Goal: Contribute content: Add original content to the website for others to see

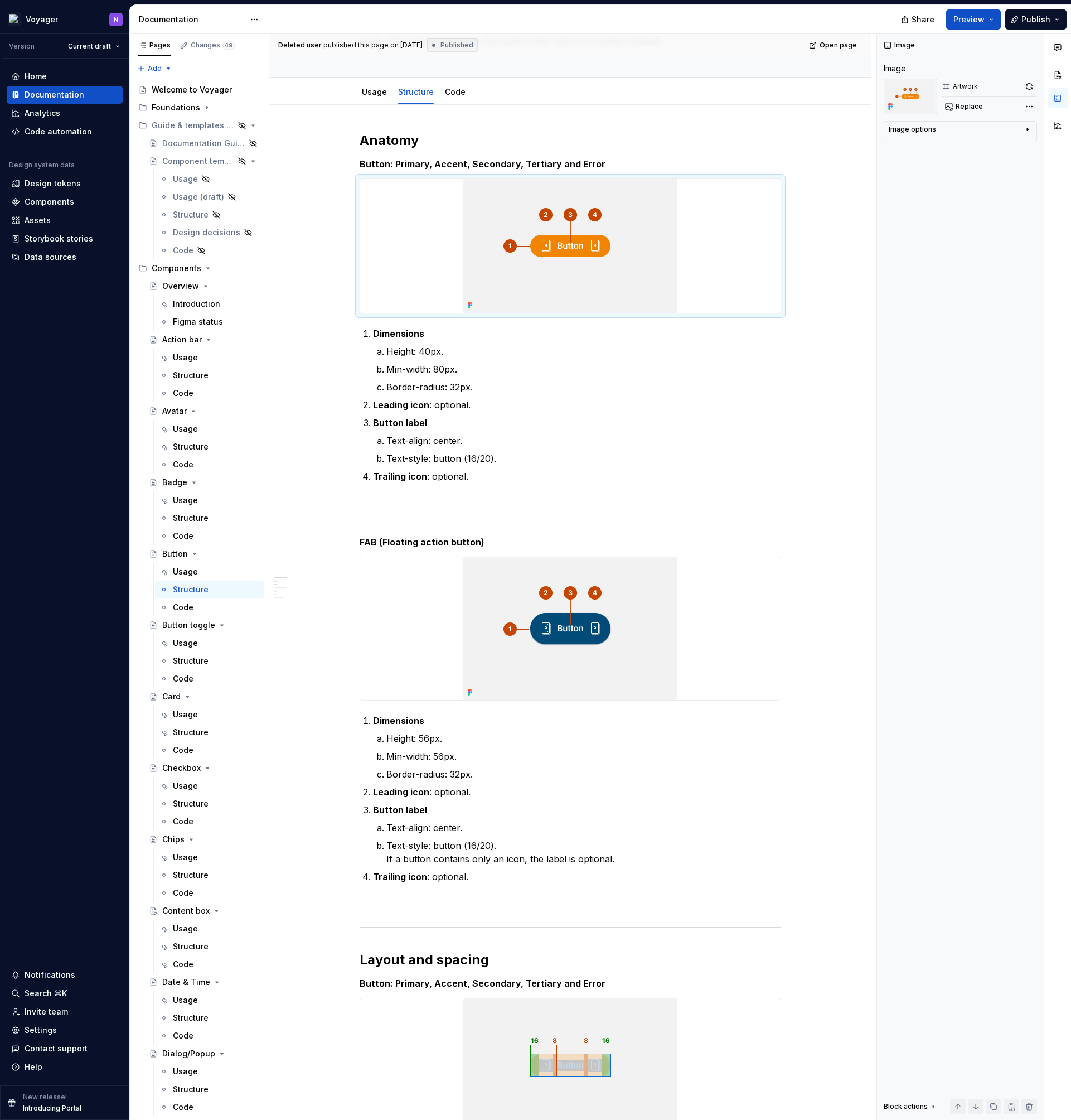
scroll to position [102, 0]
type textarea "*"
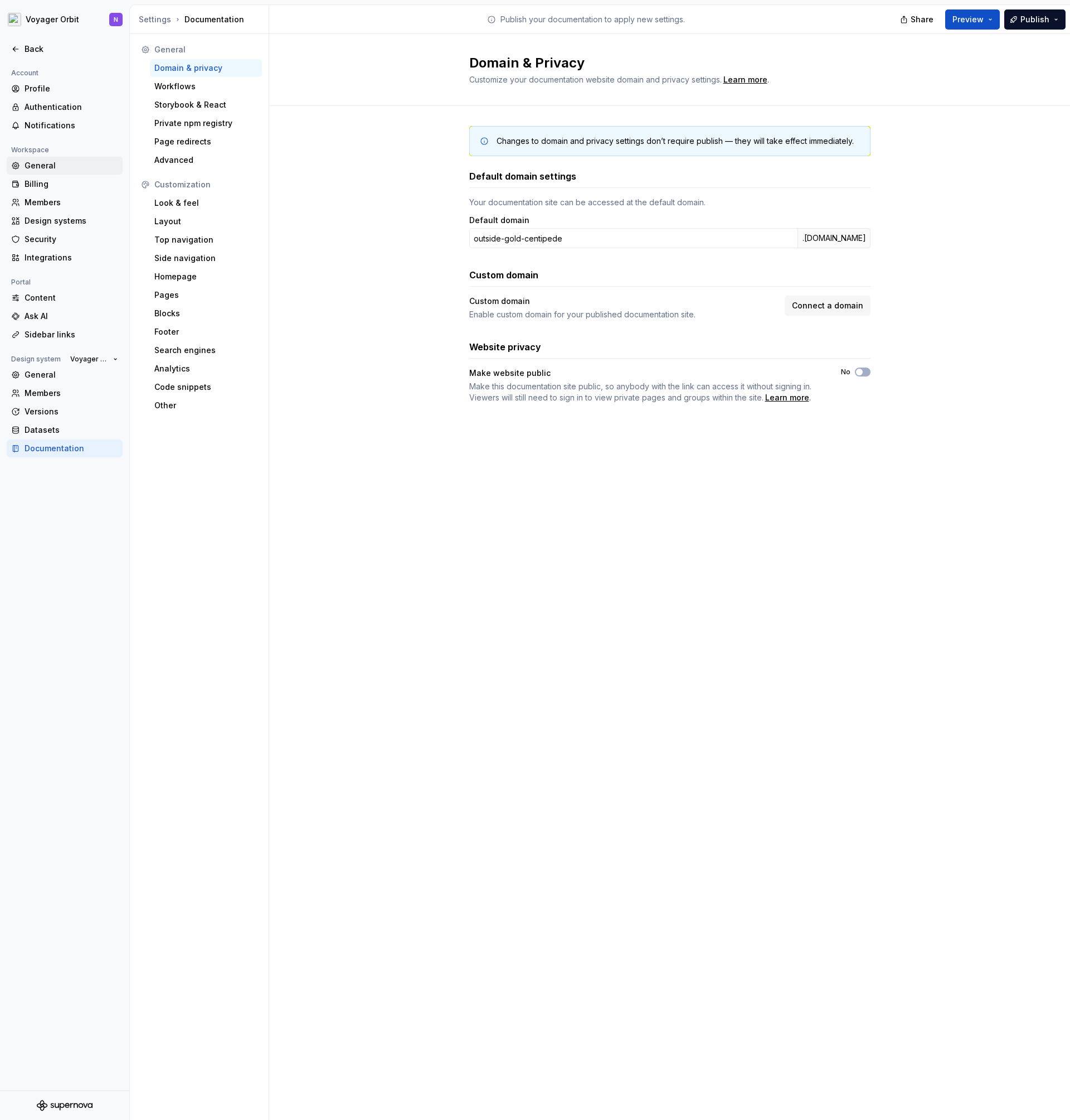
click at [43, 157] on div "General" at bounding box center [64, 165] width 116 height 18
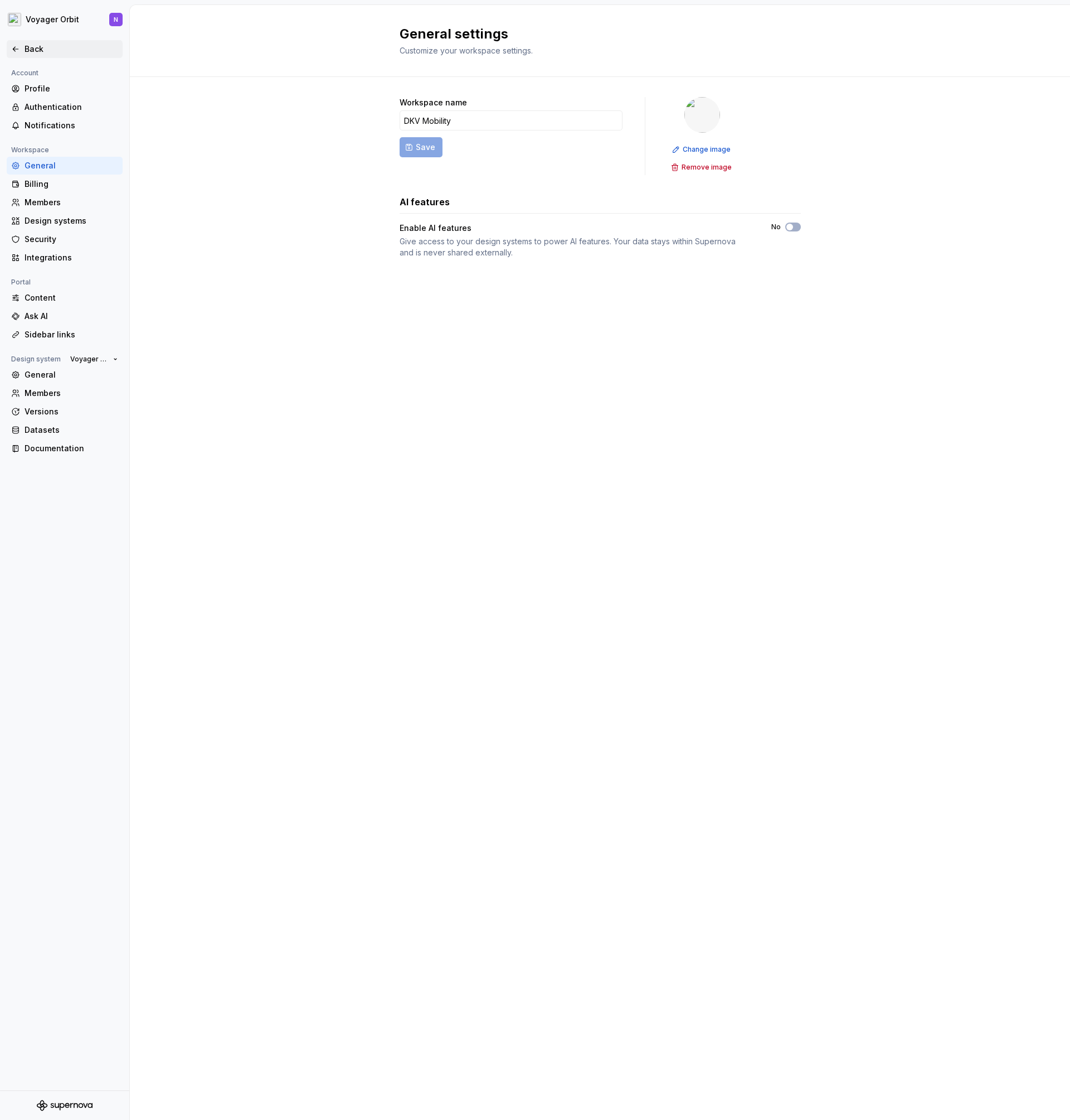
click at [29, 50] on div "Back" at bounding box center [71, 49] width 94 height 11
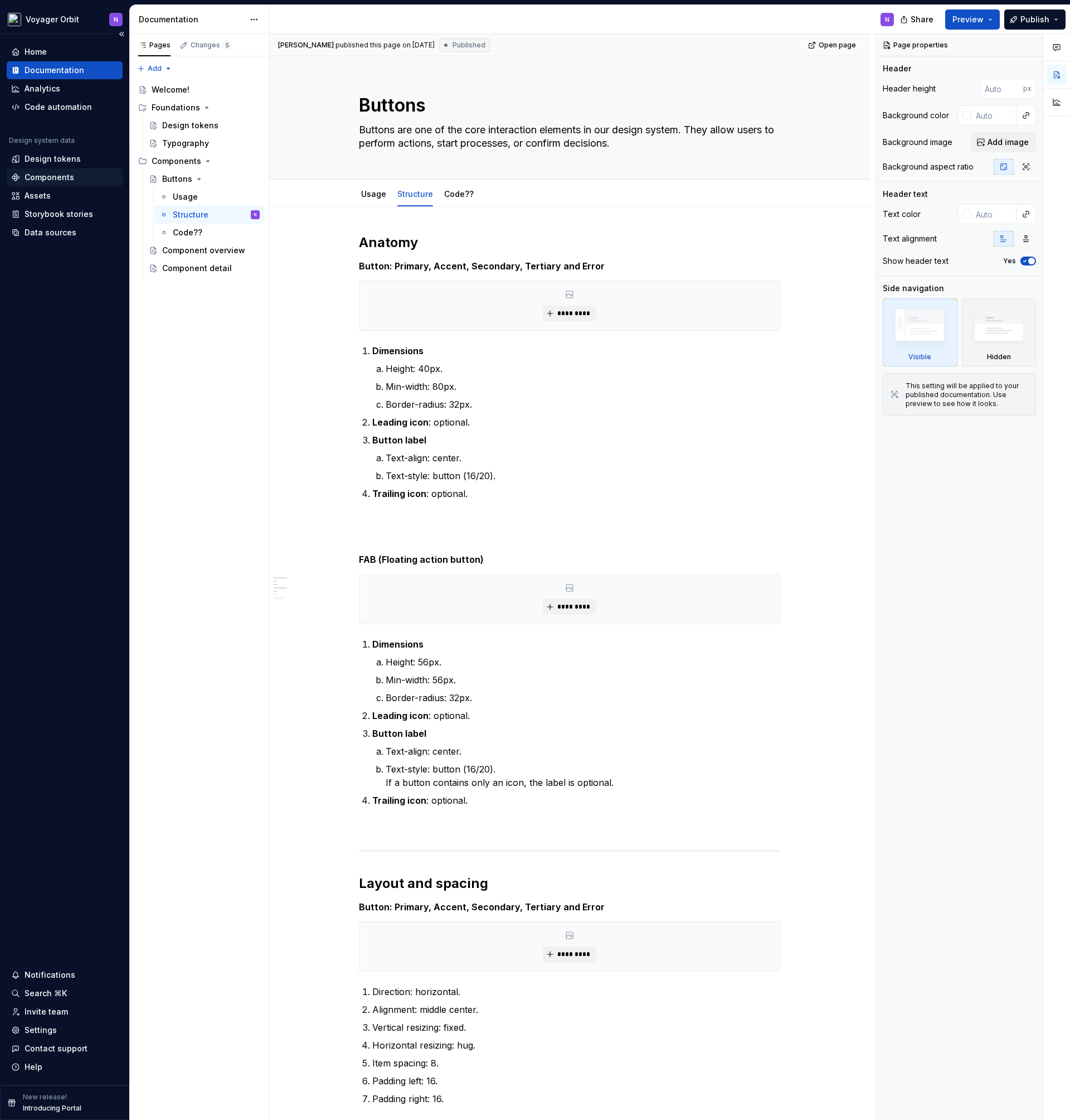
click at [43, 172] on div "Components" at bounding box center [49, 177] width 50 height 11
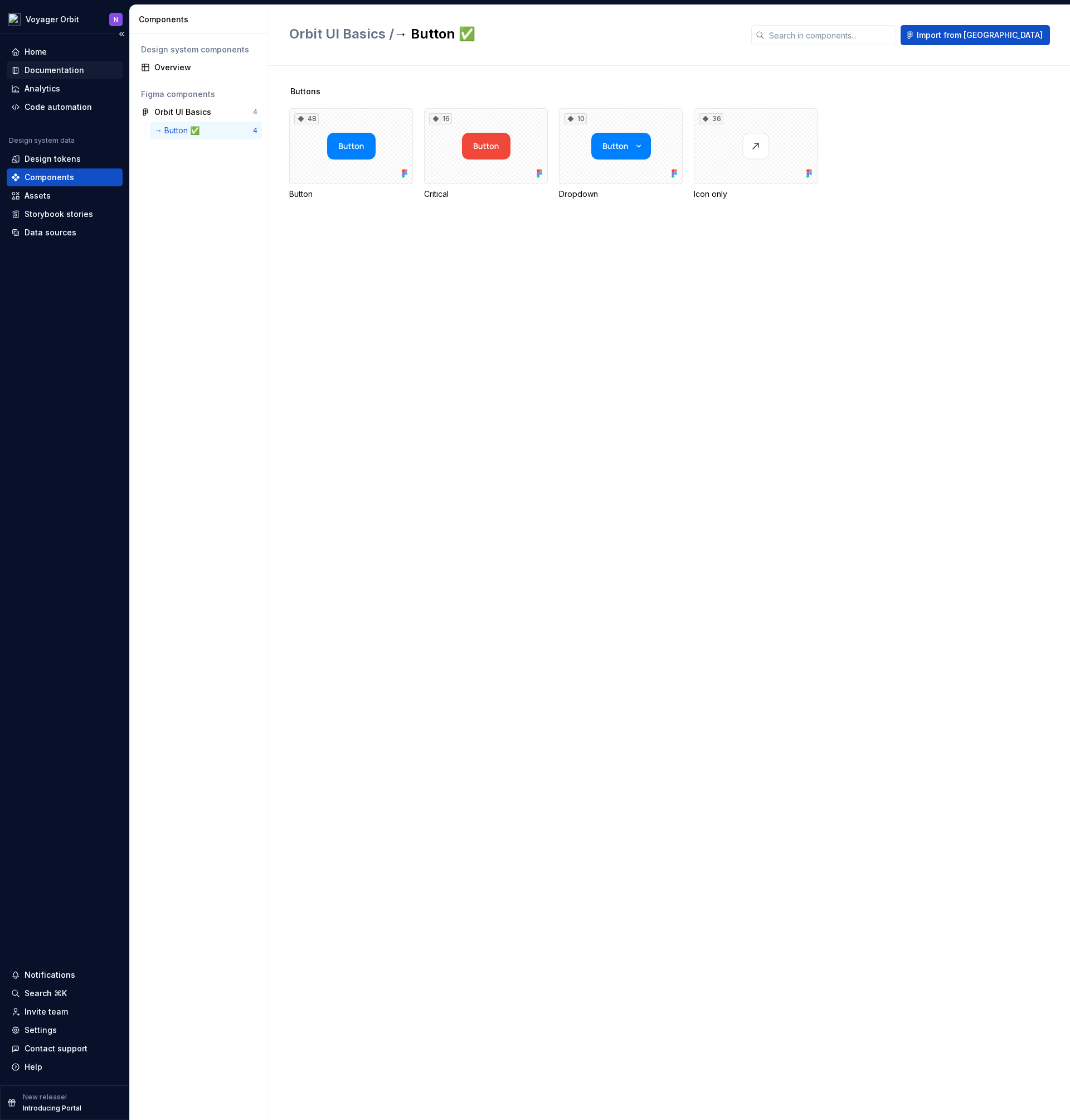
click at [70, 74] on div "Documentation" at bounding box center [54, 70] width 60 height 11
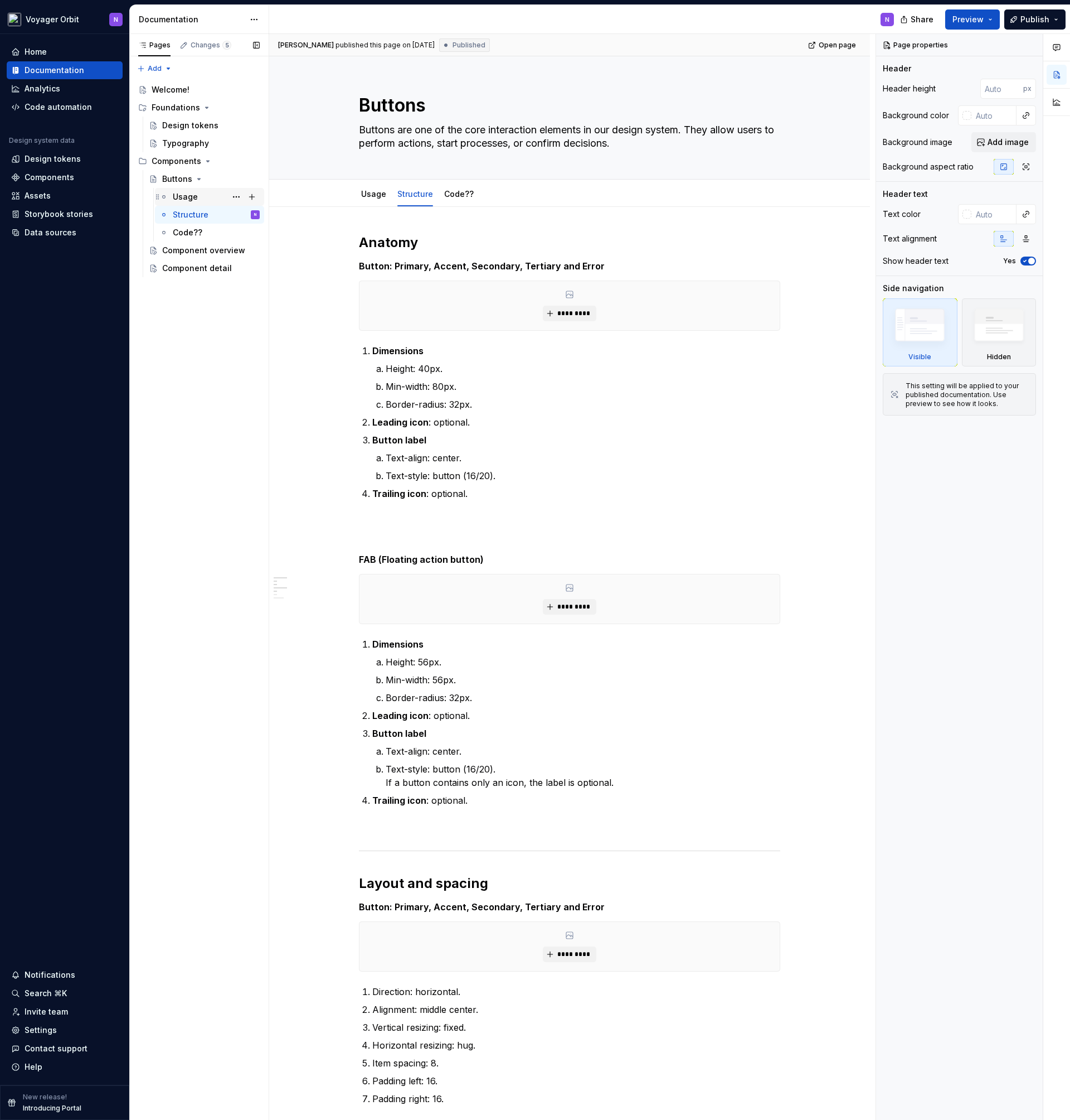
click at [196, 191] on div "Usage" at bounding box center [185, 197] width 25 height 11
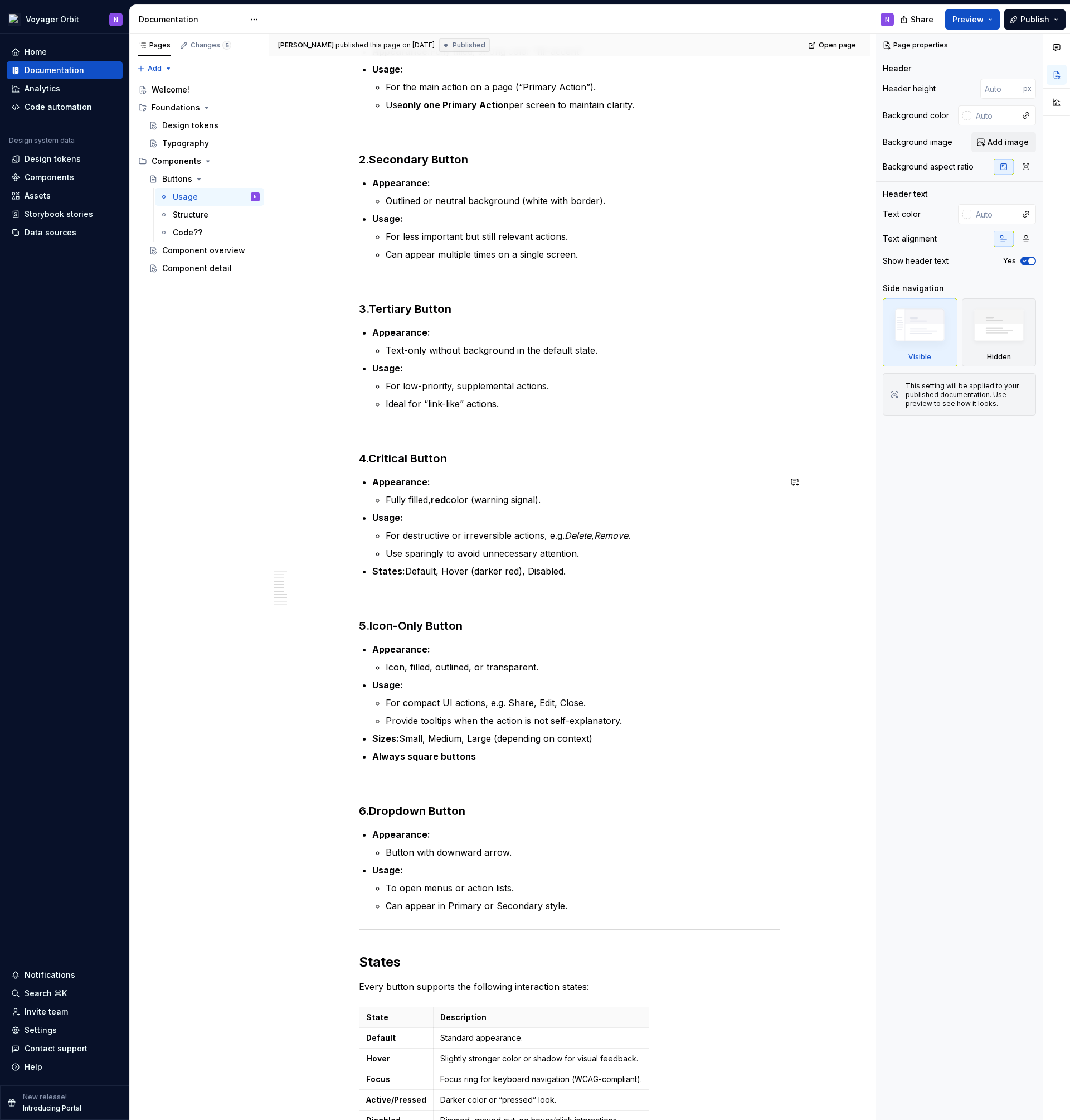
scroll to position [396, 0]
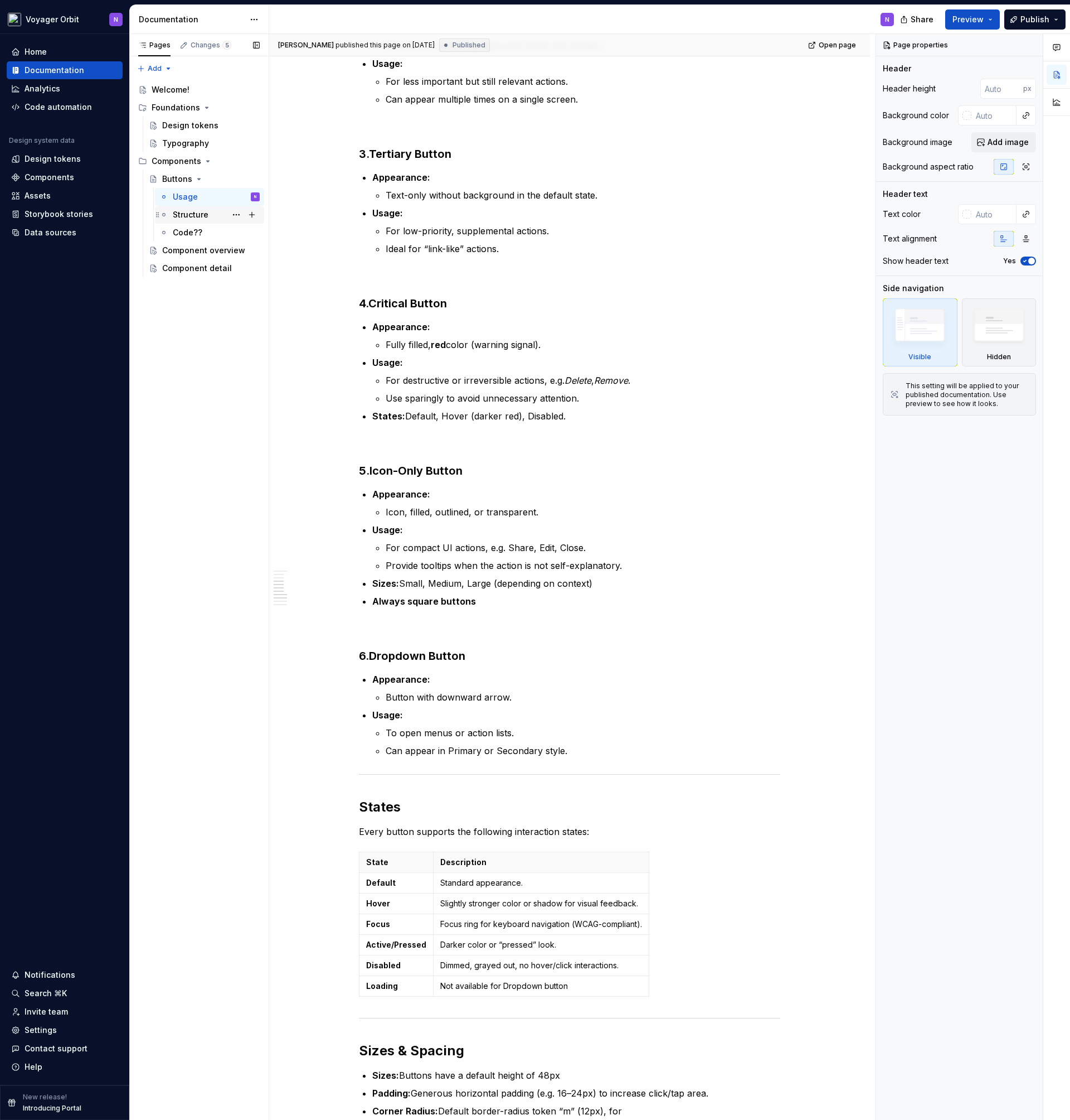
click at [203, 210] on div "Structure" at bounding box center [190, 214] width 36 height 11
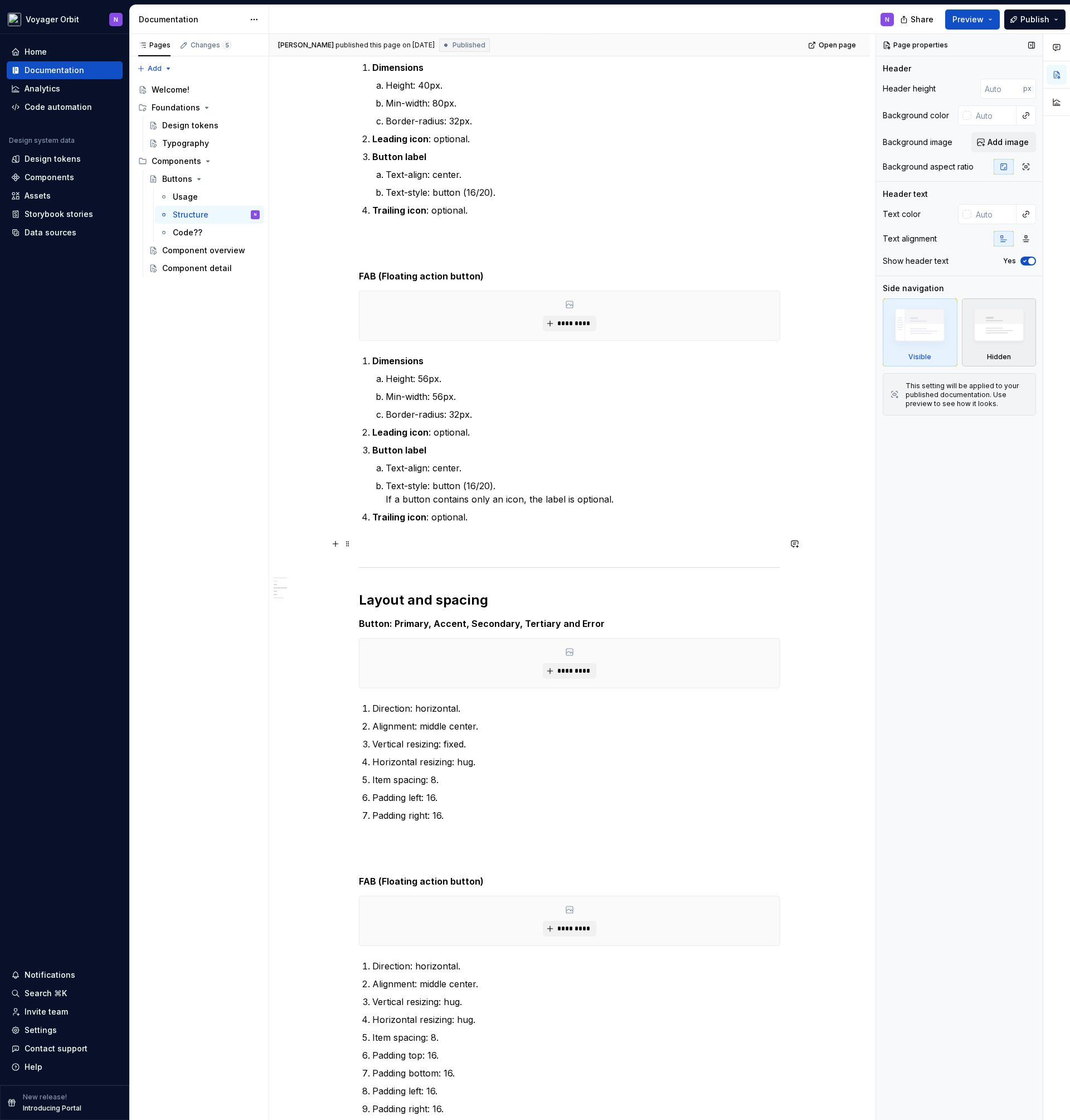
scroll to position [281, 0]
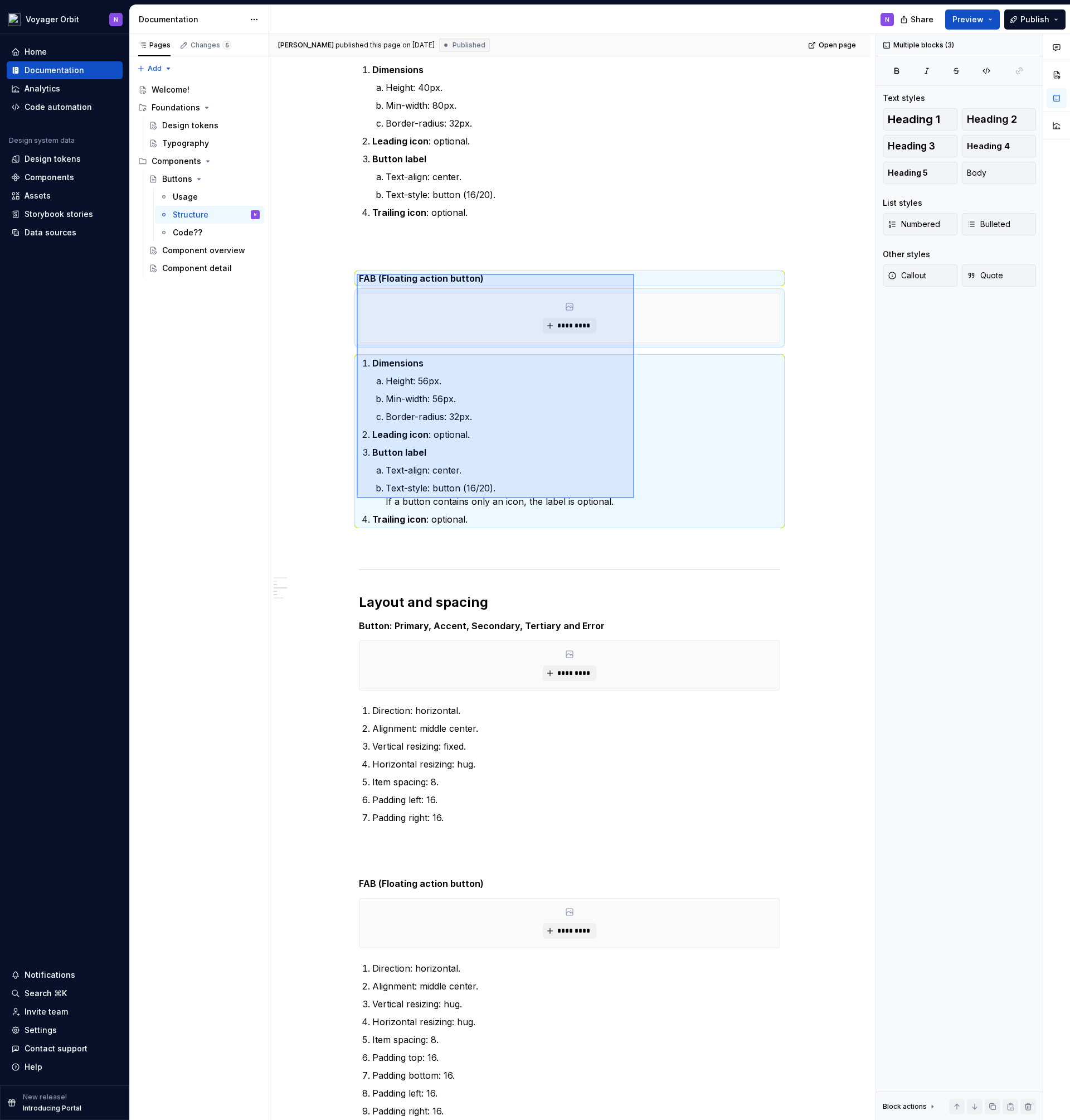
drag, startPoint x: 356, startPoint y: 274, endPoint x: 635, endPoint y: 498, distance: 357.8
click at [635, 498] on div "Nils published this page on September 18, 2025 Published Open page Buttons Butt…" at bounding box center [573, 577] width 607 height 1086
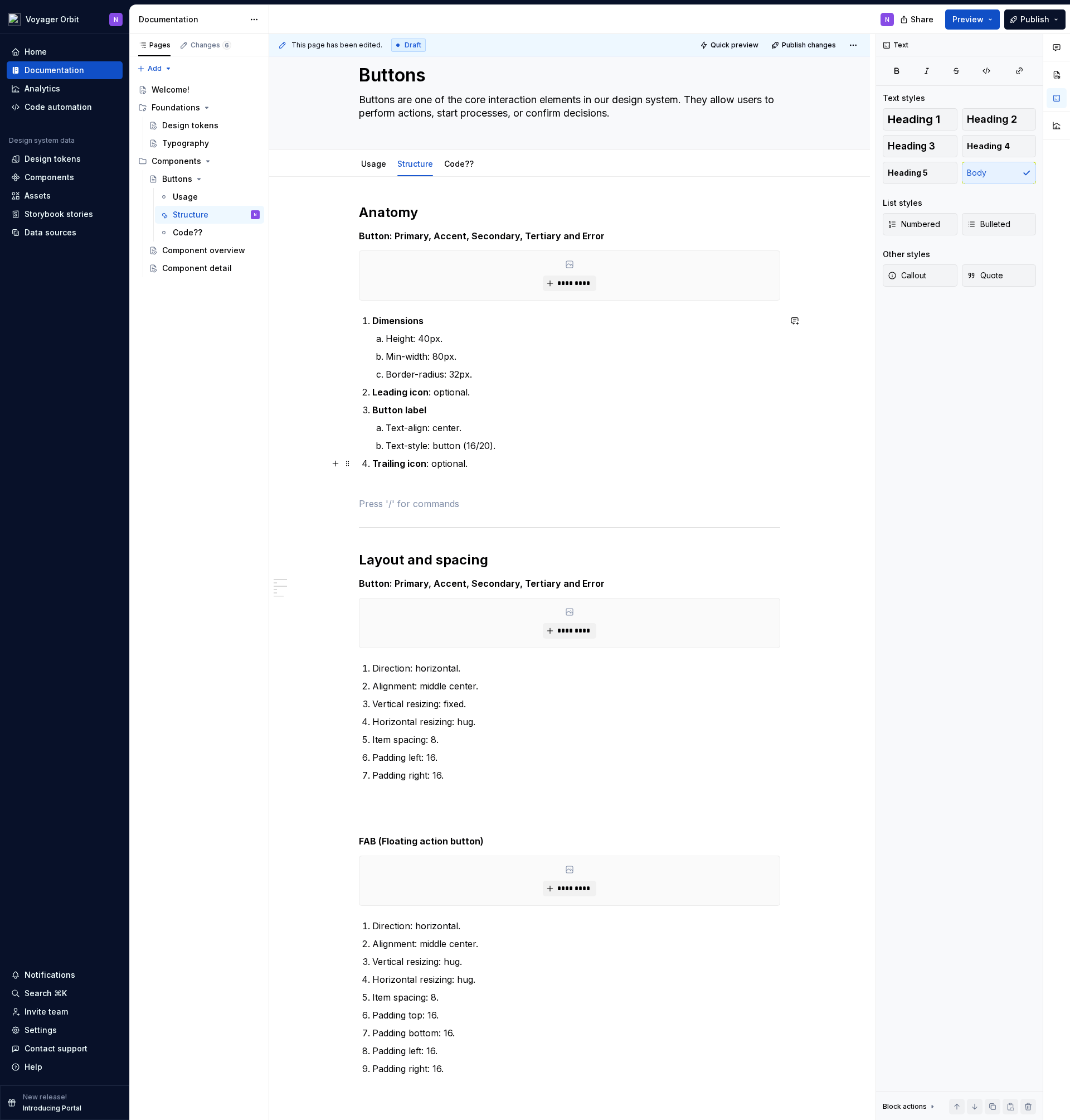
scroll to position [0, 0]
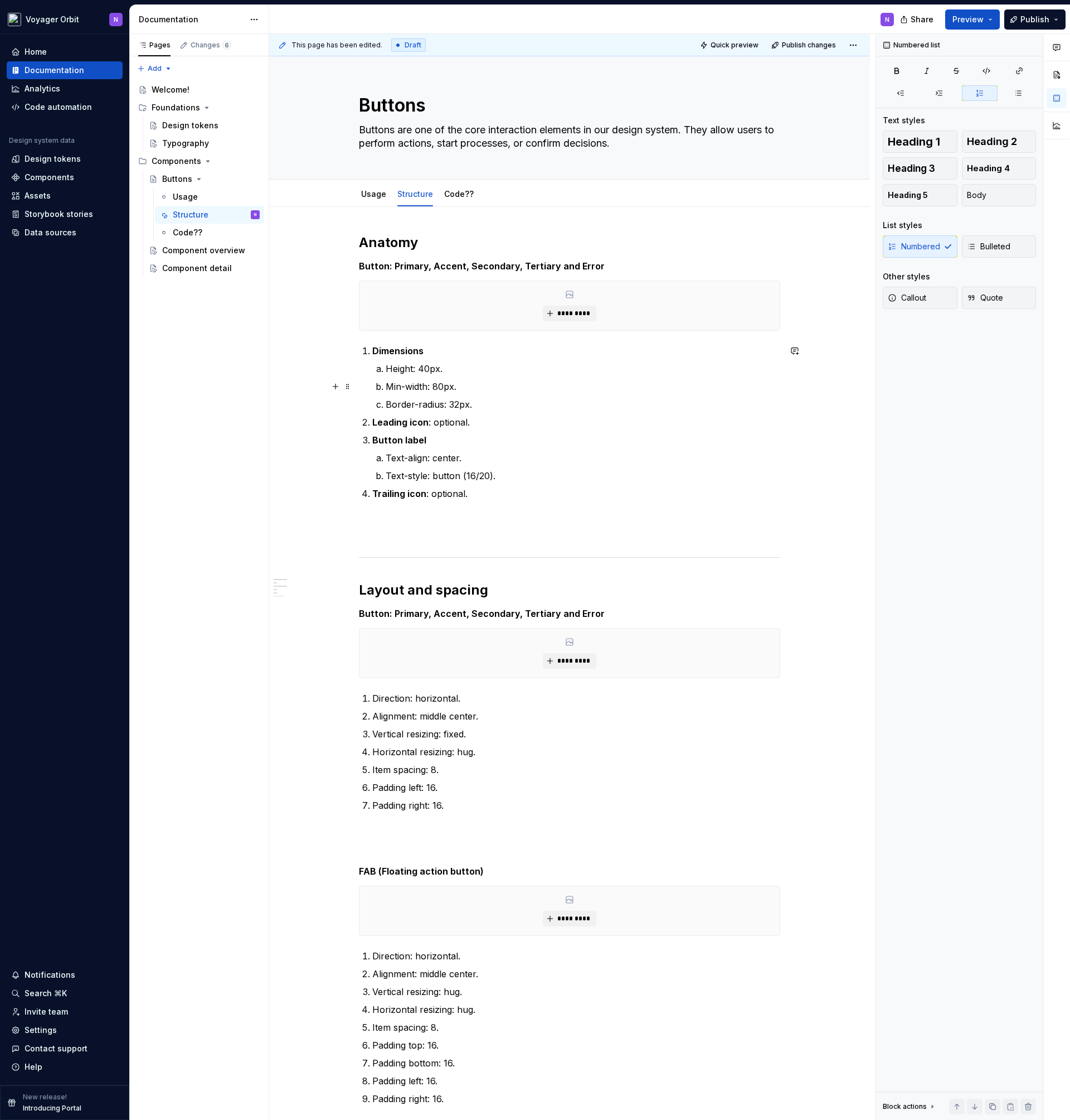
click at [437, 385] on p "Min-width: 80px." at bounding box center [583, 386] width 395 height 13
drag, startPoint x: 435, startPoint y: 385, endPoint x: 443, endPoint y: 385, distance: 8.0
click at [443, 385] on p "Min-width: 80px." at bounding box center [583, 386] width 395 height 13
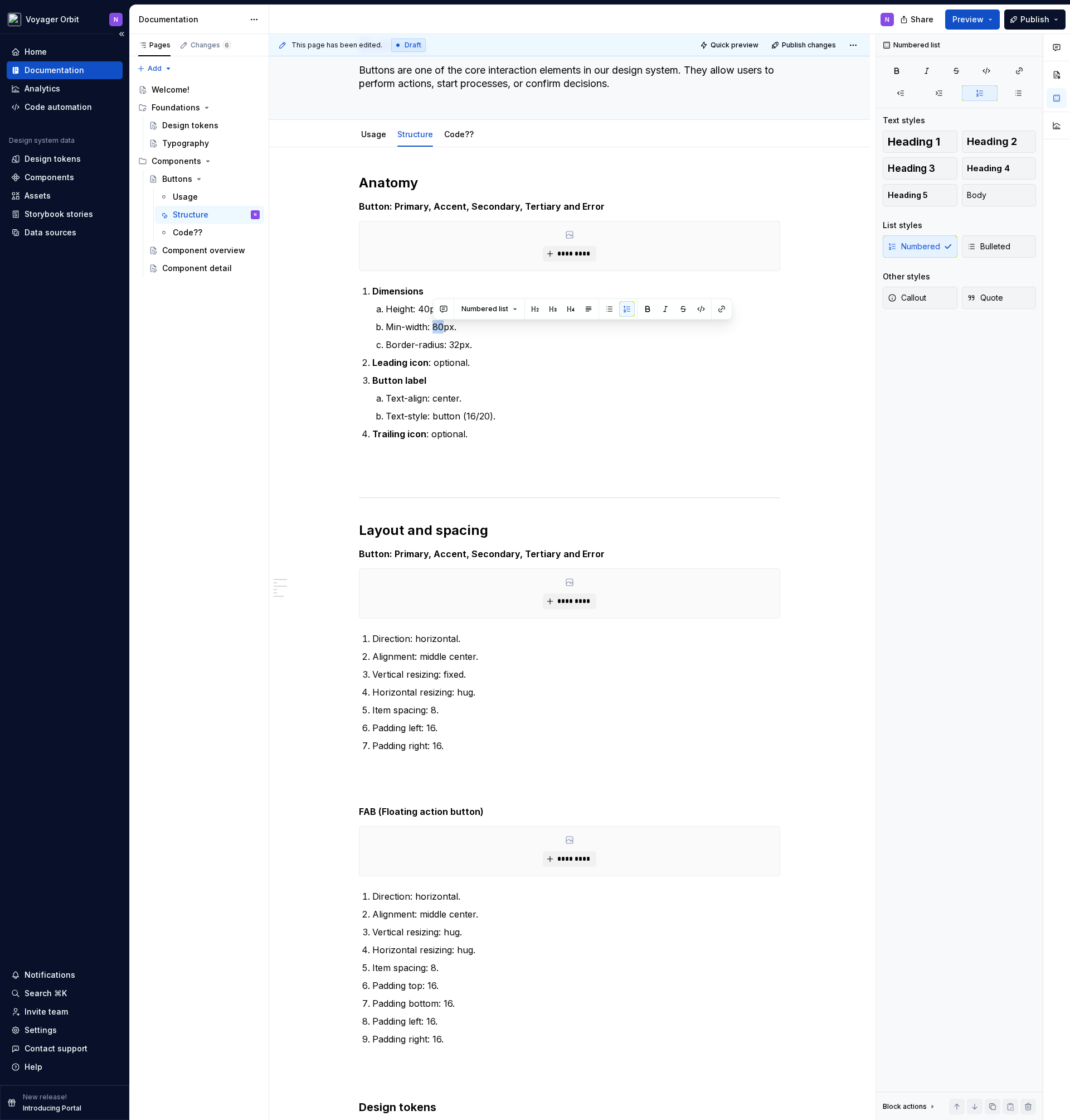
scroll to position [55, 0]
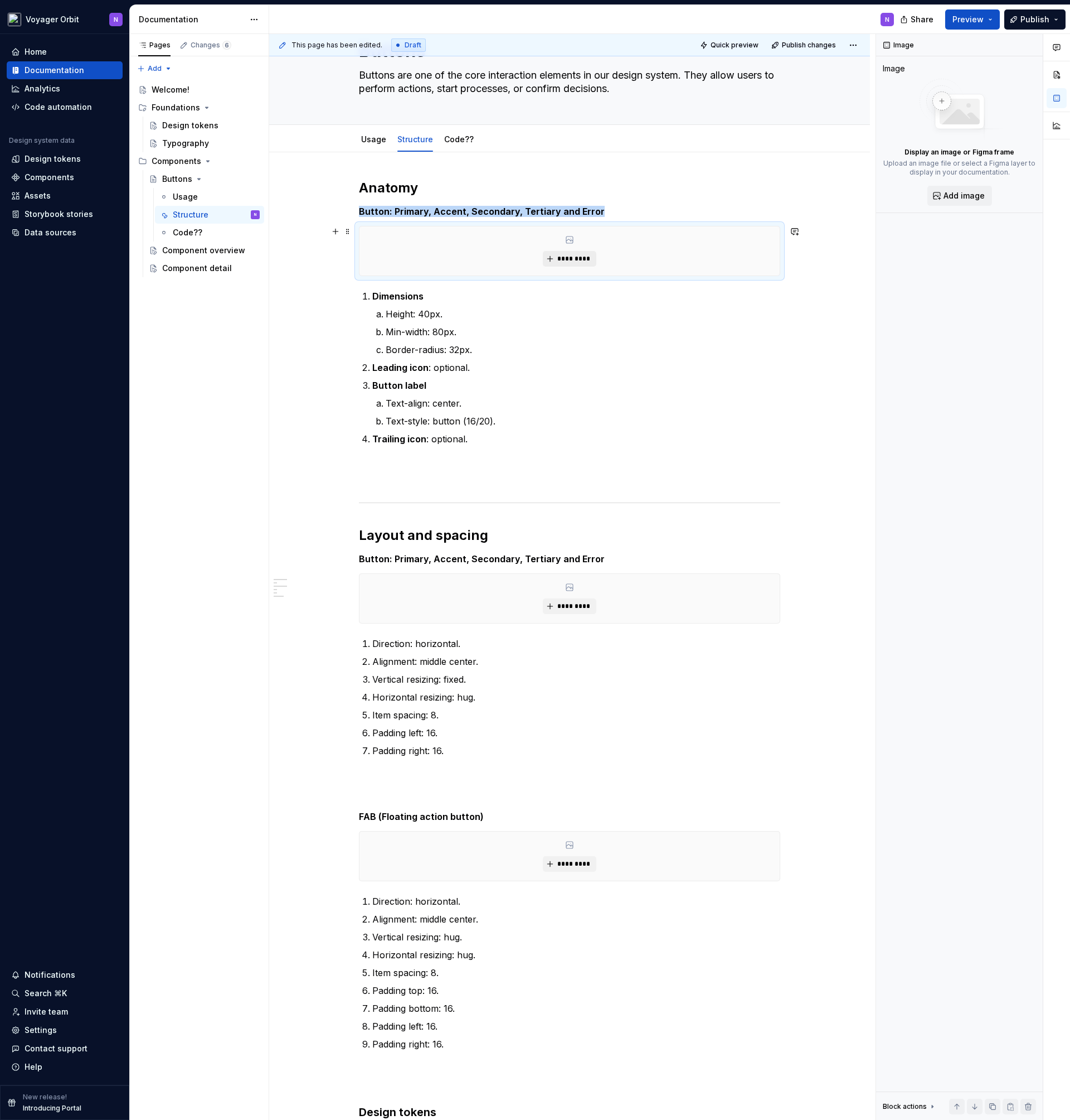
click at [566, 257] on span "*********" at bounding box center [574, 258] width 34 height 9
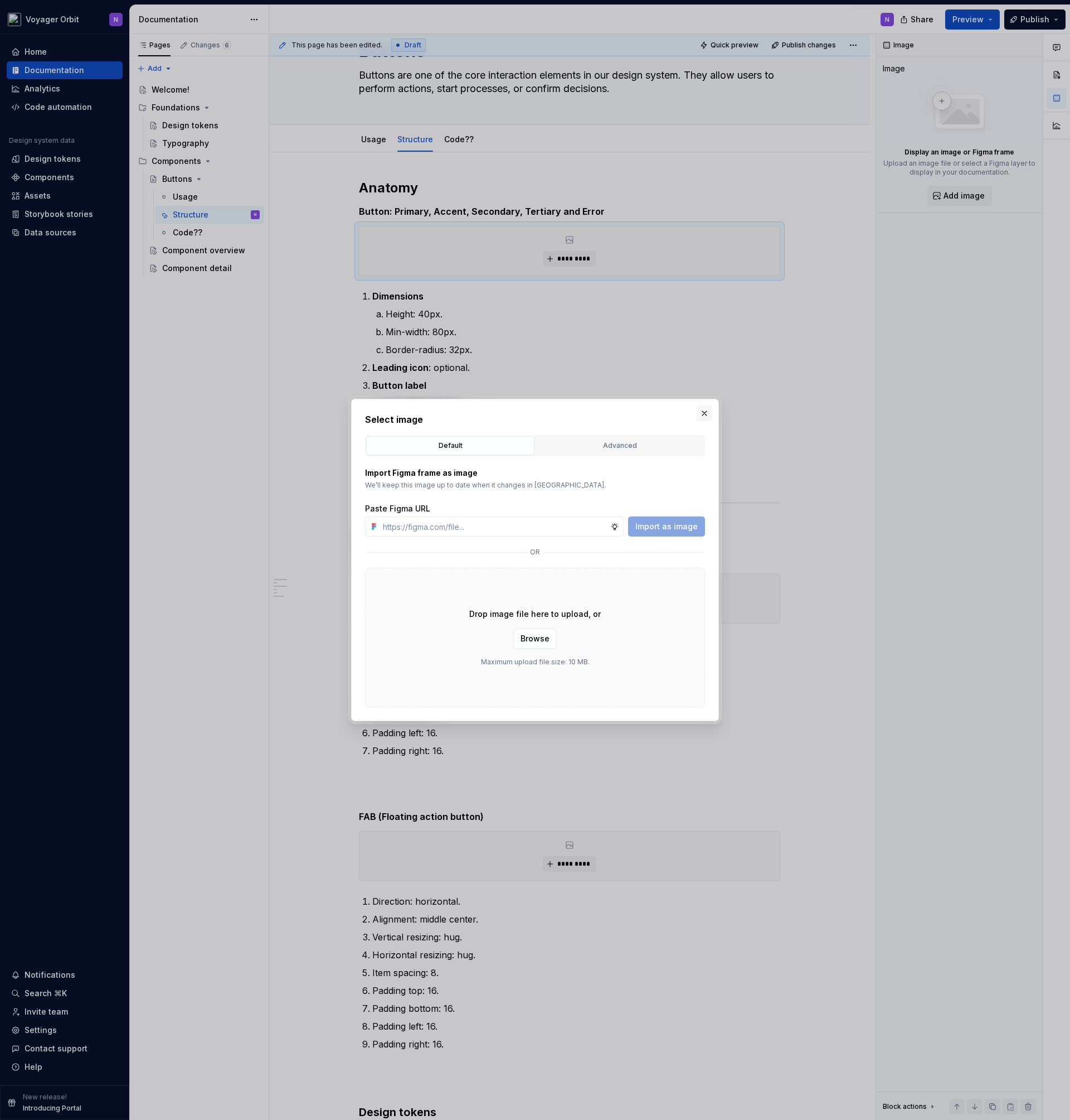
click at [705, 419] on button "button" at bounding box center [705, 413] width 16 height 16
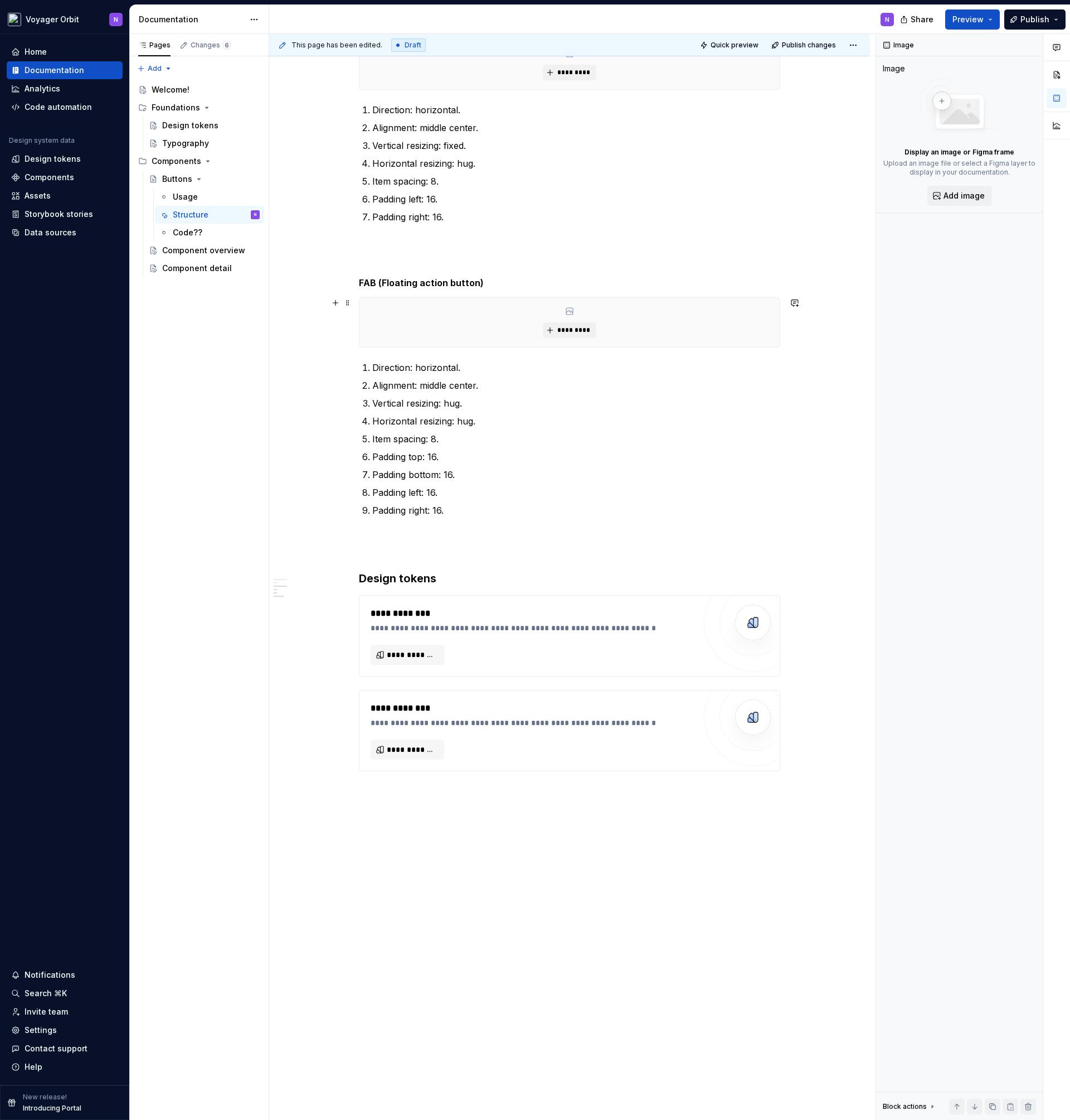
scroll to position [0, 0]
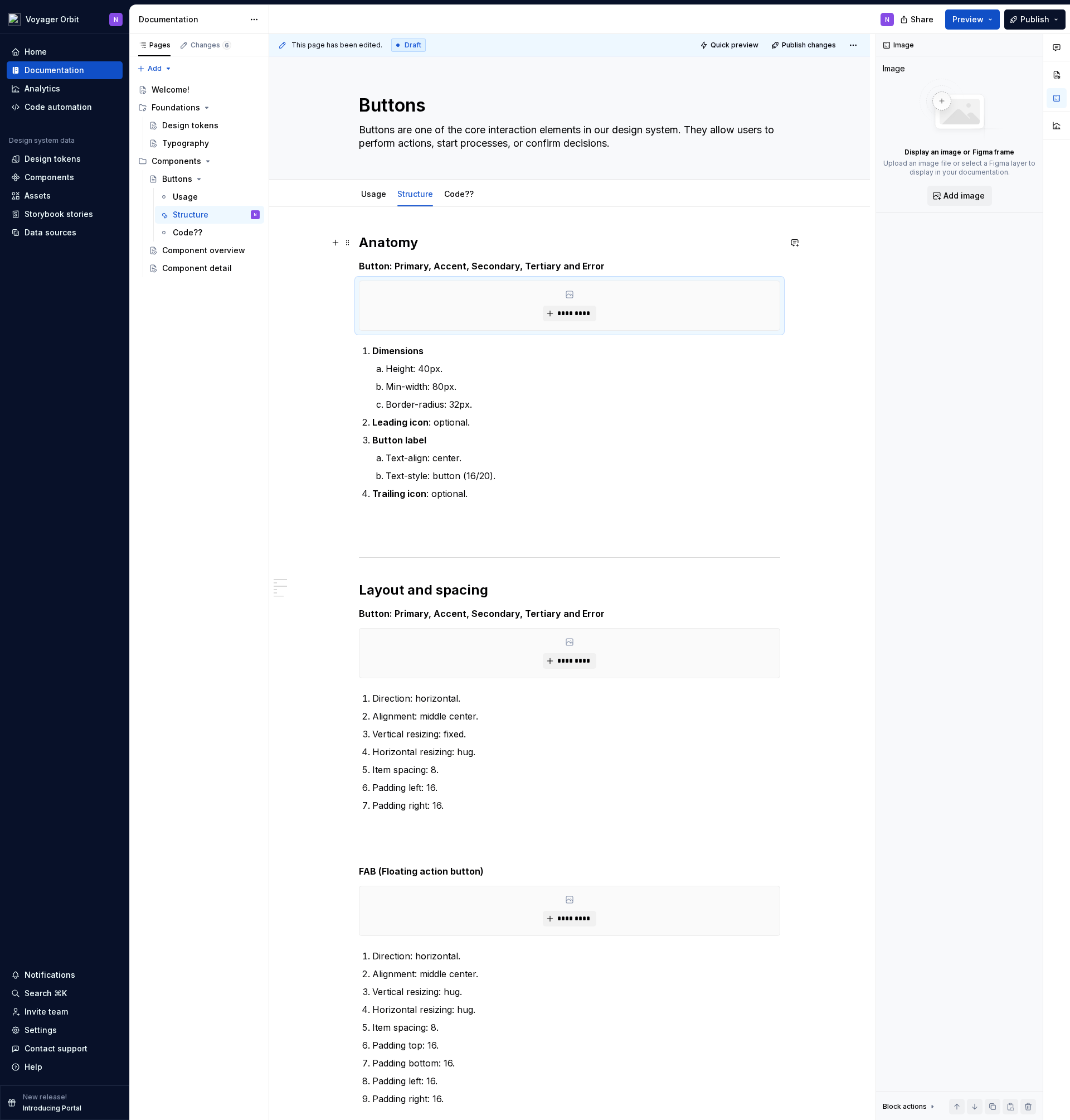
click at [738, 246] on h2 "Anatomy" at bounding box center [569, 243] width 422 height 18
click at [621, 259] on div "**********" at bounding box center [569, 797] width 422 height 1126
click at [613, 265] on h5 "Button: Primary, Accent, Secondary, Tertiary and Error" at bounding box center [569, 265] width 422 height 11
click at [519, 502] on p "Trailing icon : optional." at bounding box center [575, 500] width 408 height 27
click at [721, 289] on div "*********" at bounding box center [570, 305] width 421 height 49
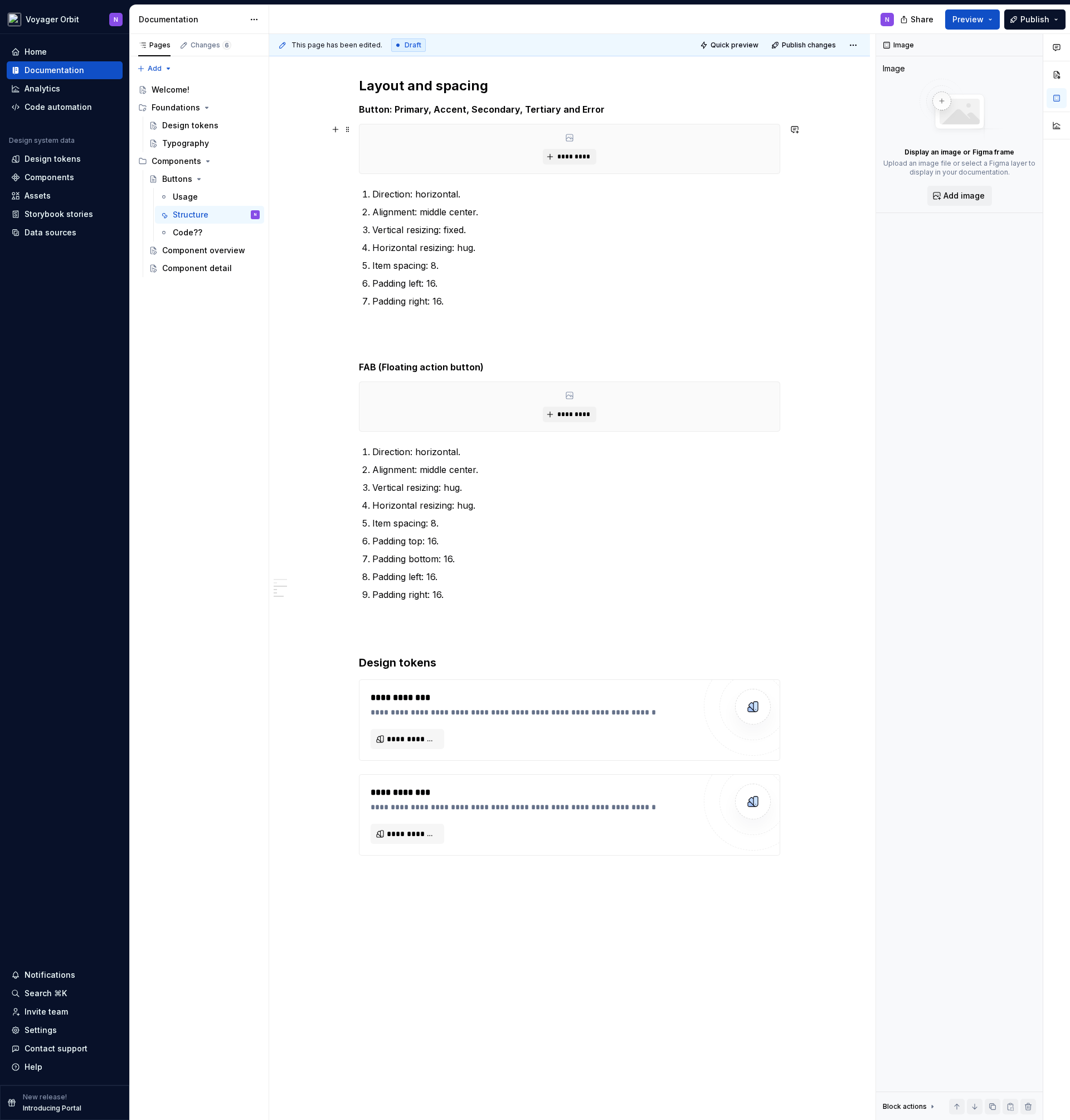
scroll to position [589, 0]
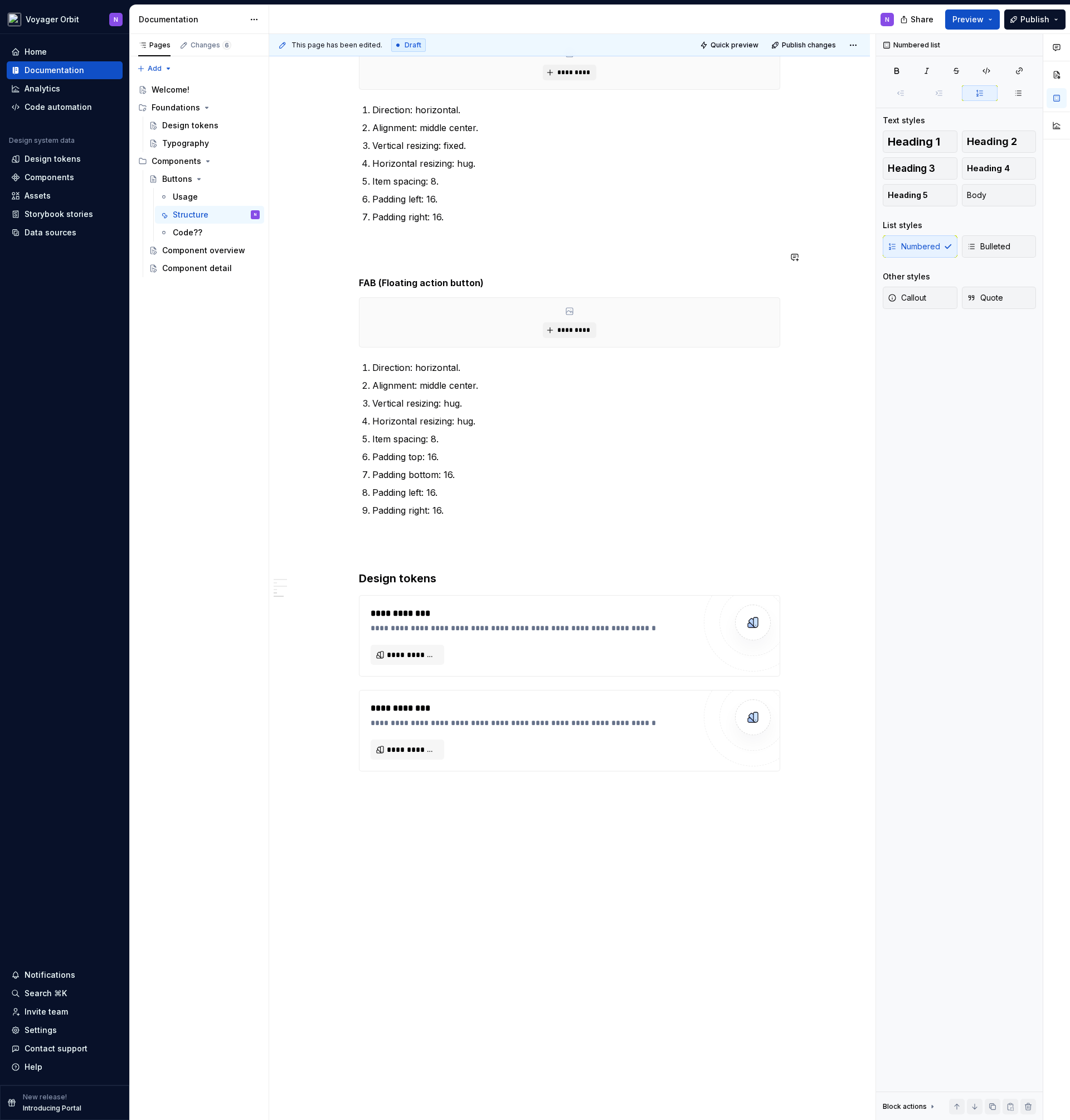
click at [721, 289] on div "**********" at bounding box center [569, 208] width 422 height 1126
click at [422, 802] on div "**********" at bounding box center [569, 369] width 601 height 1502
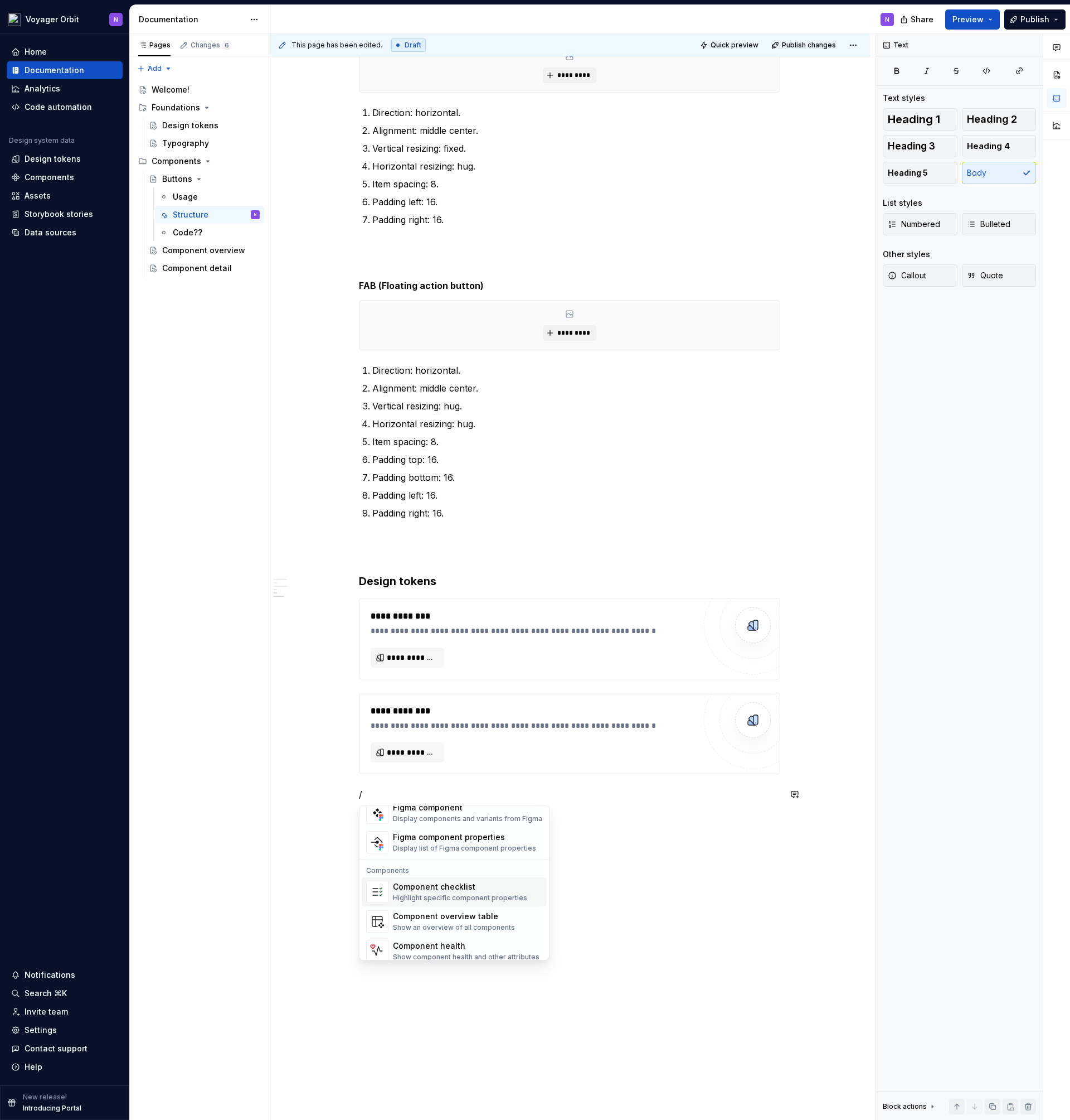
scroll to position [1110, 0]
click at [441, 921] on div "Show an overview of all components" at bounding box center [454, 919] width 122 height 9
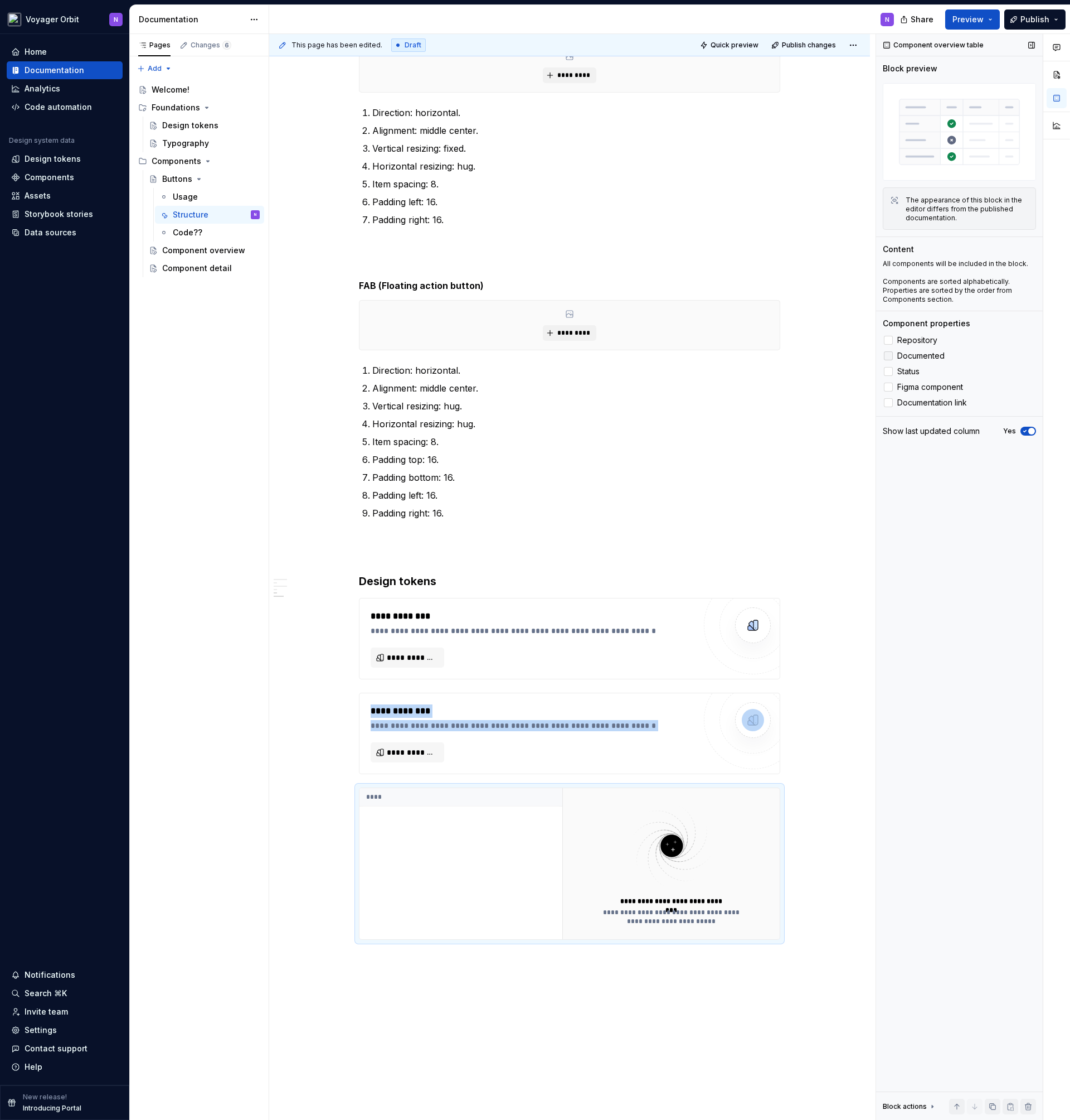
click at [891, 358] on div at bounding box center [888, 356] width 9 height 9
click at [891, 367] on div at bounding box center [888, 371] width 9 height 9
click at [888, 390] on div at bounding box center [888, 387] width 9 height 9
click at [887, 402] on div at bounding box center [888, 403] width 9 height 9
click at [894, 341] on label "Repository" at bounding box center [960, 340] width 153 height 13
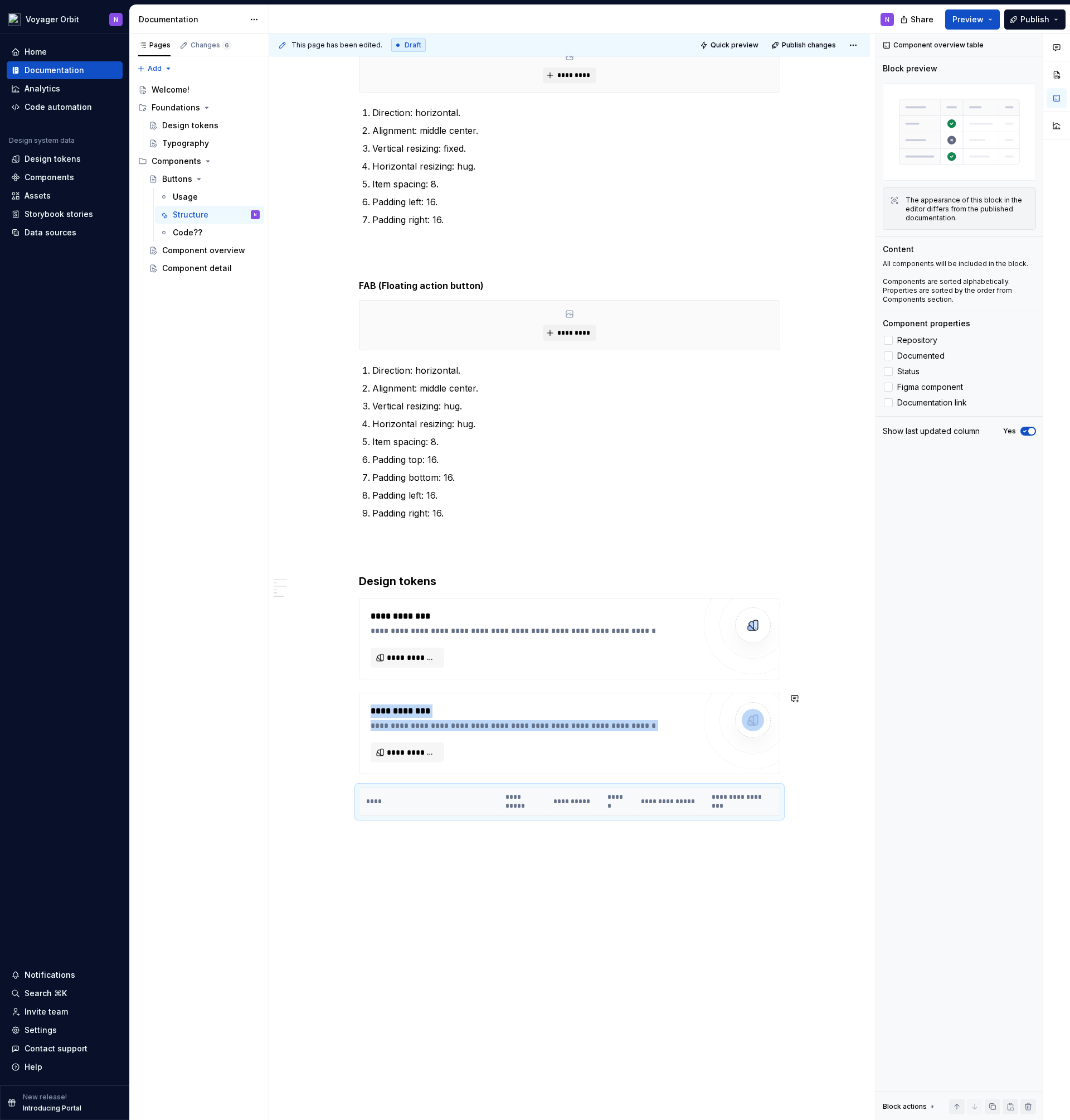
click at [628, 893] on div "**********" at bounding box center [569, 393] width 601 height 1543
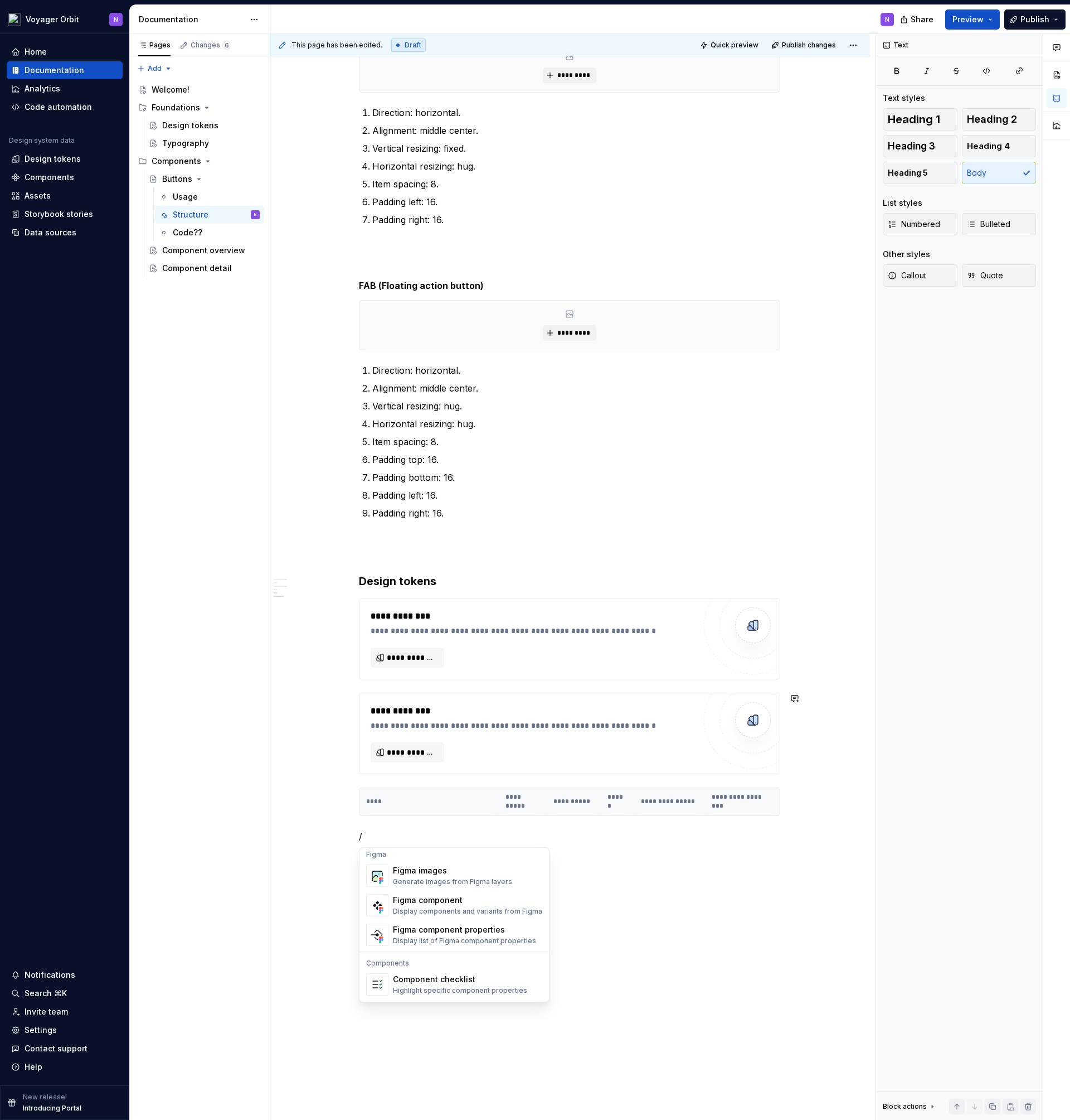
scroll to position [1039, 0]
click at [476, 923] on div "Display components and variants from Figma" at bounding box center [468, 923] width 150 height 9
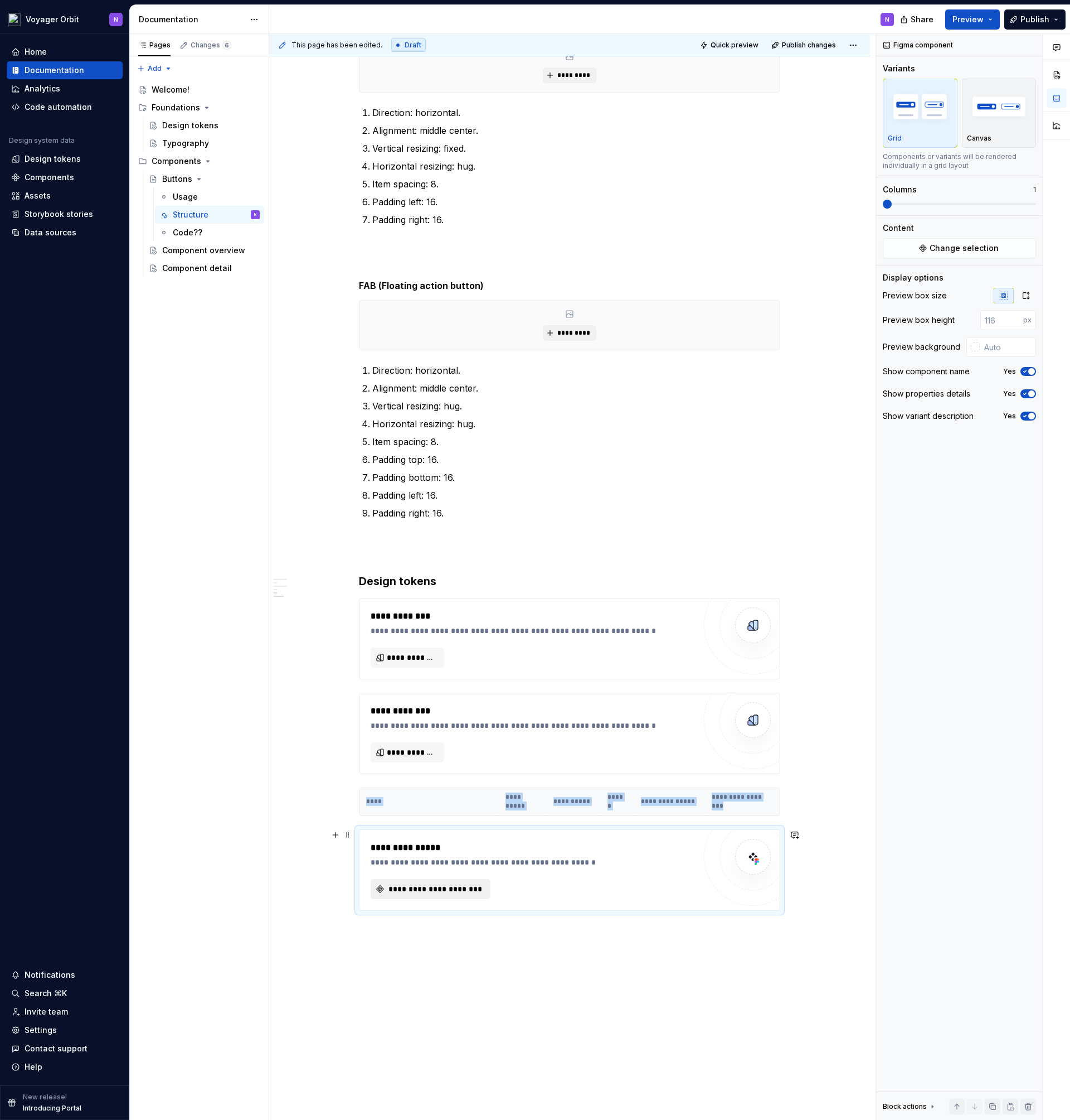
click at [473, 894] on span "**********" at bounding box center [435, 889] width 96 height 11
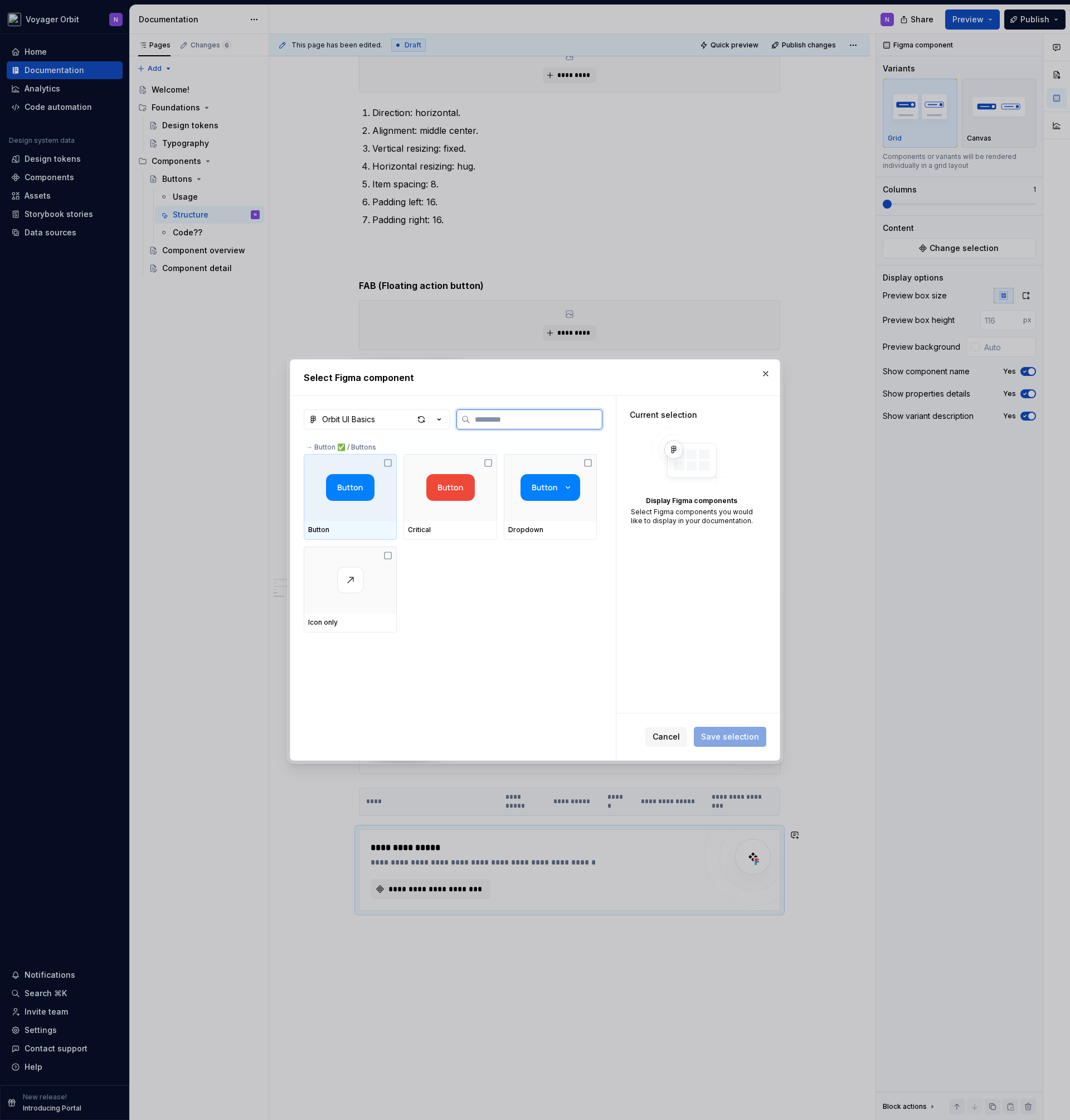
click at [386, 463] on icon at bounding box center [388, 463] width 9 height 9
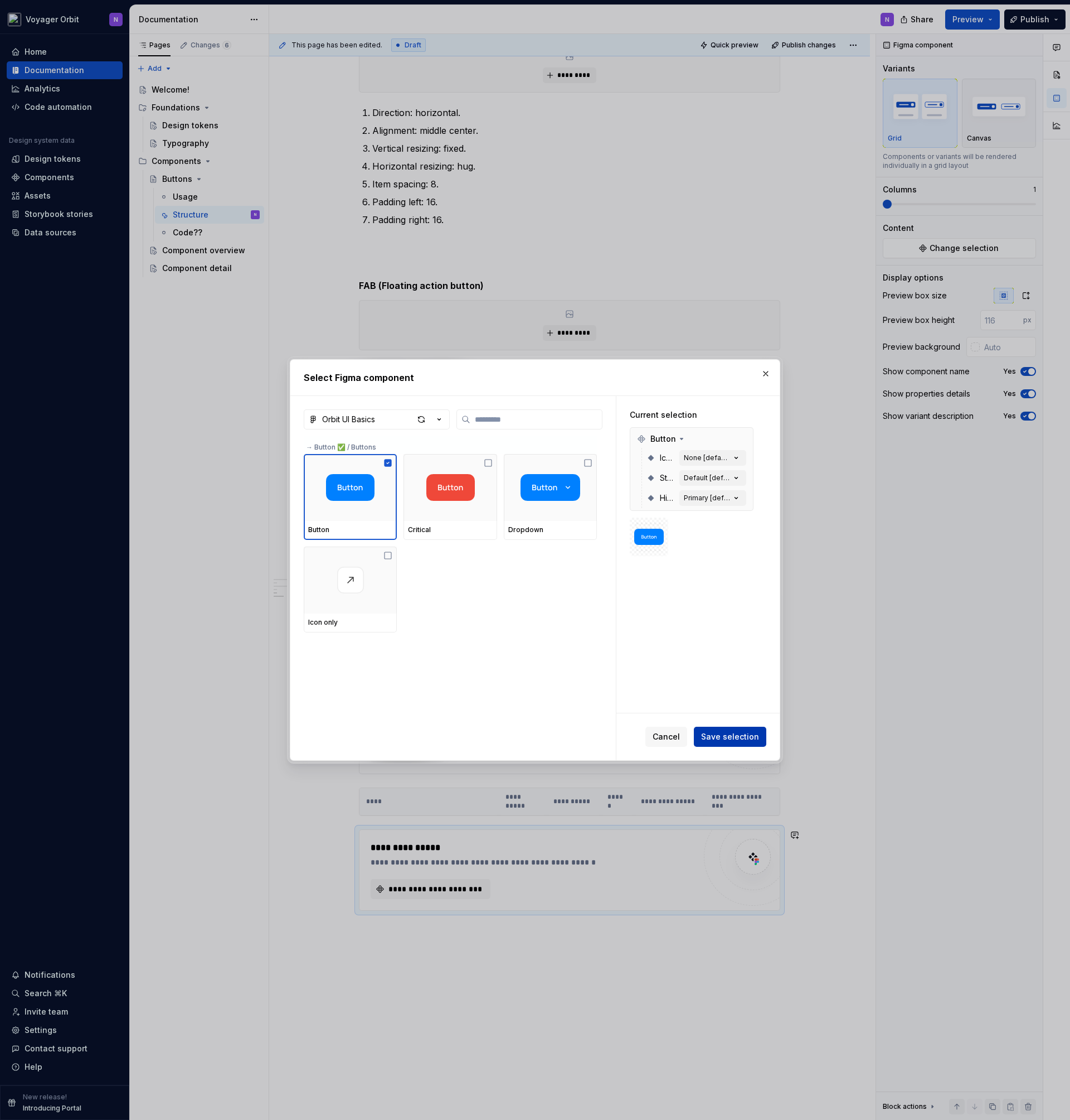
click at [739, 737] on span "Save selection" at bounding box center [730, 737] width 58 height 11
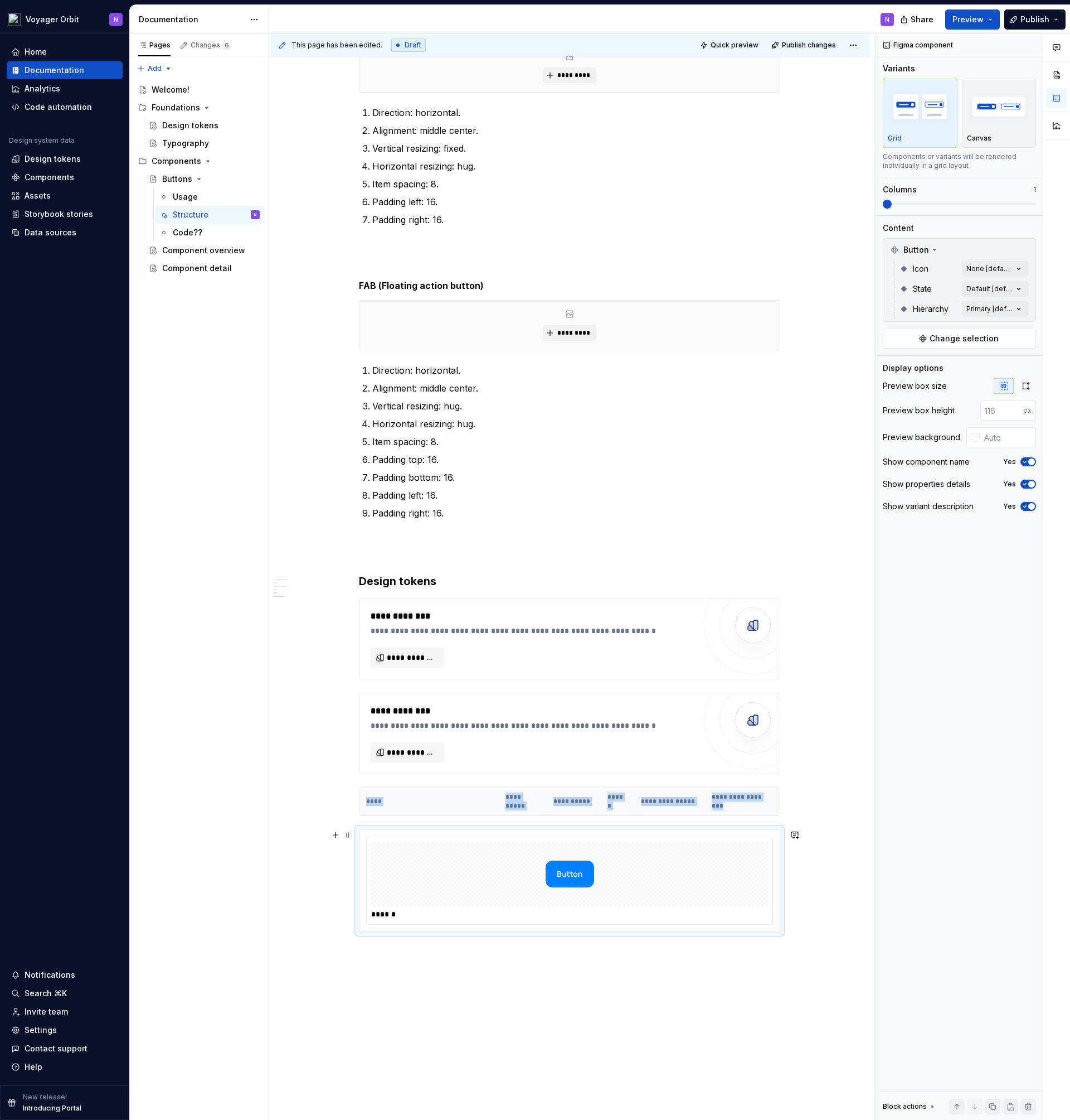
click at [577, 870] on img at bounding box center [570, 874] width 49 height 56
click at [574, 875] on img at bounding box center [570, 874] width 49 height 56
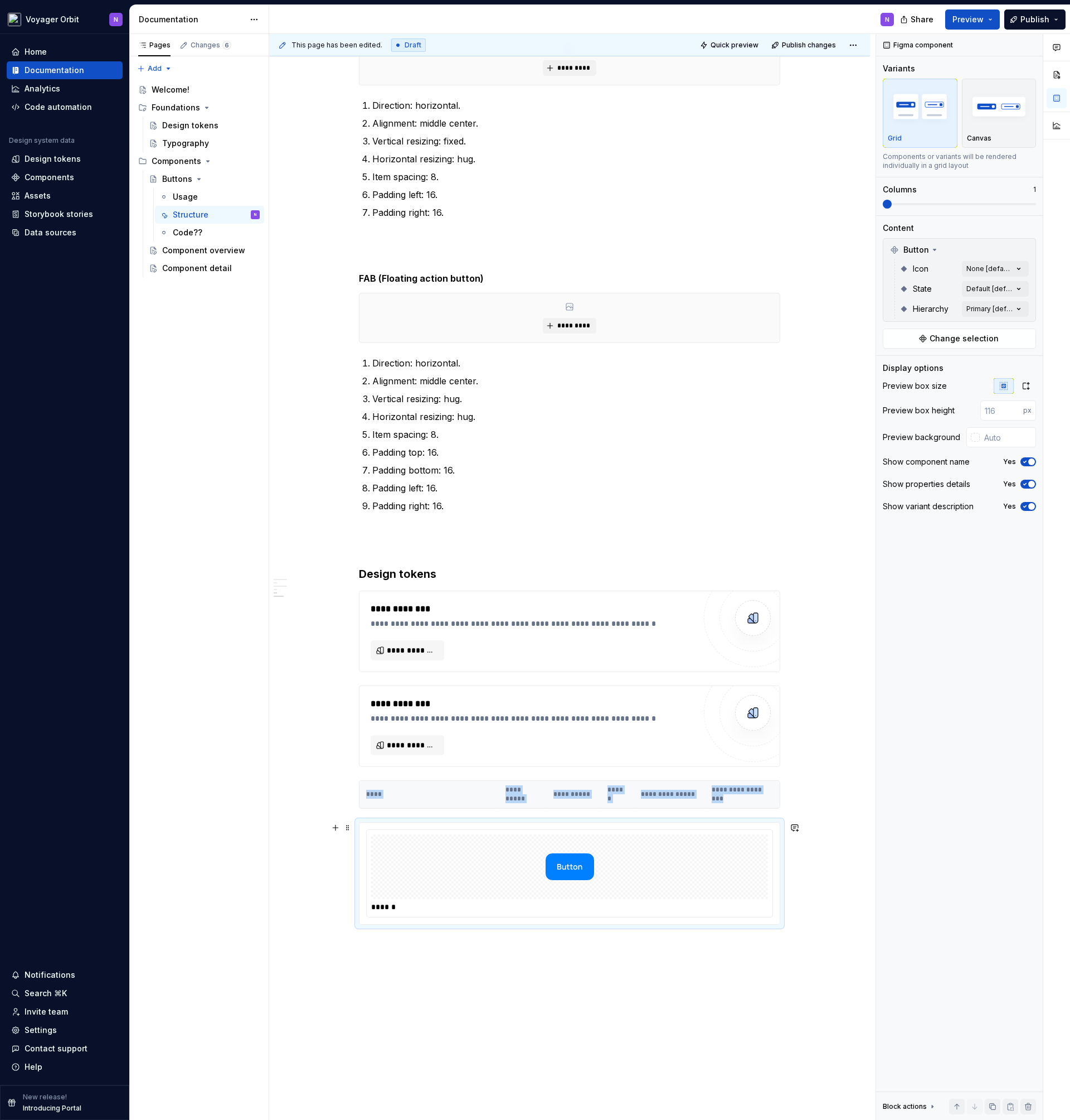
scroll to position [595, 0]
drag, startPoint x: 573, startPoint y: 870, endPoint x: 615, endPoint y: 853, distance: 45.3
click at [615, 853] on div at bounding box center [569, 864] width 397 height 64
drag, startPoint x: 616, startPoint y: 856, endPoint x: 655, endPoint y: 865, distance: 40.0
click at [655, 865] on div at bounding box center [569, 864] width 397 height 64
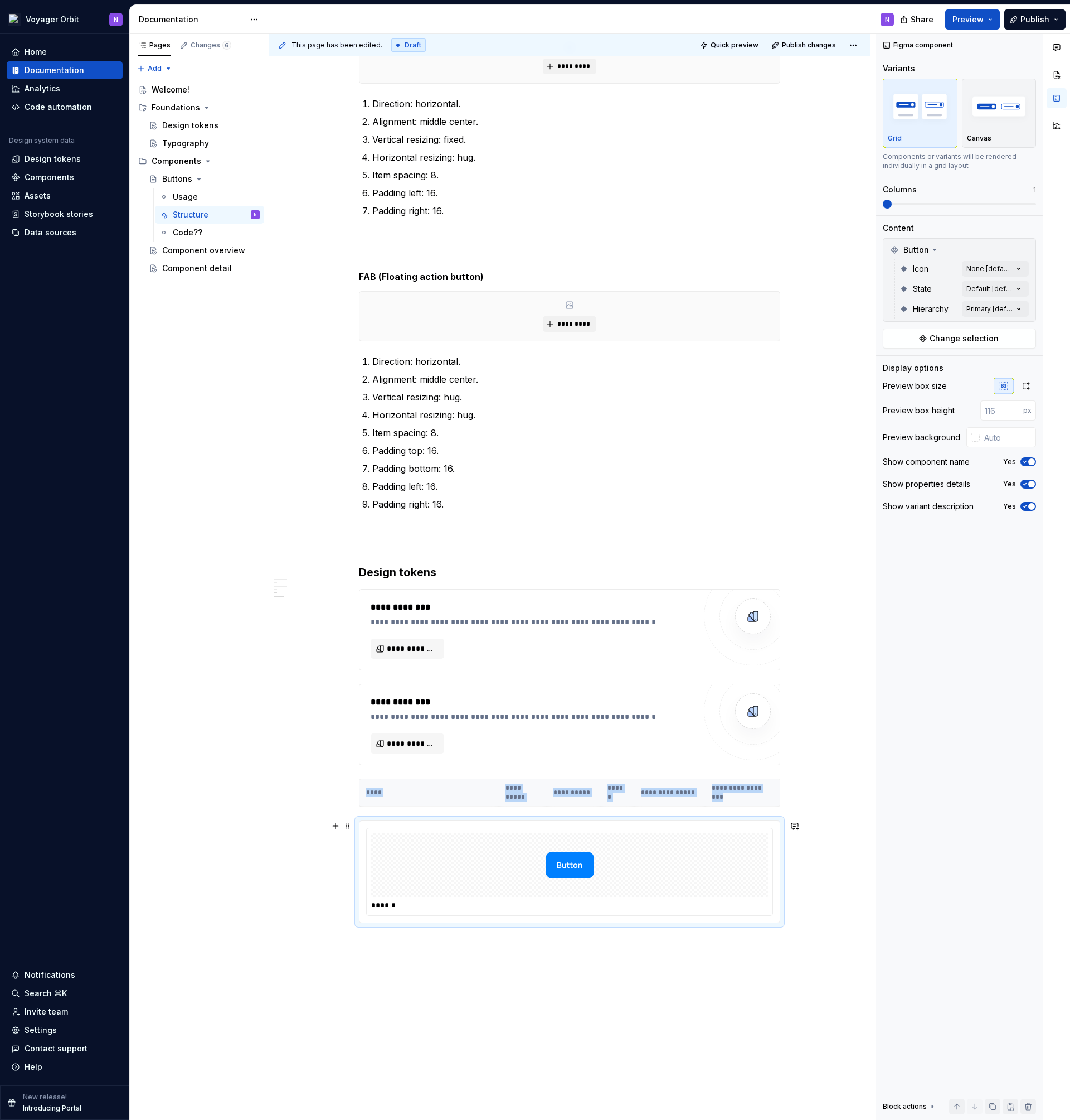
click at [564, 865] on img at bounding box center [570, 865] width 49 height 56
click at [883, 203] on span at bounding box center [960, 203] width 153 height 3
click at [974, 129] on div "button" at bounding box center [1000, 106] width 64 height 46
click at [929, 127] on div "button" at bounding box center [920, 106] width 64 height 46
click at [996, 127] on div "button" at bounding box center [1000, 106] width 64 height 46
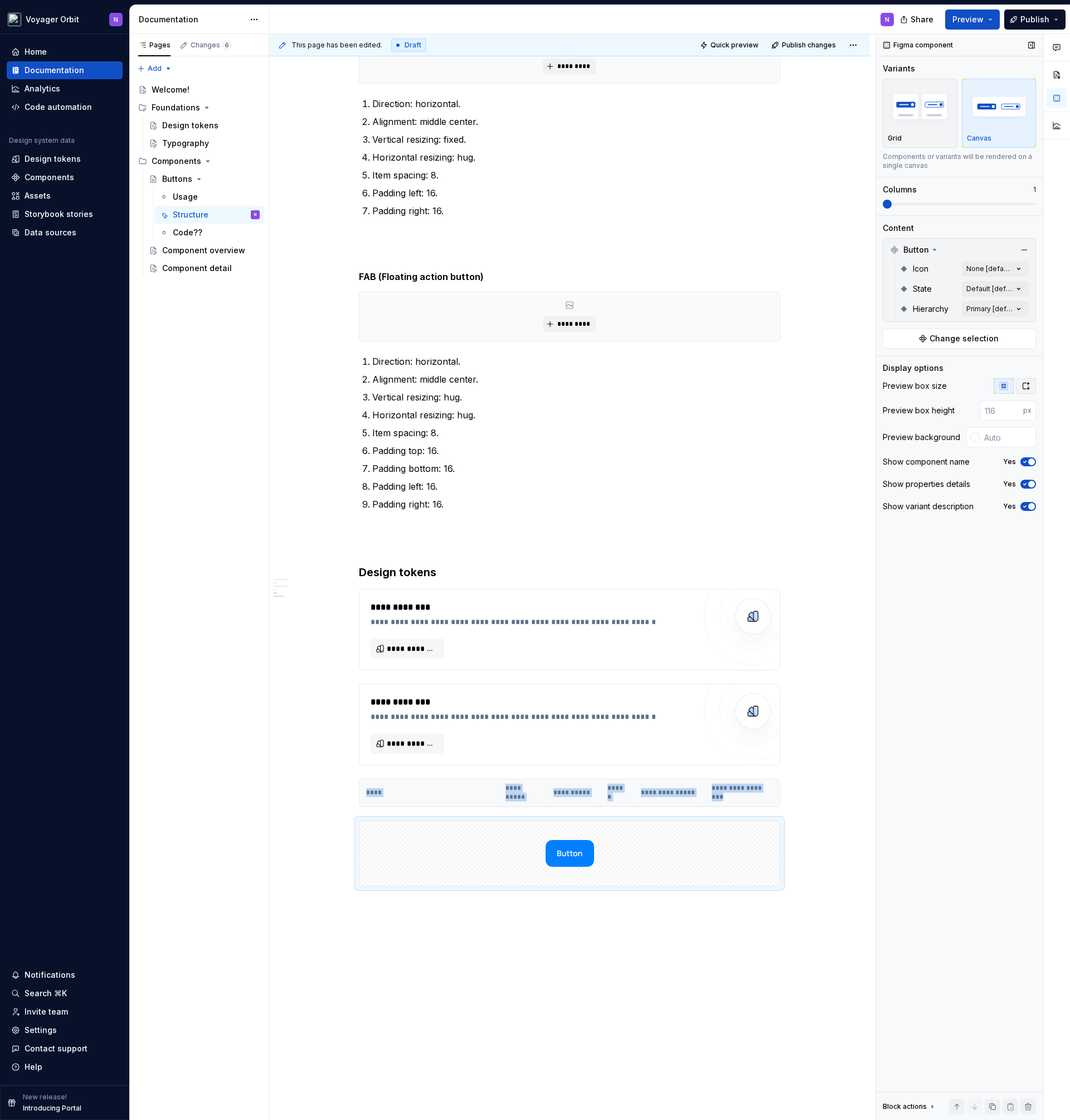
click at [1024, 386] on icon "button" at bounding box center [1027, 386] width 9 height 9
click at [974, 411] on div at bounding box center [975, 410] width 9 height 9
click at [974, 411] on div "Comments Open comments No comments yet Select ‘Comment’ from the block context …" at bounding box center [973, 577] width 194 height 1086
click at [1028, 437] on icon "button" at bounding box center [1025, 435] width 9 height 7
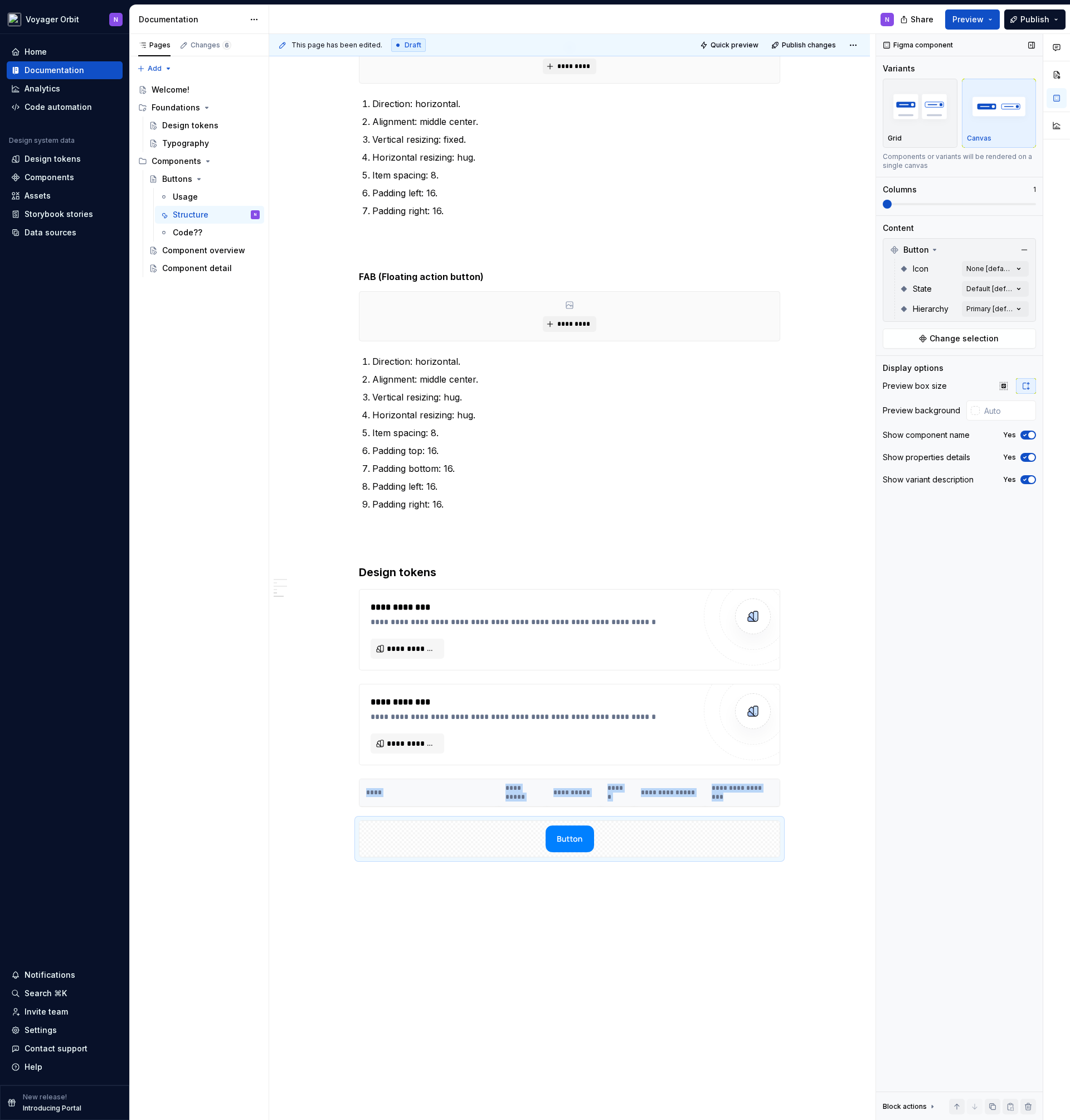
click at [1028, 457] on span "button" at bounding box center [1032, 457] width 7 height 7
click at [1028, 457] on span "button" at bounding box center [1026, 457] width 7 height 7
click at [570, 839] on img at bounding box center [570, 838] width 49 height 27
click at [550, 817] on div "Button" at bounding box center [569, 819] width 86 height 11
click at [579, 907] on div "**********" at bounding box center [569, 409] width 601 height 1594
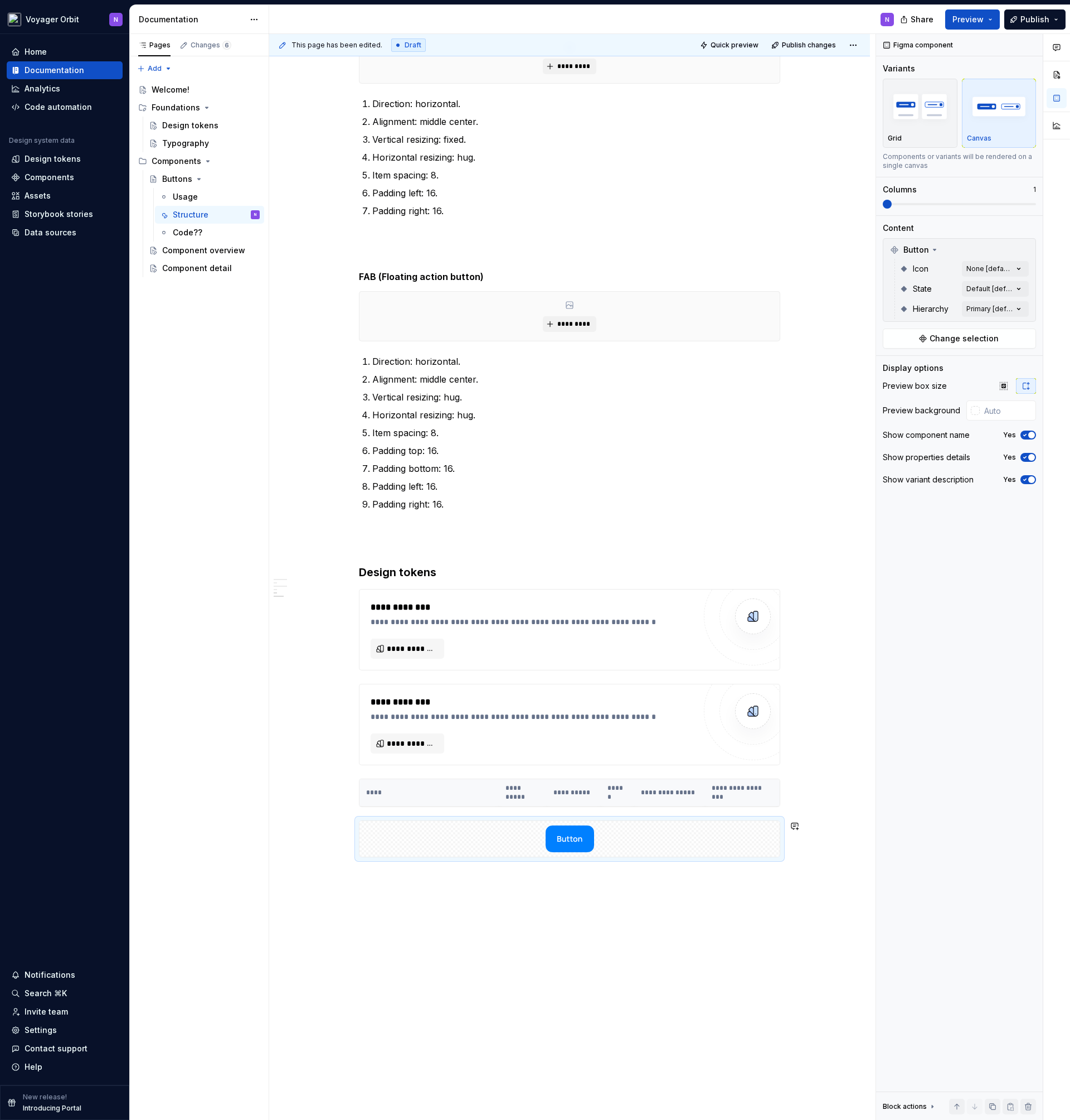
click at [627, 903] on div "**********" at bounding box center [569, 409] width 601 height 1594
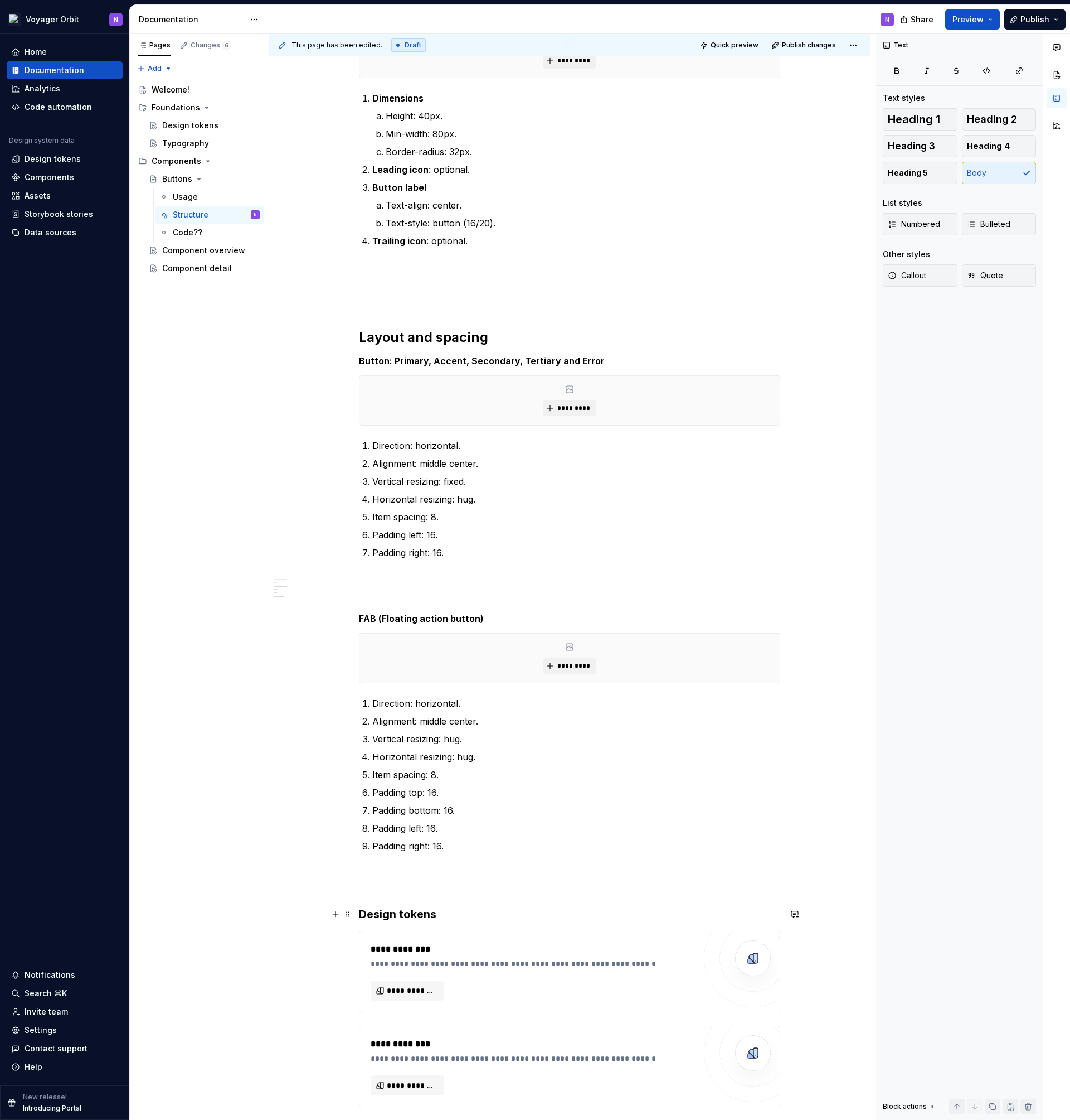
scroll to position [0, 0]
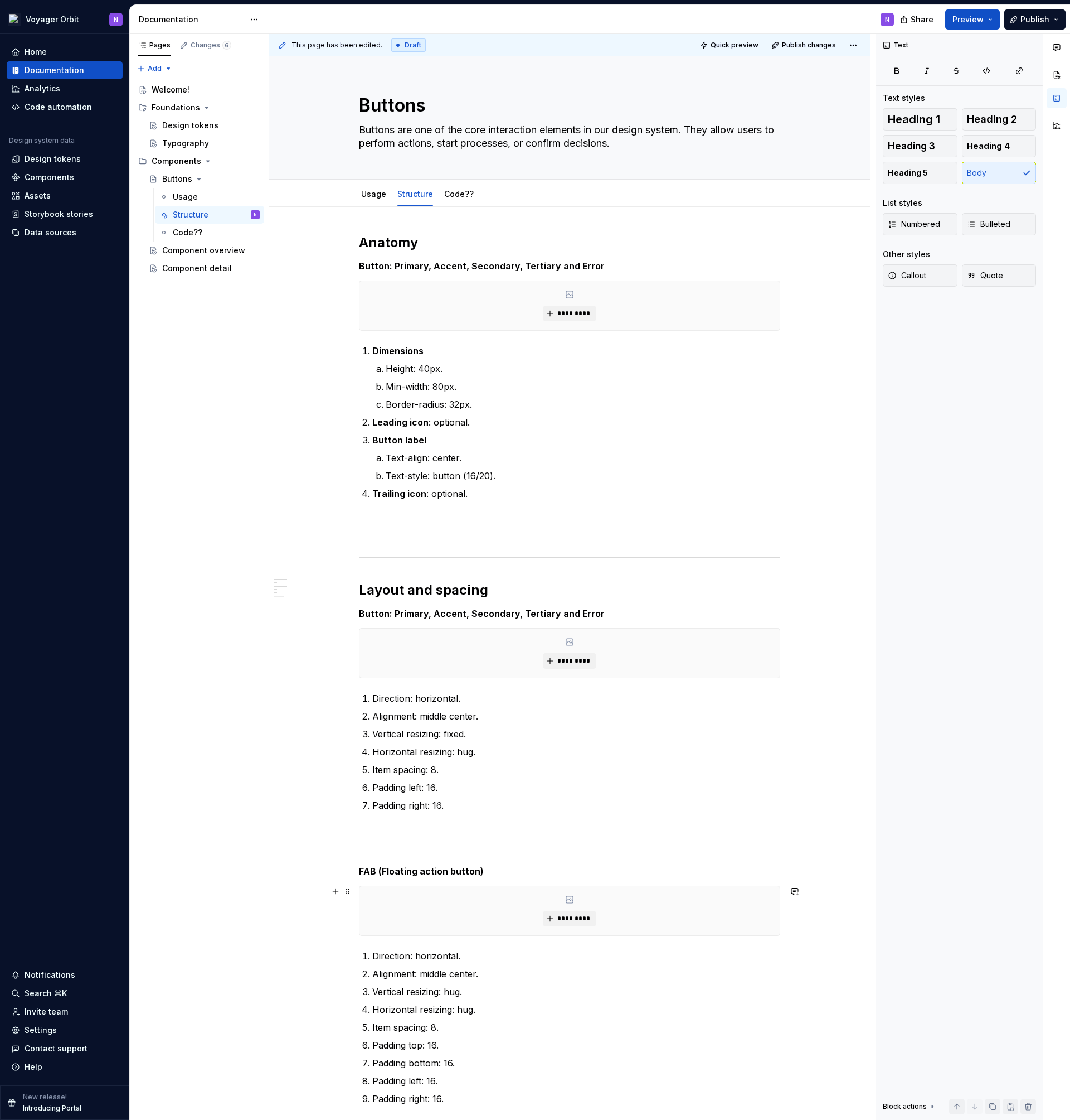
type textarea "*"
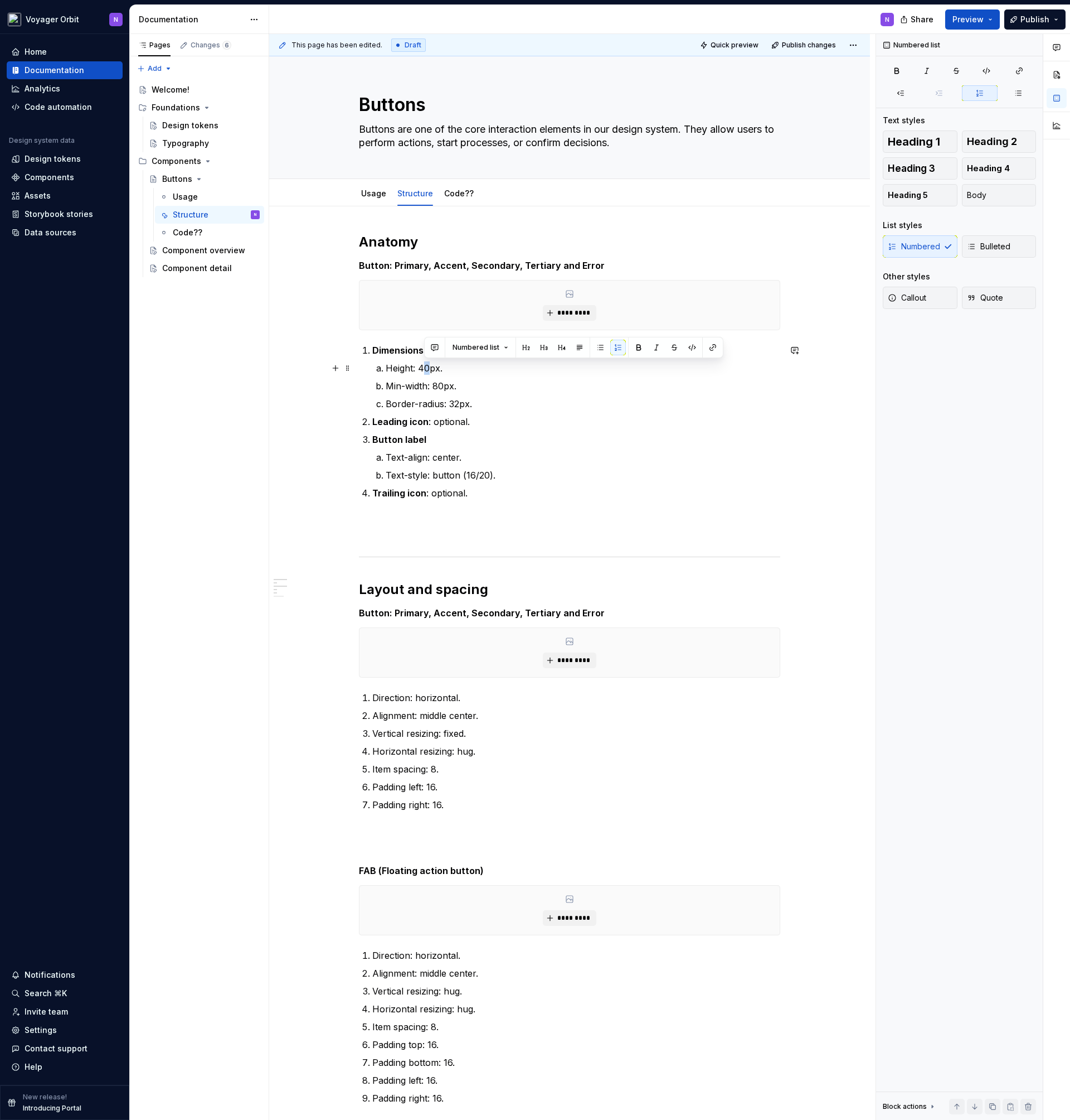
drag, startPoint x: 429, startPoint y: 366, endPoint x: 423, endPoint y: 366, distance: 6.0
click at [423, 366] on p "Height: 40px." at bounding box center [583, 368] width 395 height 13
drag, startPoint x: 466, startPoint y: 386, endPoint x: 369, endPoint y: 383, distance: 97.0
click at [369, 383] on div "**********" at bounding box center [569, 856] width 422 height 1244
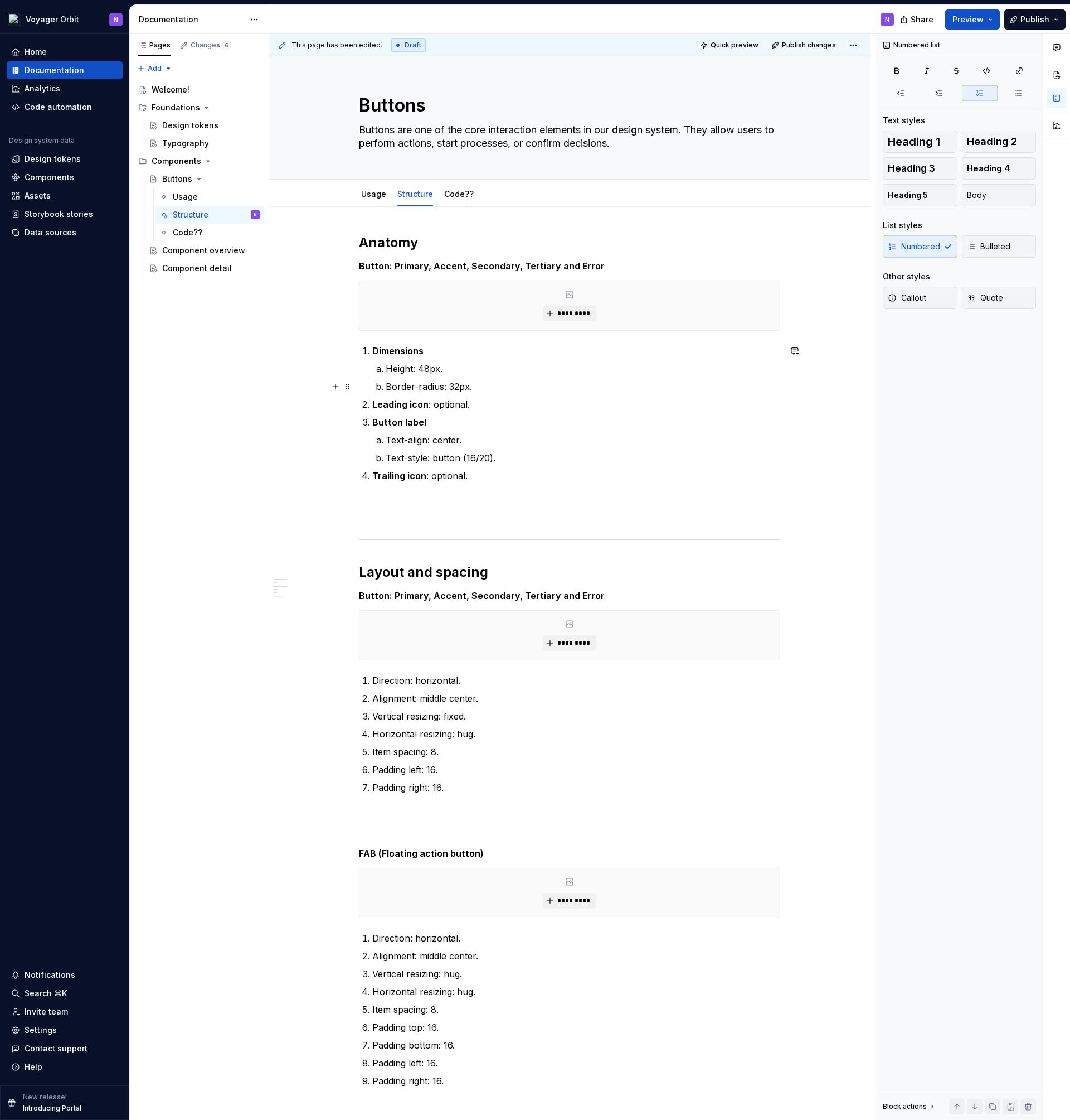
click at [456, 386] on p "Border-radius: 32px." at bounding box center [583, 386] width 395 height 13
click at [548, 388] on p "Border-radius: Radius-m (12px)" at bounding box center [583, 386] width 395 height 13
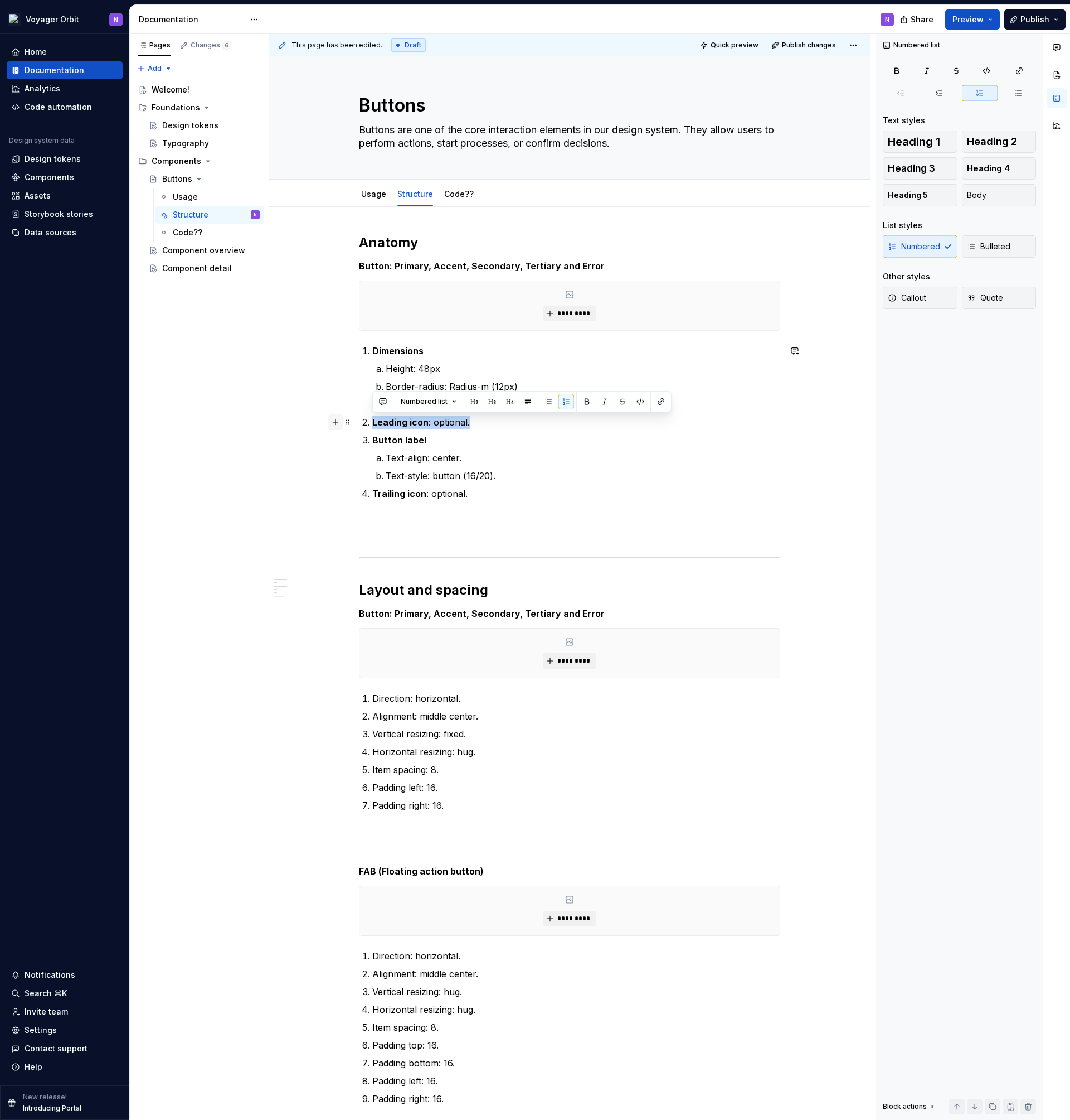
drag, startPoint x: 481, startPoint y: 423, endPoint x: 336, endPoint y: 418, distance: 145.1
click at [359, 418] on div "**********" at bounding box center [569, 863] width 422 height 1258
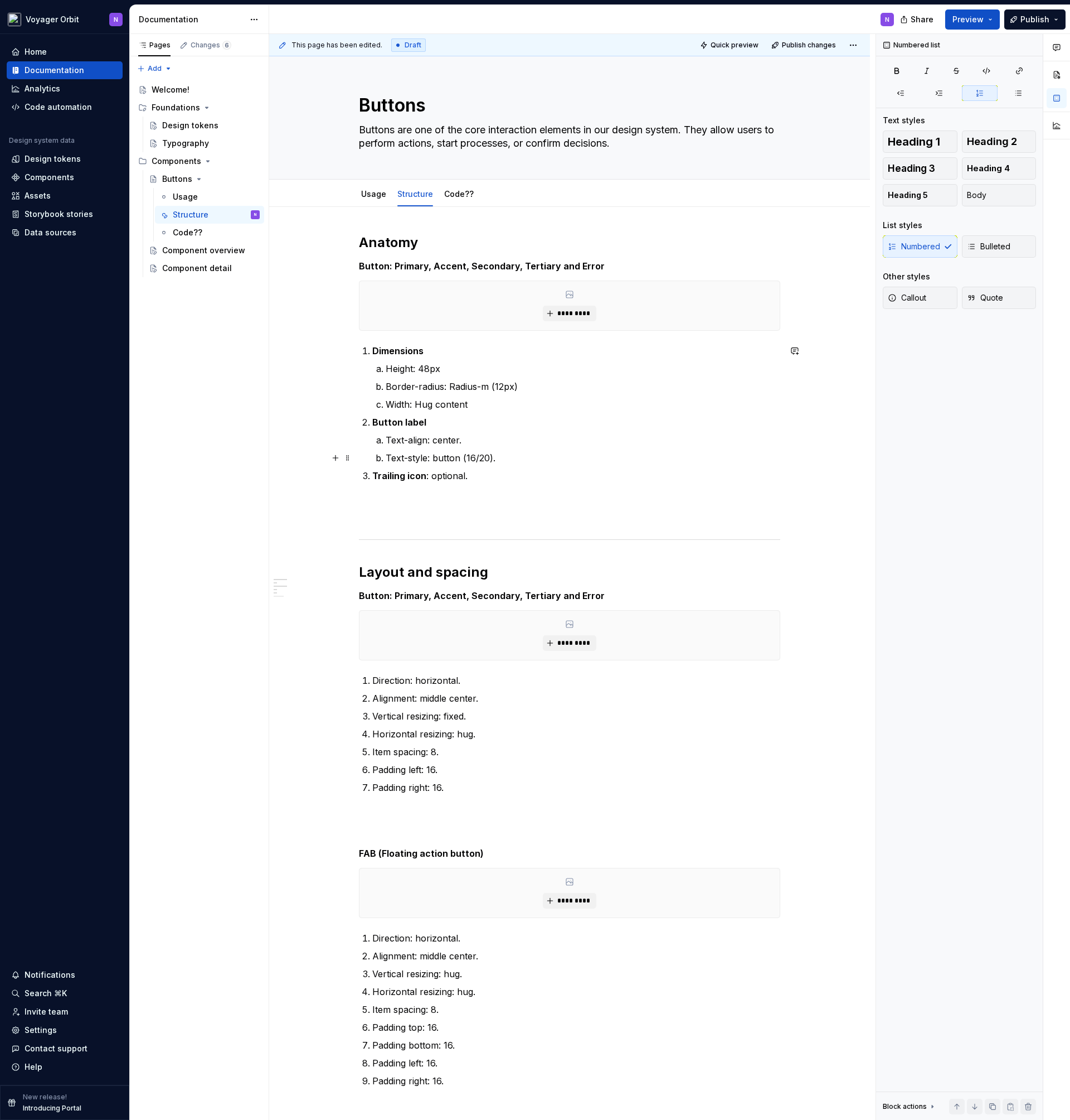
click at [445, 458] on p "Text-style: button (16/20)." at bounding box center [583, 457] width 395 height 13
click at [607, 441] on p "Text-align: no icon = center, with icon = on icon side 16 px on non icon side 2…" at bounding box center [583, 439] width 395 height 13
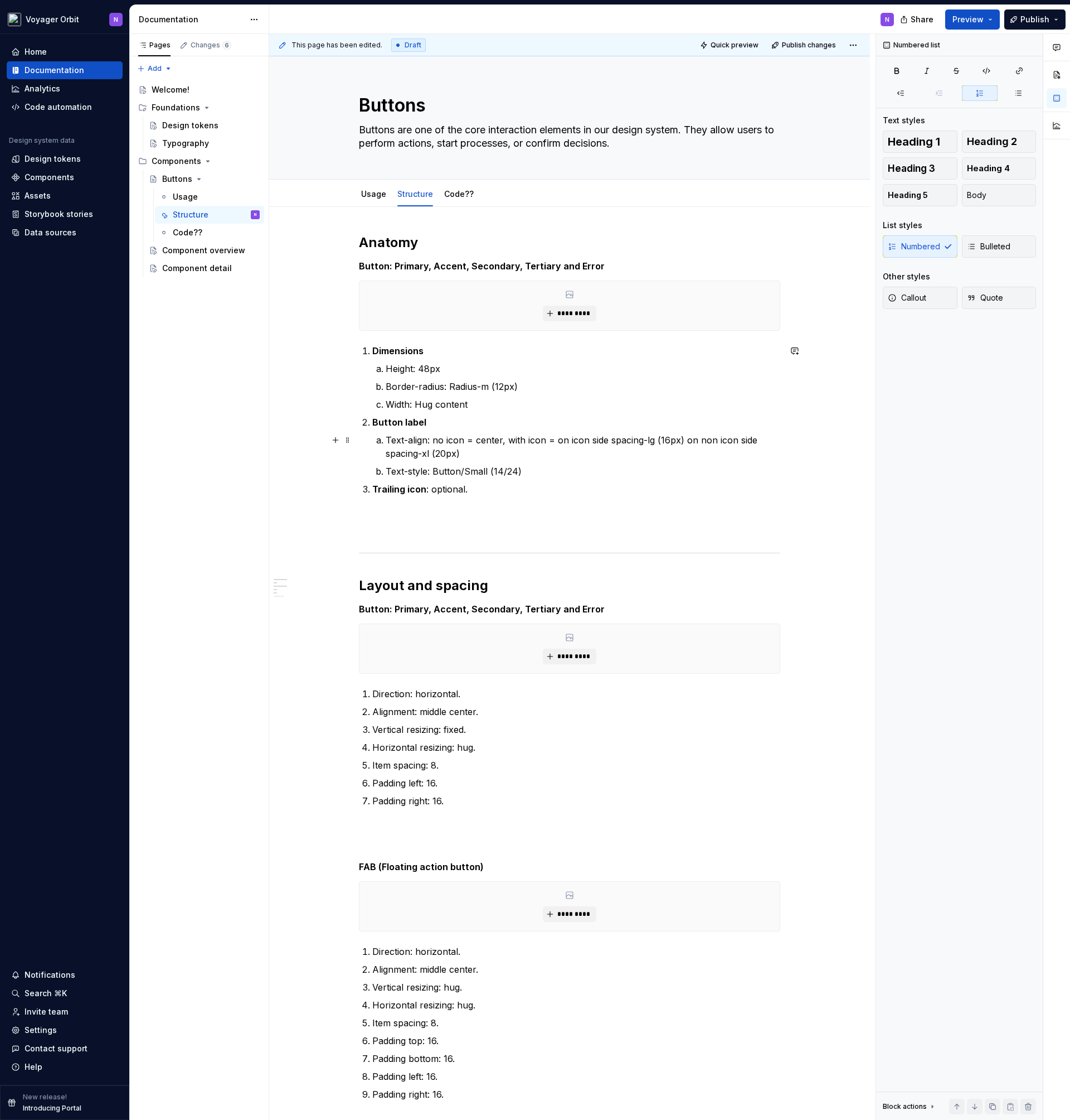
drag, startPoint x: 508, startPoint y: 441, endPoint x: 543, endPoint y: 441, distance: 35.0
click at [509, 441] on p "Text-align: no icon = center, with icon = on icon side spacing-lg (16px) on non…" at bounding box center [583, 446] width 395 height 27
click at [405, 486] on strong "Trailing icon" at bounding box center [399, 489] width 54 height 11
drag, startPoint x: 409, startPoint y: 486, endPoint x: 363, endPoint y: 488, distance: 46.0
click at [372, 488] on li "Trailing icon : optional." at bounding box center [575, 496] width 408 height 27
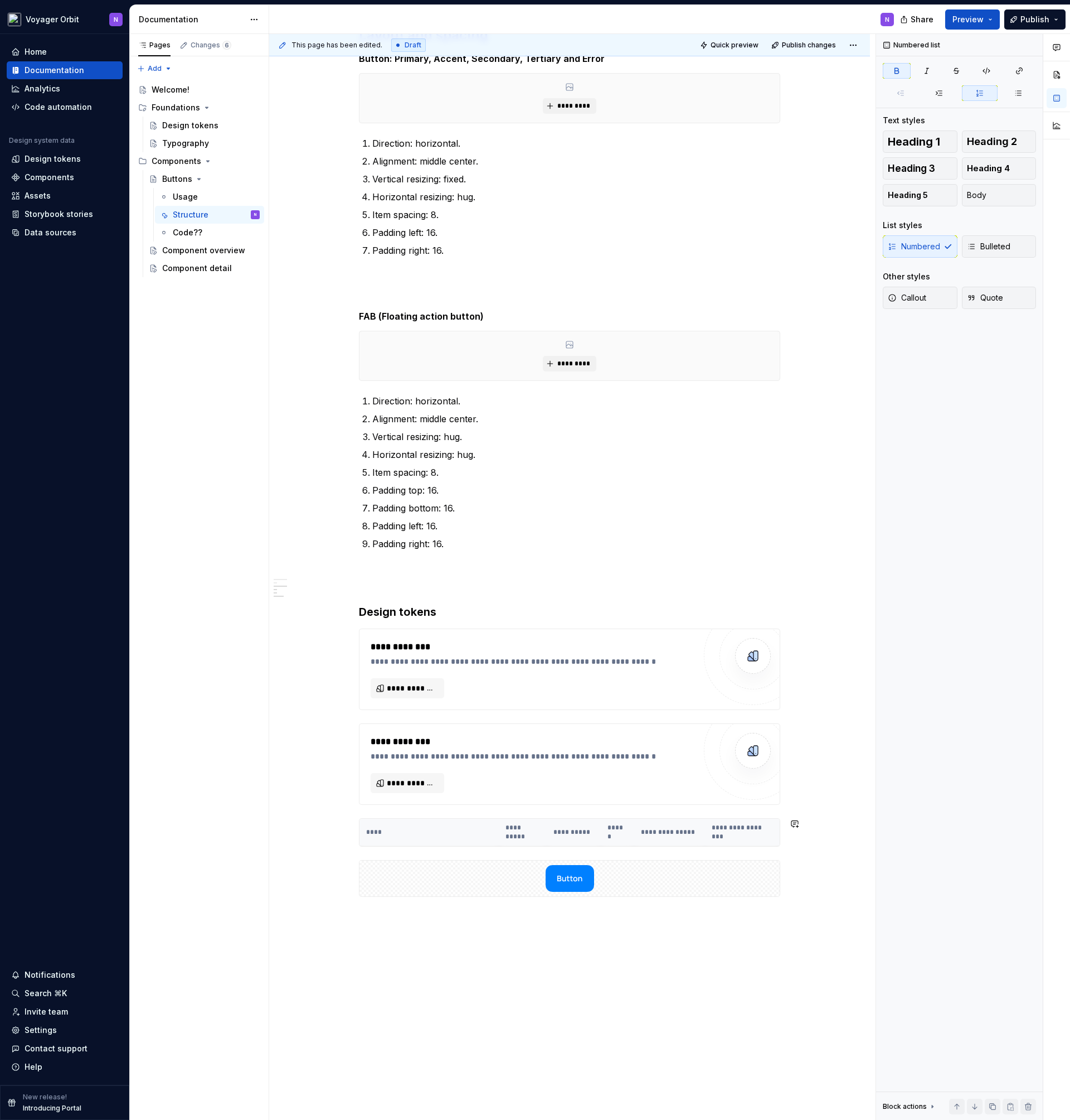
scroll to position [502, 0]
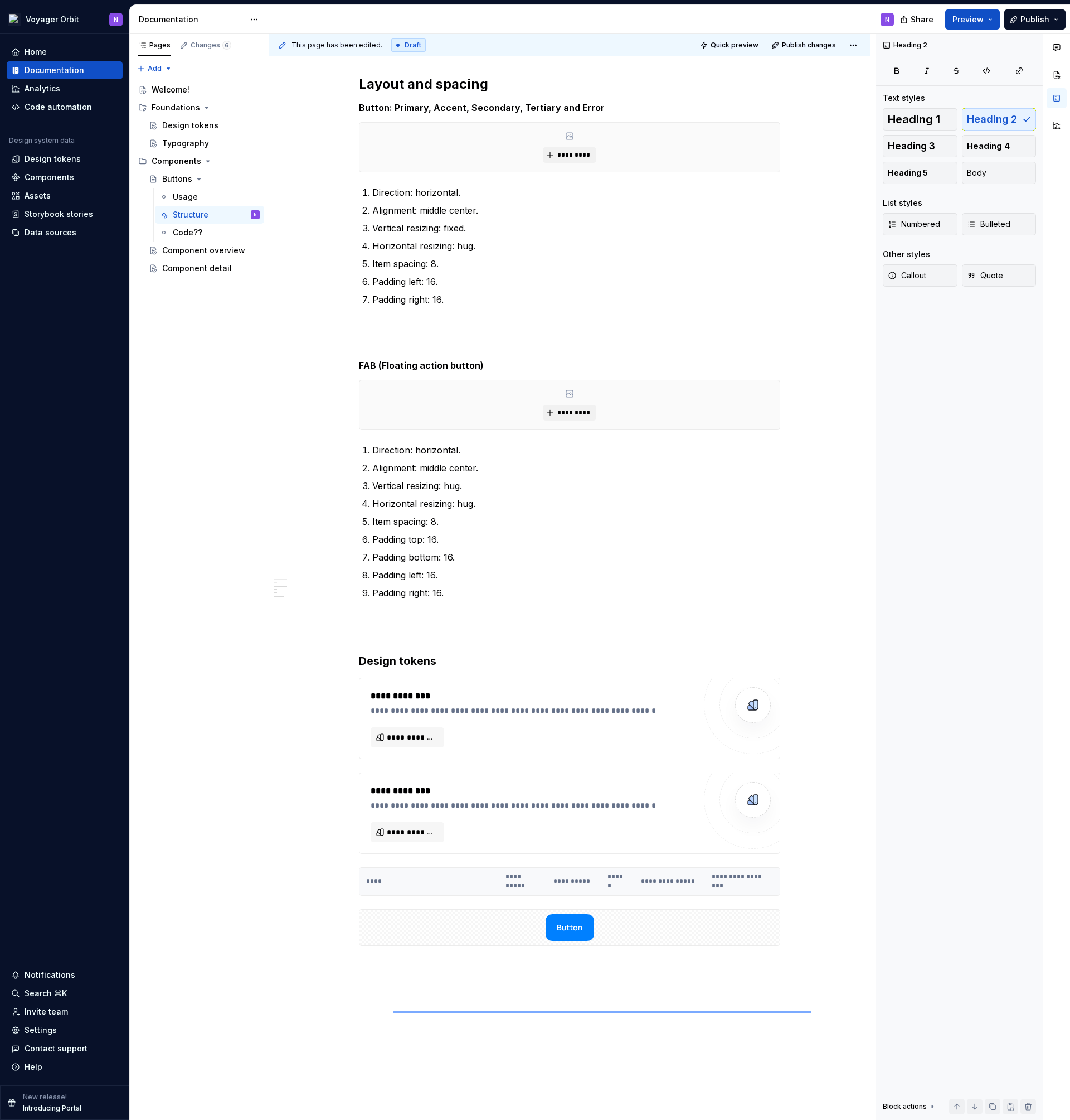
drag, startPoint x: 794, startPoint y: 1007, endPoint x: 394, endPoint y: 1013, distance: 400.0
click at [394, 1013] on div "This page has been edited. Draft Quick preview Publish changes Buttons Buttons …" at bounding box center [573, 577] width 607 height 1086
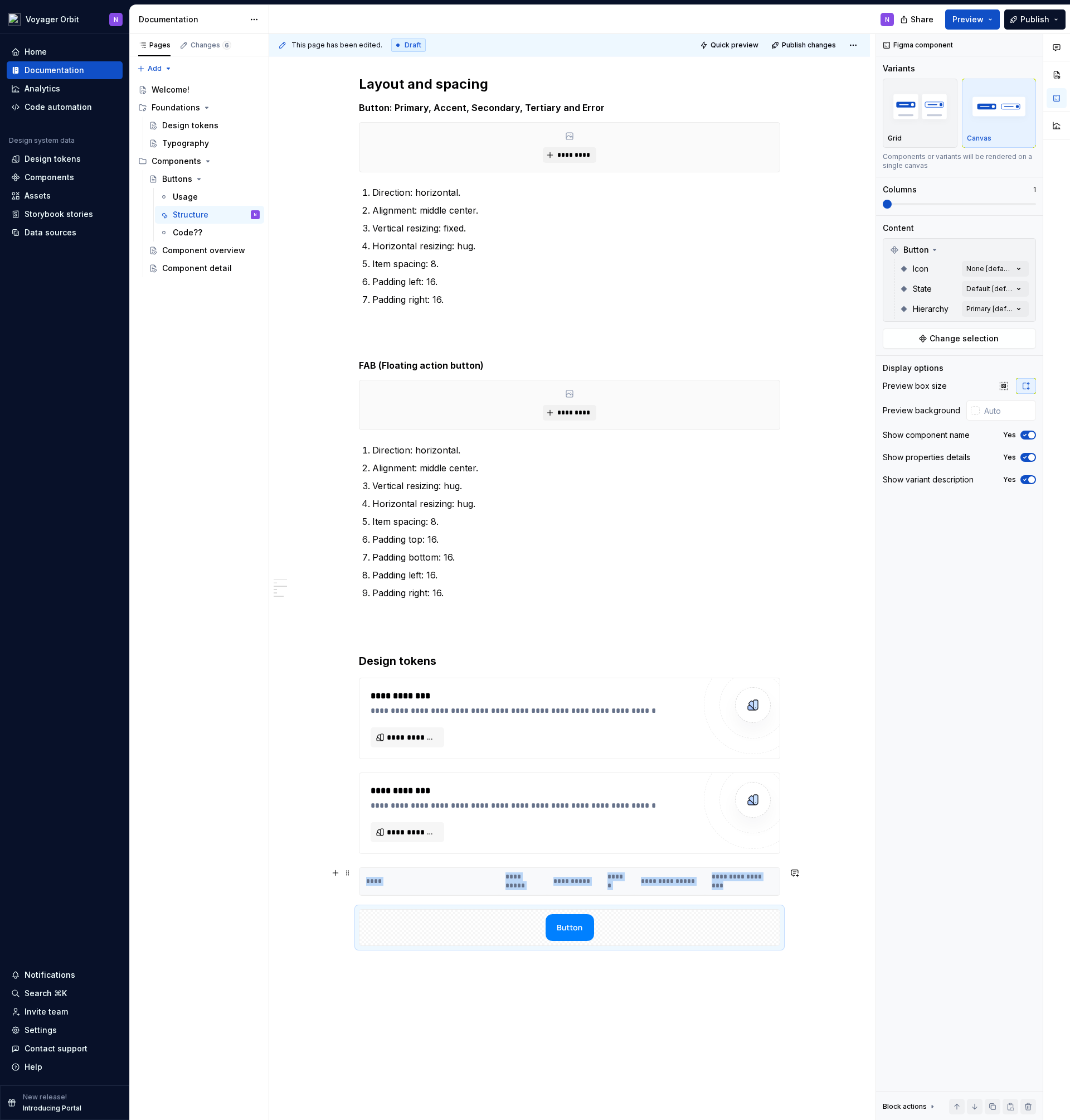
drag, startPoint x: 438, startPoint y: 937, endPoint x: 436, endPoint y: 891, distance: 46.0
click at [436, 891] on div "**********" at bounding box center [569, 352] width 422 height 1240
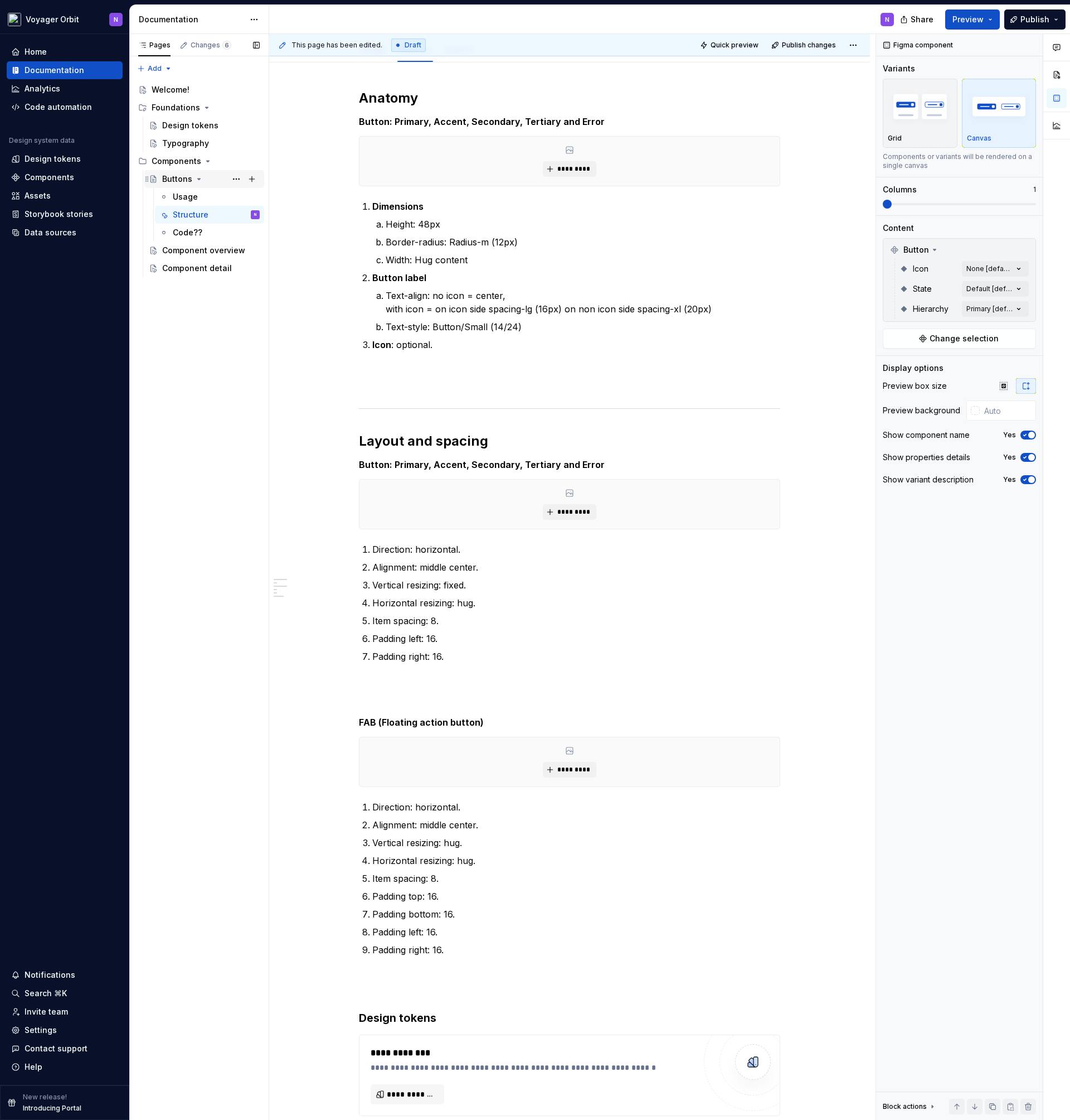
click at [191, 185] on div "Buttons" at bounding box center [211, 179] width 97 height 16
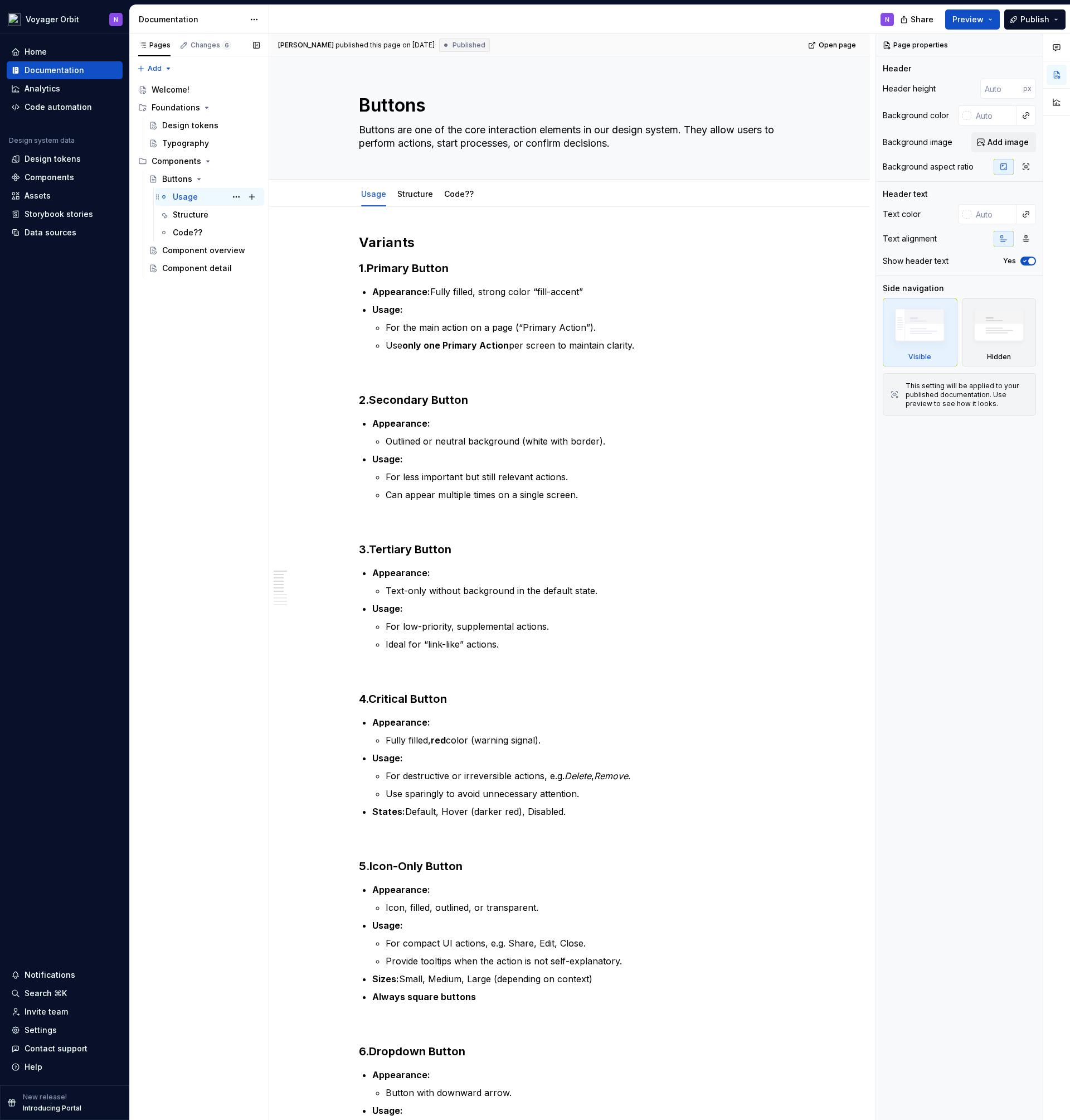
click at [192, 195] on div "Usage" at bounding box center [185, 197] width 25 height 11
click at [190, 212] on div "Structure" at bounding box center [190, 214] width 36 height 11
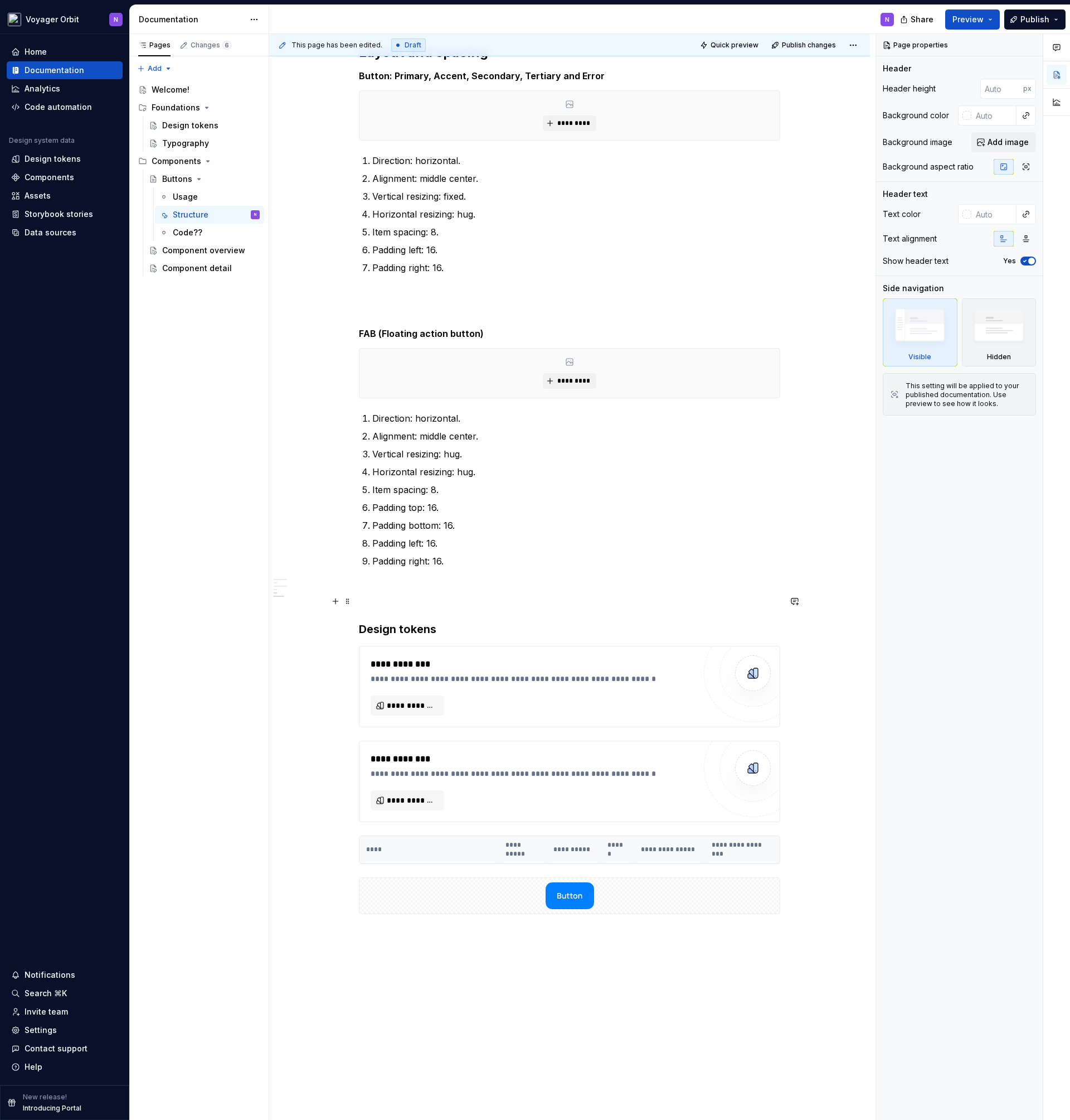
scroll to position [703, 0]
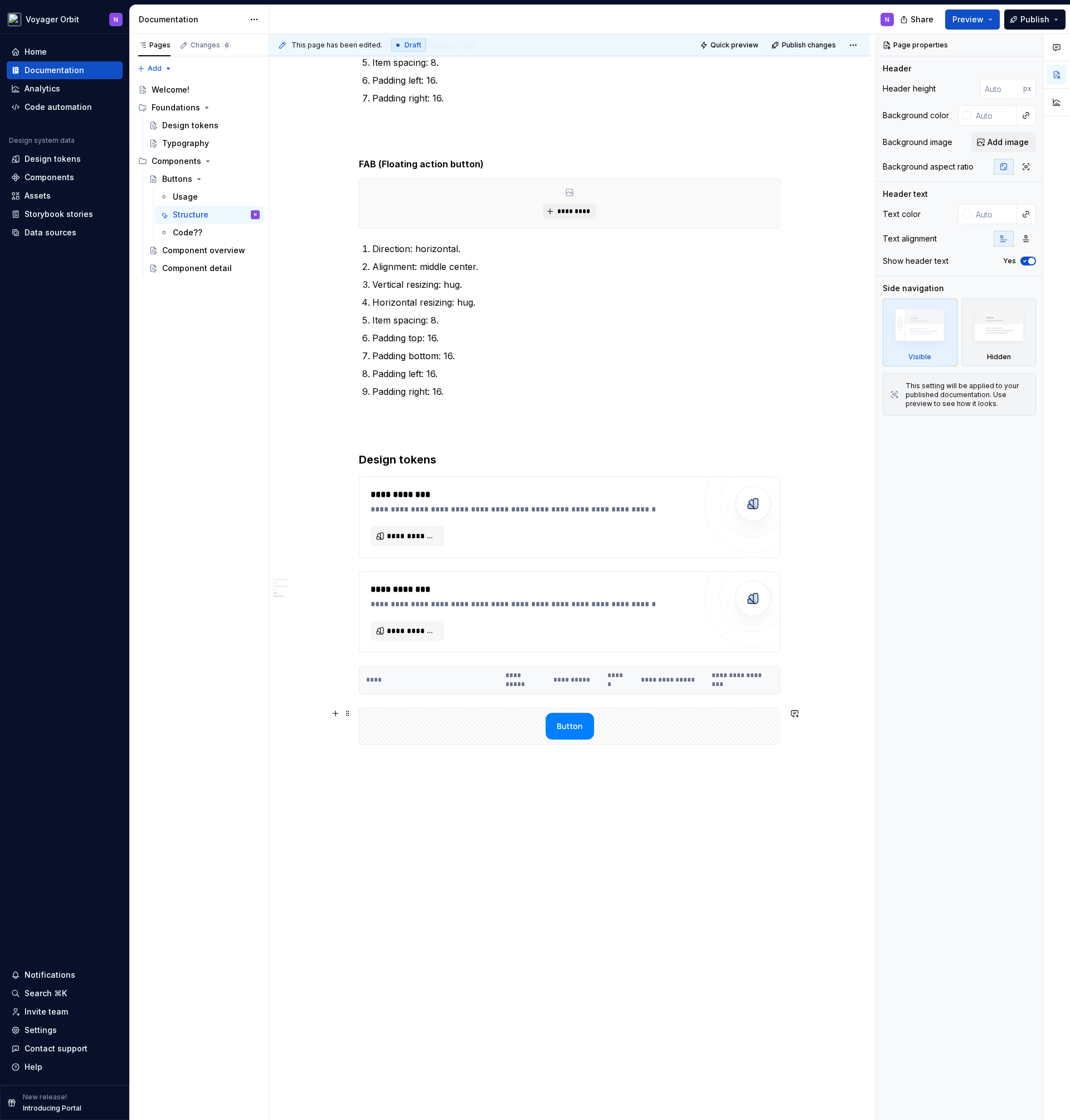
type textarea "*"
click at [488, 865] on div "**********" at bounding box center [569, 312] width 601 height 1617
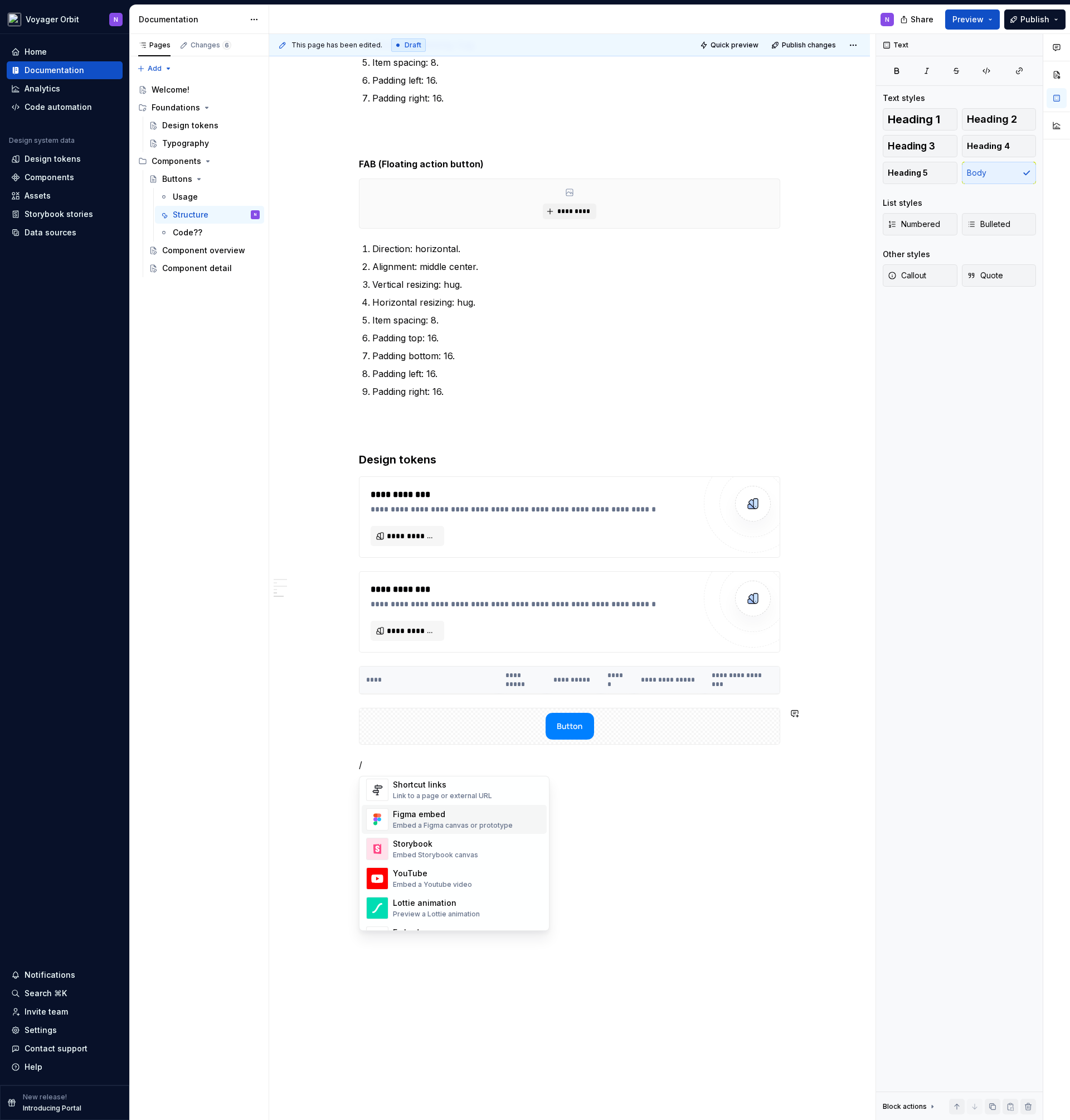
scroll to position [511, 0]
click at [473, 817] on span "Figma embed Embed a Figma canvas or prototype" at bounding box center [454, 830] width 185 height 29
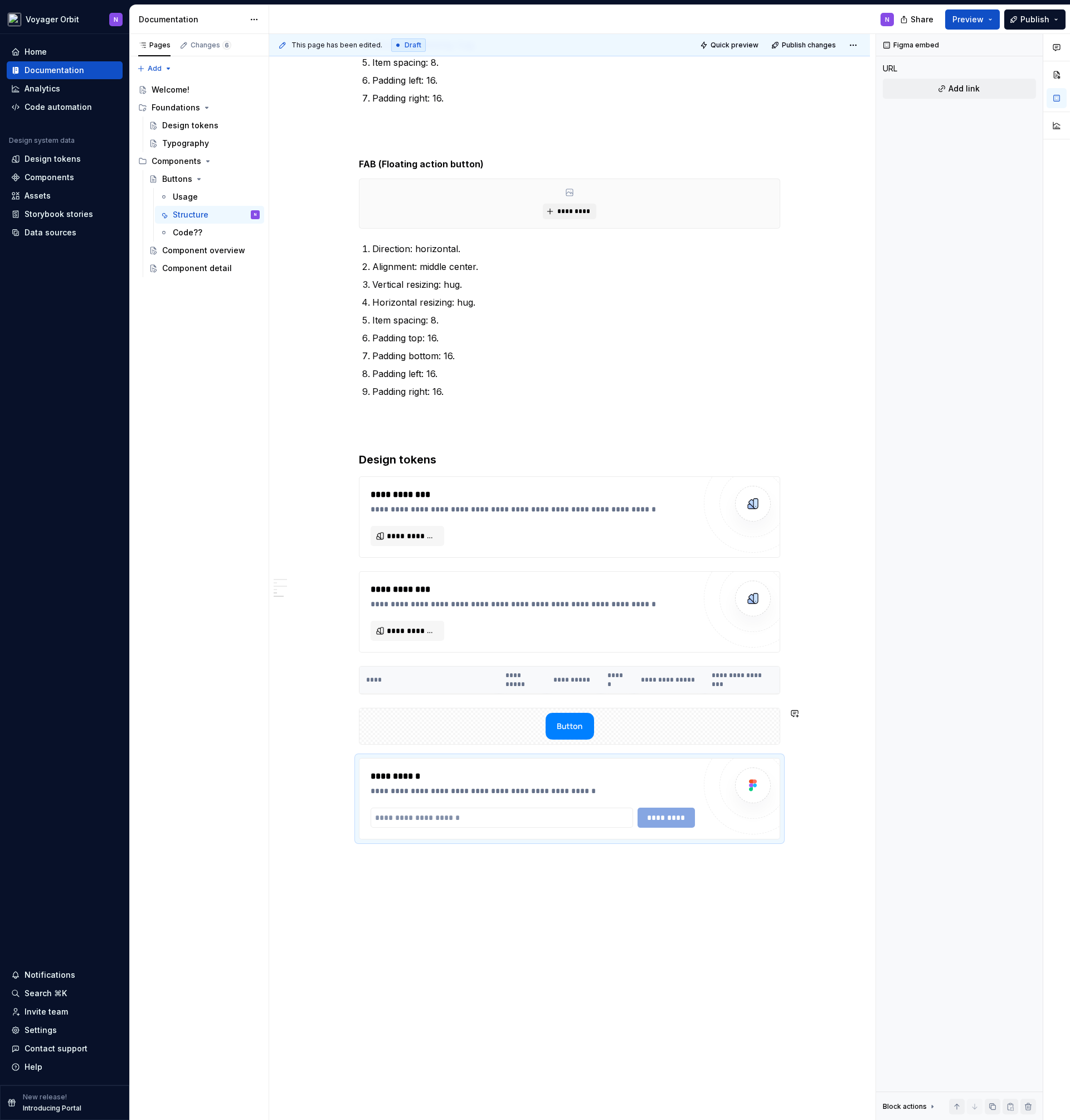
click at [473, 817] on input "text" at bounding box center [502, 817] width 263 height 20
paste input "**********"
type input "**********"
click at [675, 816] on span "*********" at bounding box center [667, 817] width 43 height 11
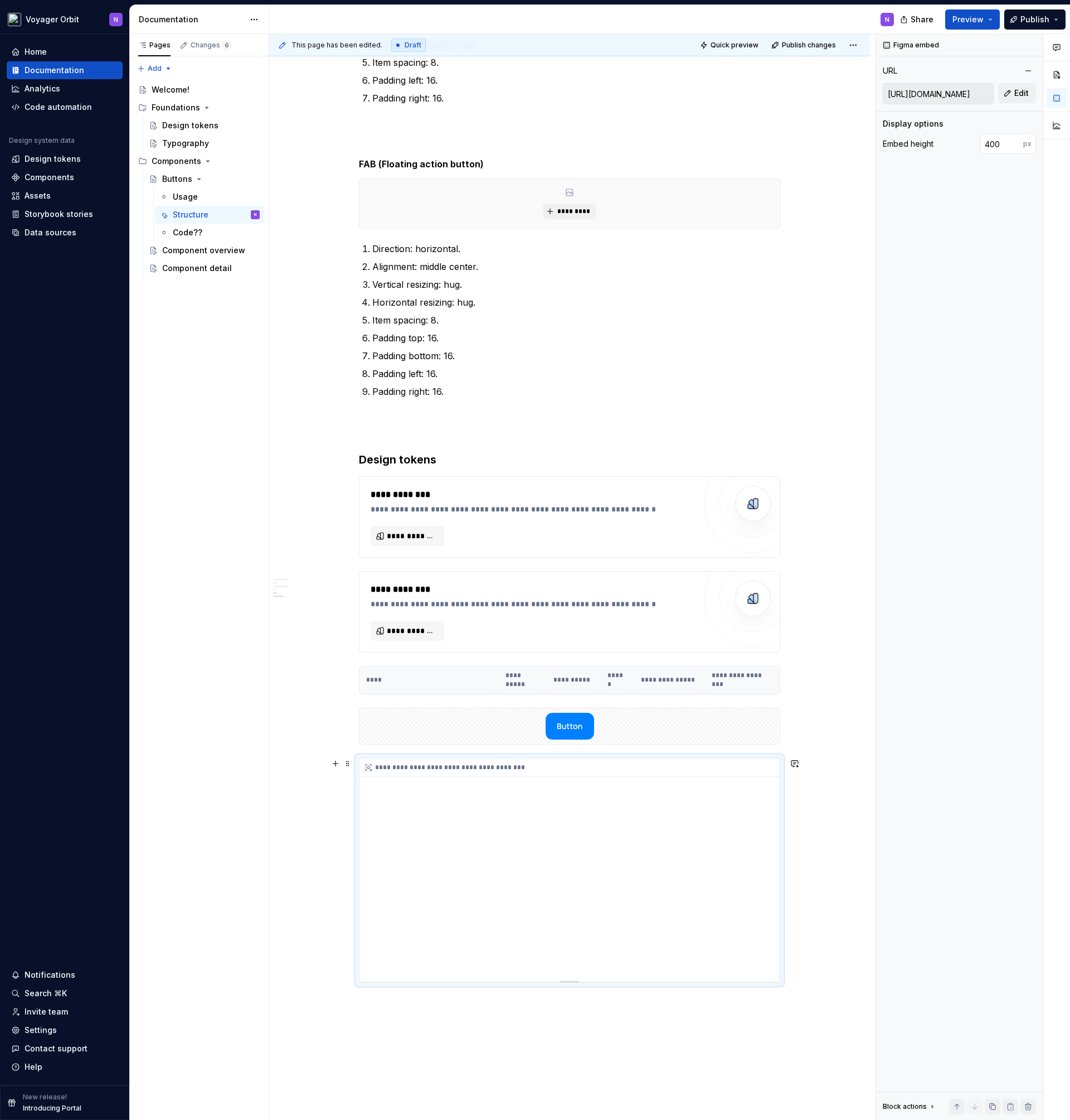
drag, startPoint x: 619, startPoint y: 840, endPoint x: 572, endPoint y: 810, distance: 55.8
click at [572, 810] on div "**********" at bounding box center [570, 870] width 421 height 223
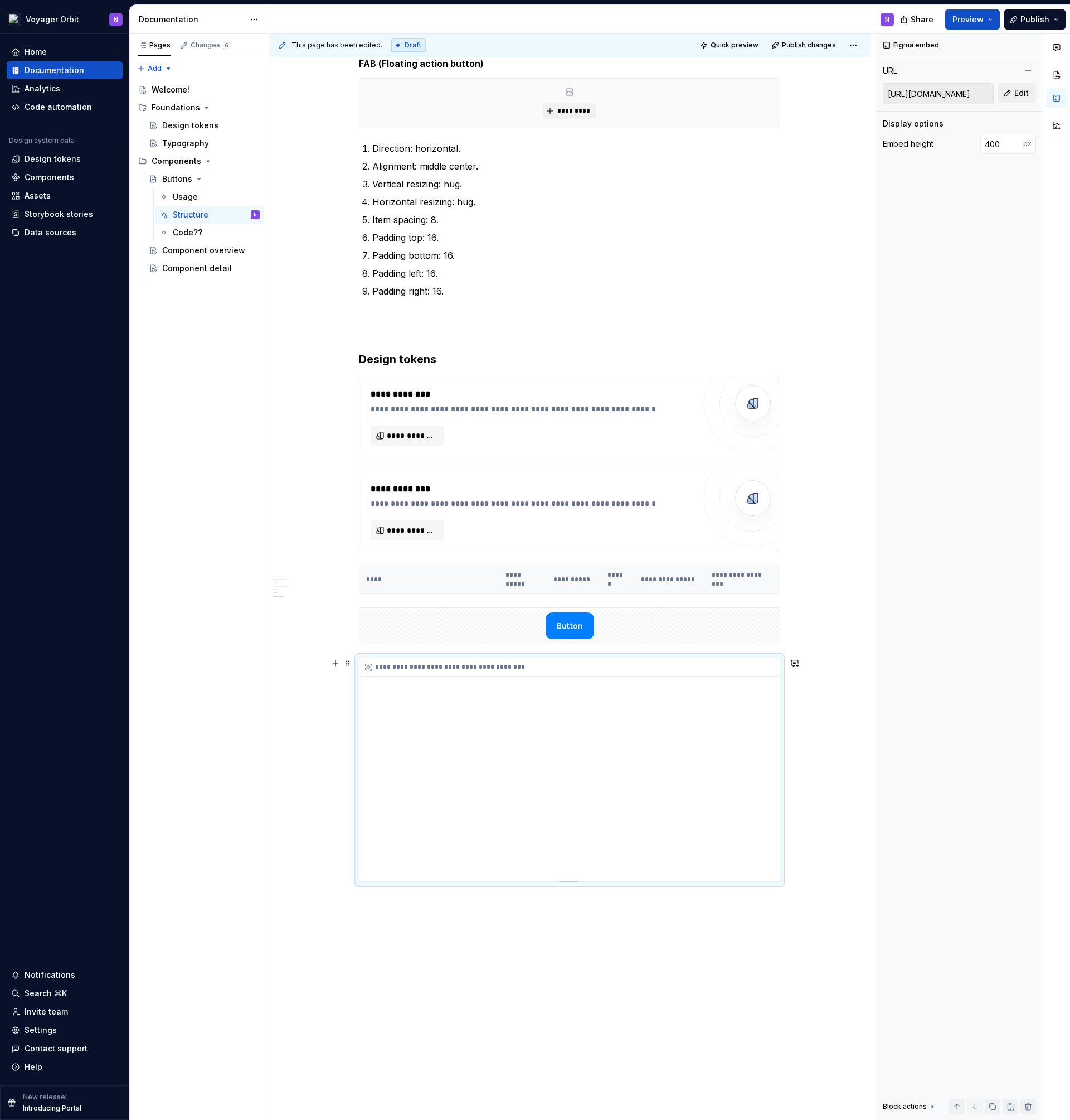
scroll to position [790, 0]
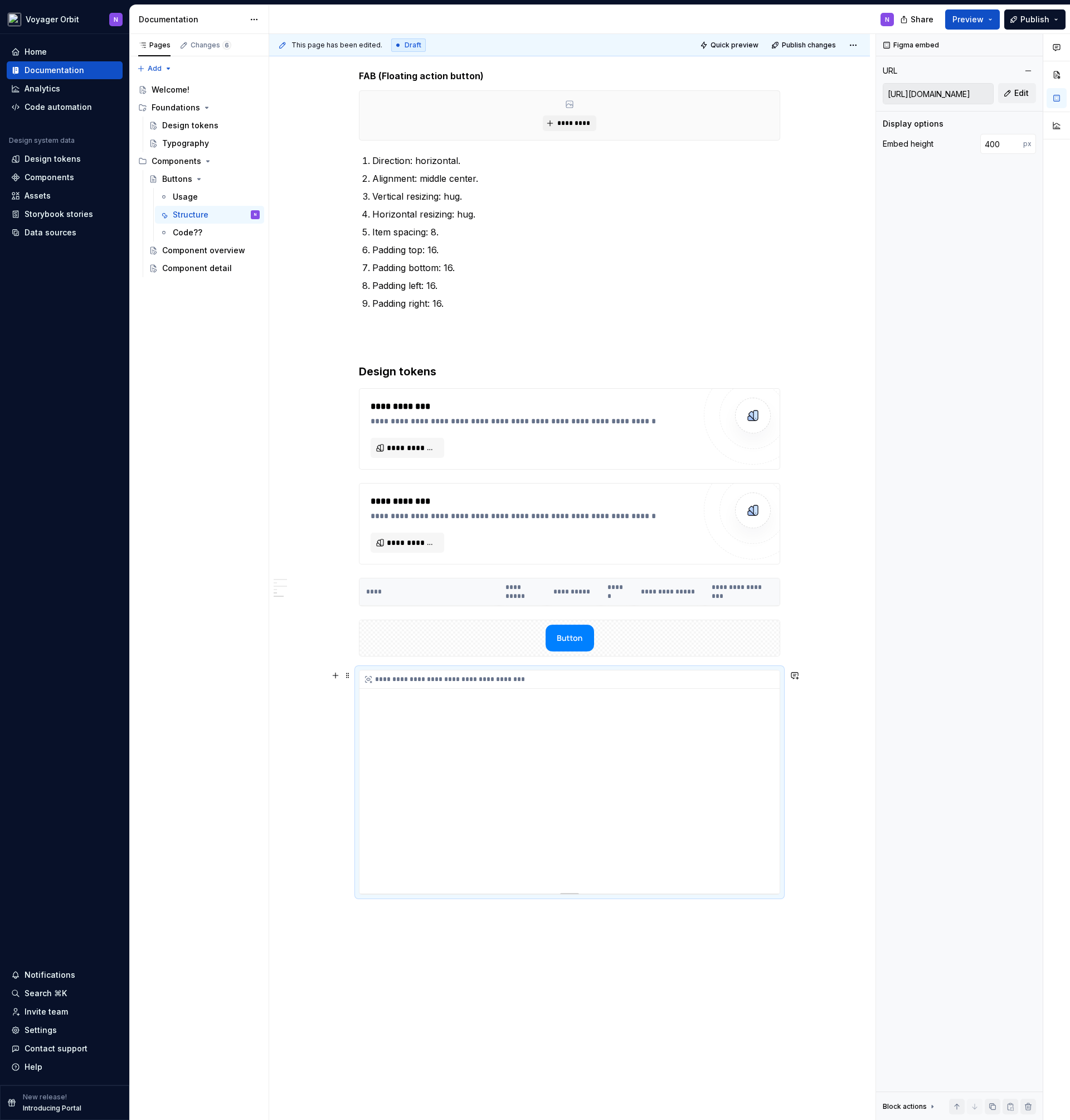
drag, startPoint x: 681, startPoint y: 800, endPoint x: 641, endPoint y: 783, distance: 43.5
click at [641, 783] on div "**********" at bounding box center [570, 782] width 421 height 223
click at [445, 764] on div "**********" at bounding box center [570, 782] width 421 height 223
click at [295, 825] on div "**********" at bounding box center [569, 330] width 601 height 1828
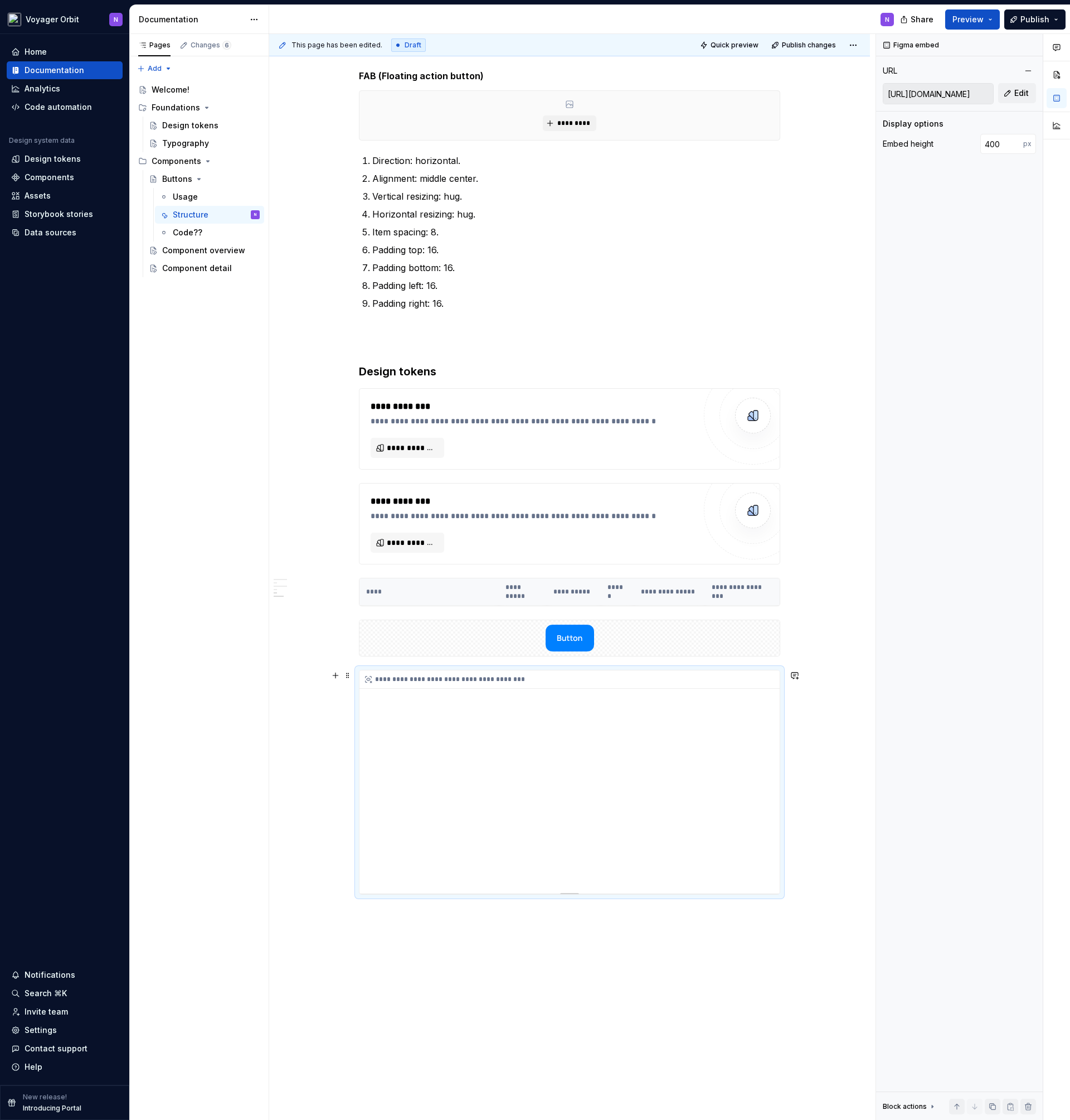
click at [768, 851] on div "**********" at bounding box center [570, 782] width 421 height 223
click at [764, 850] on div "**********" at bounding box center [570, 782] width 421 height 223
click at [847, 830] on div "**********" at bounding box center [569, 330] width 601 height 1828
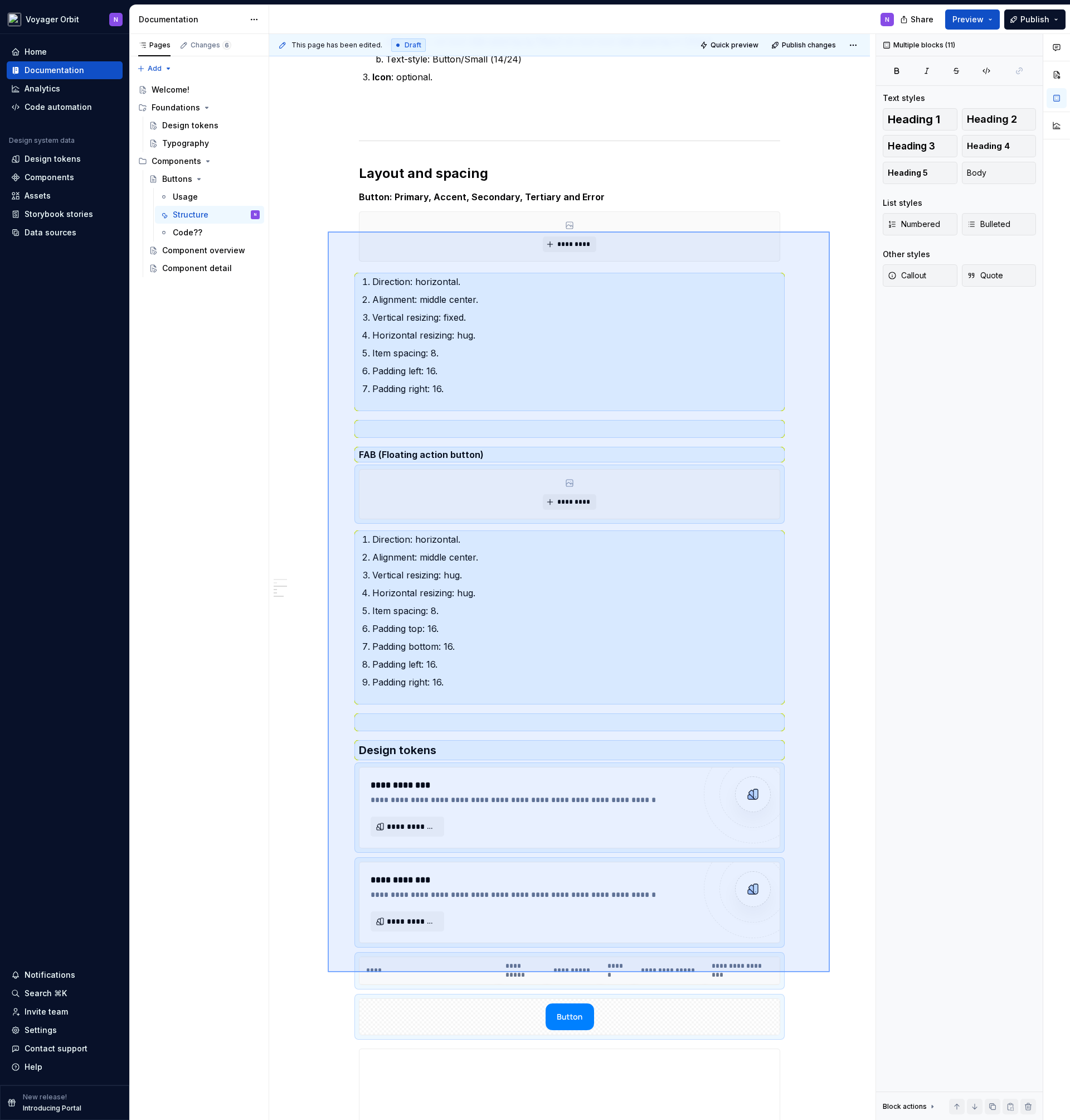
scroll to position [454, 0]
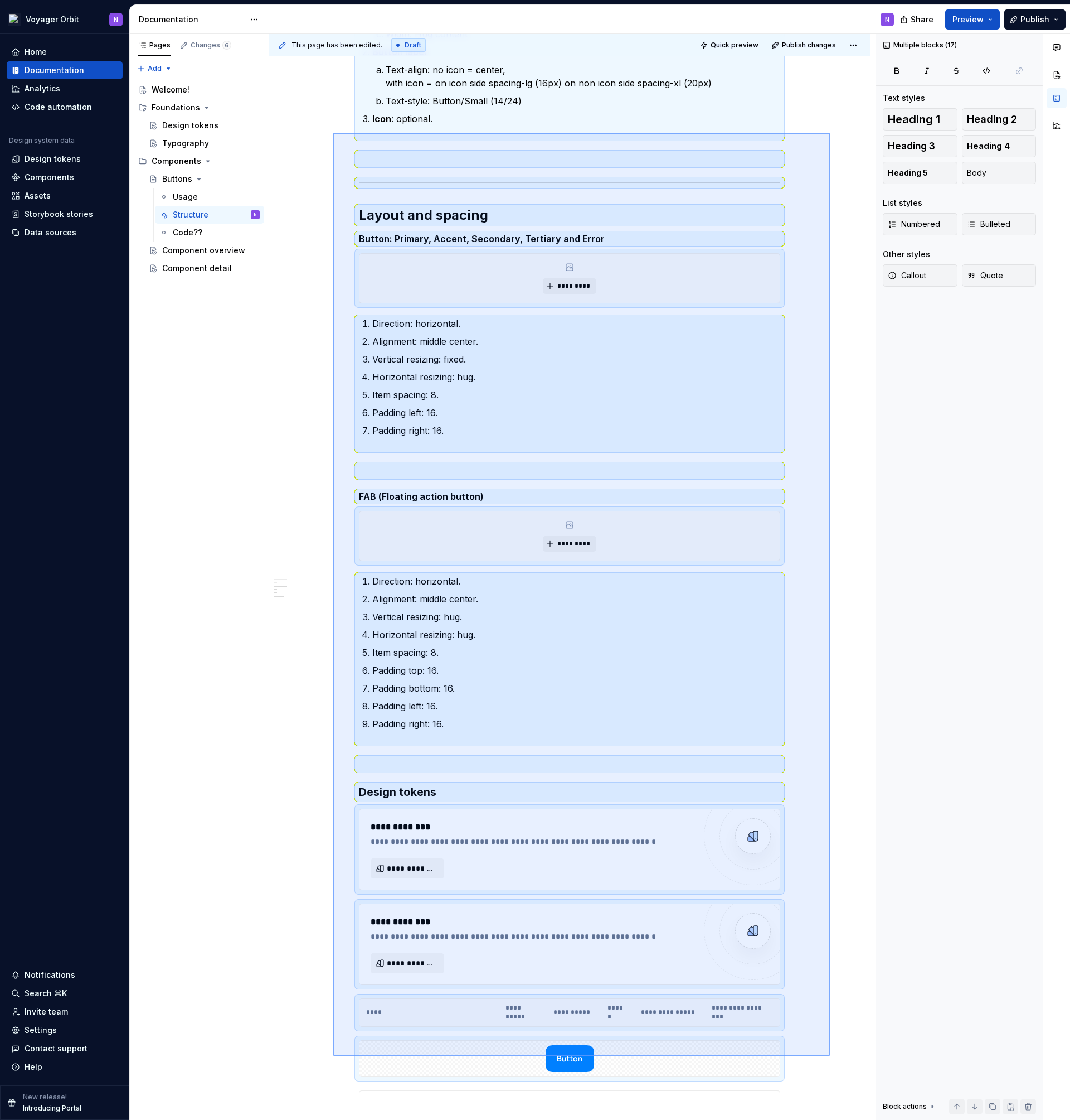
drag, startPoint x: 830, startPoint y: 635, endPoint x: 334, endPoint y: 130, distance: 707.8
click at [334, 130] on div "This page has been edited. Draft Quick preview Publish changes Buttons Buttons …" at bounding box center [573, 577] width 607 height 1086
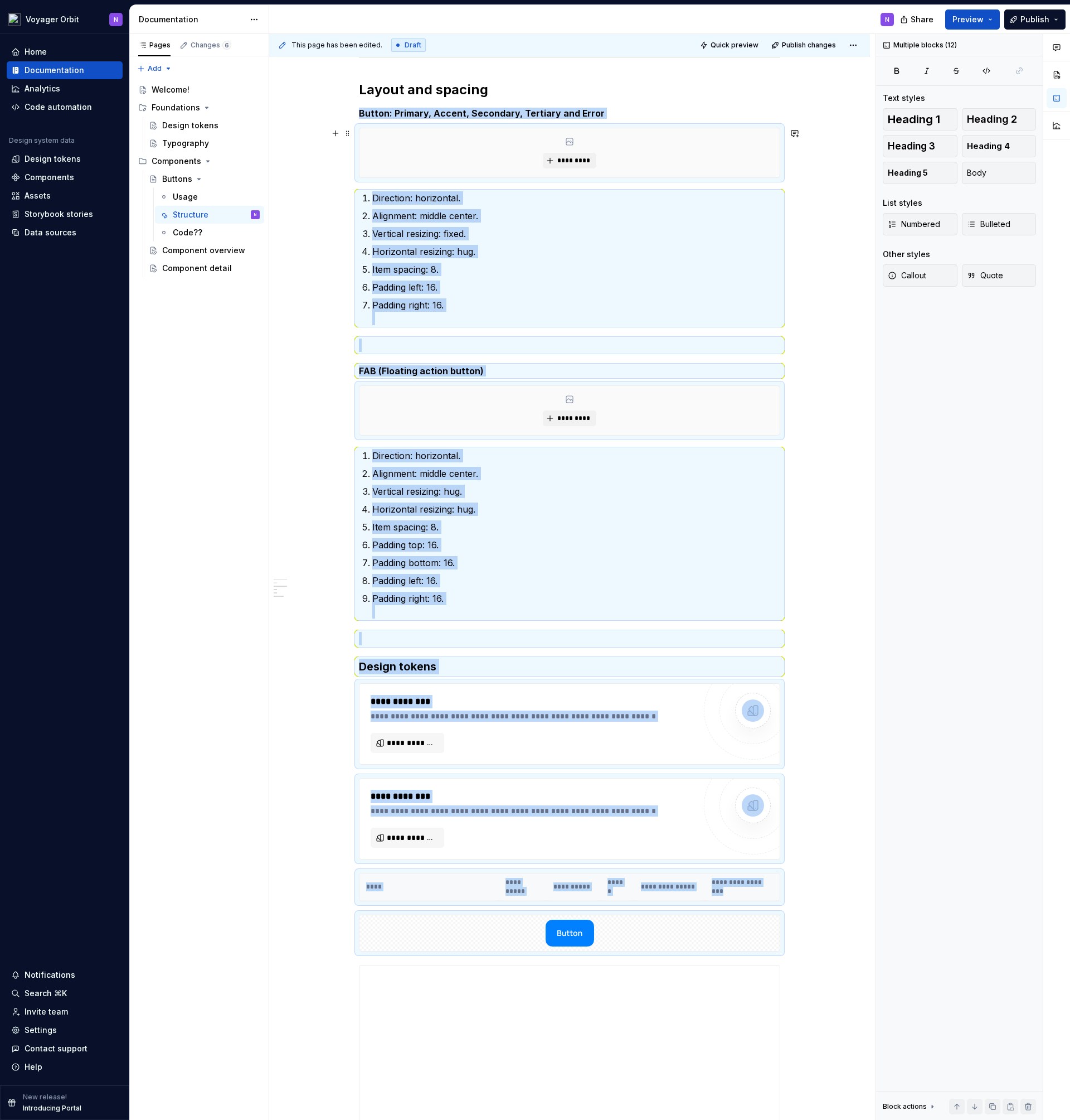
scroll to position [500, 0]
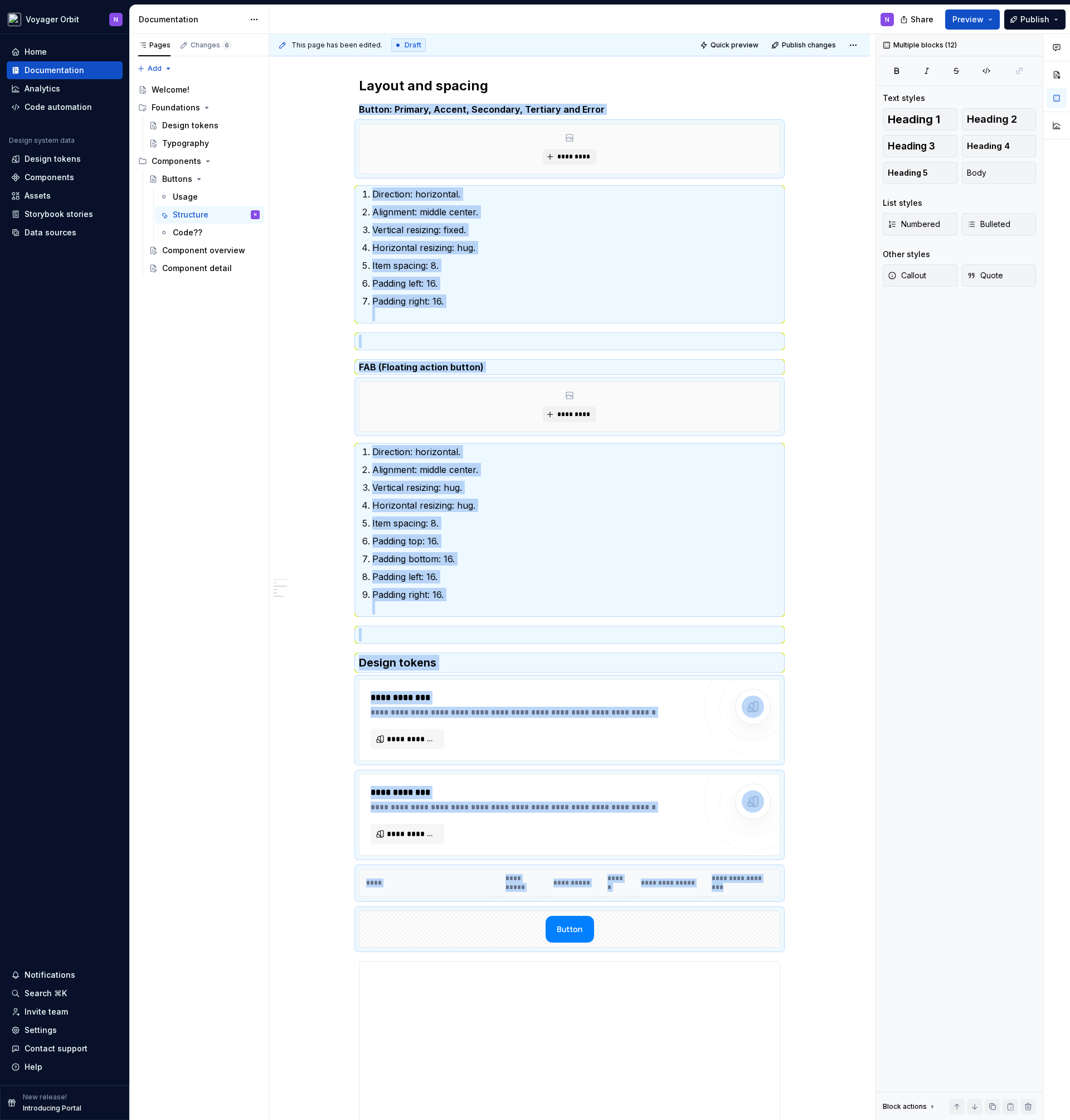
click at [819, 673] on div "**********" at bounding box center [569, 621] width 601 height 1828
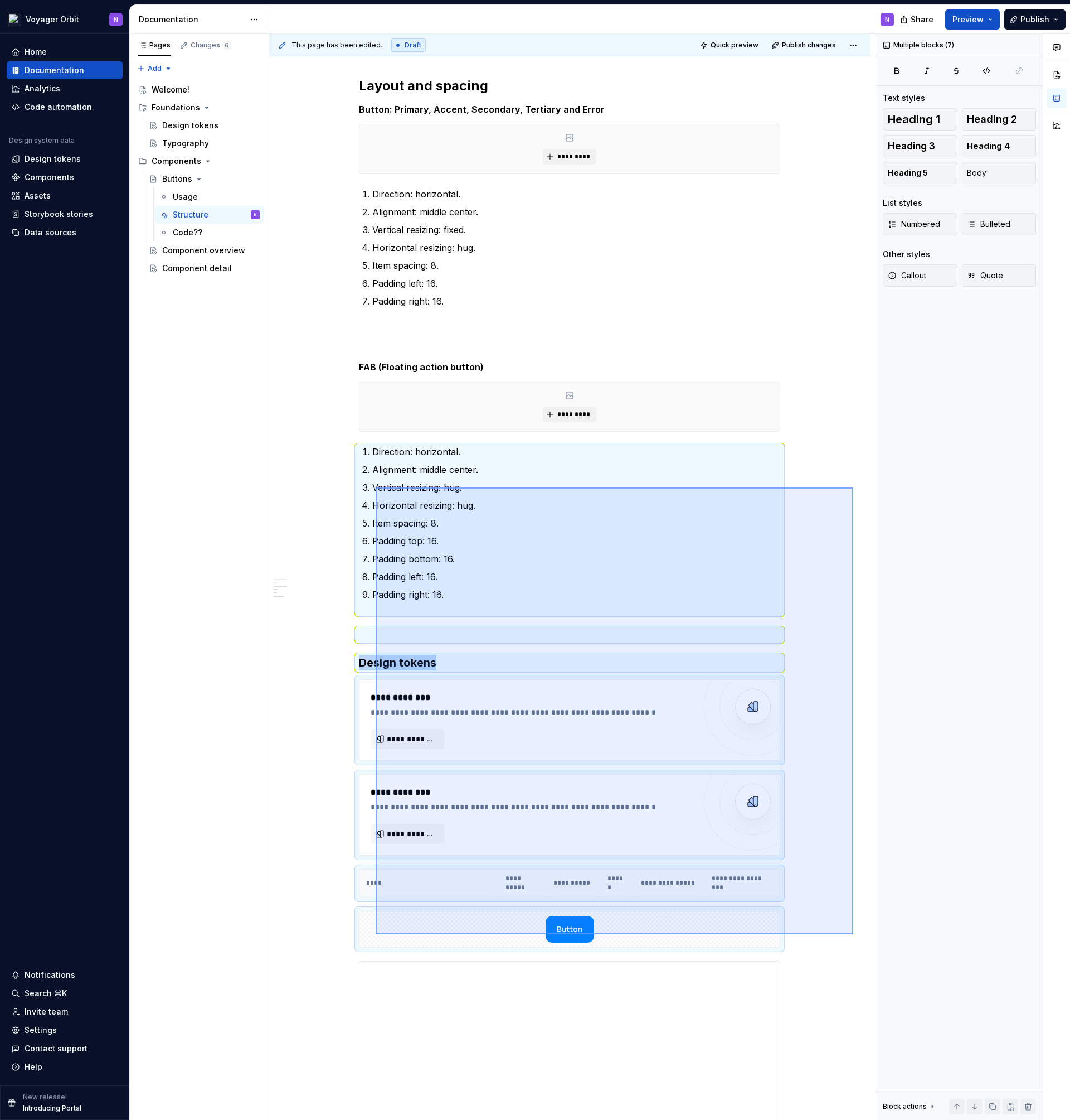
drag, startPoint x: 854, startPoint y: 934, endPoint x: 375, endPoint y: 488, distance: 654.5
click at [375, 488] on div "This page has been edited. Draft Quick preview Publish changes Buttons Buttons …" at bounding box center [573, 577] width 607 height 1086
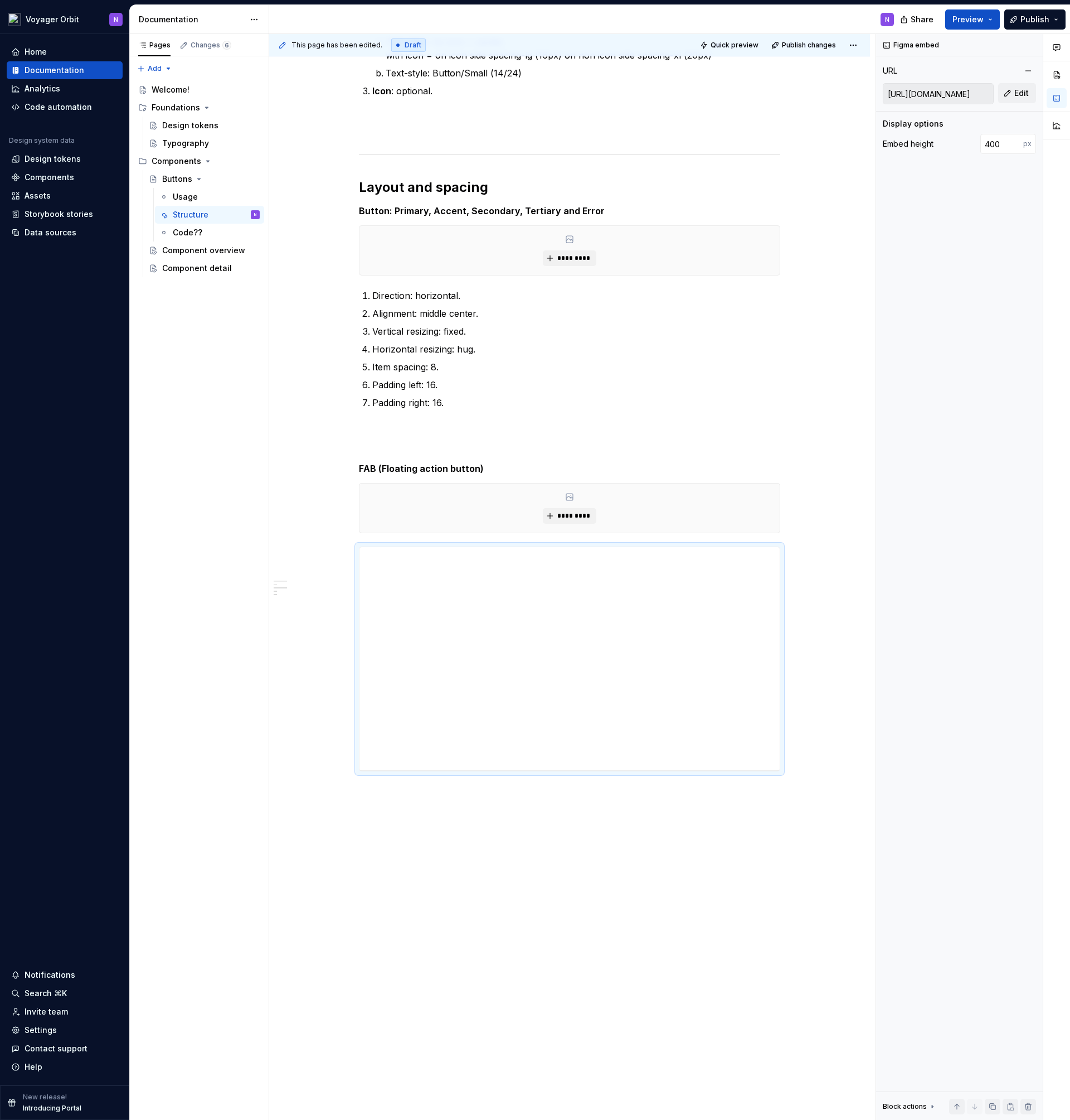
scroll to position [398, 0]
drag, startPoint x: 849, startPoint y: 494, endPoint x: 570, endPoint y: 501, distance: 279.1
click at [570, 501] on div "This page has been edited. Draft Quick preview Publish changes Buttons Buttons …" at bounding box center [573, 577] width 607 height 1086
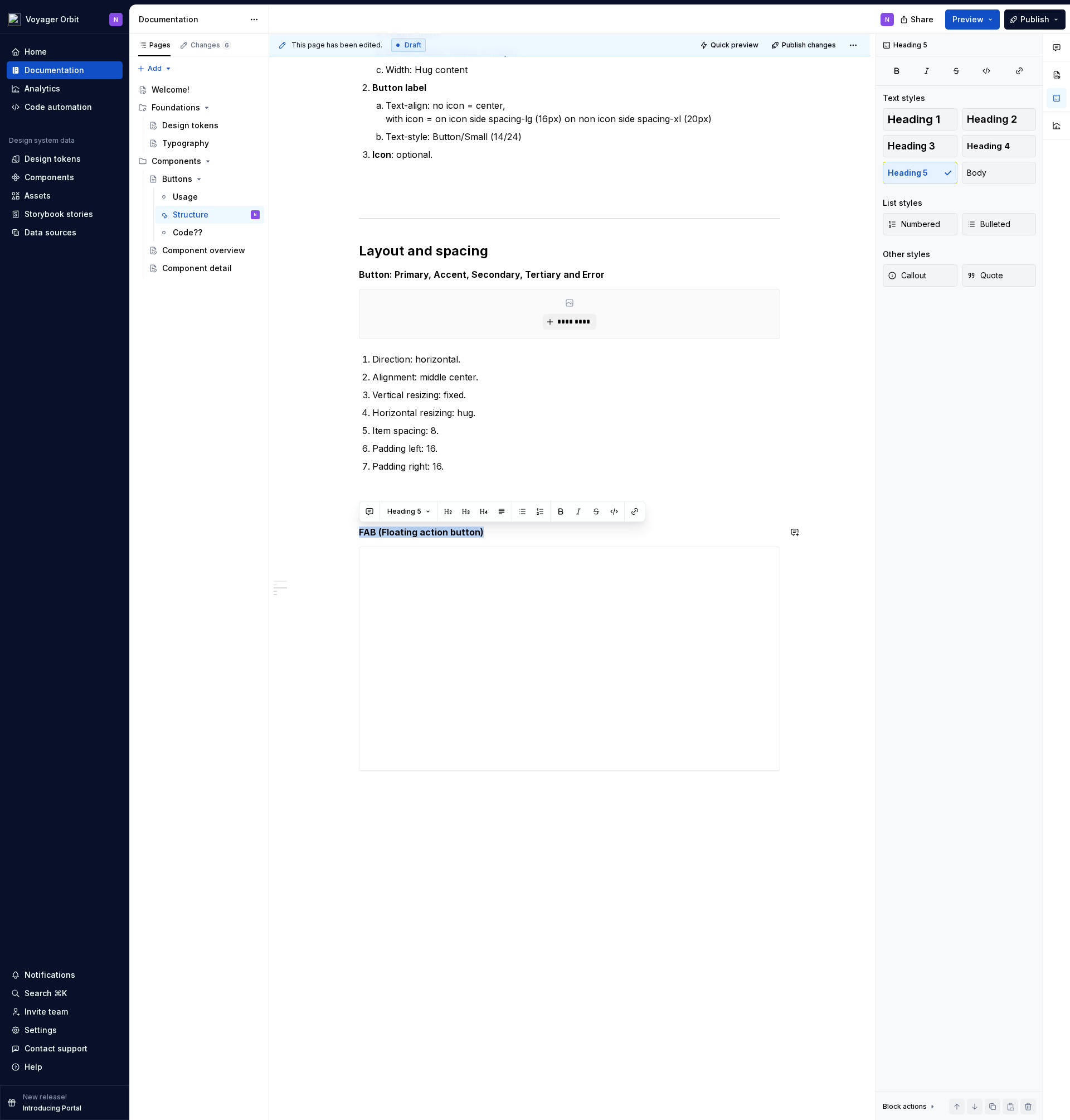
drag, startPoint x: 436, startPoint y: 527, endPoint x: 332, endPoint y: 517, distance: 104.5
click at [332, 517] on div "**********" at bounding box center [569, 496] width 601 height 1248
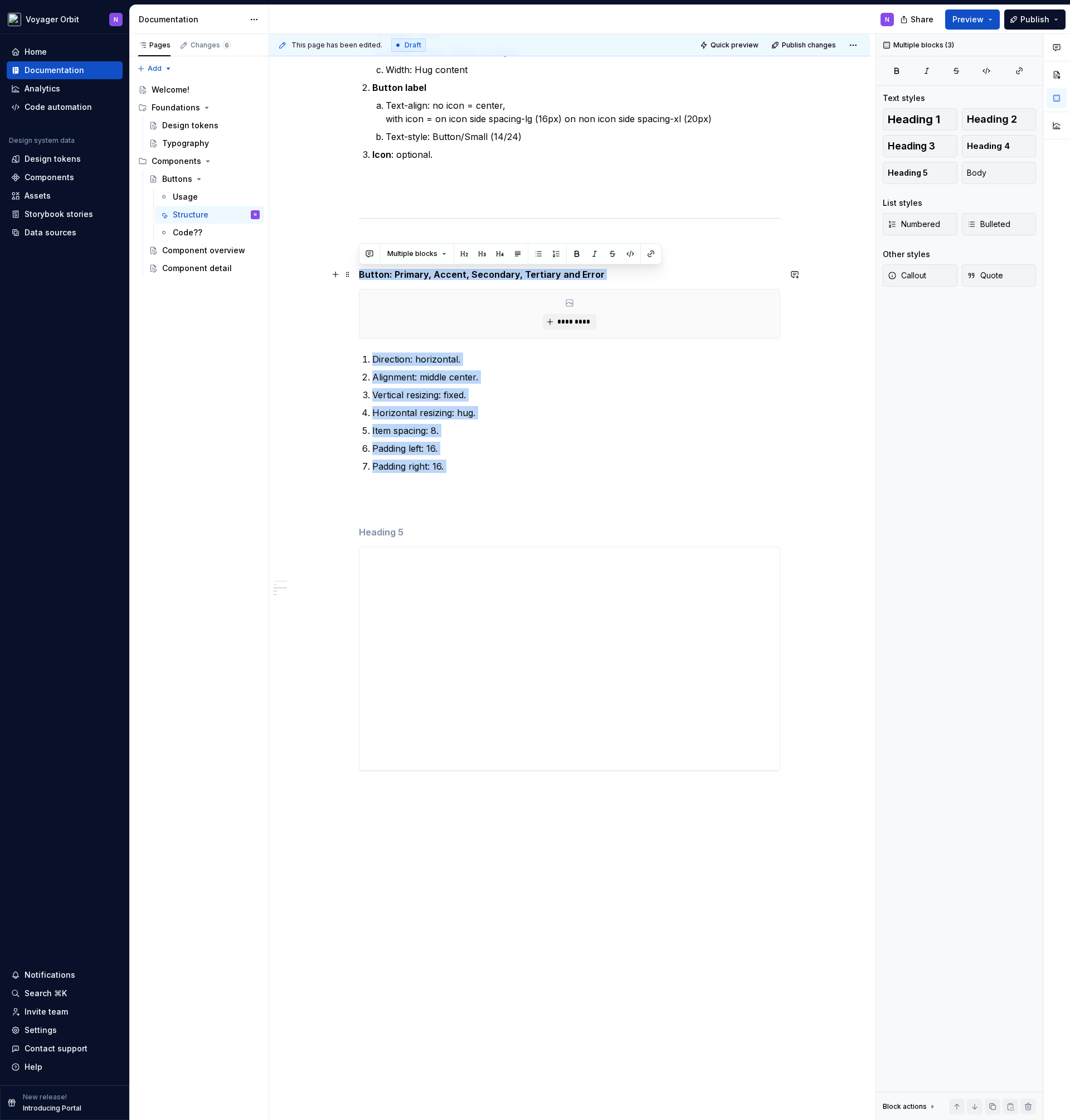
drag, startPoint x: 503, startPoint y: 483, endPoint x: 357, endPoint y: 271, distance: 257.4
click at [357, 271] on div "**********" at bounding box center [569, 496] width 601 height 1248
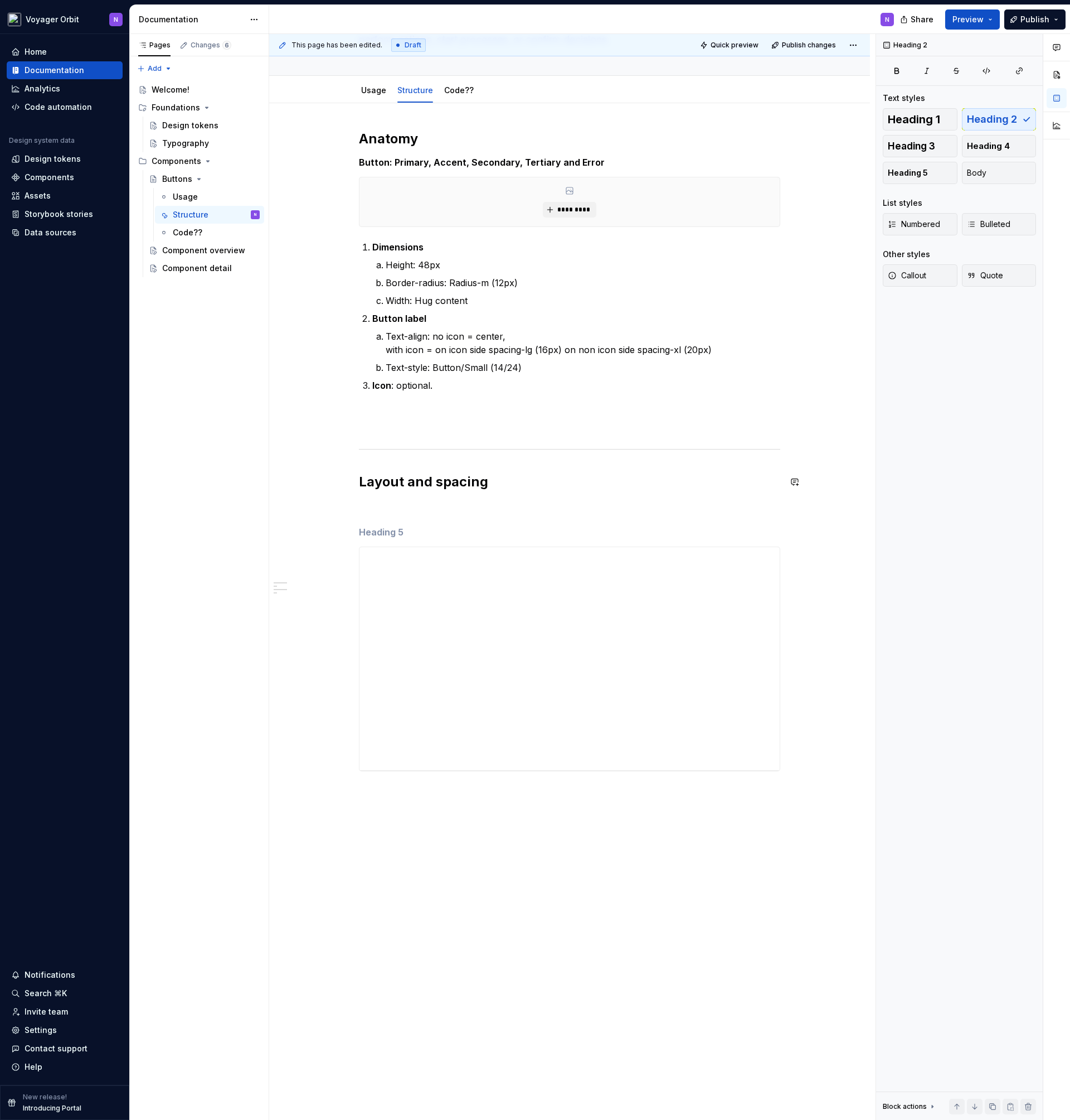
scroll to position [103, 0]
click at [417, 536] on h5 at bounding box center [569, 531] width 422 height 11
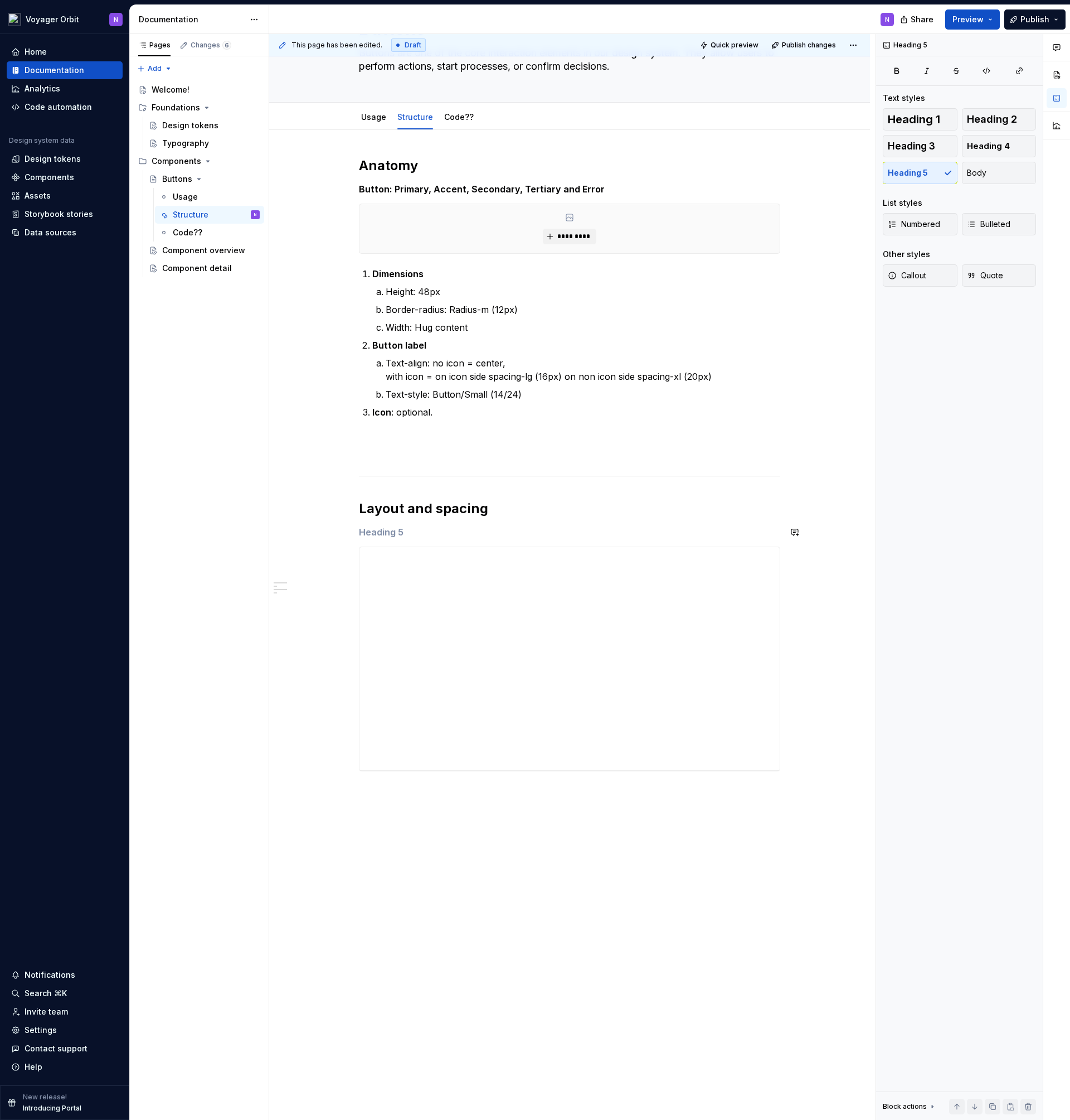
scroll to position [77, 0]
click at [393, 532] on h5 at bounding box center [569, 531] width 422 height 11
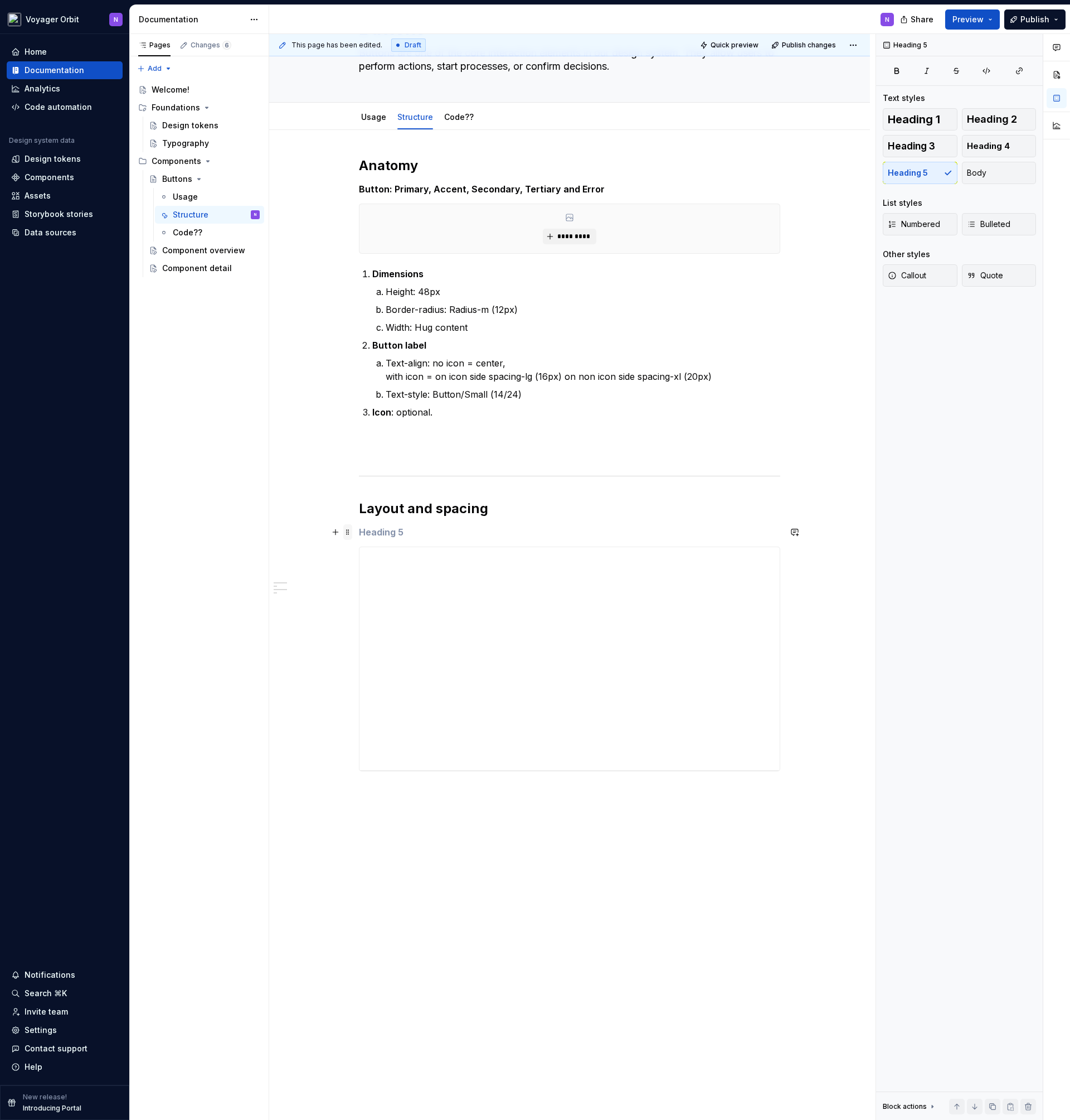
scroll to position [57, 0]
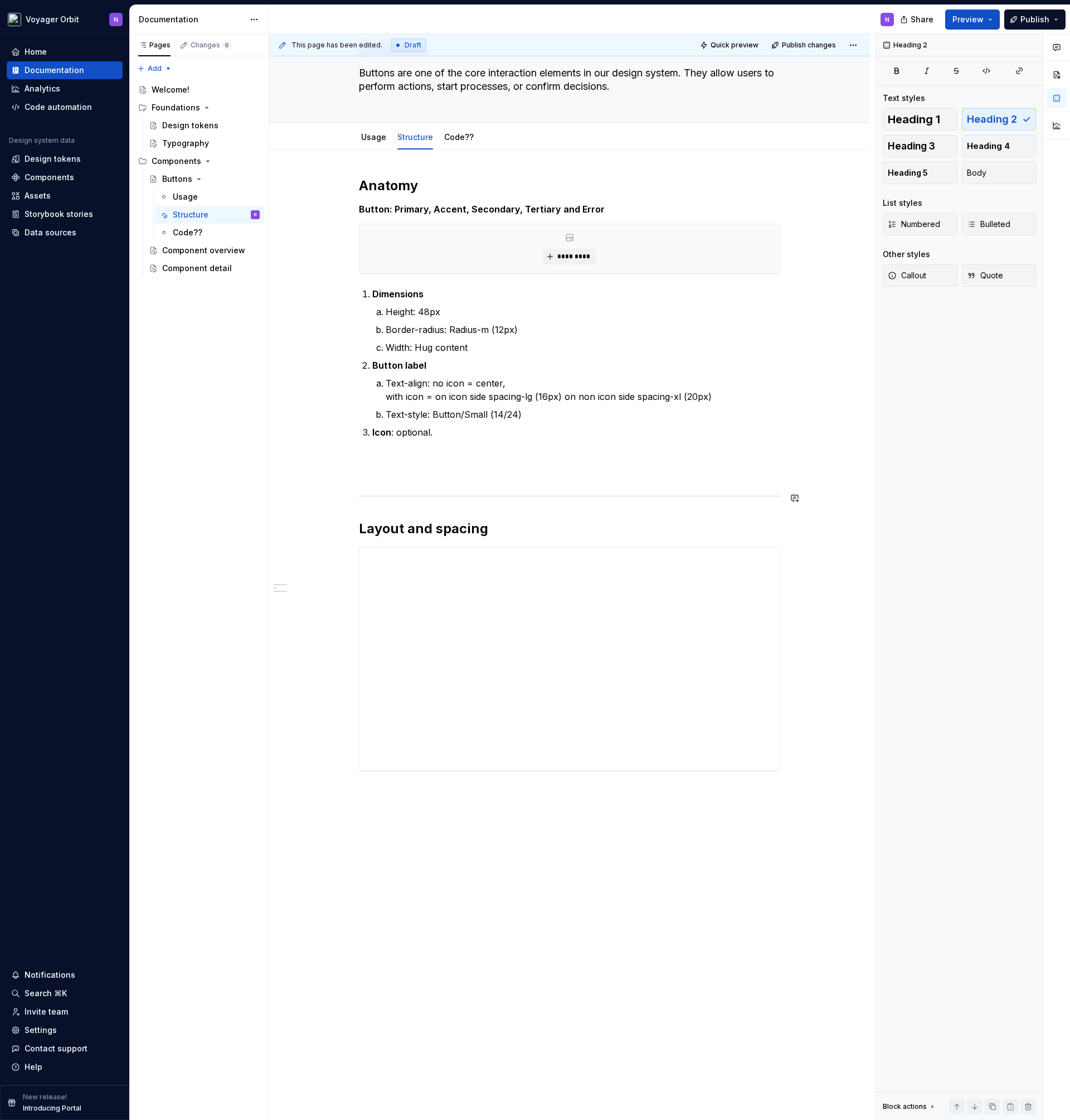
click at [520, 502] on div "**********" at bounding box center [569, 474] width 422 height 595
click at [522, 497] on div at bounding box center [569, 496] width 422 height 7
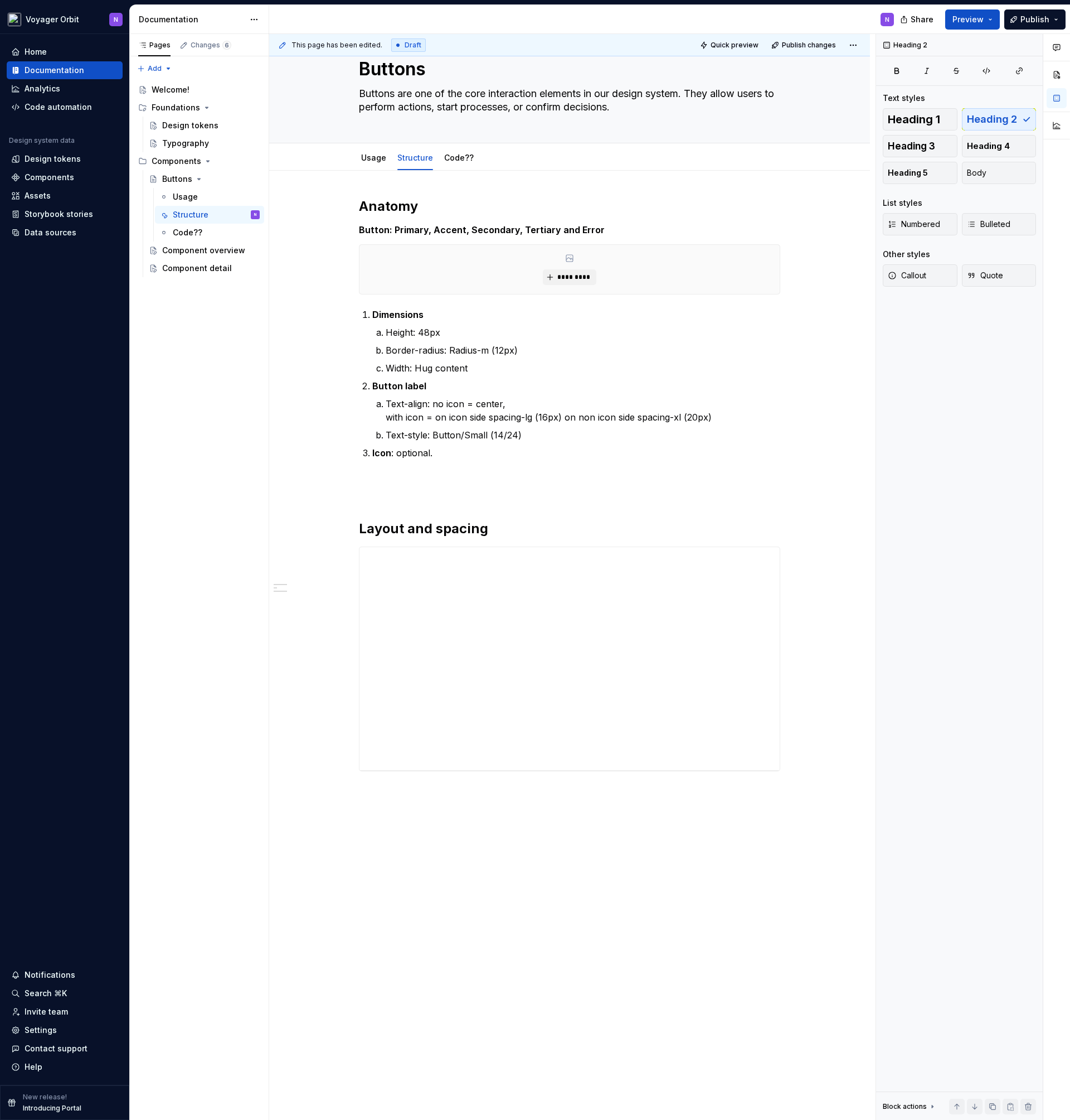
scroll to position [10, 0]
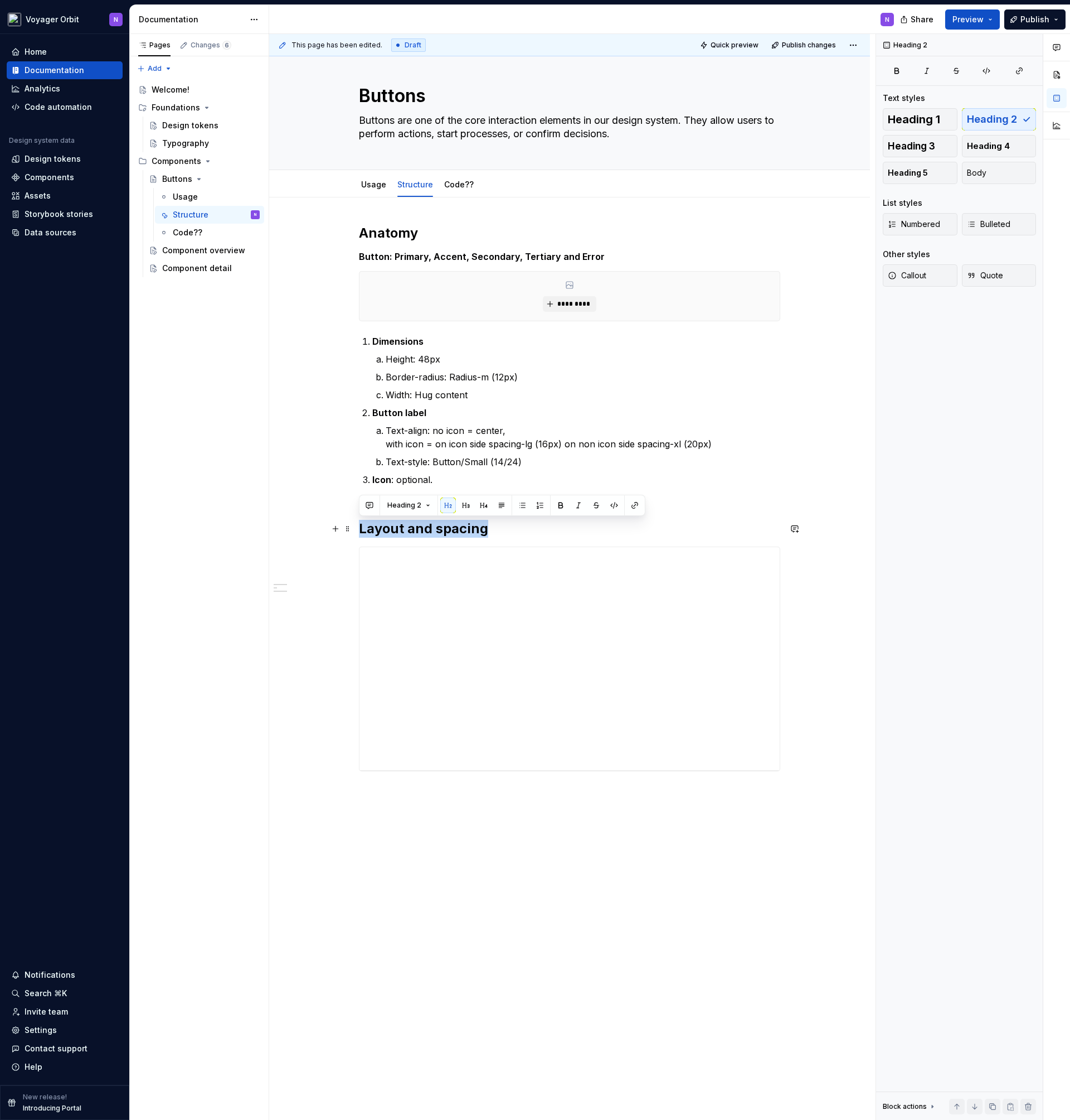
drag, startPoint x: 417, startPoint y: 529, endPoint x: 304, endPoint y: 528, distance: 113.0
click at [304, 528] on div "**********" at bounding box center [569, 658] width 601 height 923
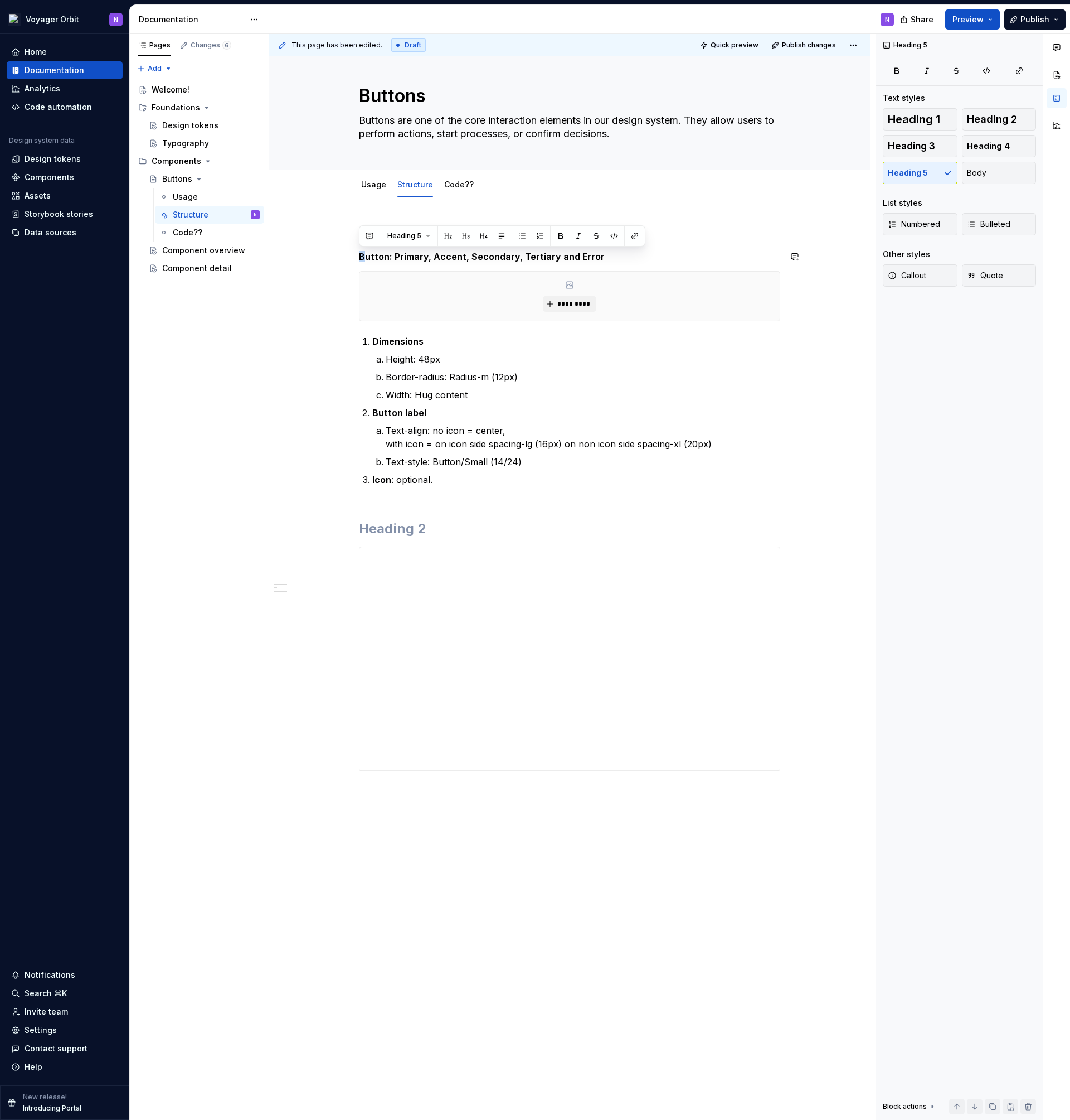
drag, startPoint x: 362, startPoint y: 256, endPoint x: 689, endPoint y: 250, distance: 327.1
click at [689, 251] on h5 "Button: Primary, Accent, Secondary, Tertiary and Error" at bounding box center [569, 257] width 422 height 11
click at [683, 253] on h5 "Button: Primary, Accent, Secondary, Tertiary and Error" at bounding box center [569, 257] width 422 height 11
click at [381, 231] on h2 "Anatomy" at bounding box center [569, 233] width 422 height 18
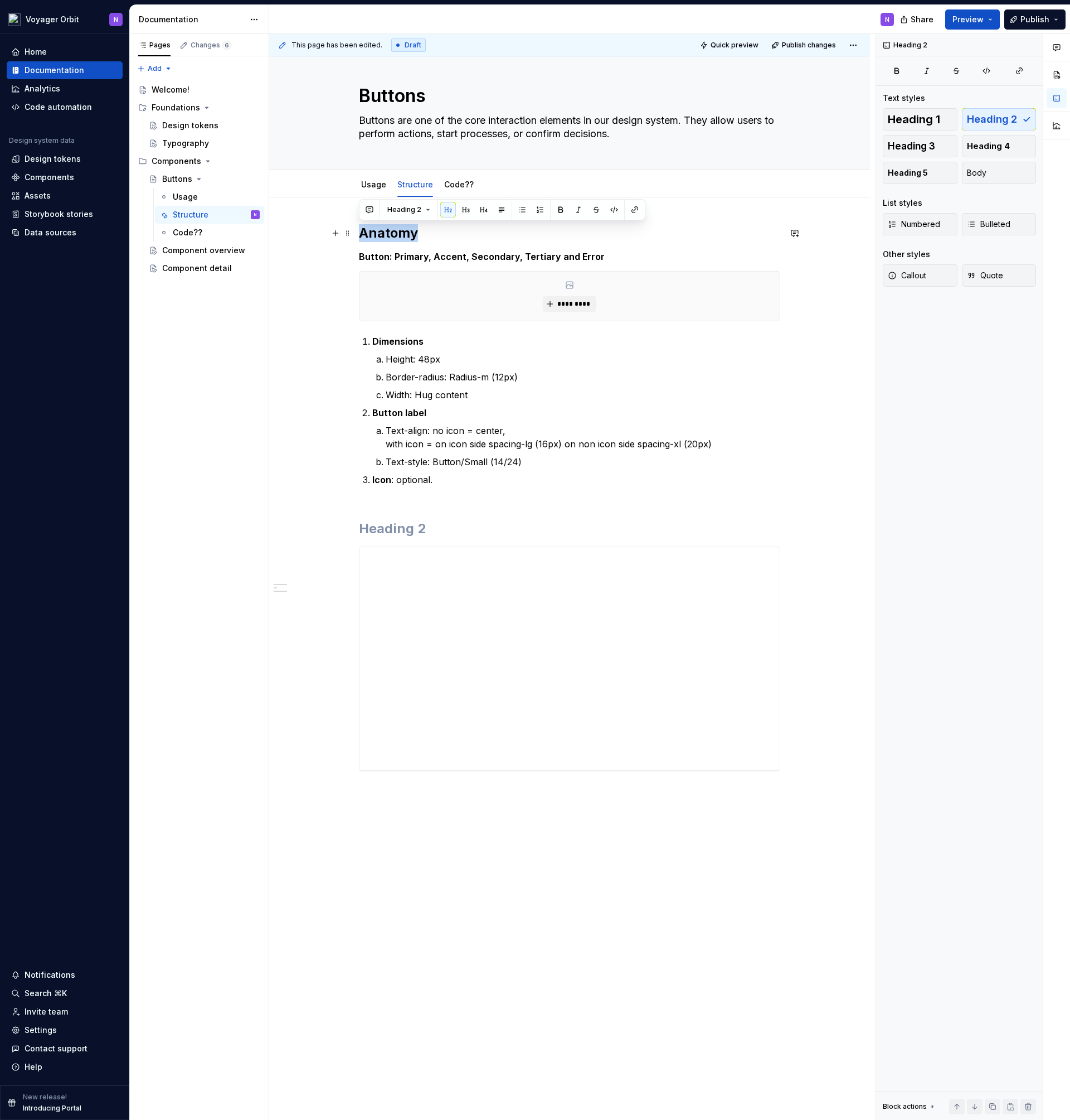
click at [381, 231] on h2 "Anatomy" at bounding box center [569, 233] width 422 height 18
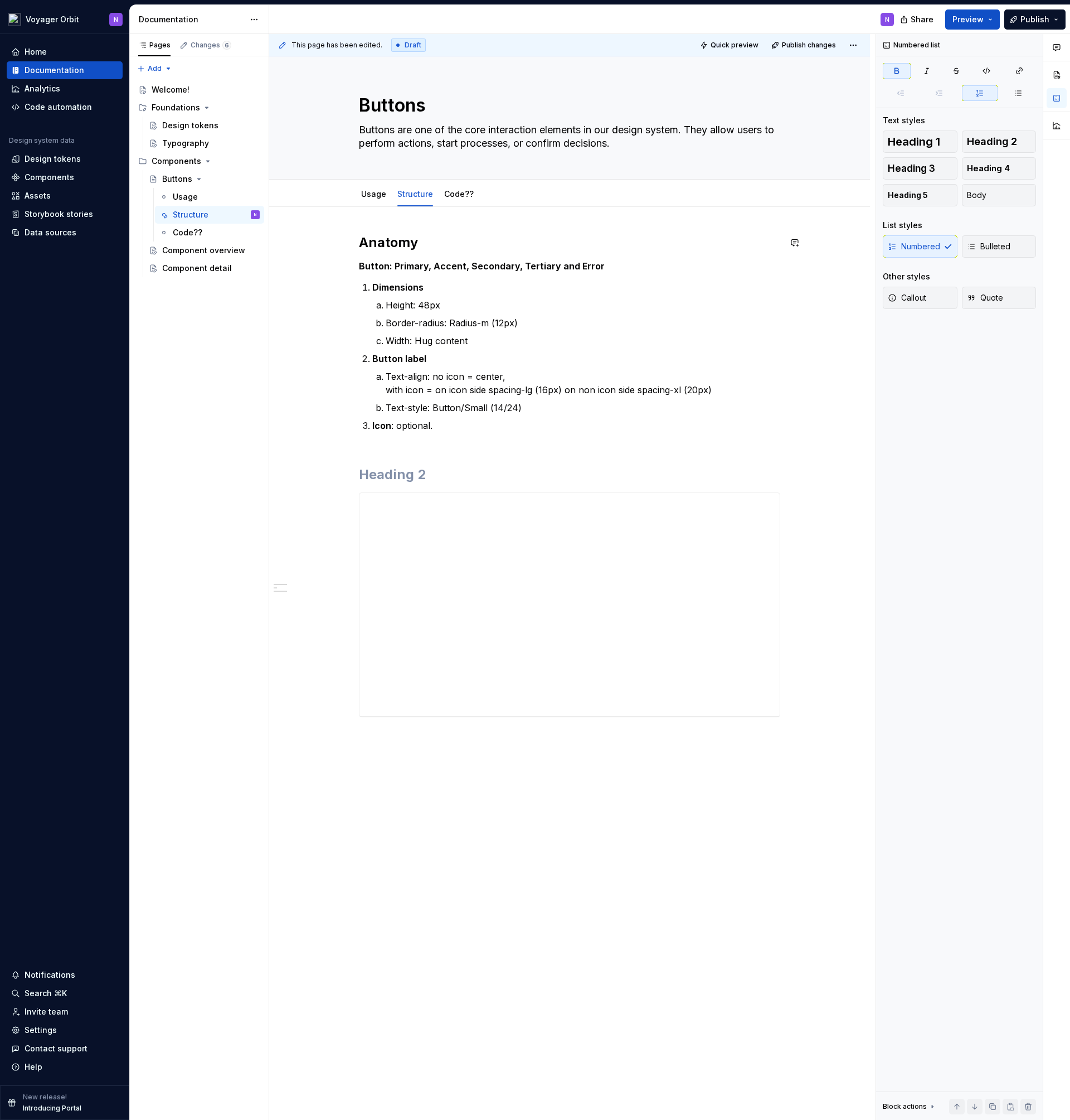
scroll to position [0, 0]
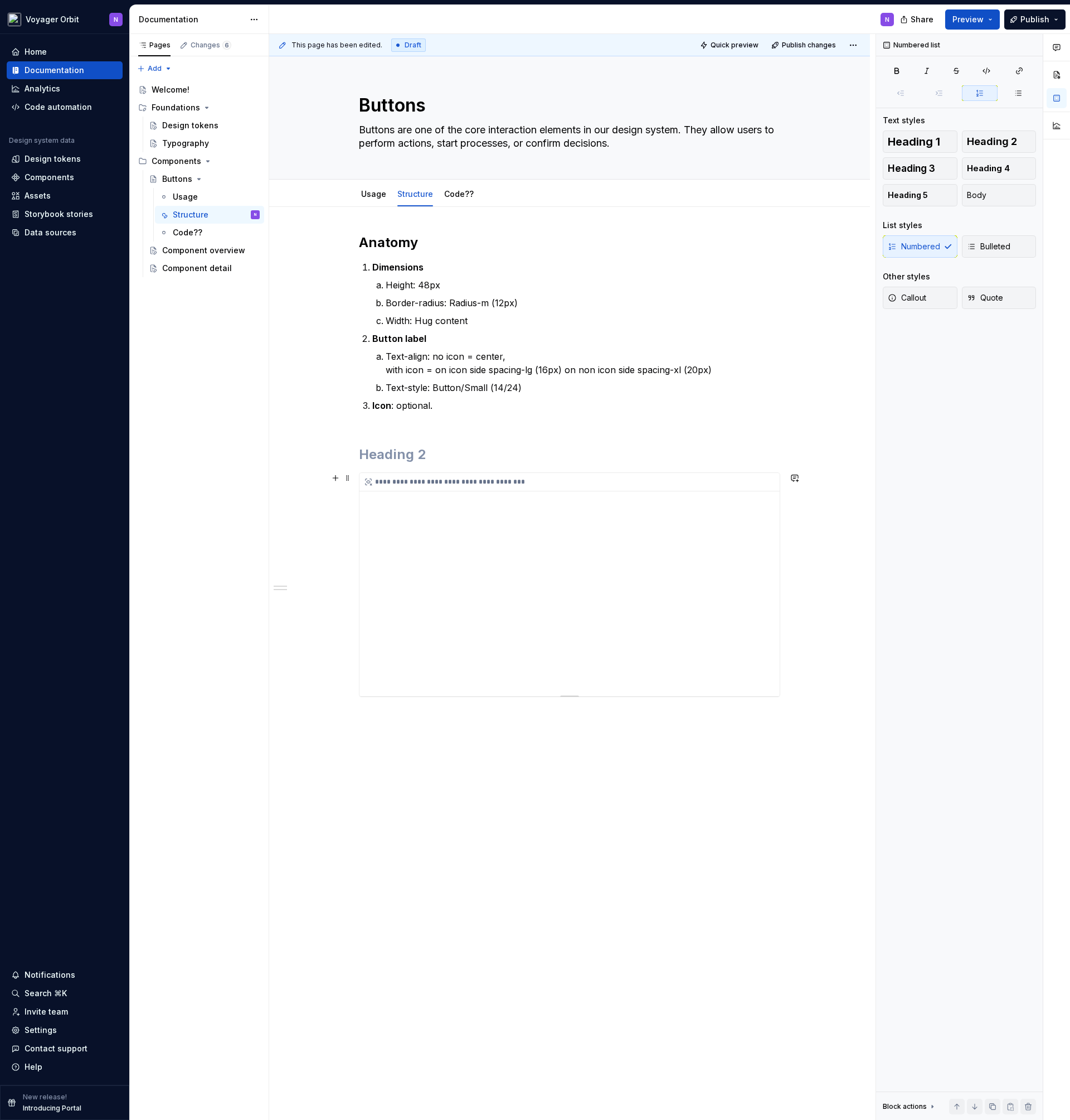
click at [536, 563] on div "**********" at bounding box center [570, 584] width 421 height 223
click at [762, 656] on div "**********" at bounding box center [570, 584] width 421 height 223
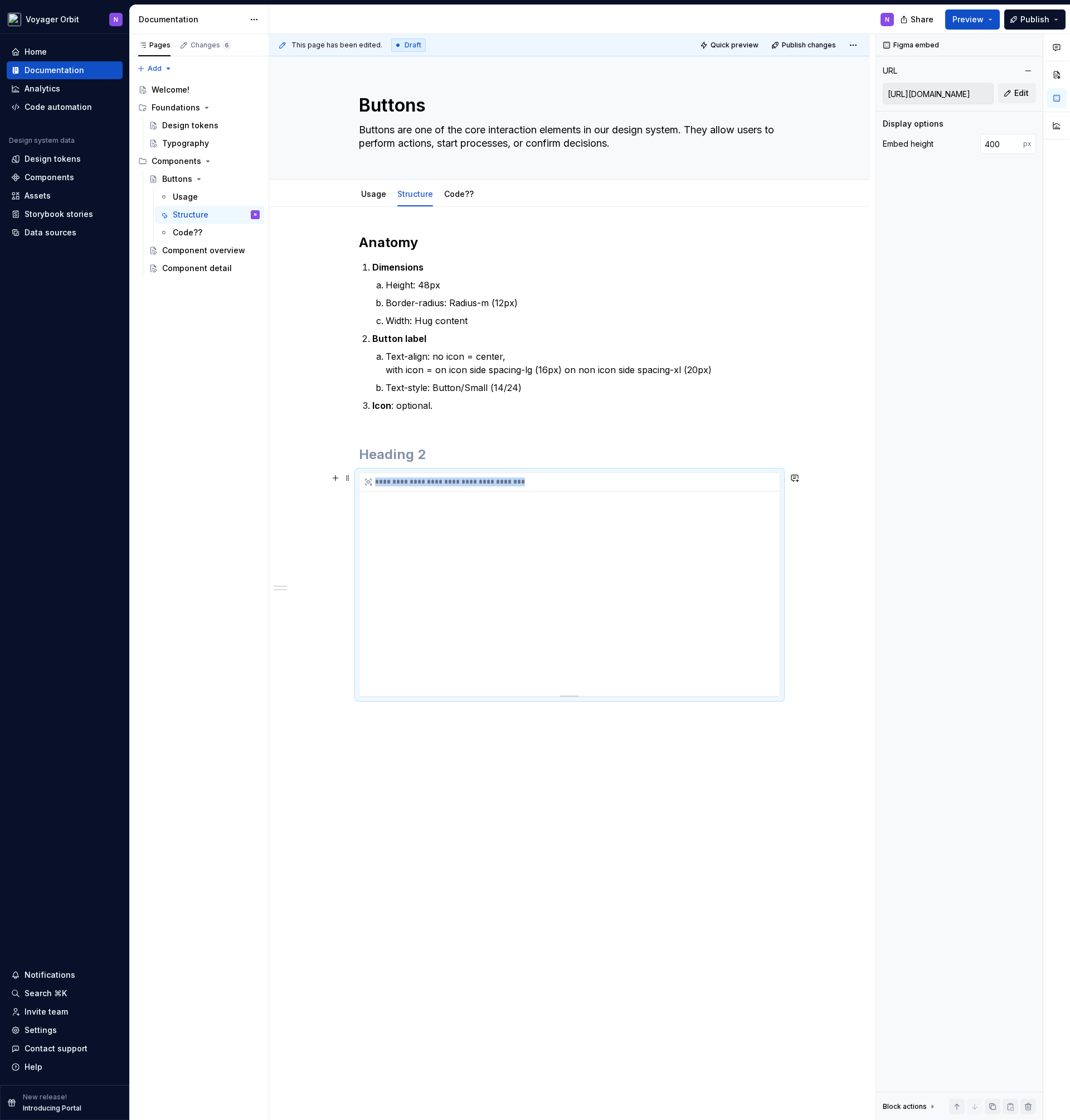
click at [762, 656] on div "**********" at bounding box center [570, 584] width 421 height 223
click at [800, 615] on div "**********" at bounding box center [569, 626] width 601 height 839
click at [960, 18] on span "Preview" at bounding box center [968, 19] width 31 height 11
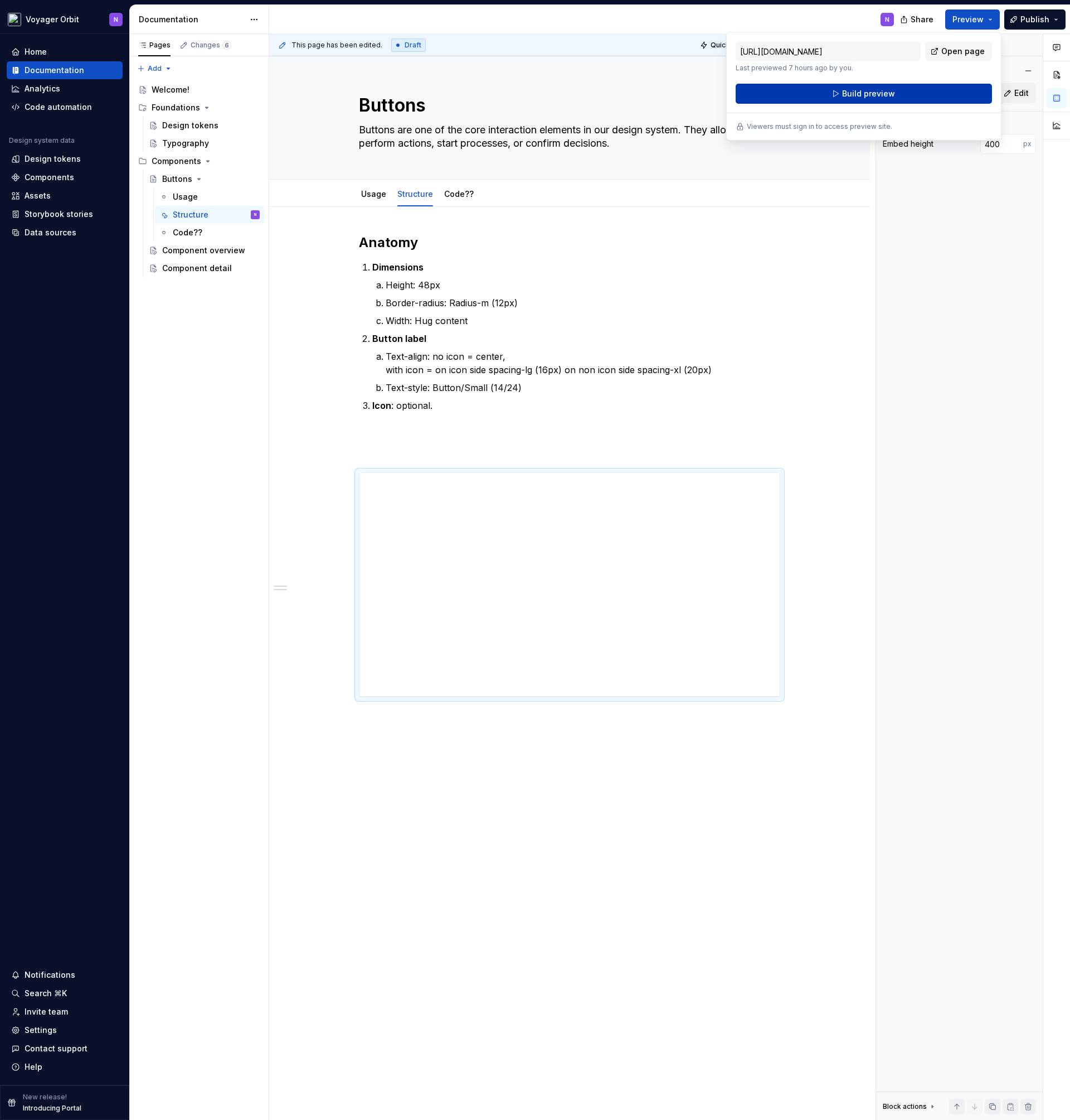
click at [904, 100] on button "Build preview" at bounding box center [864, 93] width 256 height 20
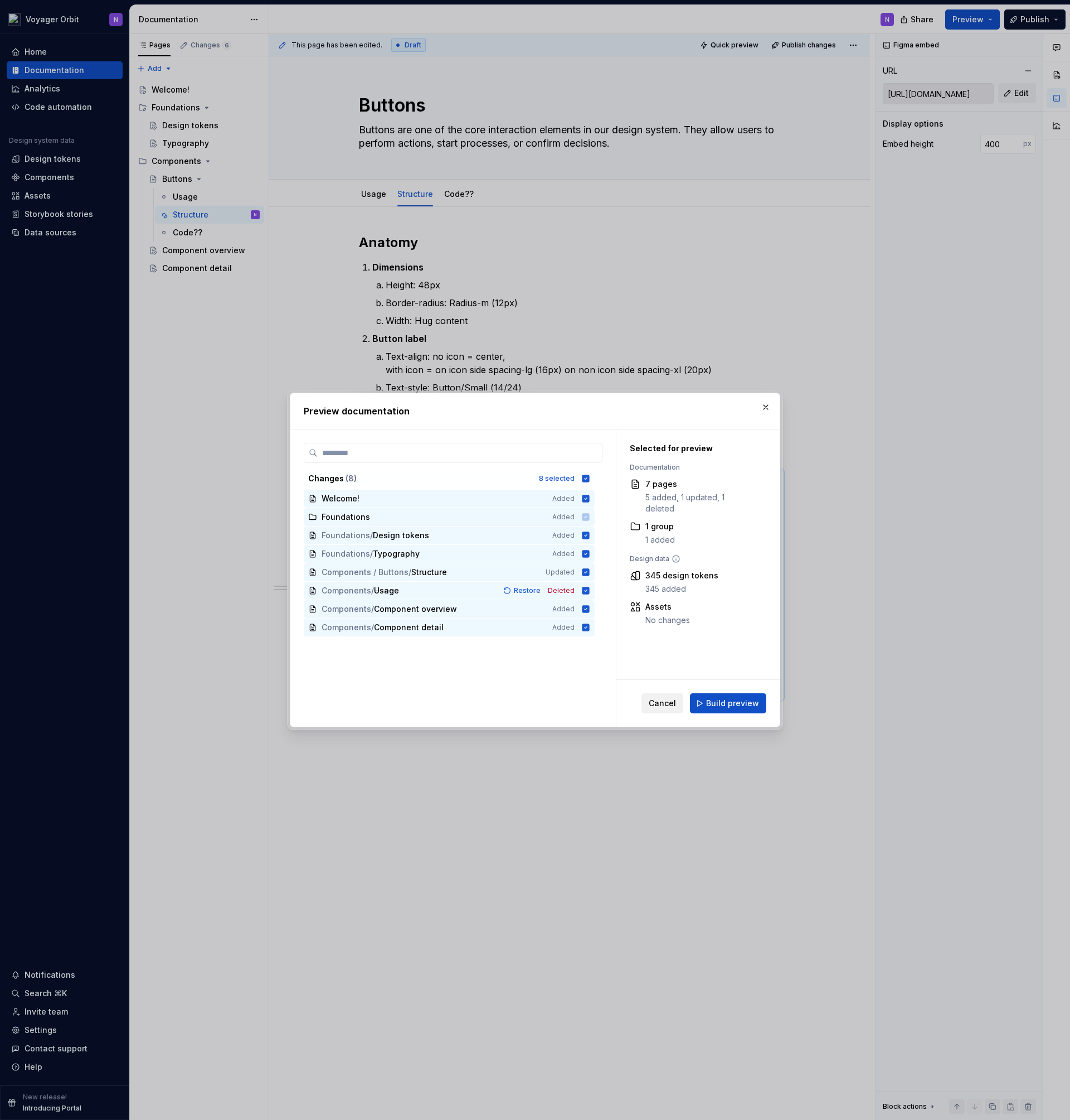
click at [672, 712] on button "Cancel" at bounding box center [662, 703] width 42 height 20
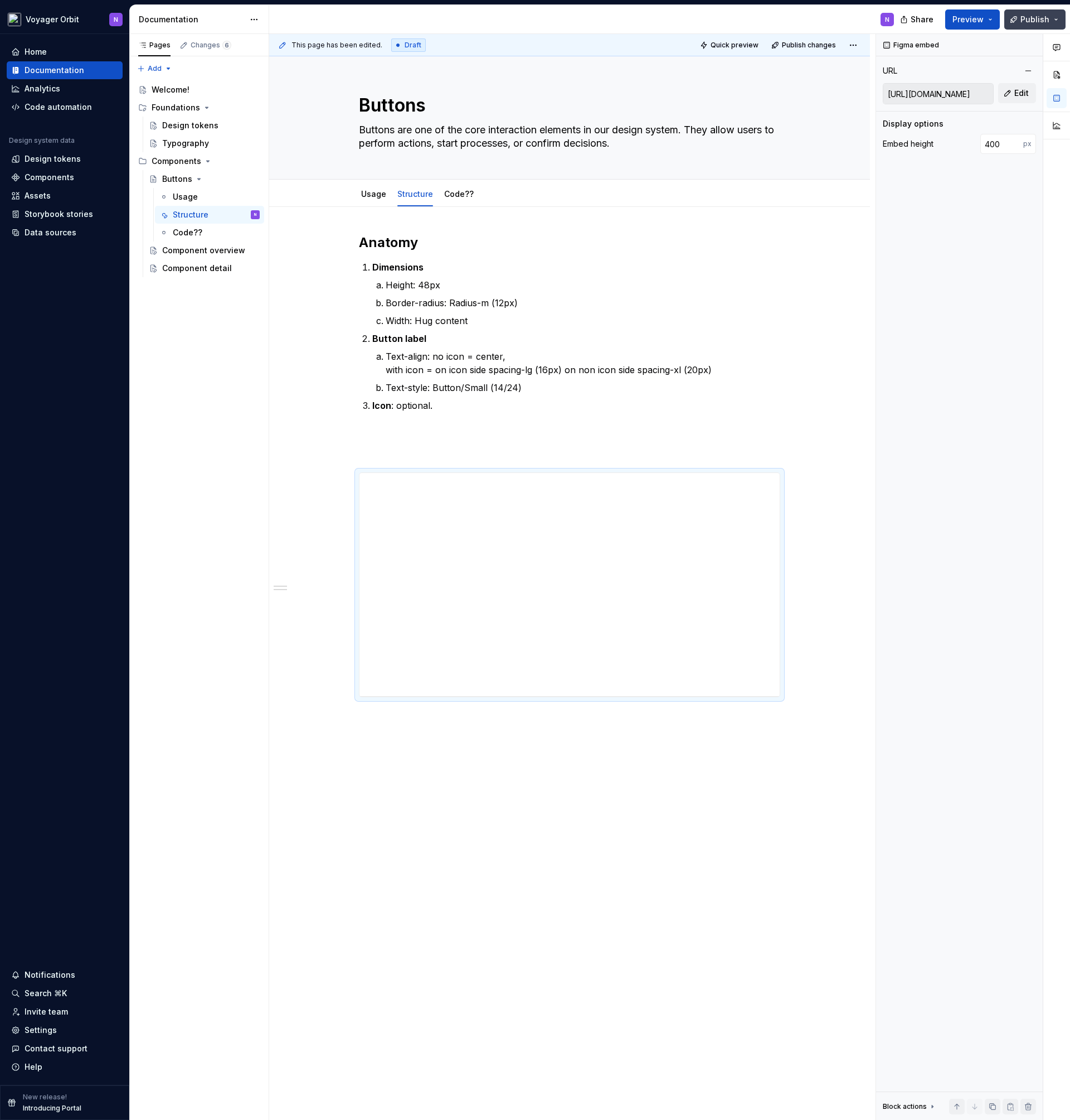
click at [1033, 19] on span "Publish" at bounding box center [1034, 19] width 29 height 11
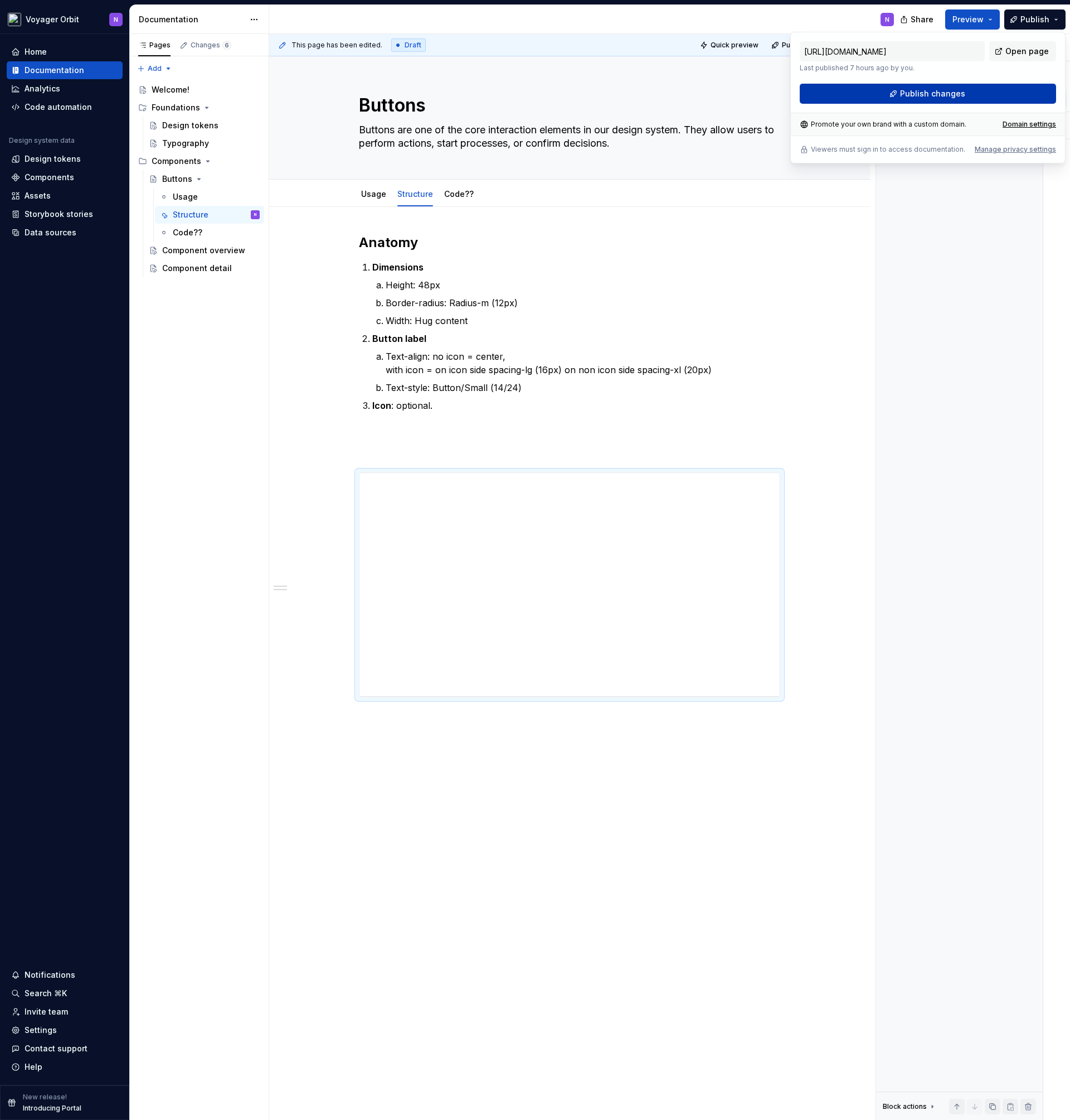
click at [975, 90] on button "Publish changes" at bounding box center [927, 93] width 256 height 20
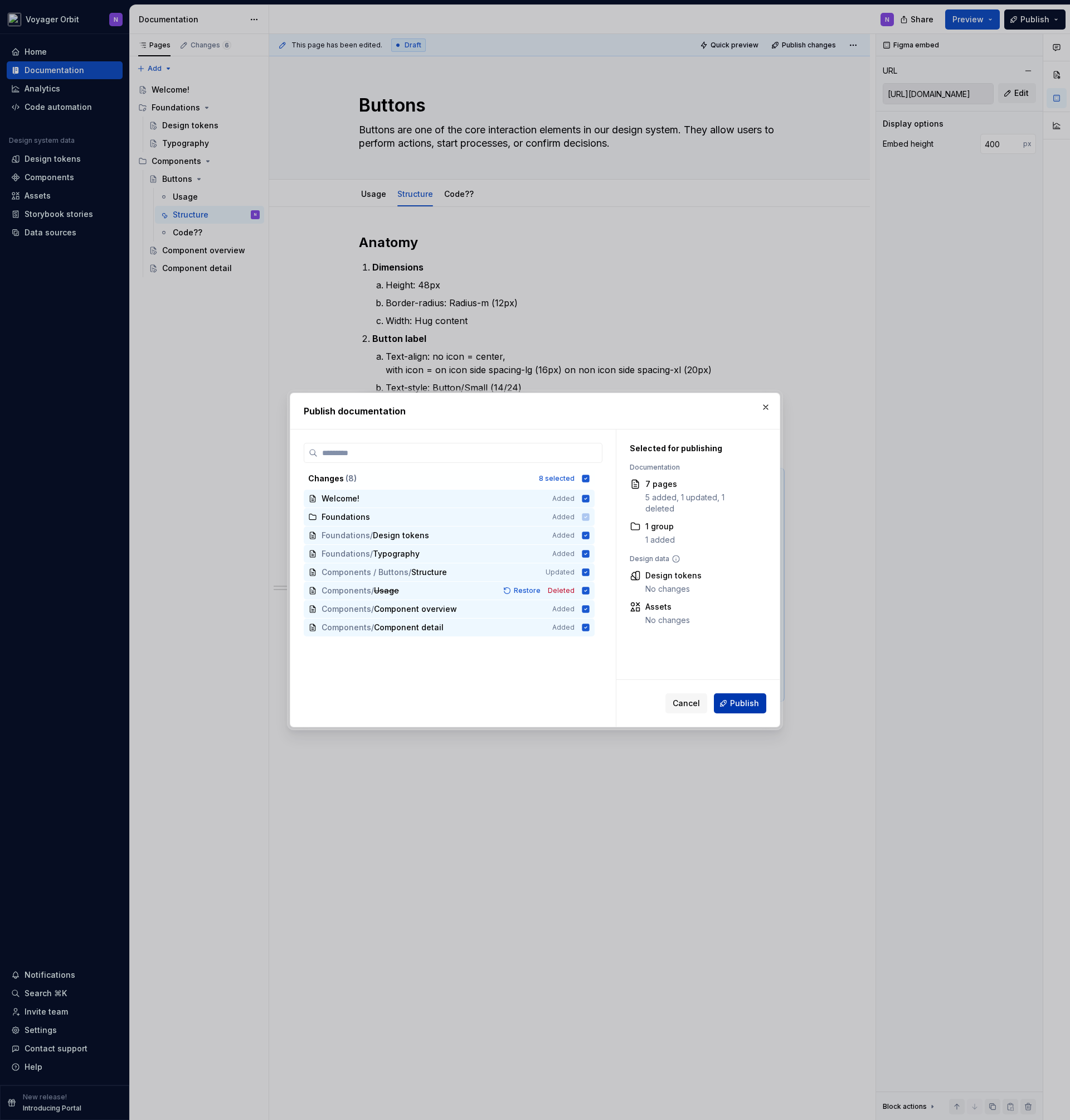
click at [721, 700] on button "Publish" at bounding box center [741, 703] width 52 height 20
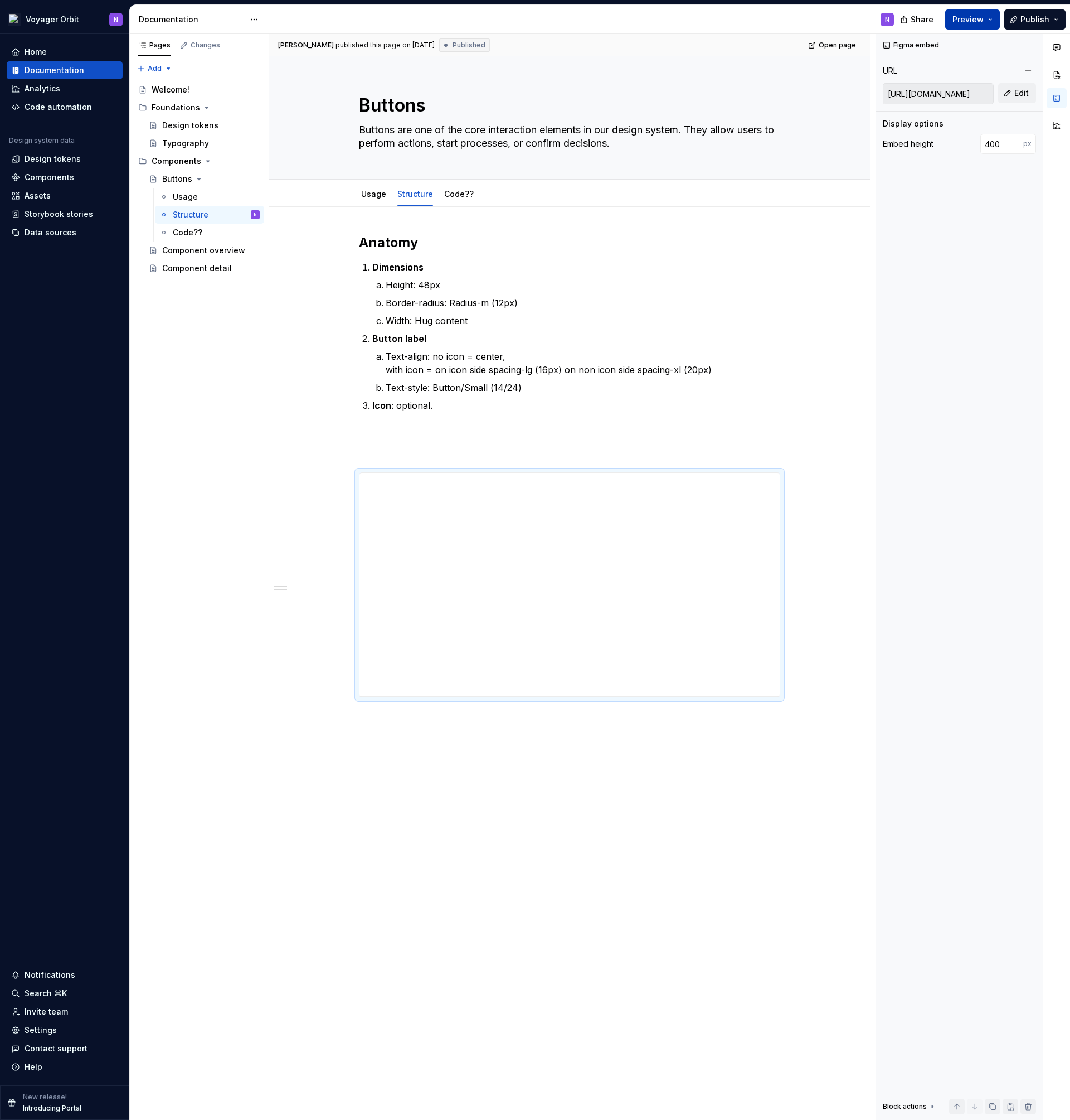
click at [981, 15] on span "Preview" at bounding box center [968, 19] width 31 height 11
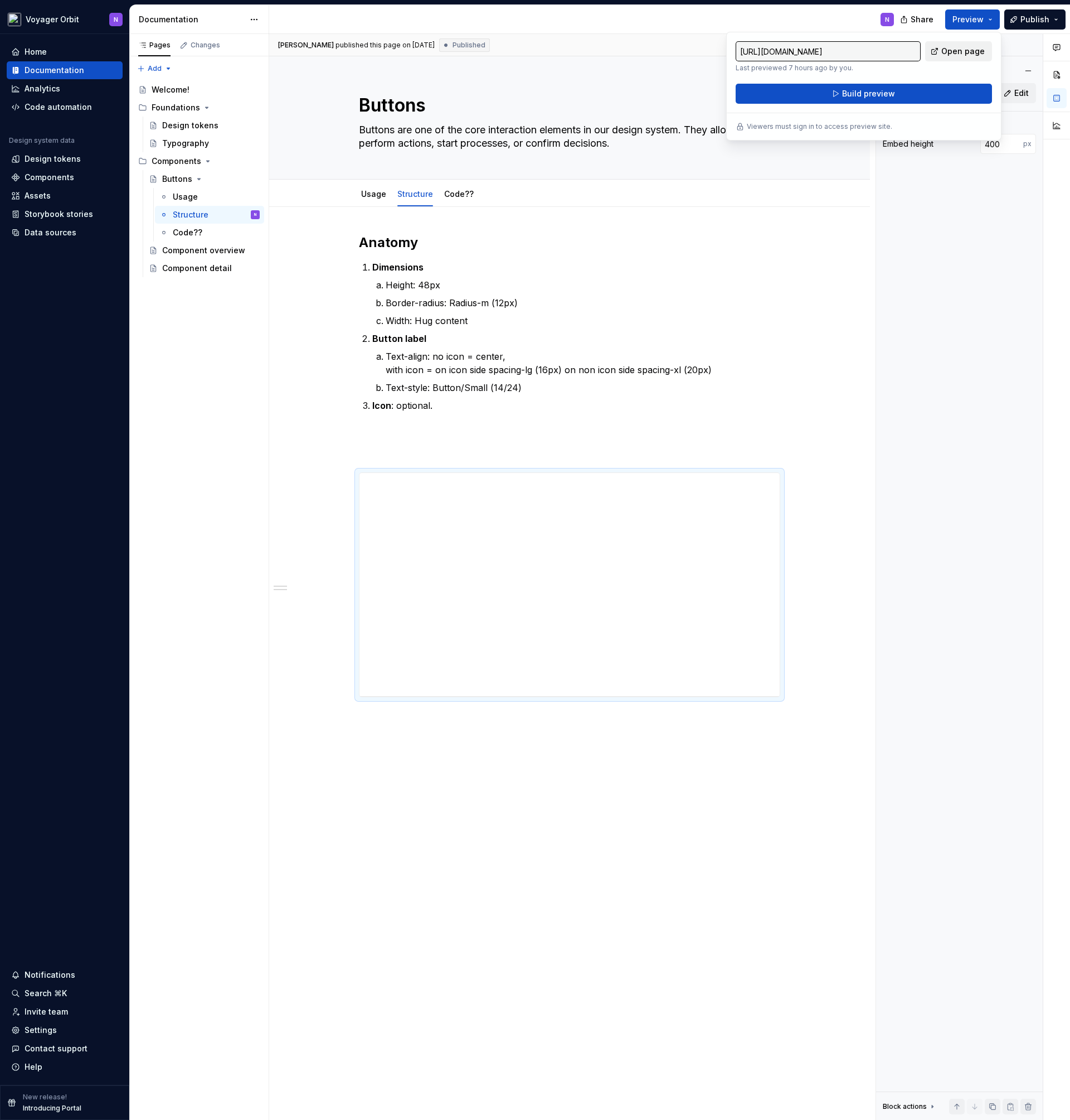
click at [951, 52] on span "Open page" at bounding box center [963, 51] width 43 height 11
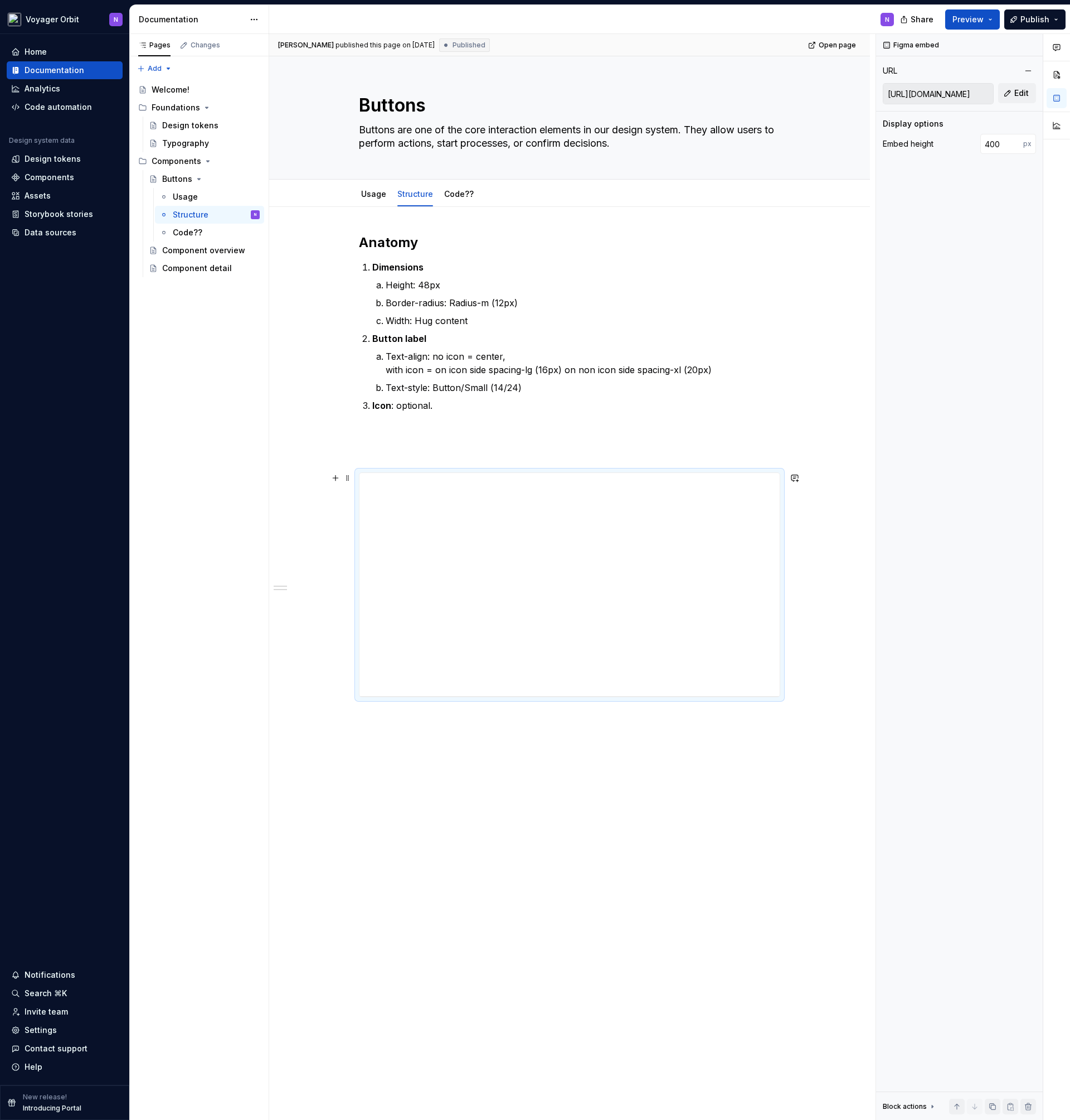
click at [352, 480] on div "**********" at bounding box center [569, 626] width 601 height 839
click at [348, 479] on span at bounding box center [348, 478] width 9 height 16
drag, startPoint x: 416, startPoint y: 643, endPoint x: 429, endPoint y: 692, distance: 50.7
click at [416, 643] on div "**********" at bounding box center [570, 584] width 421 height 223
click at [658, 736] on div "**********" at bounding box center [569, 626] width 601 height 839
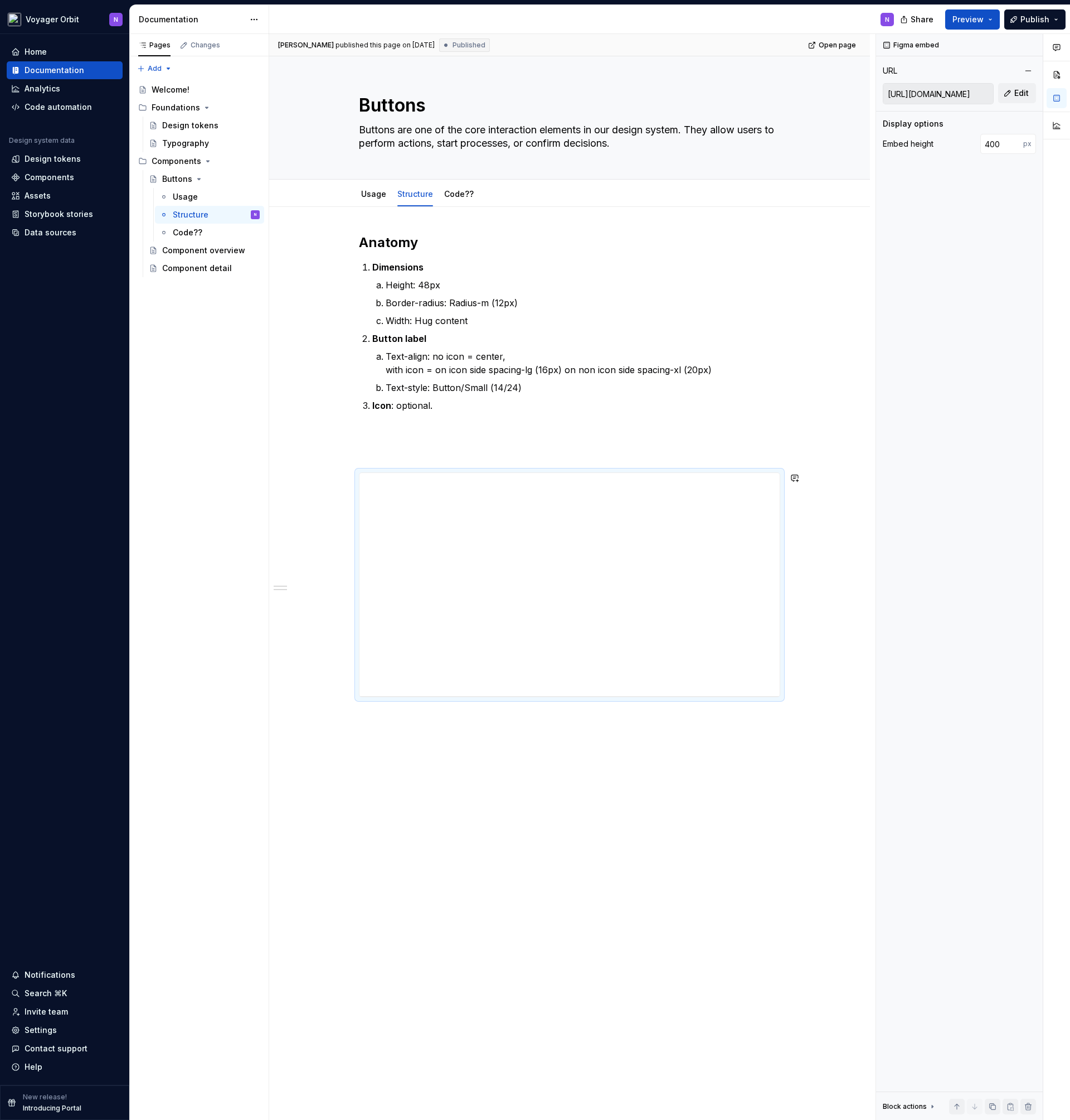
click at [675, 732] on div "**********" at bounding box center [569, 626] width 601 height 839
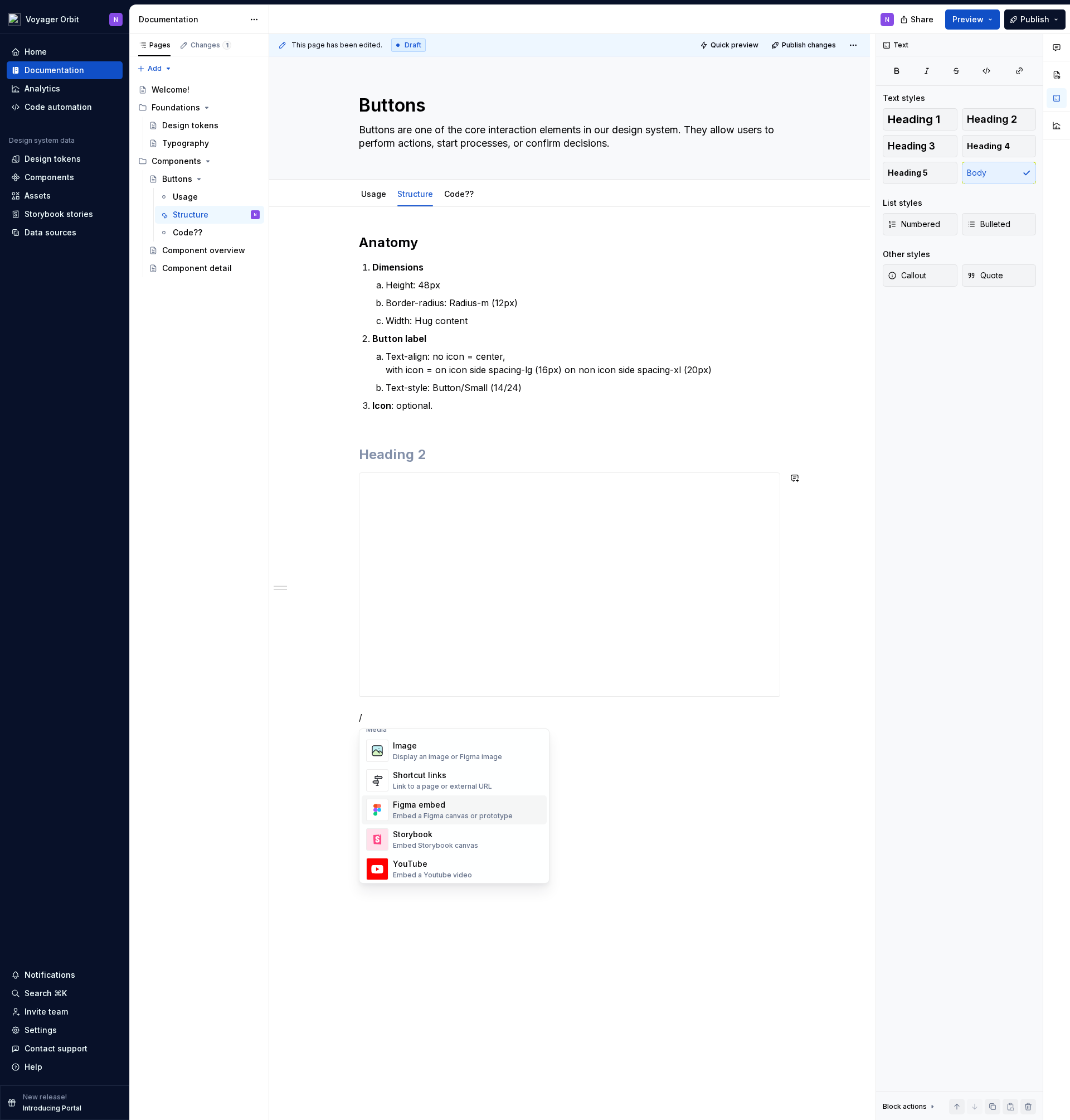
scroll to position [481, 0]
click at [494, 806] on div "Figma embed" at bounding box center [453, 808] width 120 height 11
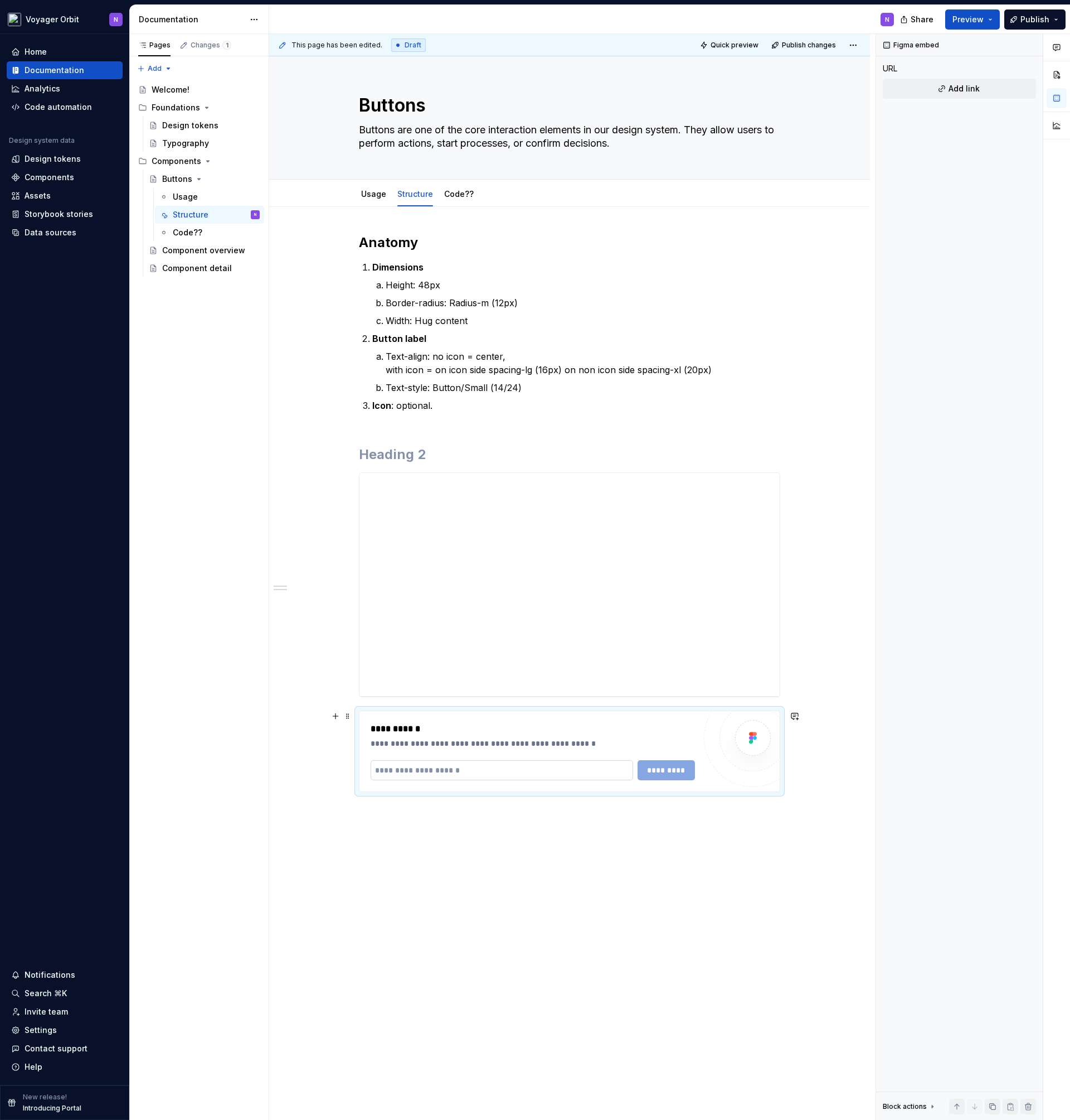
type textarea "*"
click at [459, 773] on input "text" at bounding box center [502, 770] width 263 height 20
paste input "**********"
type input "**********"
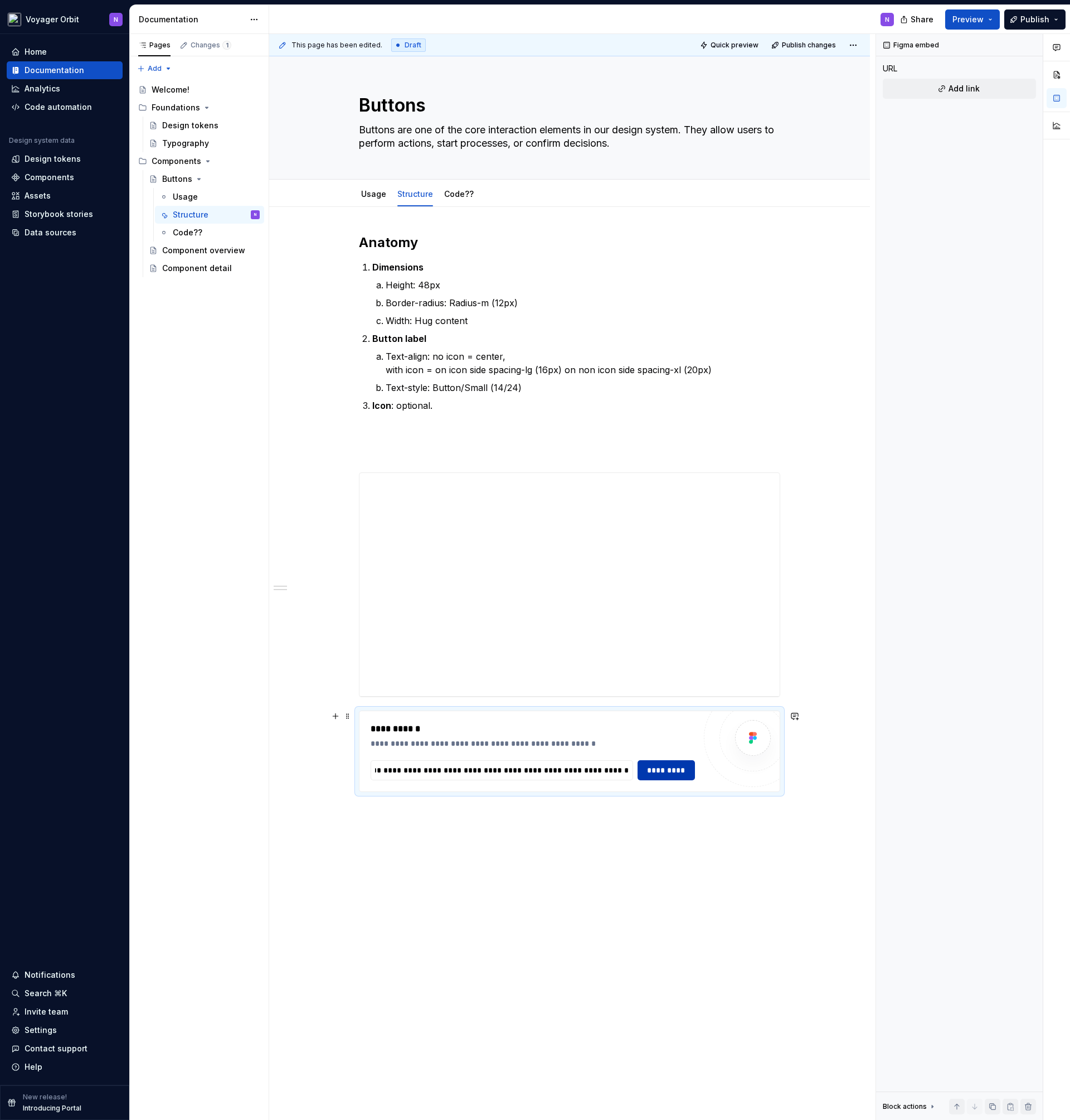
scroll to position [0, 0]
click at [675, 772] on span "*********" at bounding box center [667, 770] width 43 height 11
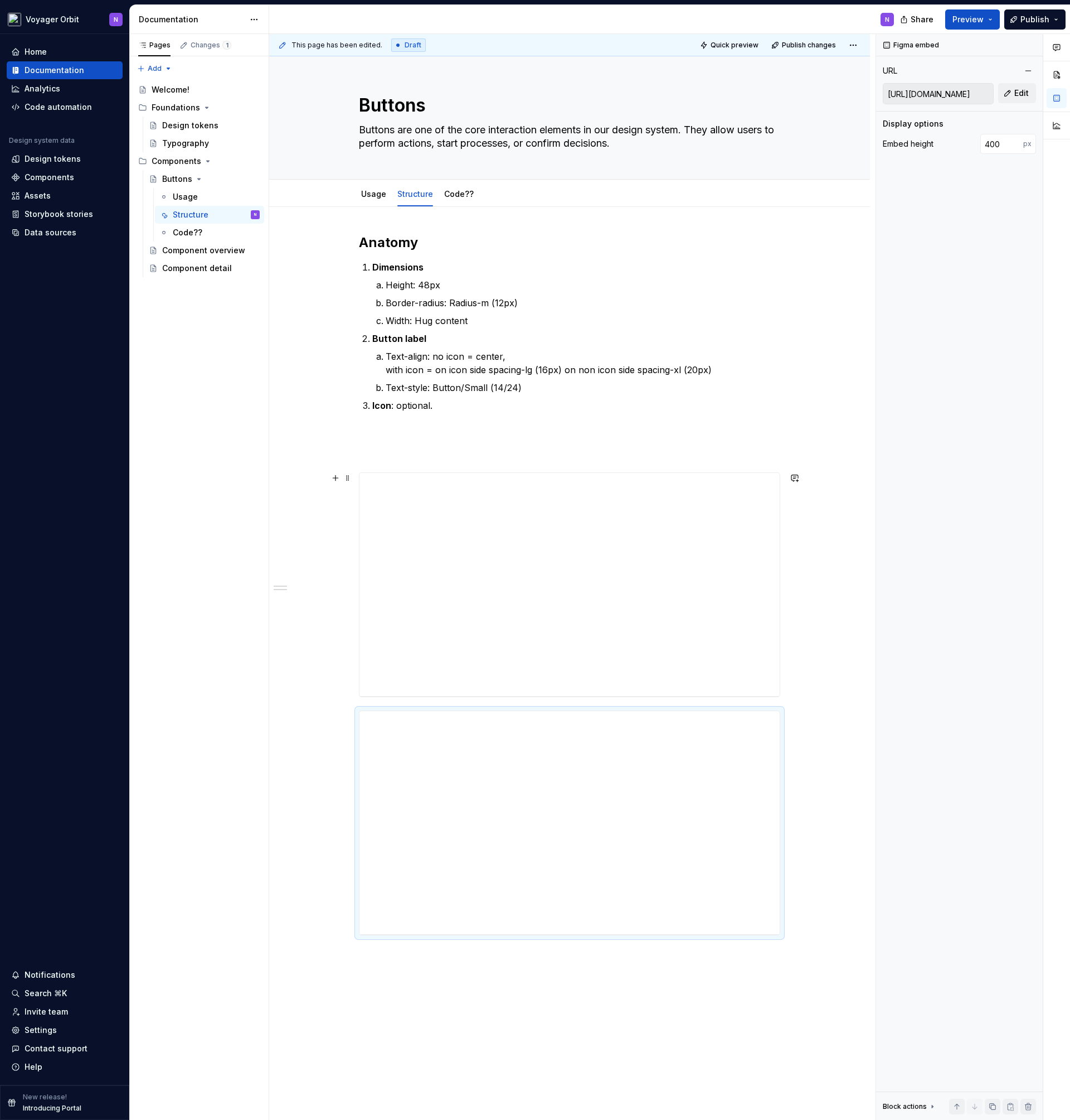
click at [801, 677] on div "**********" at bounding box center [569, 745] width 601 height 1077
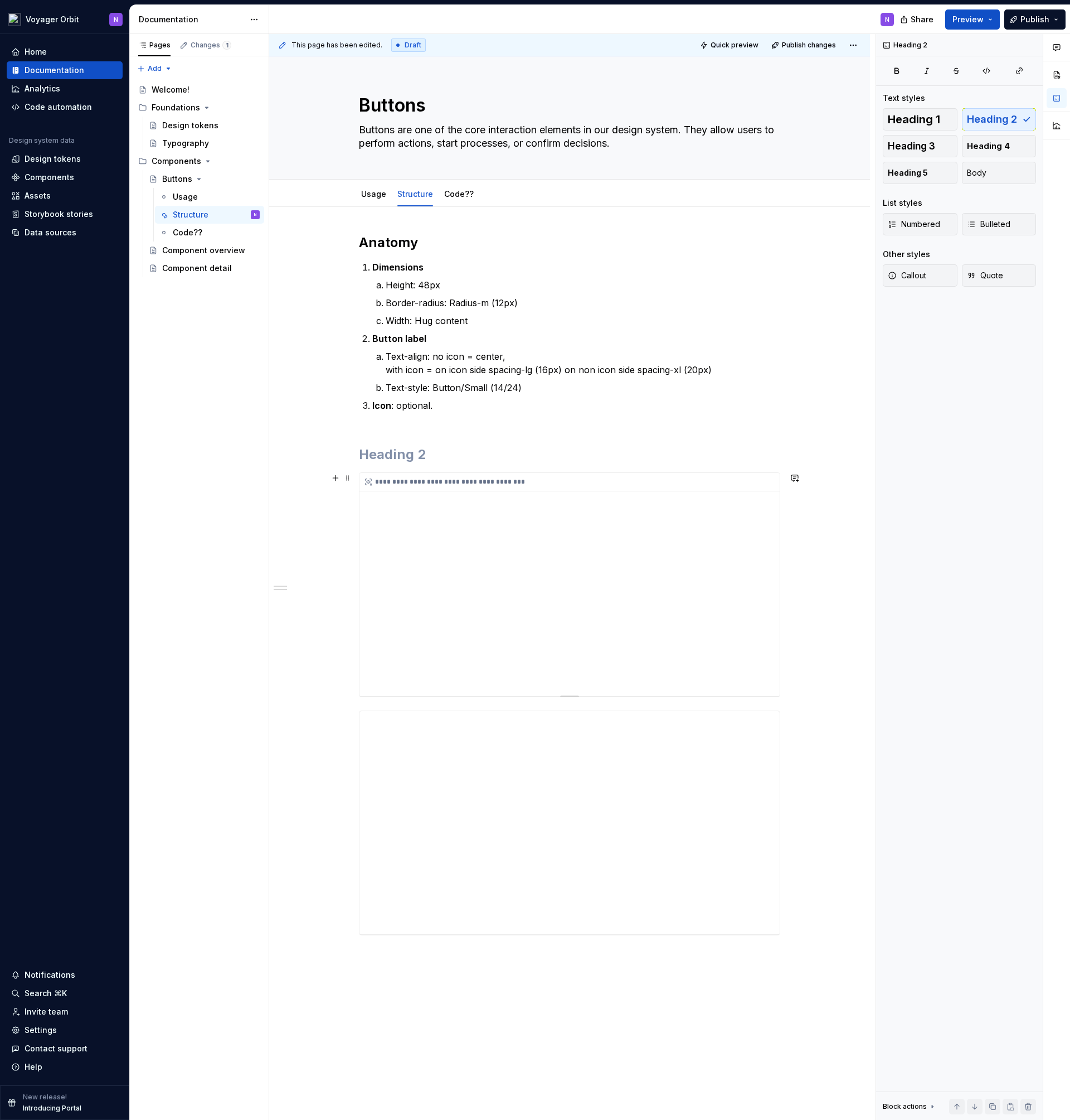
click at [744, 691] on div "**********" at bounding box center [570, 584] width 421 height 223
type input "https://embed.figma.com/design/jrDibK6wJCNF8mOz6wFVQ9/Orbit-UI-Basics?node-id=2…"
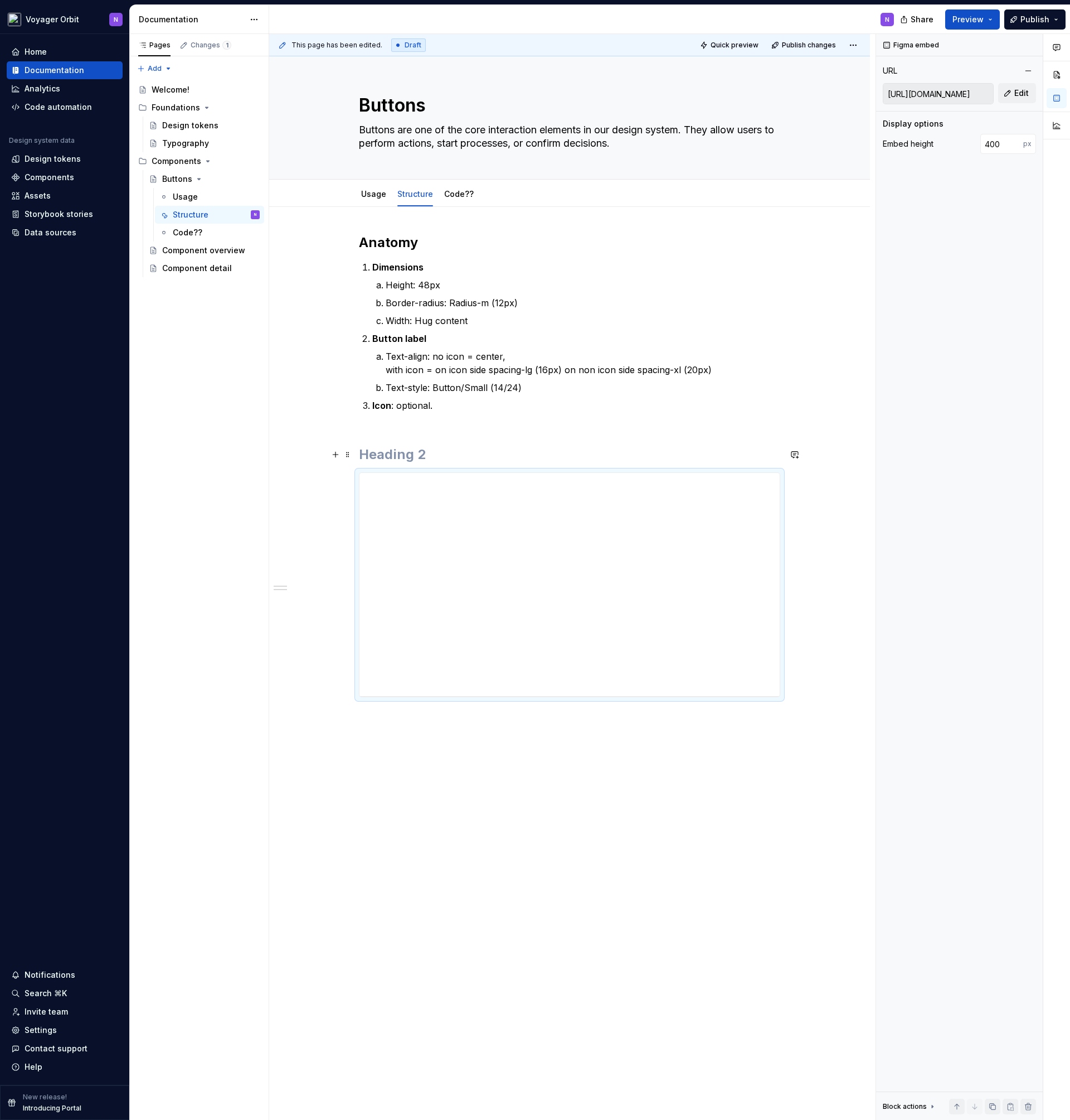
click at [430, 456] on h2 at bounding box center [569, 454] width 422 height 18
click at [1028, 21] on span "Publish" at bounding box center [1034, 19] width 29 height 11
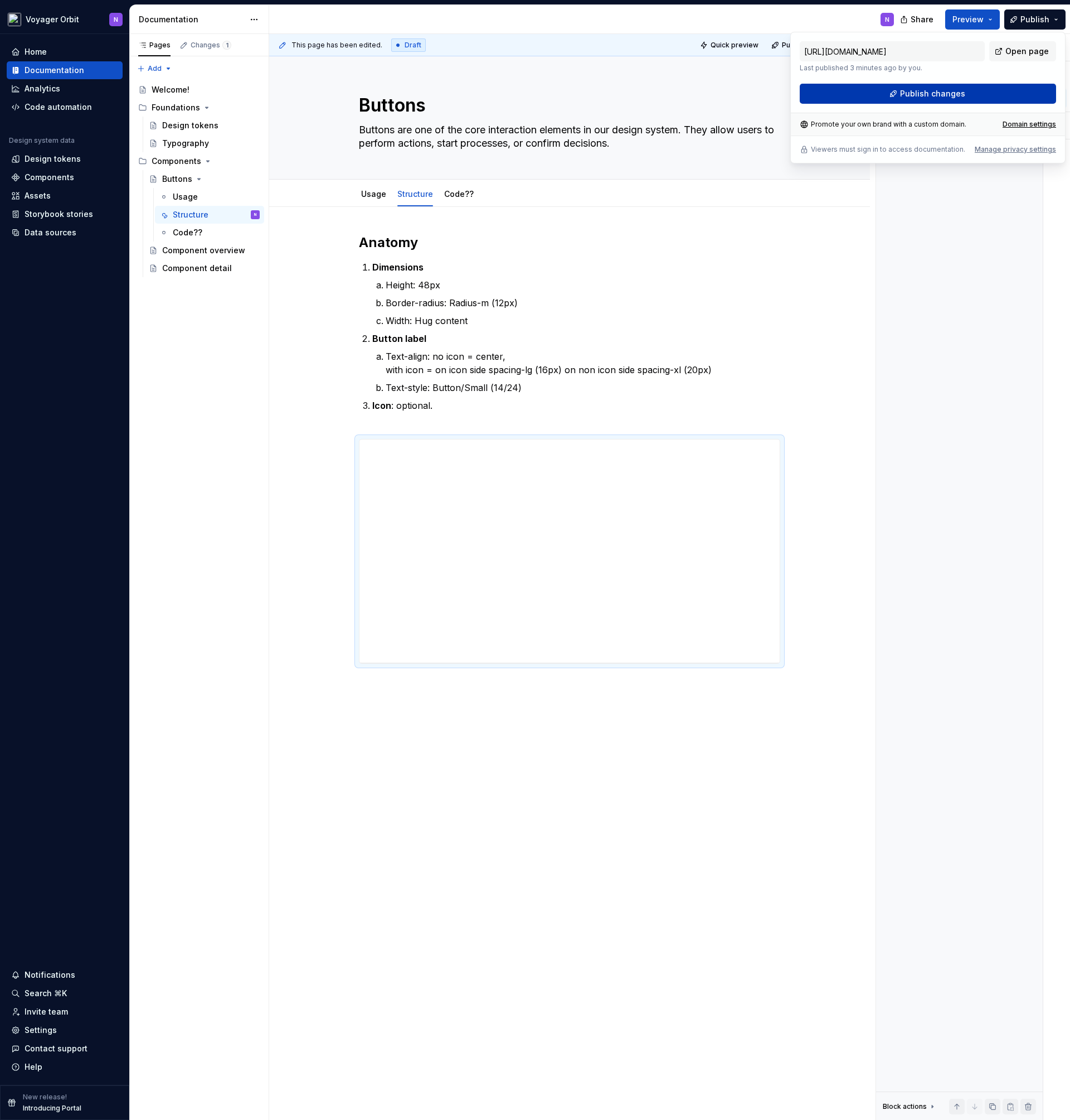
click at [966, 88] on button "Publish changes" at bounding box center [927, 93] width 256 height 20
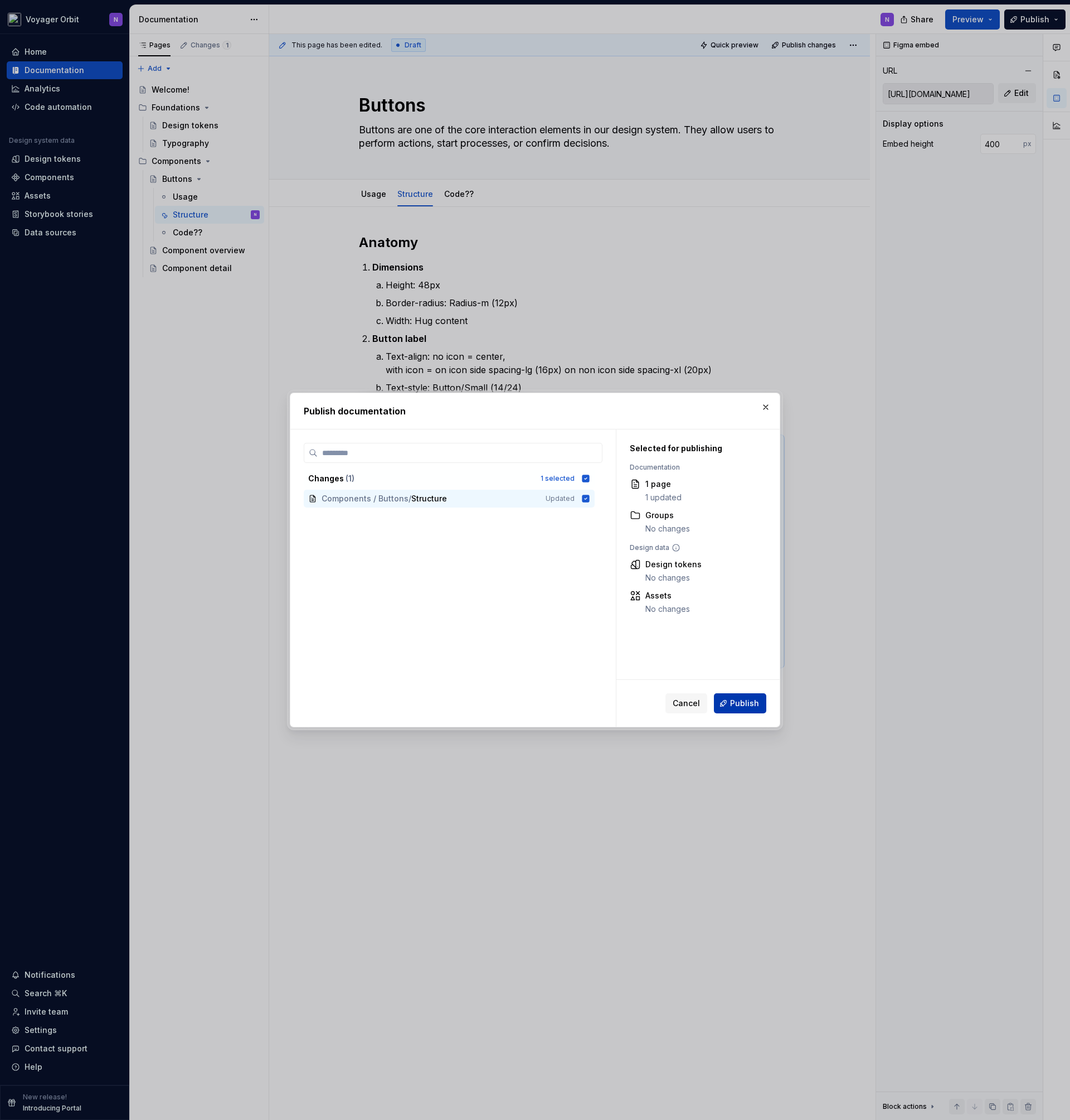
click at [741, 709] on button "Publish" at bounding box center [741, 703] width 52 height 20
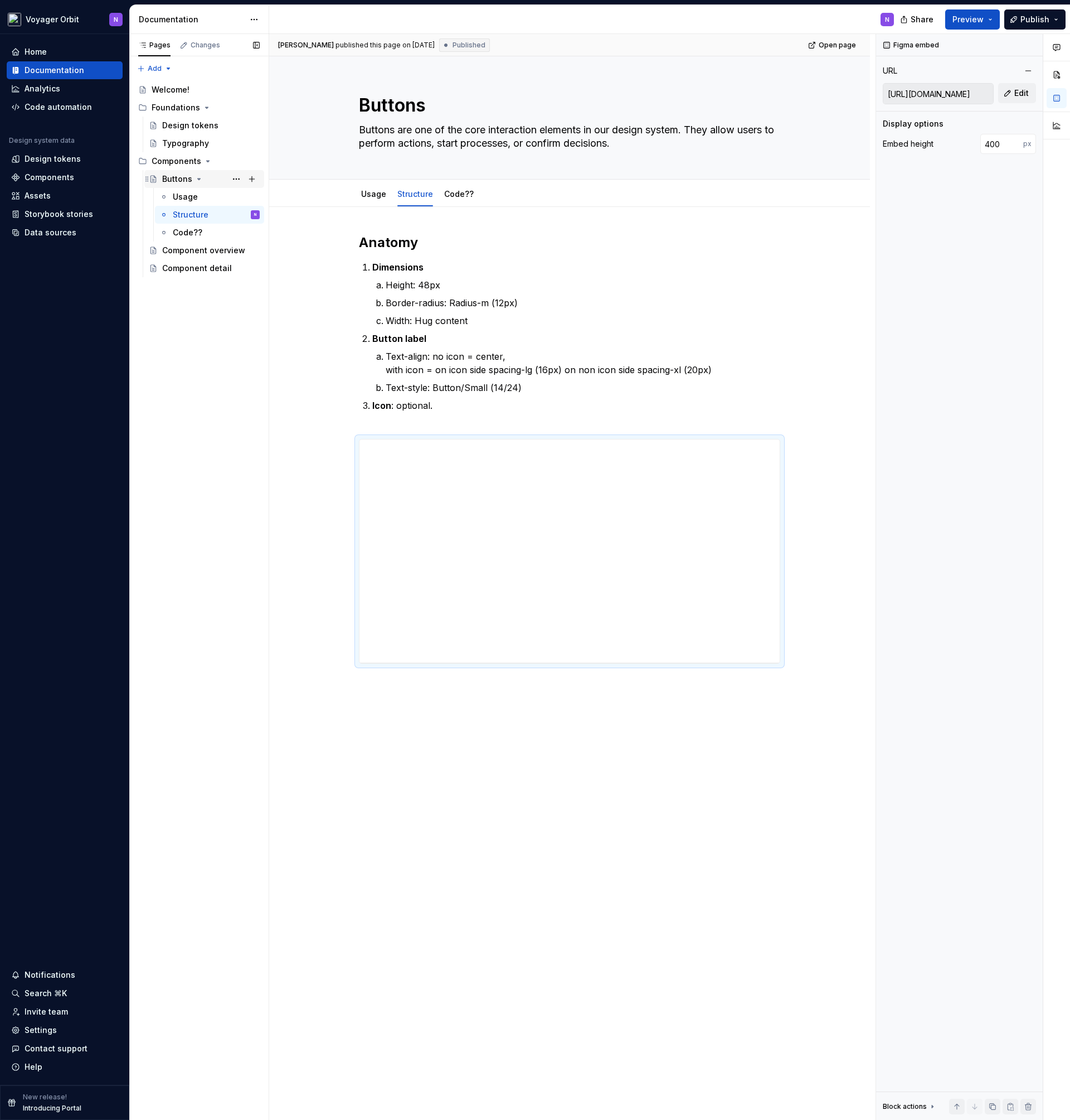
click at [183, 182] on div "Buttons" at bounding box center [177, 178] width 30 height 11
click at [236, 230] on button "Page tree" at bounding box center [236, 232] width 16 height 16
click at [283, 352] on div "Delete tab" at bounding box center [304, 356] width 110 height 11
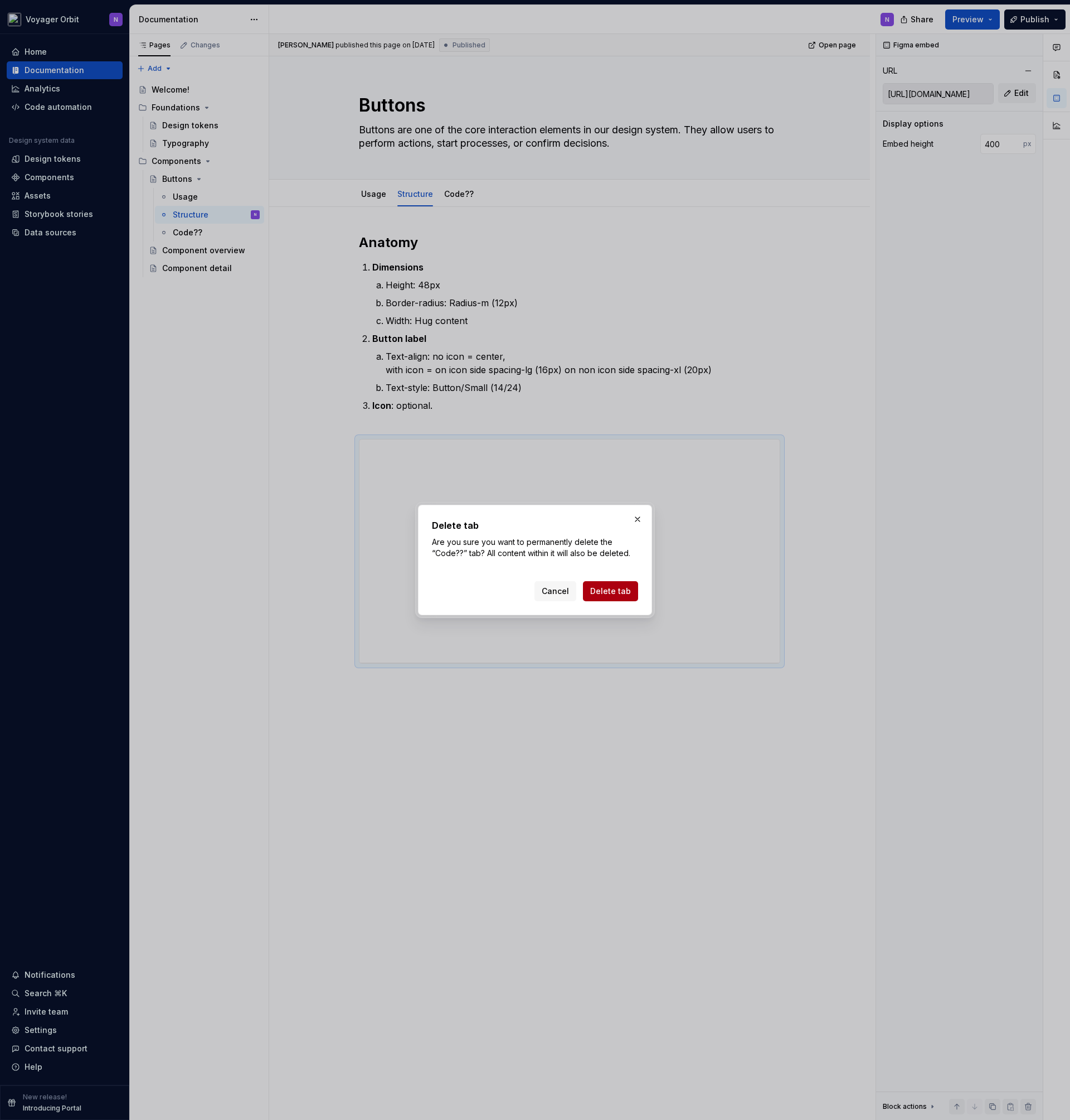
click at [617, 599] on button "Delete tab" at bounding box center [610, 590] width 55 height 20
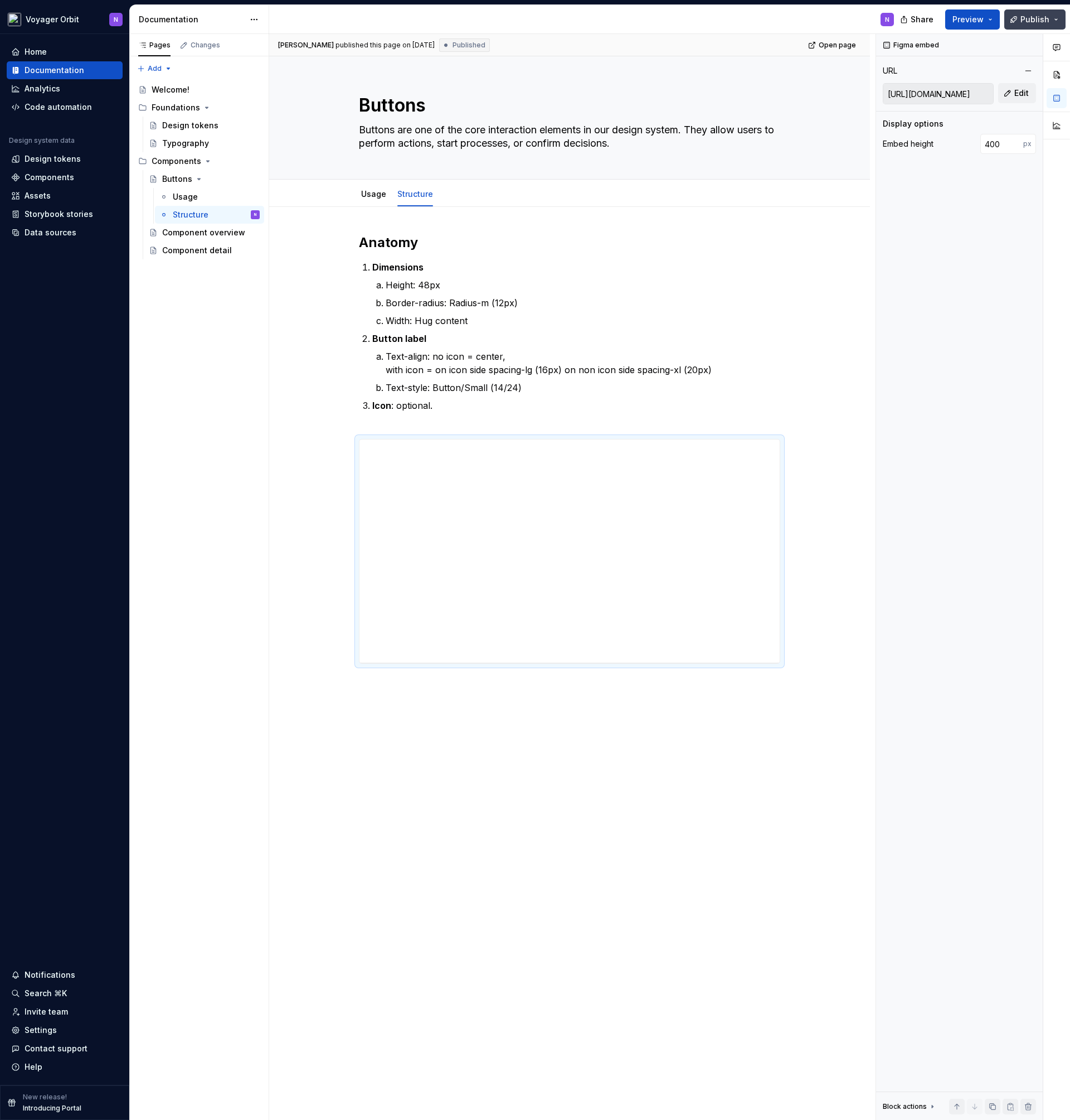
click at [1022, 25] on button "Publish" at bounding box center [1035, 19] width 62 height 20
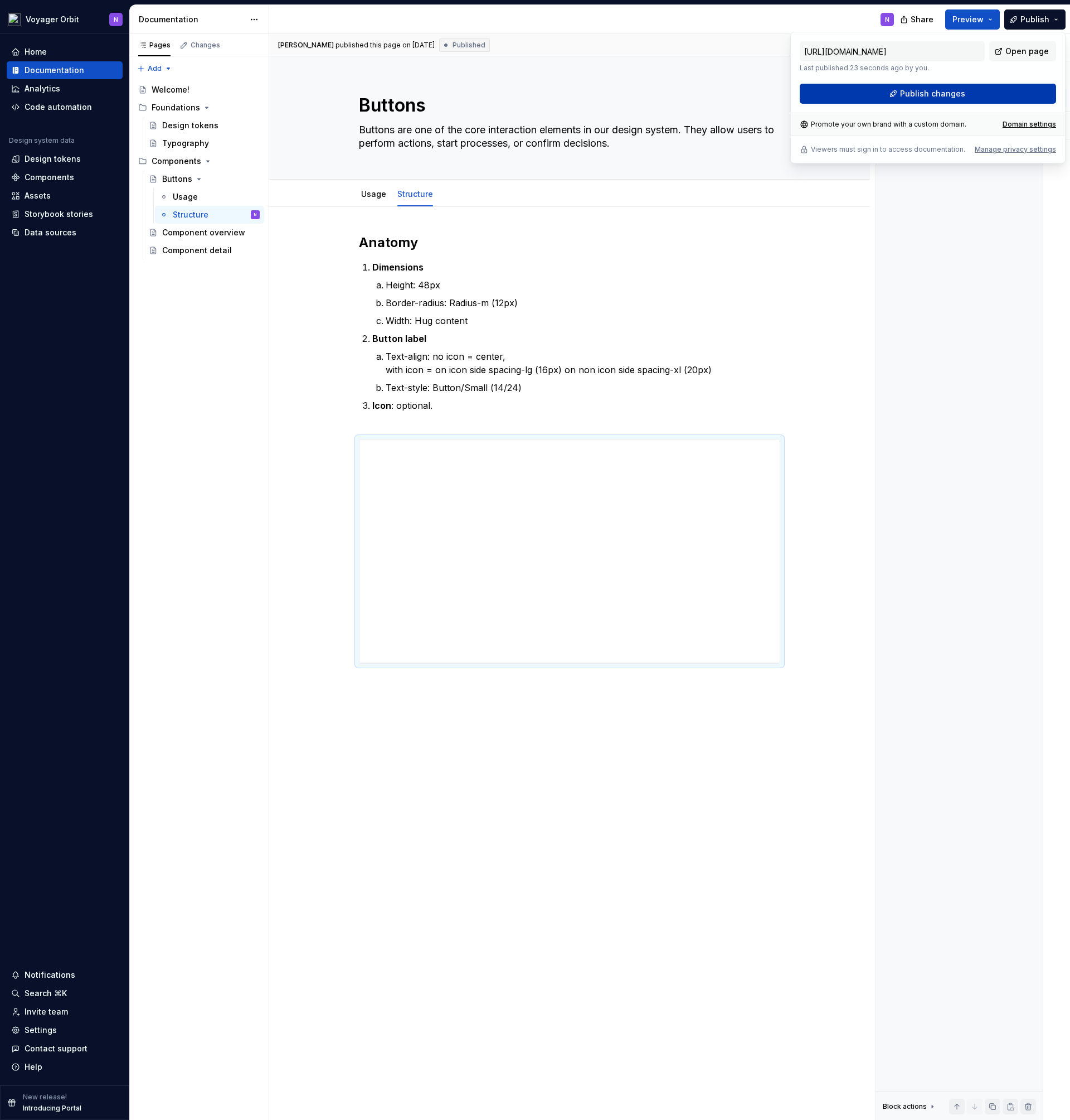
click at [954, 95] on span "Publish changes" at bounding box center [933, 93] width 65 height 11
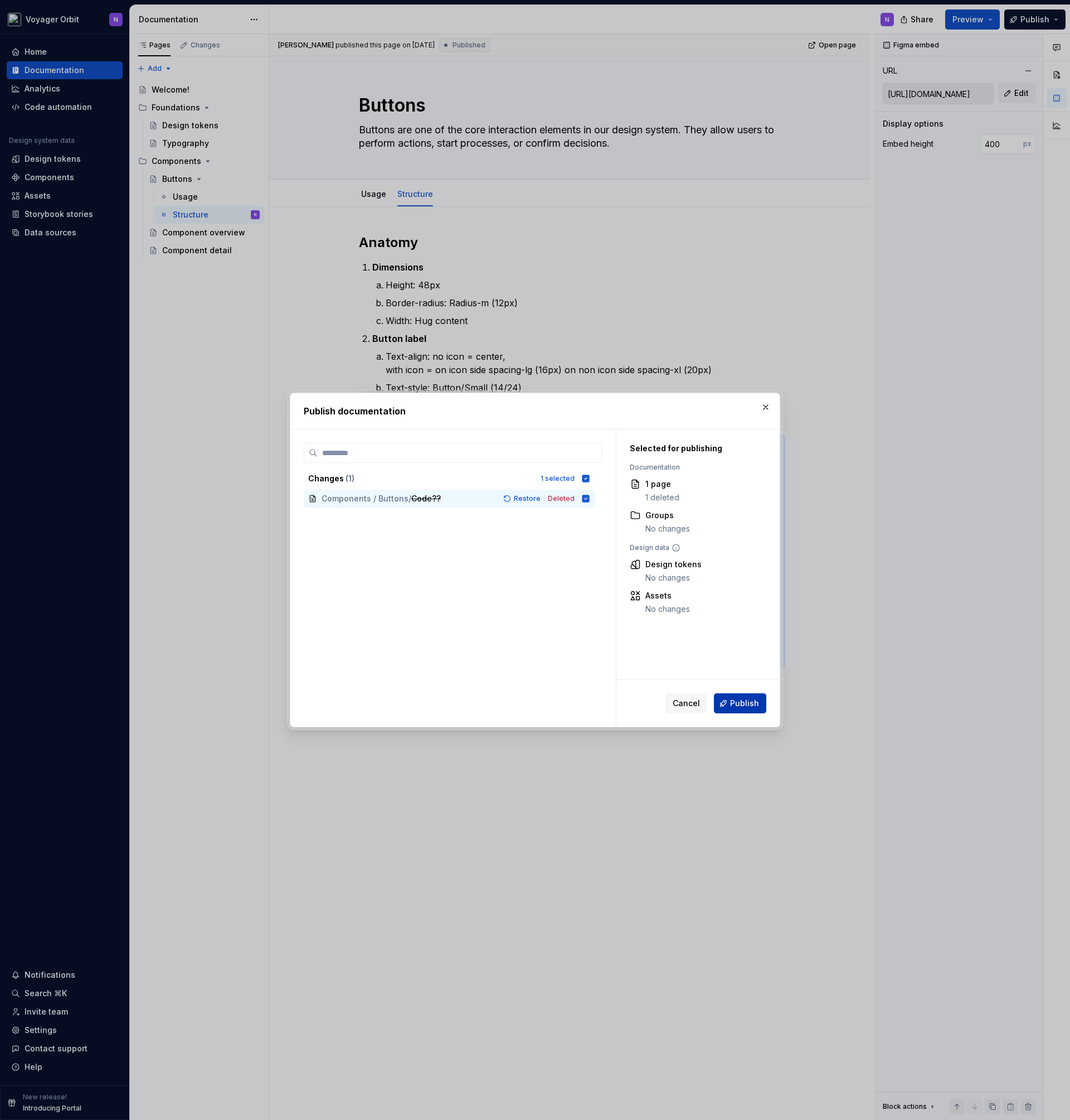
click at [734, 695] on button "Publish" at bounding box center [741, 703] width 52 height 20
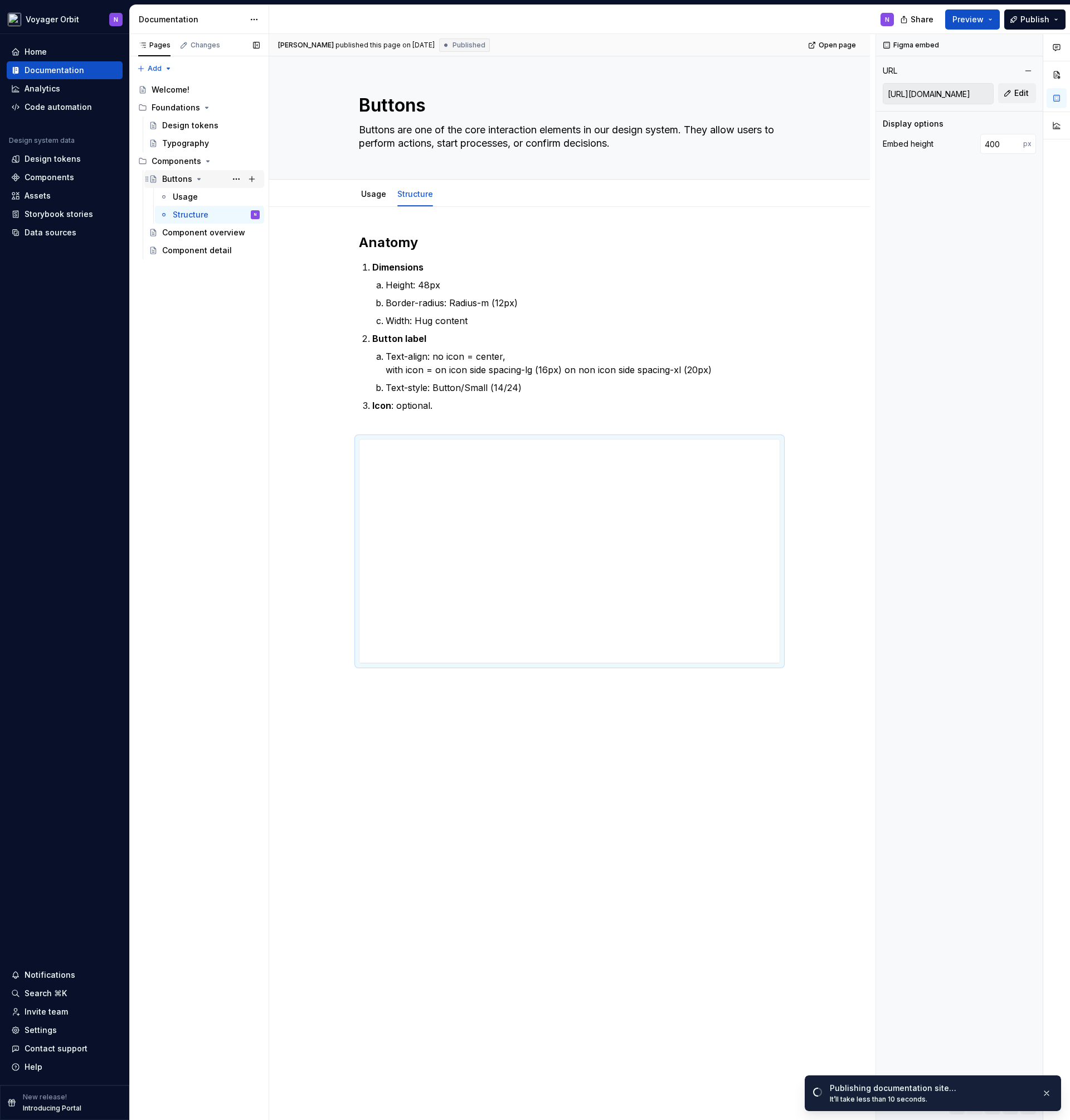
click at [187, 177] on div "Buttons" at bounding box center [177, 178] width 30 height 11
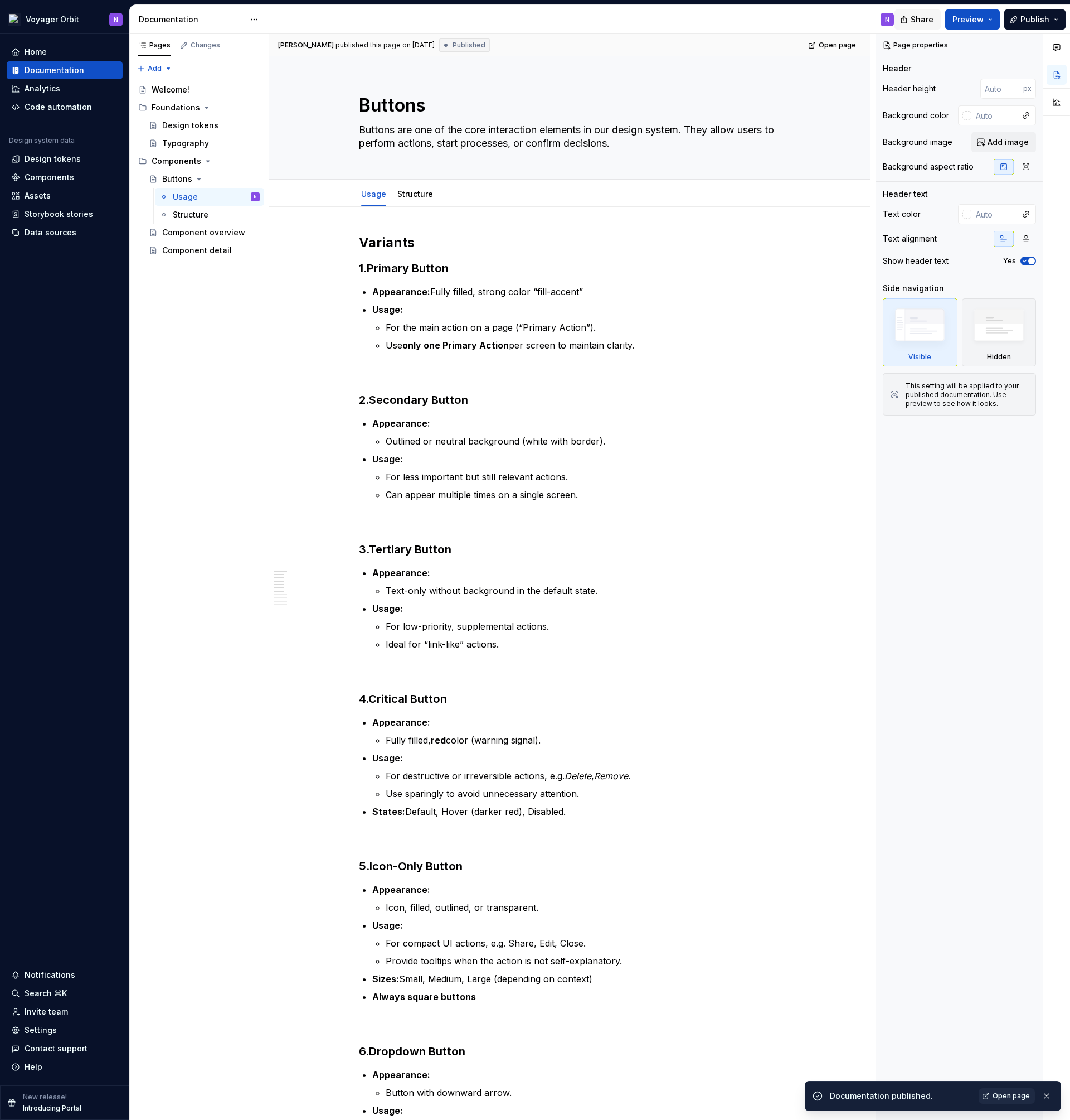
click at [918, 23] on span "Share" at bounding box center [922, 19] width 23 height 11
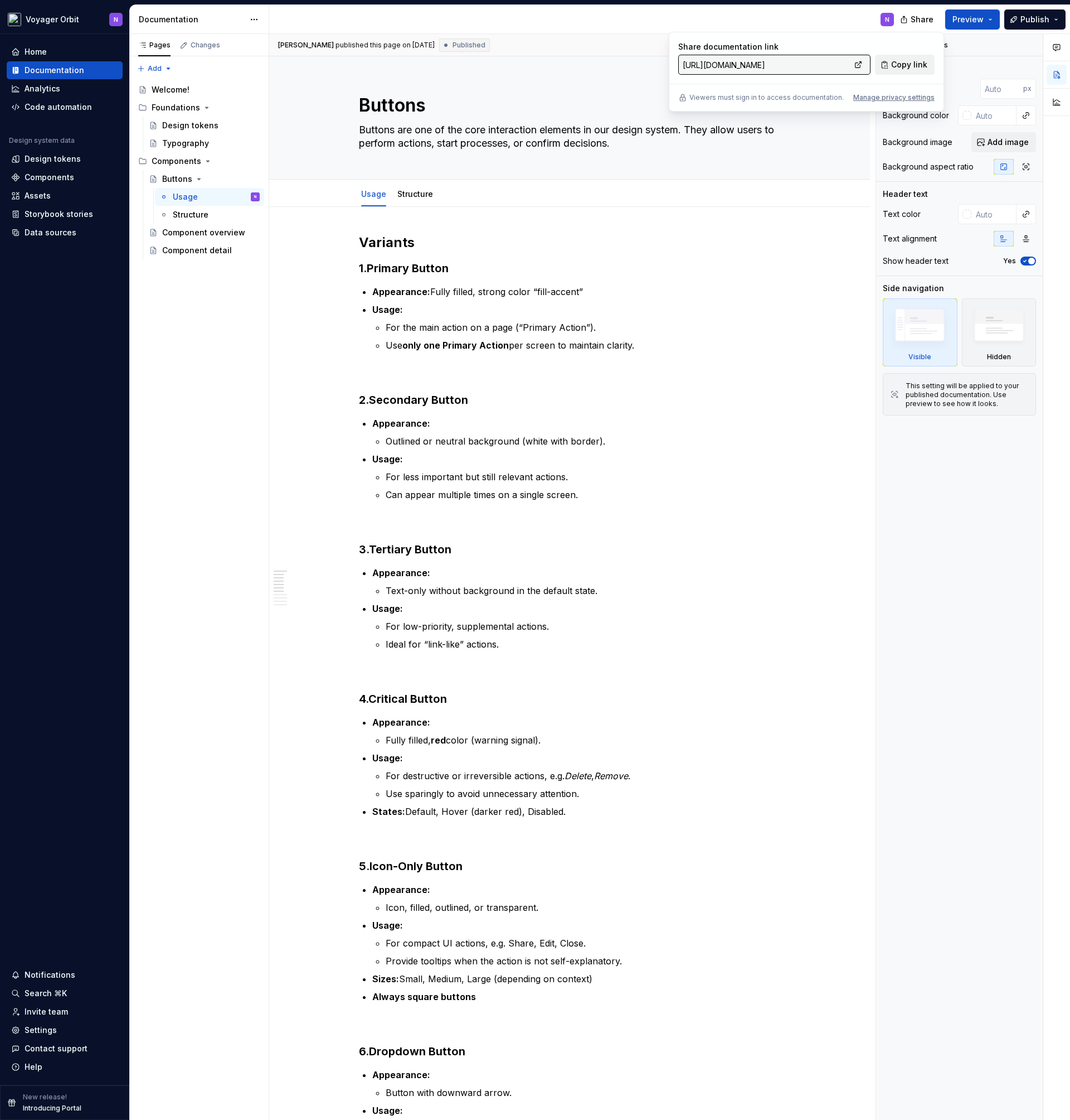
click at [903, 59] on span "Copy link" at bounding box center [909, 64] width 37 height 11
click at [62, 160] on div "Design tokens" at bounding box center [52, 158] width 56 height 11
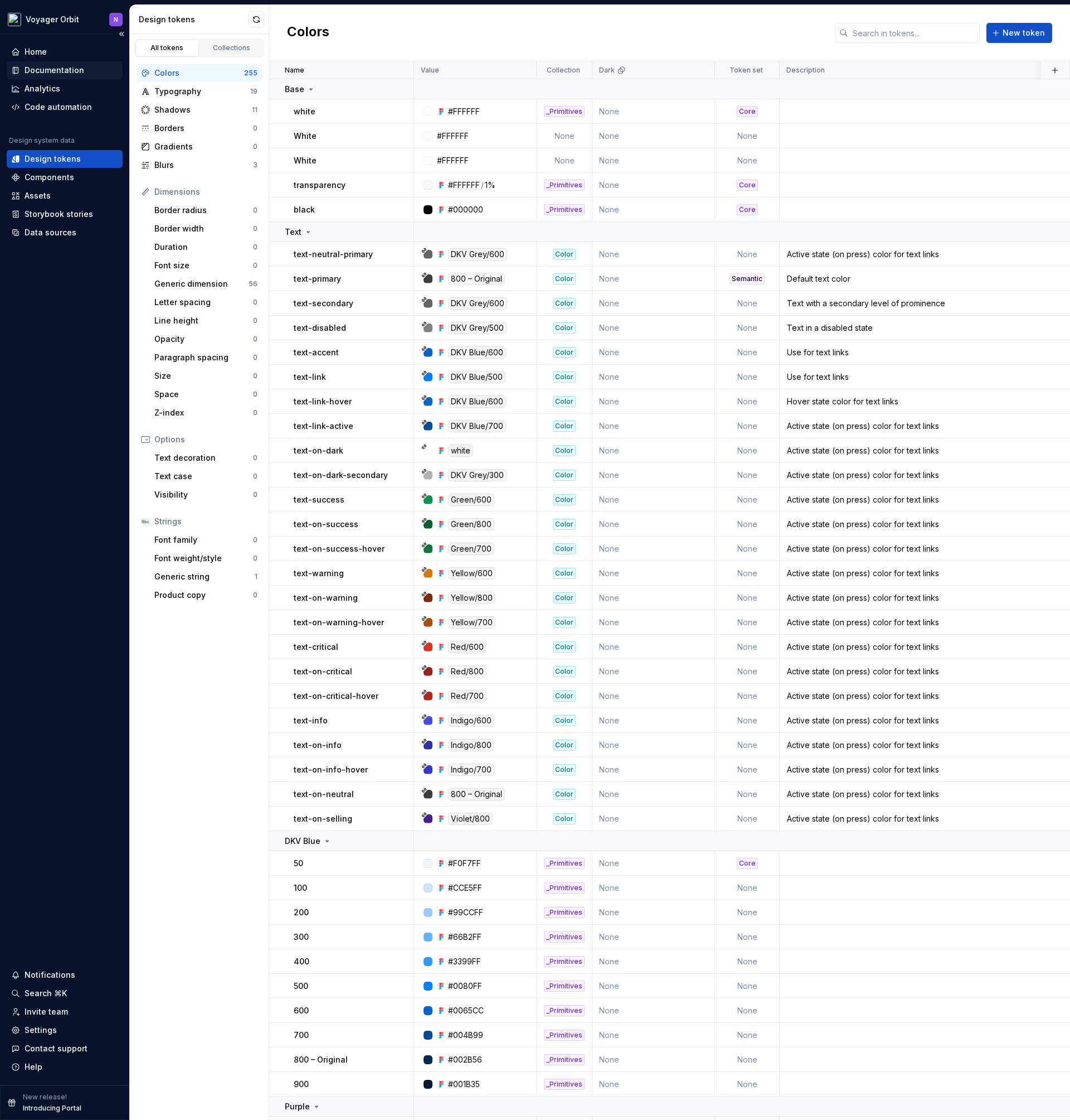
click at [36, 68] on div "Documentation" at bounding box center [54, 70] width 60 height 11
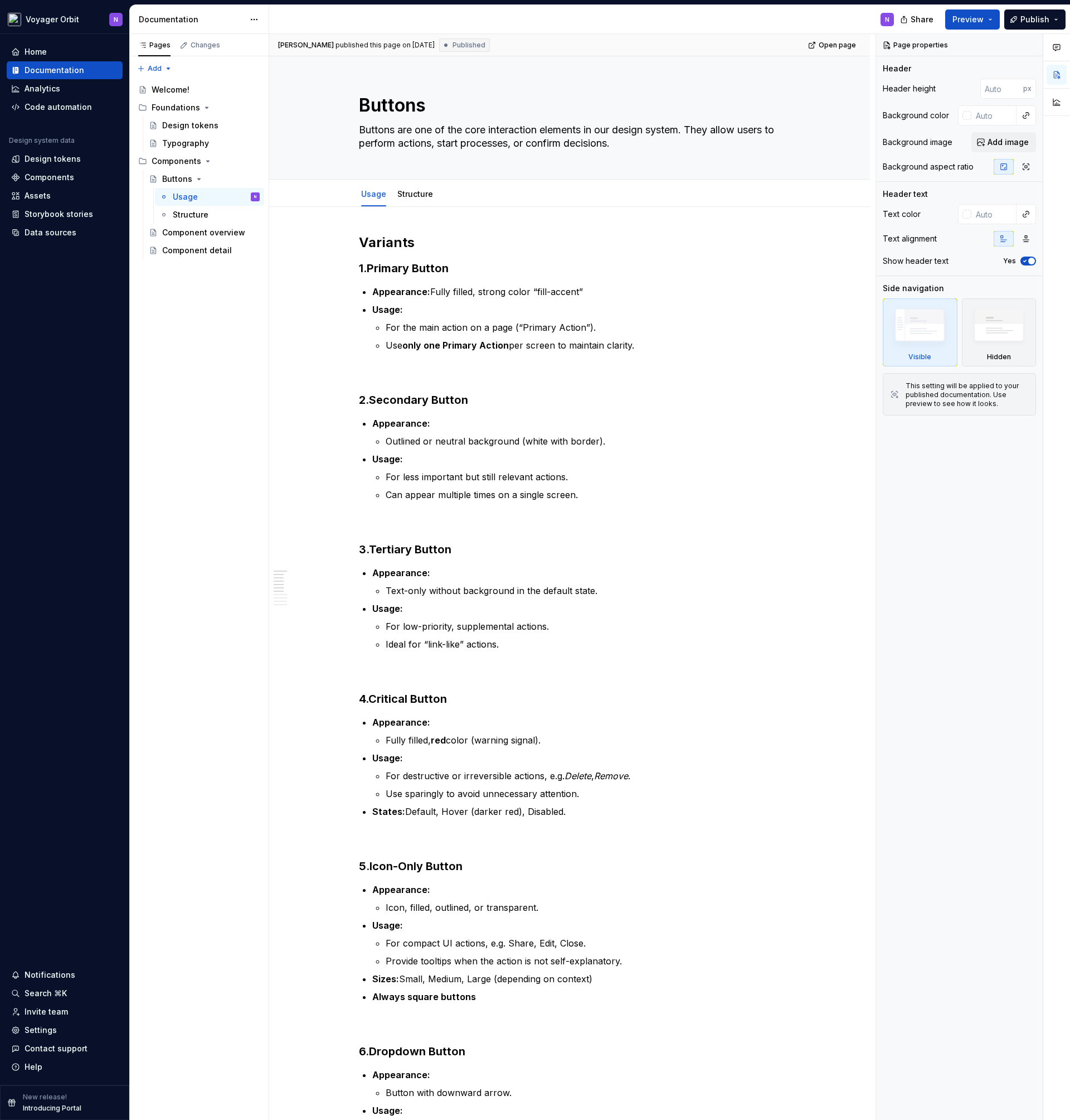
type textarea "*"
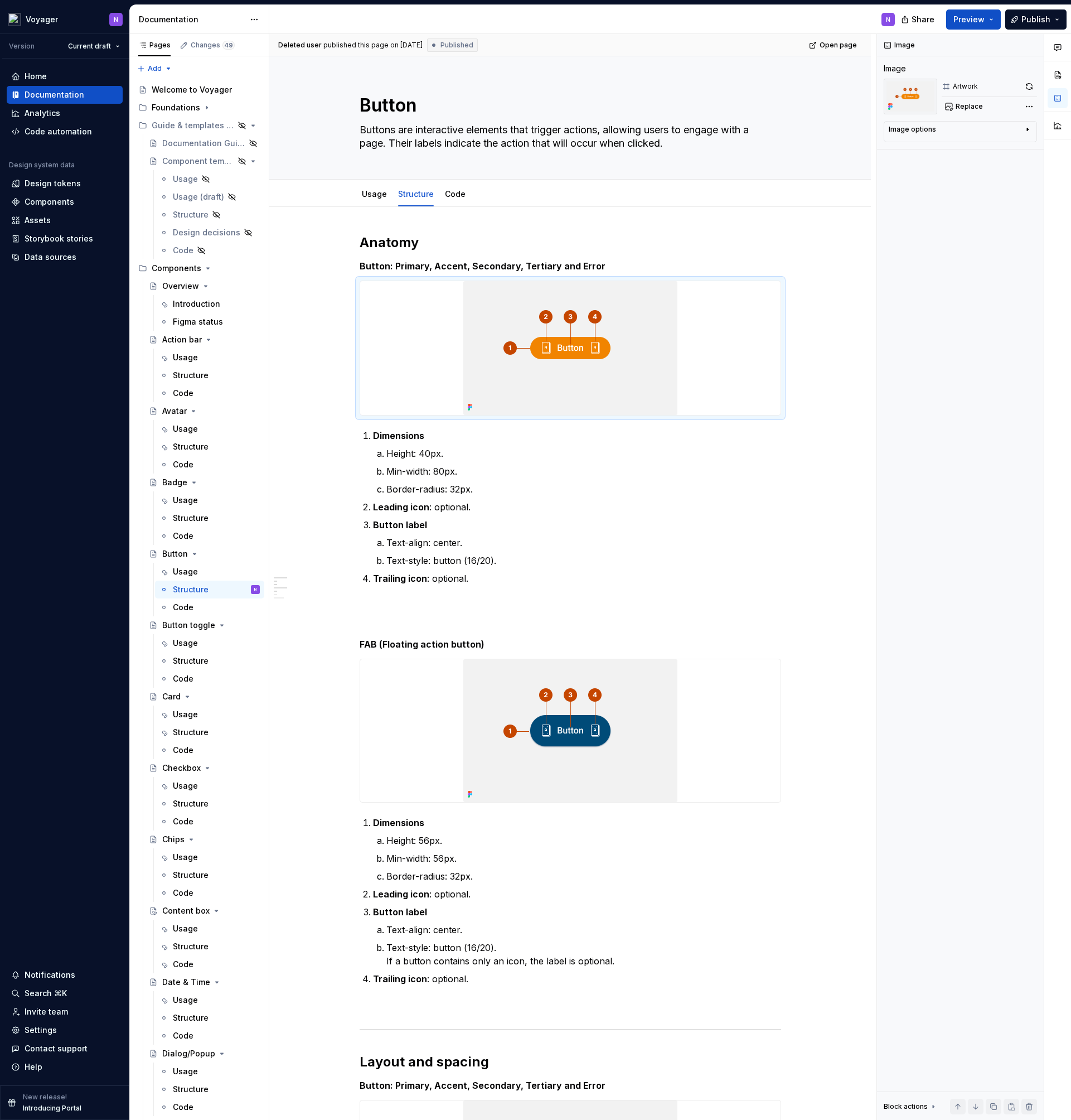
scroll to position [102, 0]
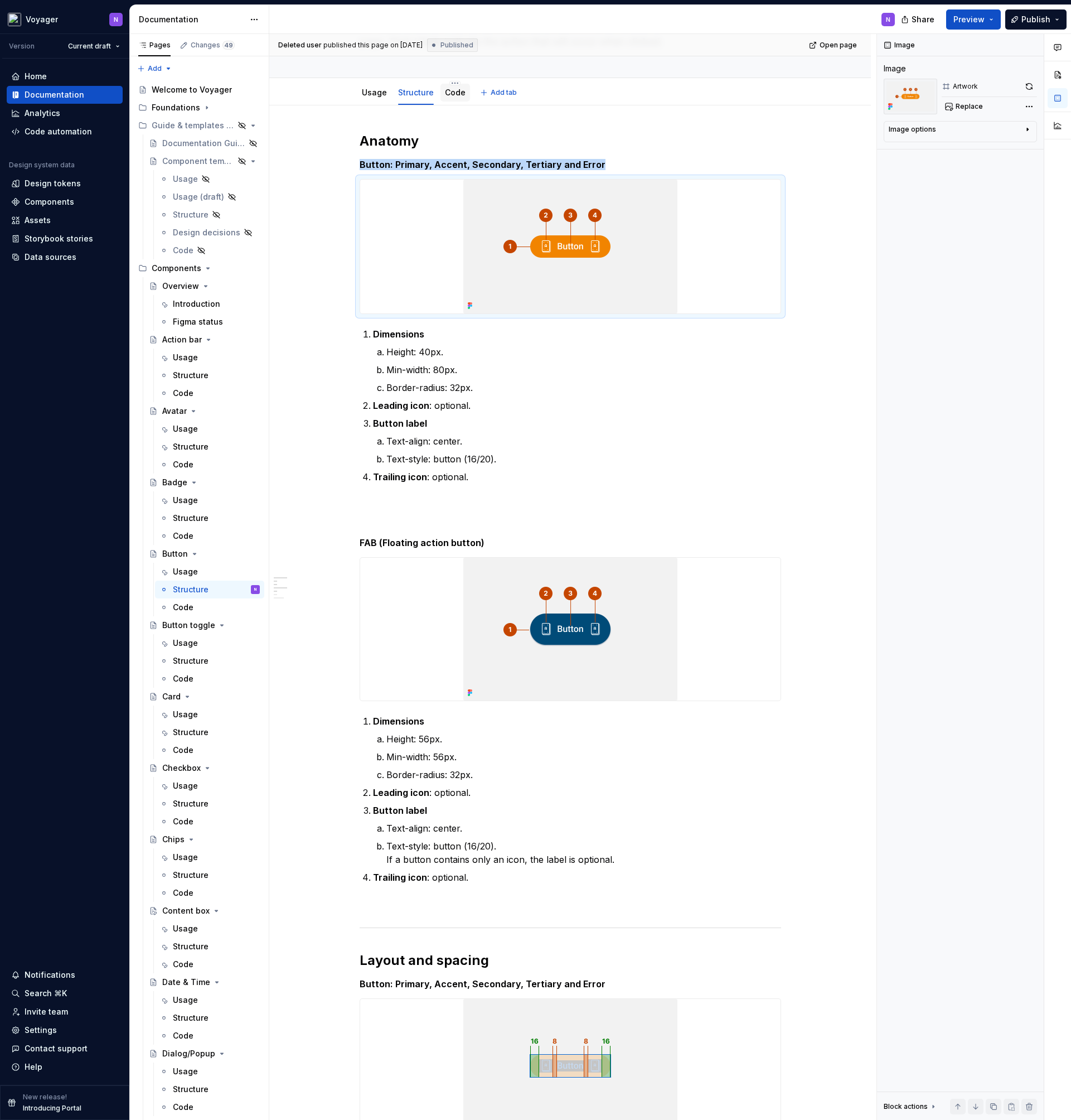
click at [456, 92] on link "Code" at bounding box center [456, 92] width 21 height 10
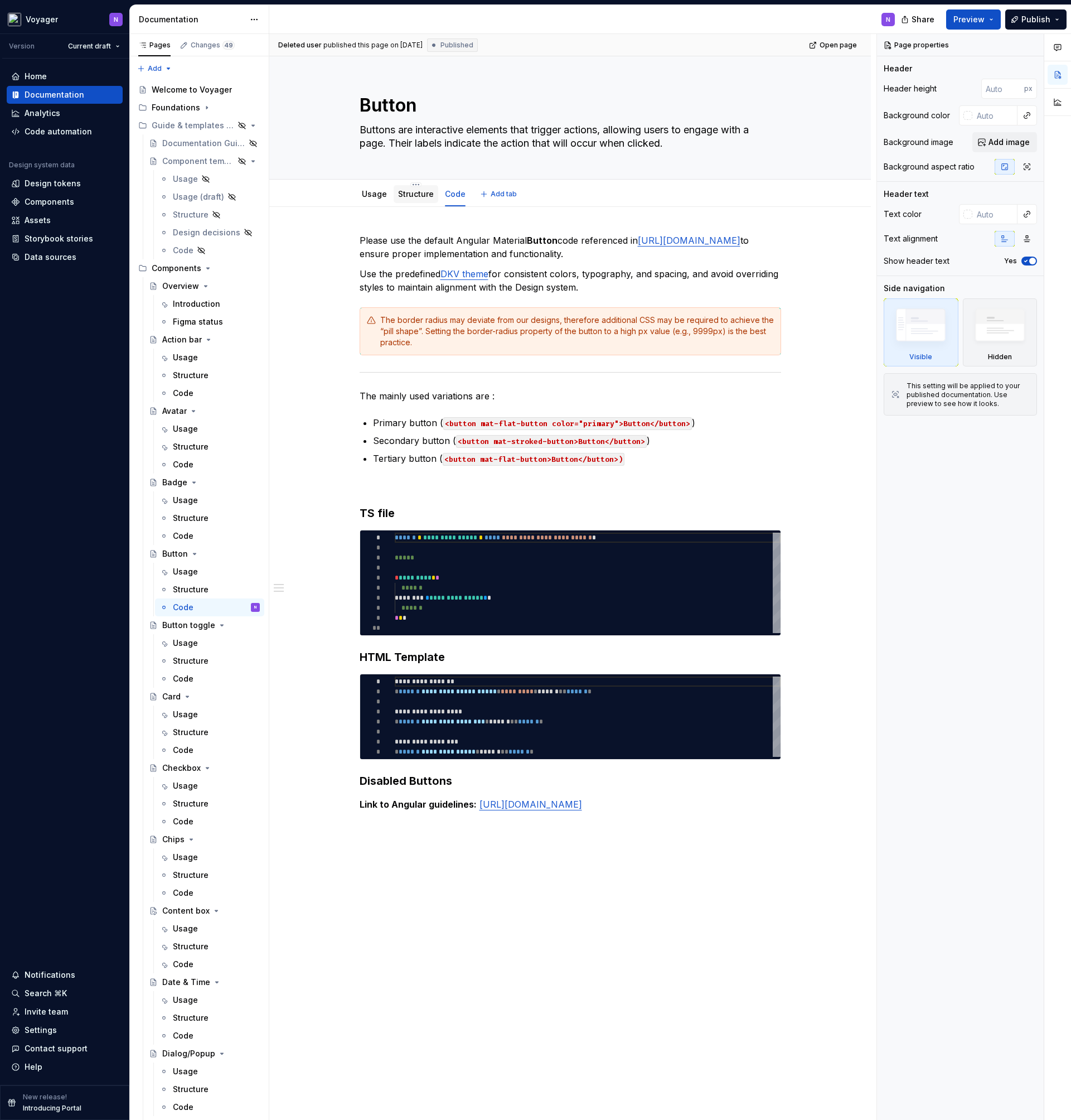
click at [414, 195] on link "Structure" at bounding box center [416, 193] width 36 height 10
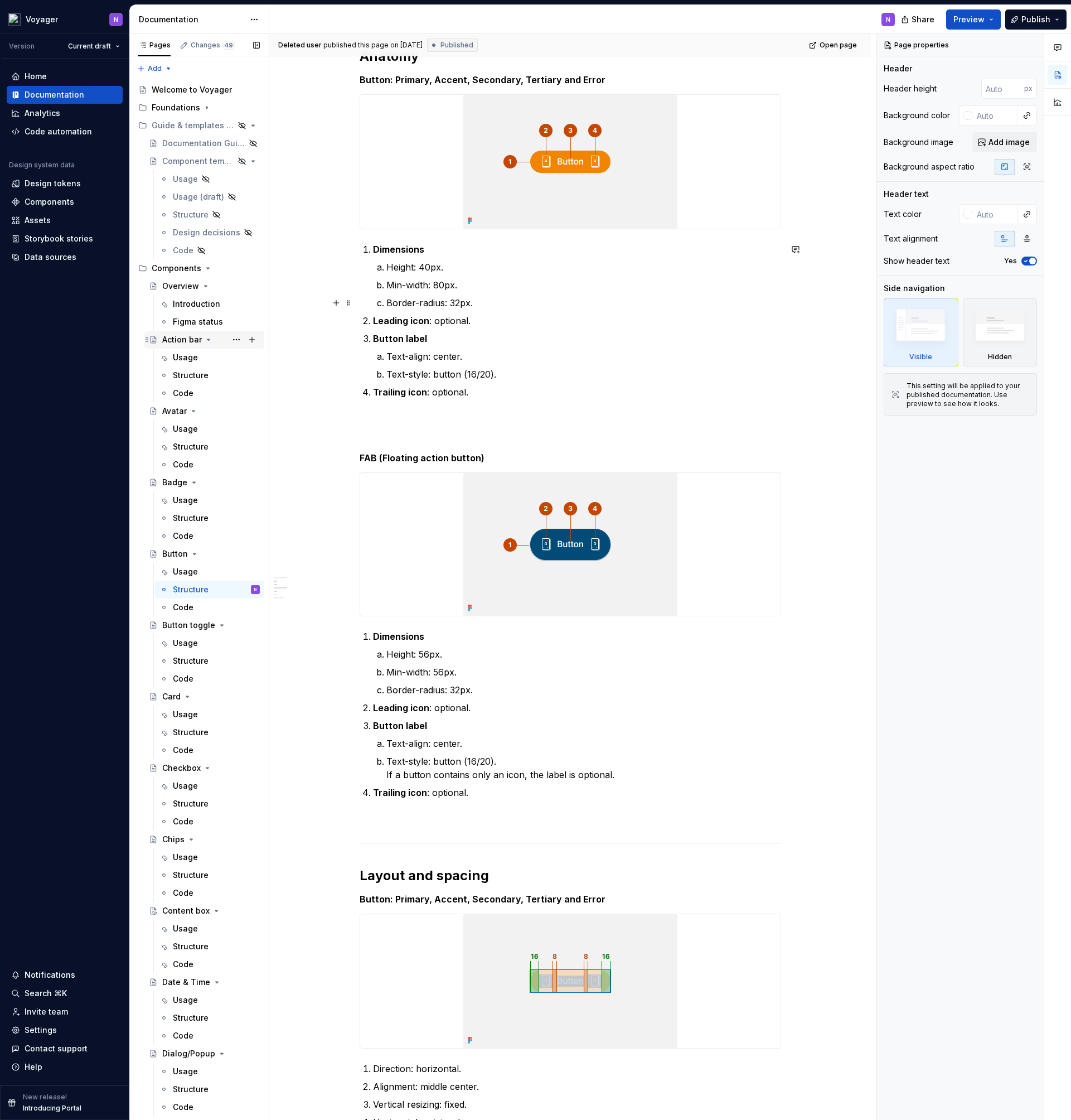
scroll to position [125, 0]
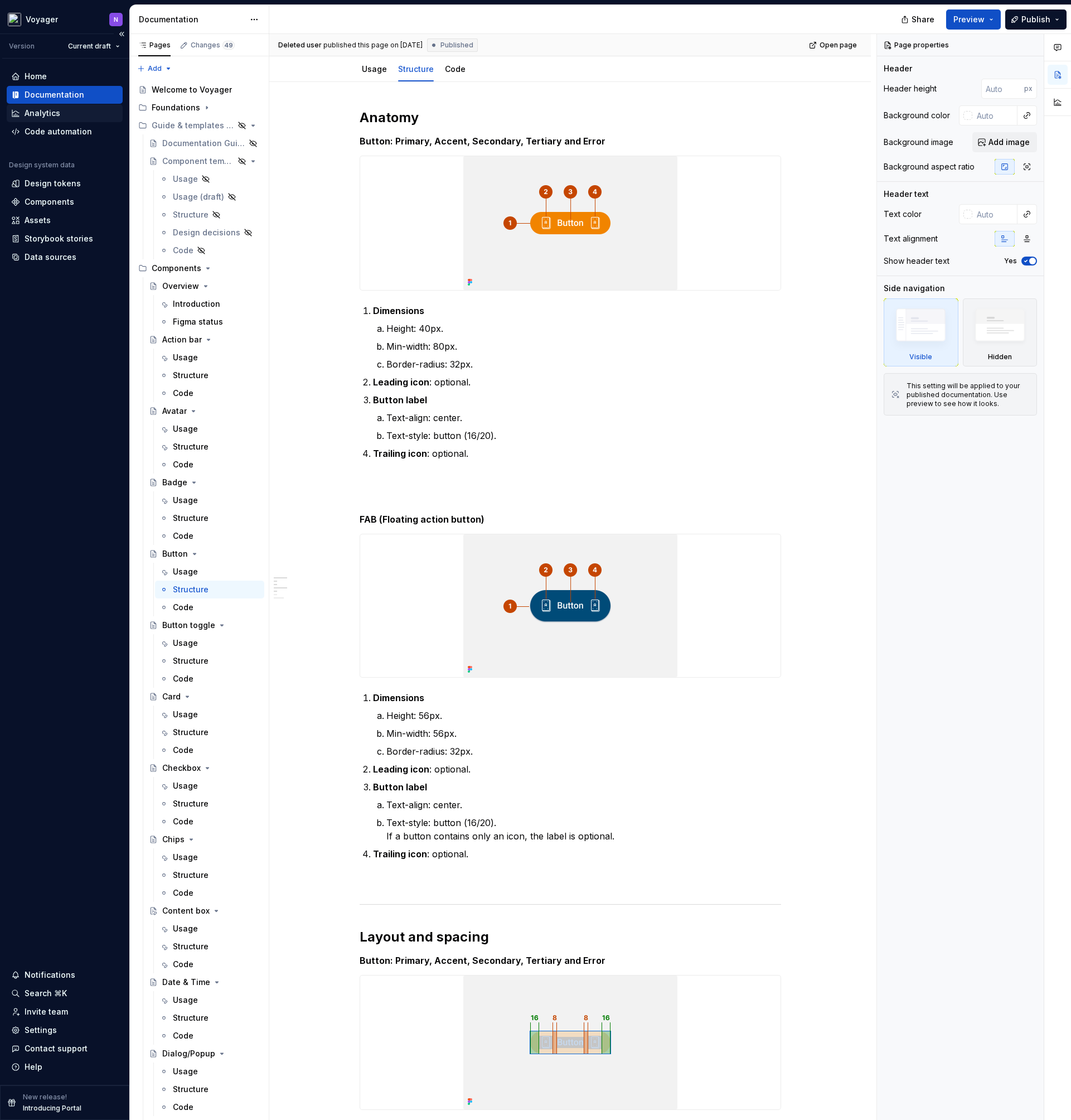
type textarea "*"
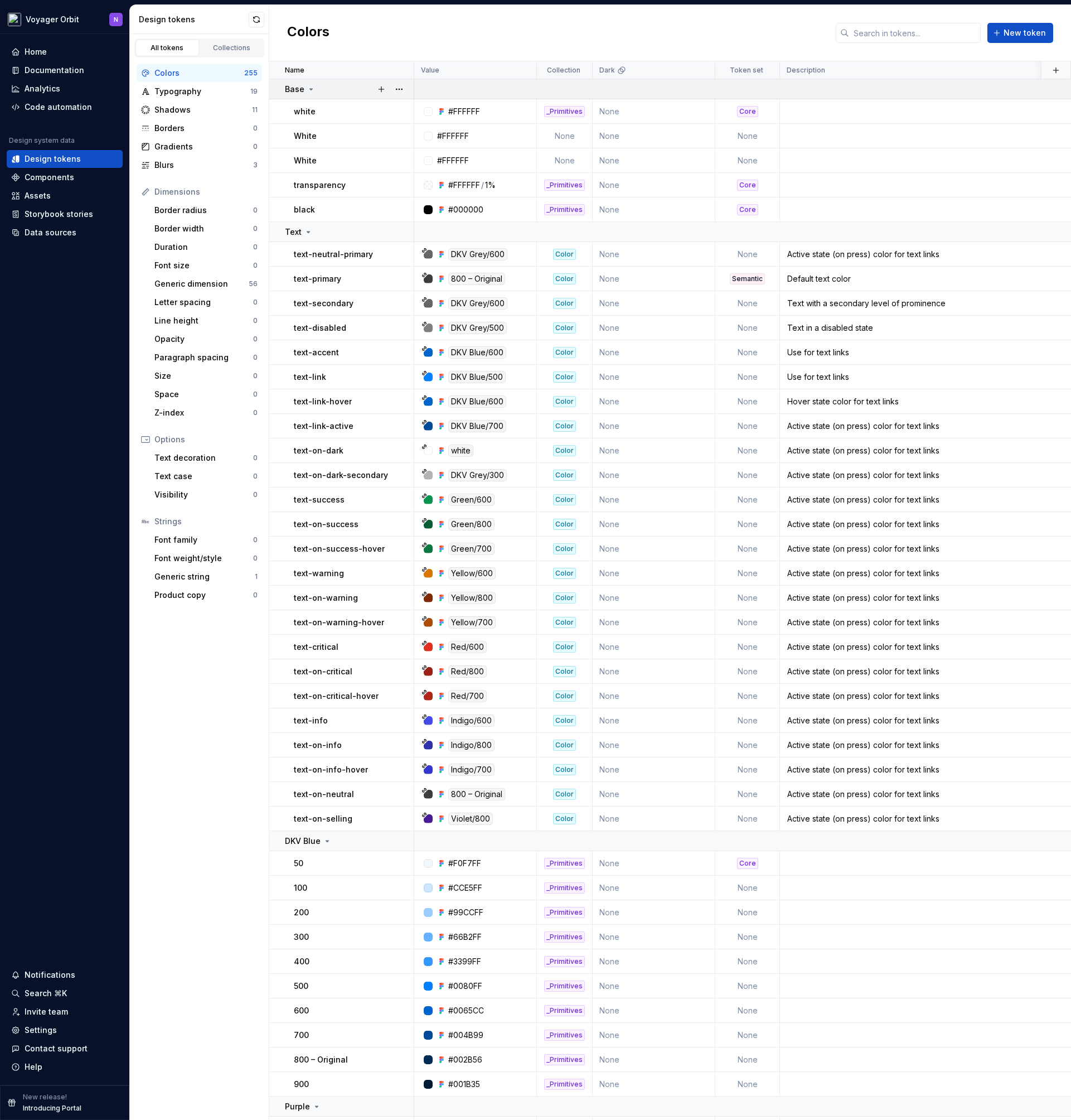
click at [307, 90] on icon at bounding box center [311, 89] width 9 height 9
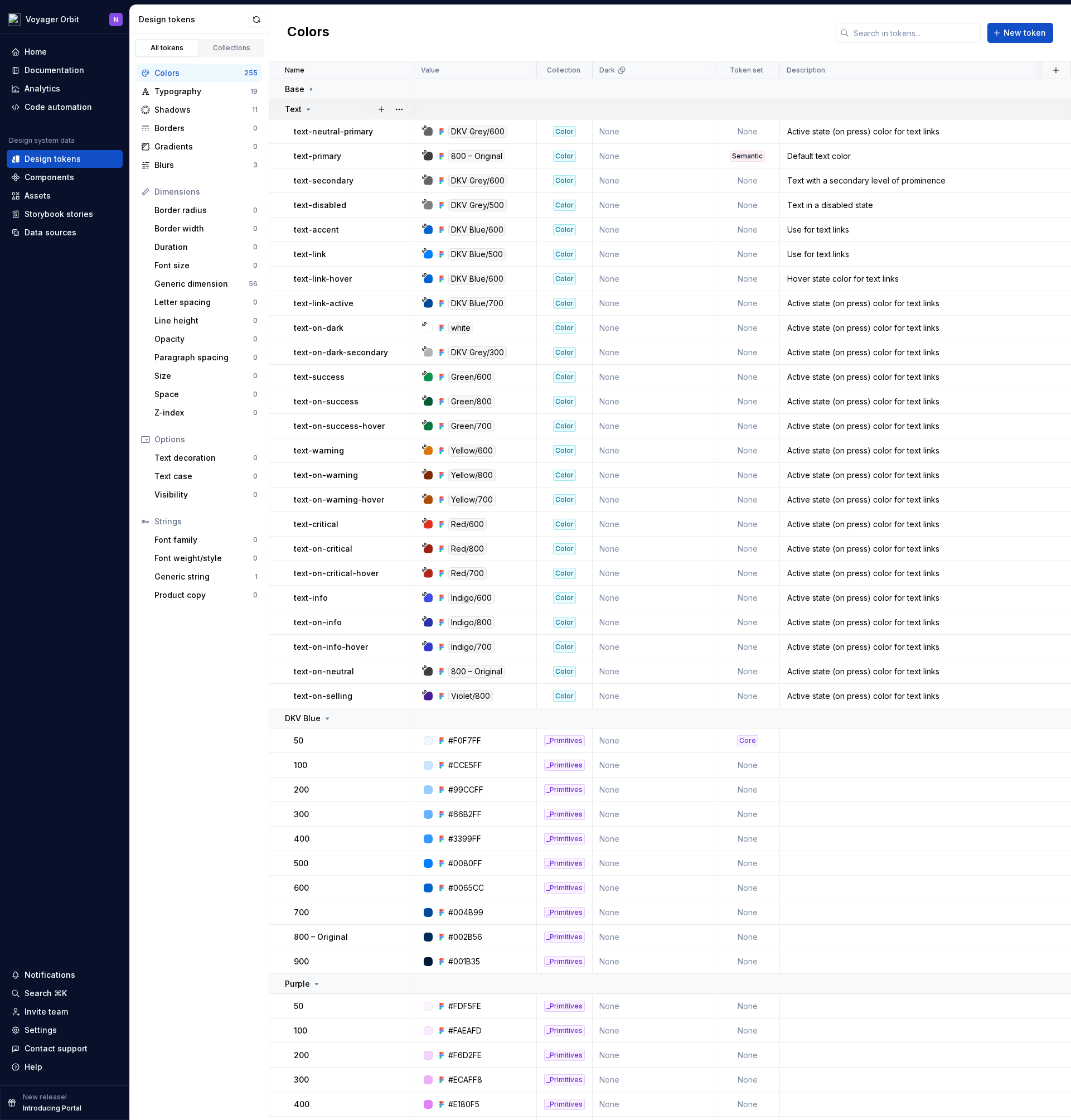
click at [305, 106] on icon at bounding box center [309, 110] width 9 height 9
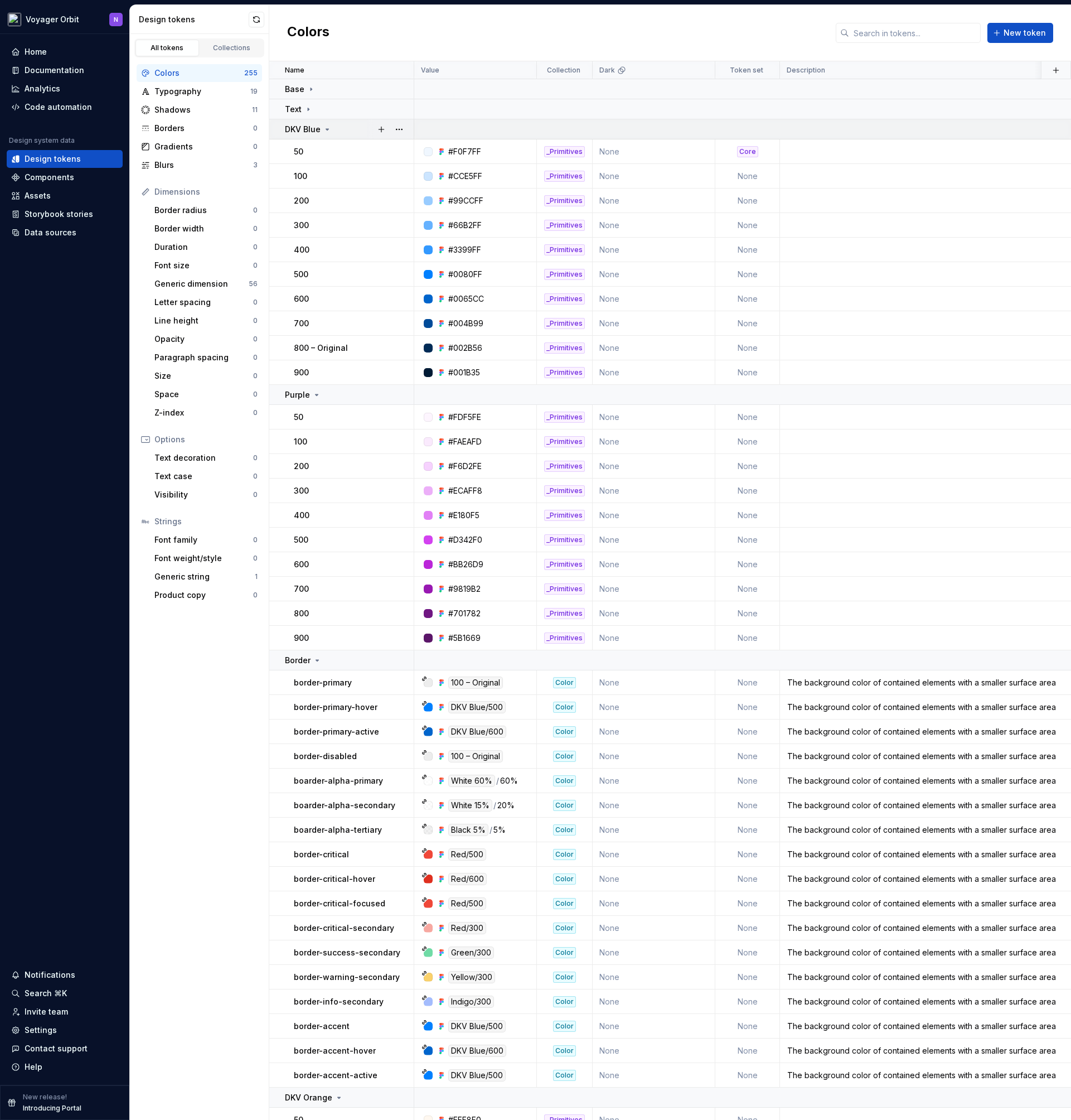
click at [323, 128] on icon at bounding box center [327, 130] width 9 height 9
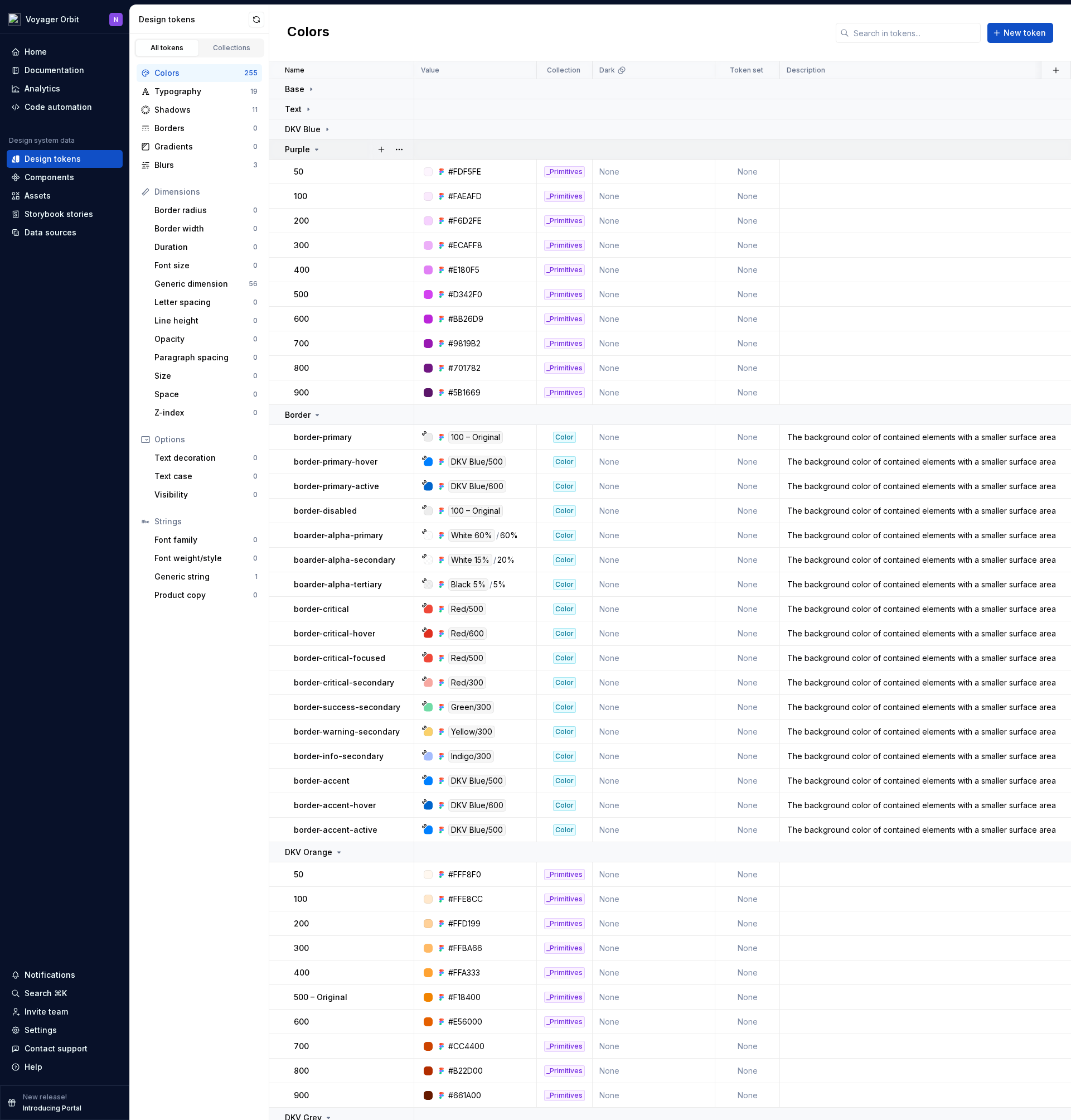
click at [322, 147] on div "Purple" at bounding box center [349, 149] width 129 height 11
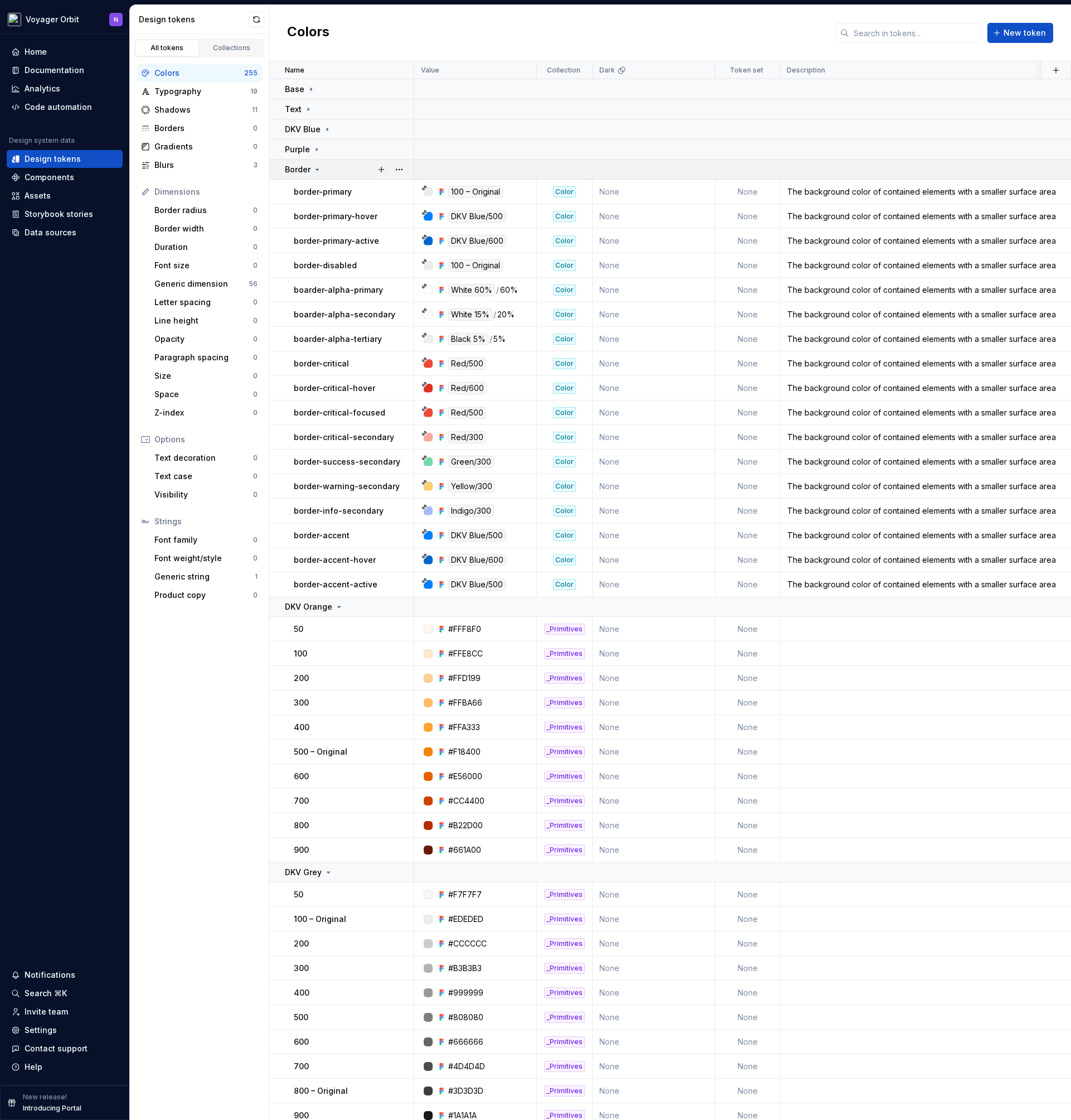
click at [323, 170] on div "Border" at bounding box center [349, 170] width 129 height 11
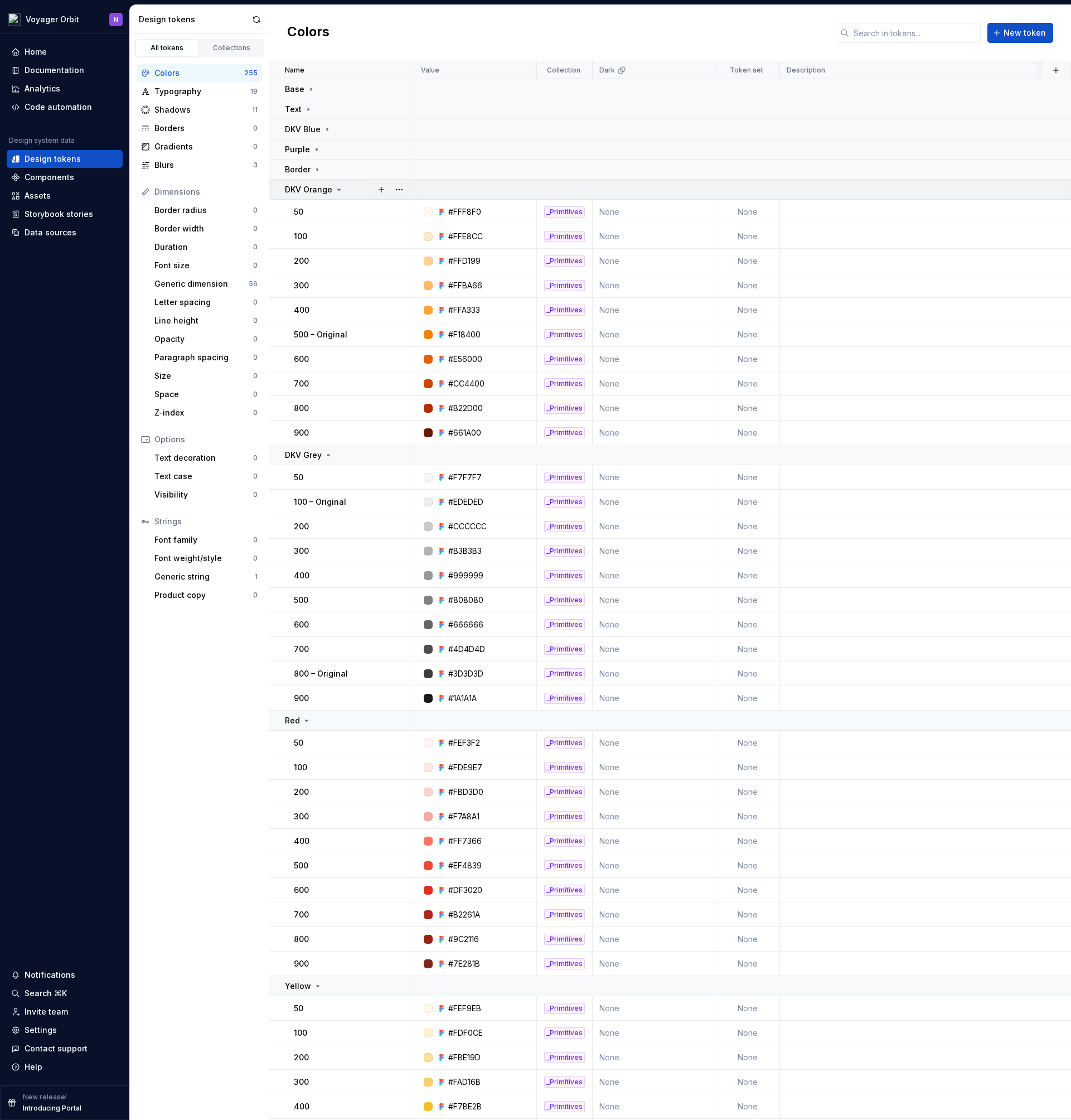
click at [326, 189] on p "DKV Orange" at bounding box center [309, 190] width 48 height 11
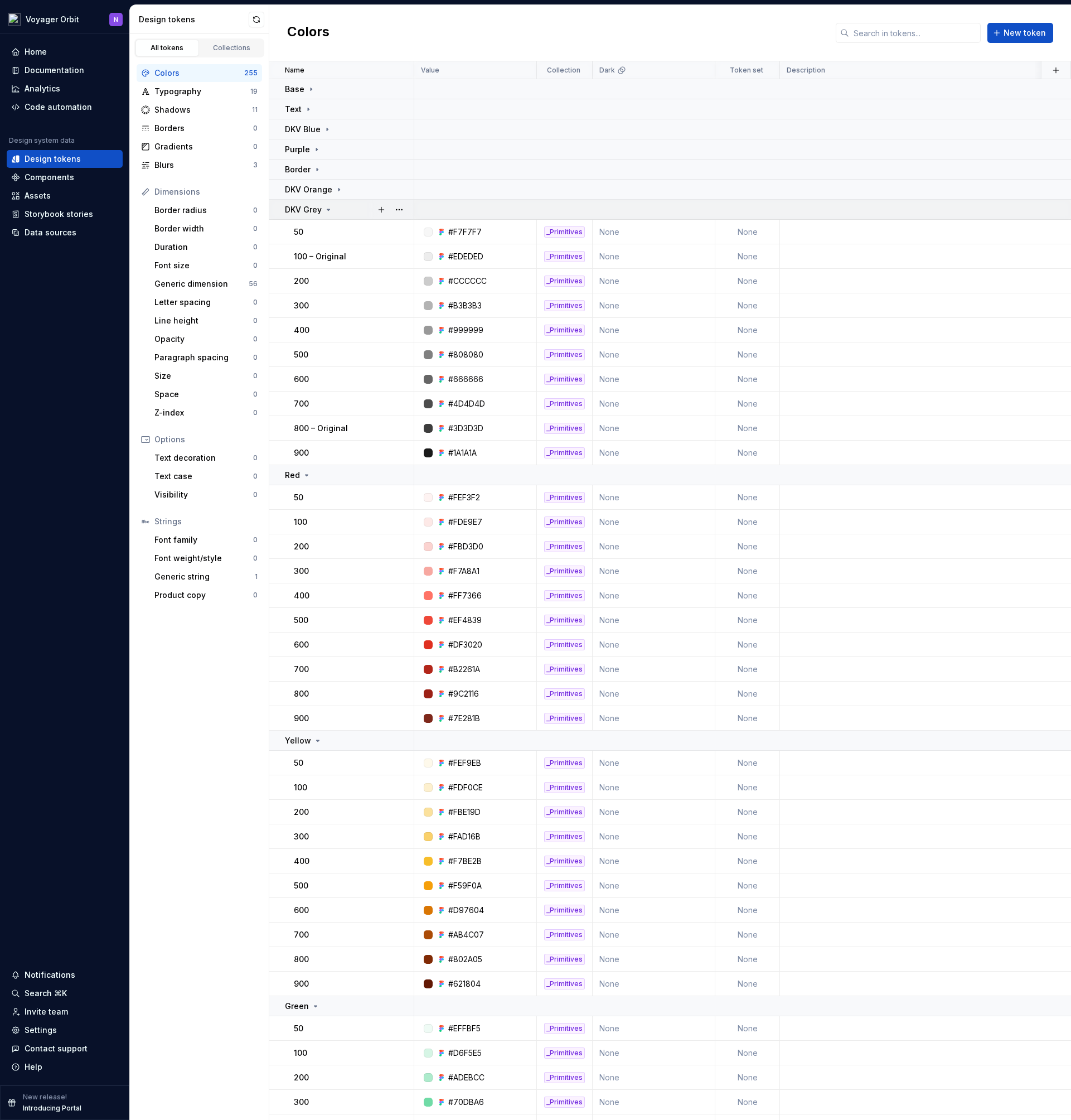
click at [323, 207] on div "DKV Grey" at bounding box center [309, 210] width 48 height 11
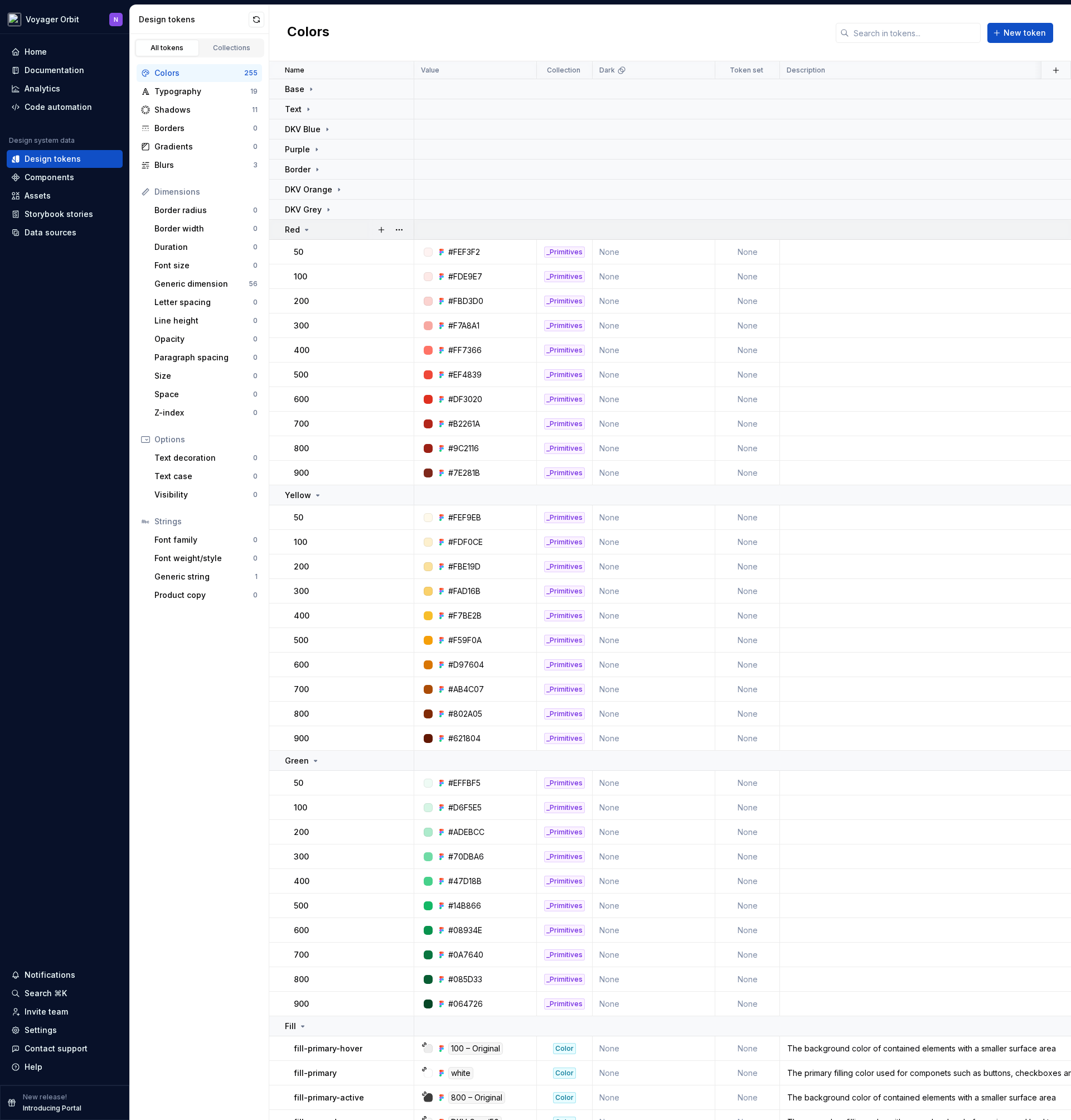
click at [321, 235] on div "Red" at bounding box center [349, 230] width 129 height 11
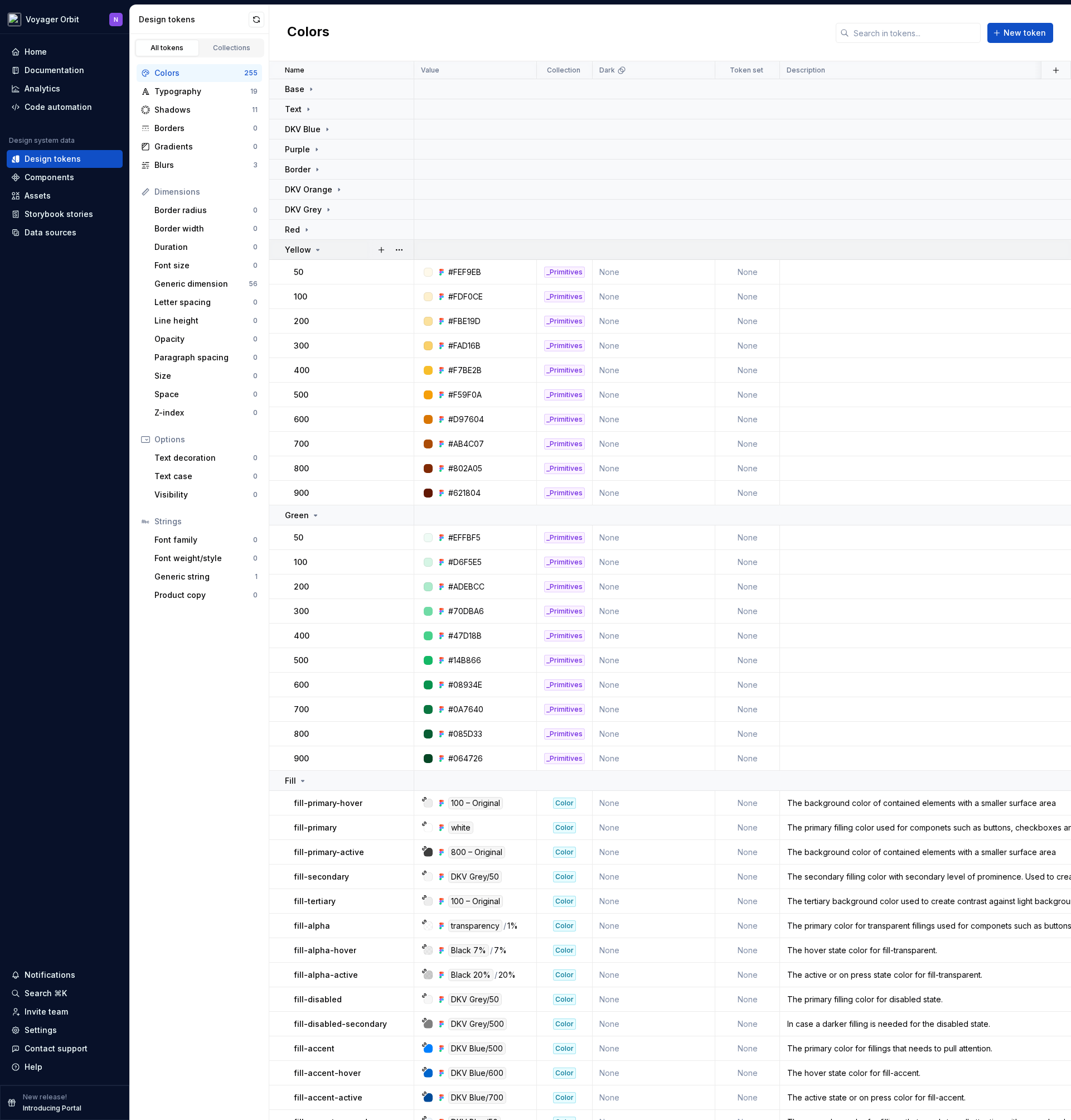
click at [319, 257] on td "Yellow" at bounding box center [342, 250] width 145 height 20
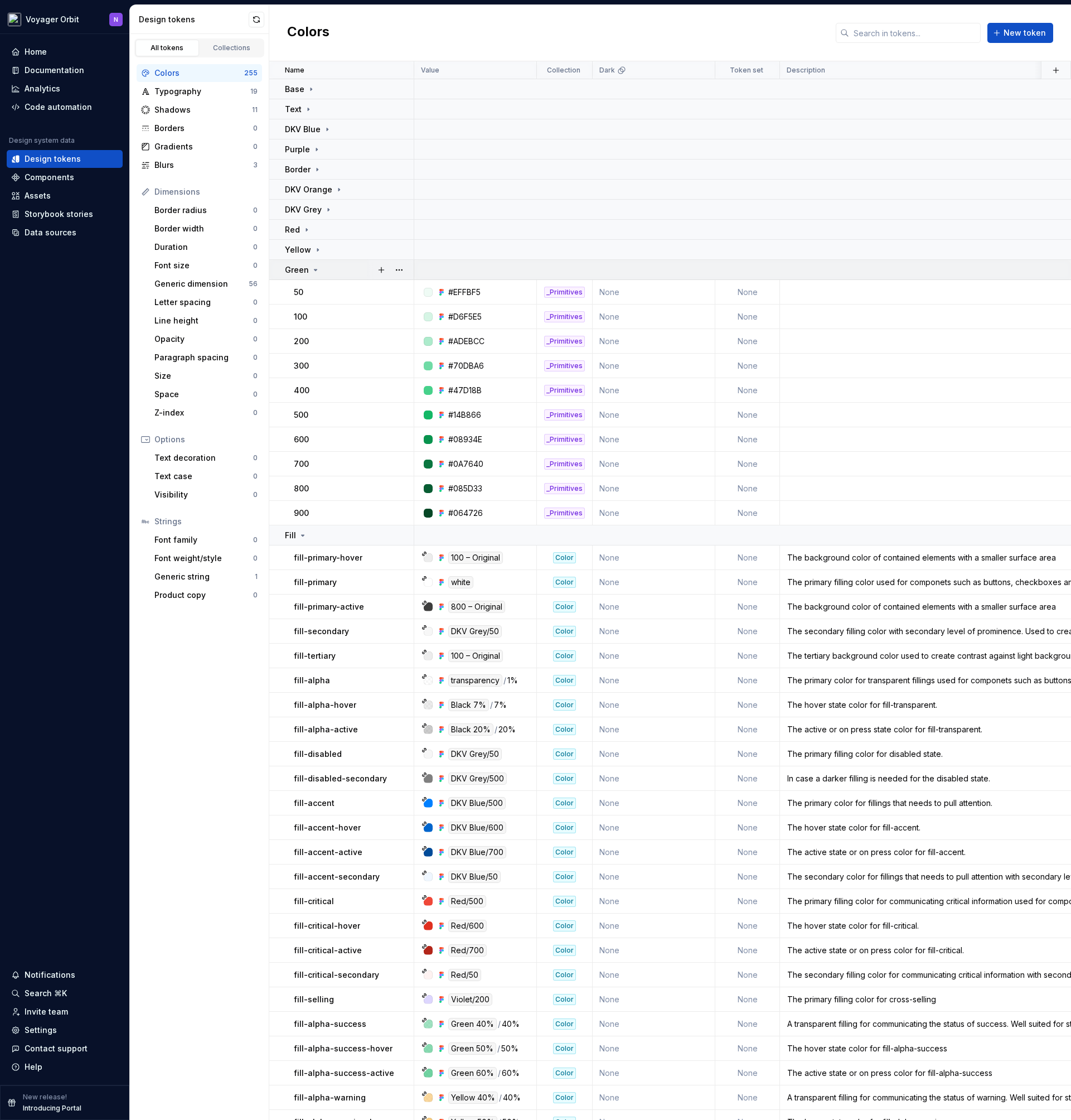
click at [318, 274] on div "Green" at bounding box center [303, 270] width 35 height 11
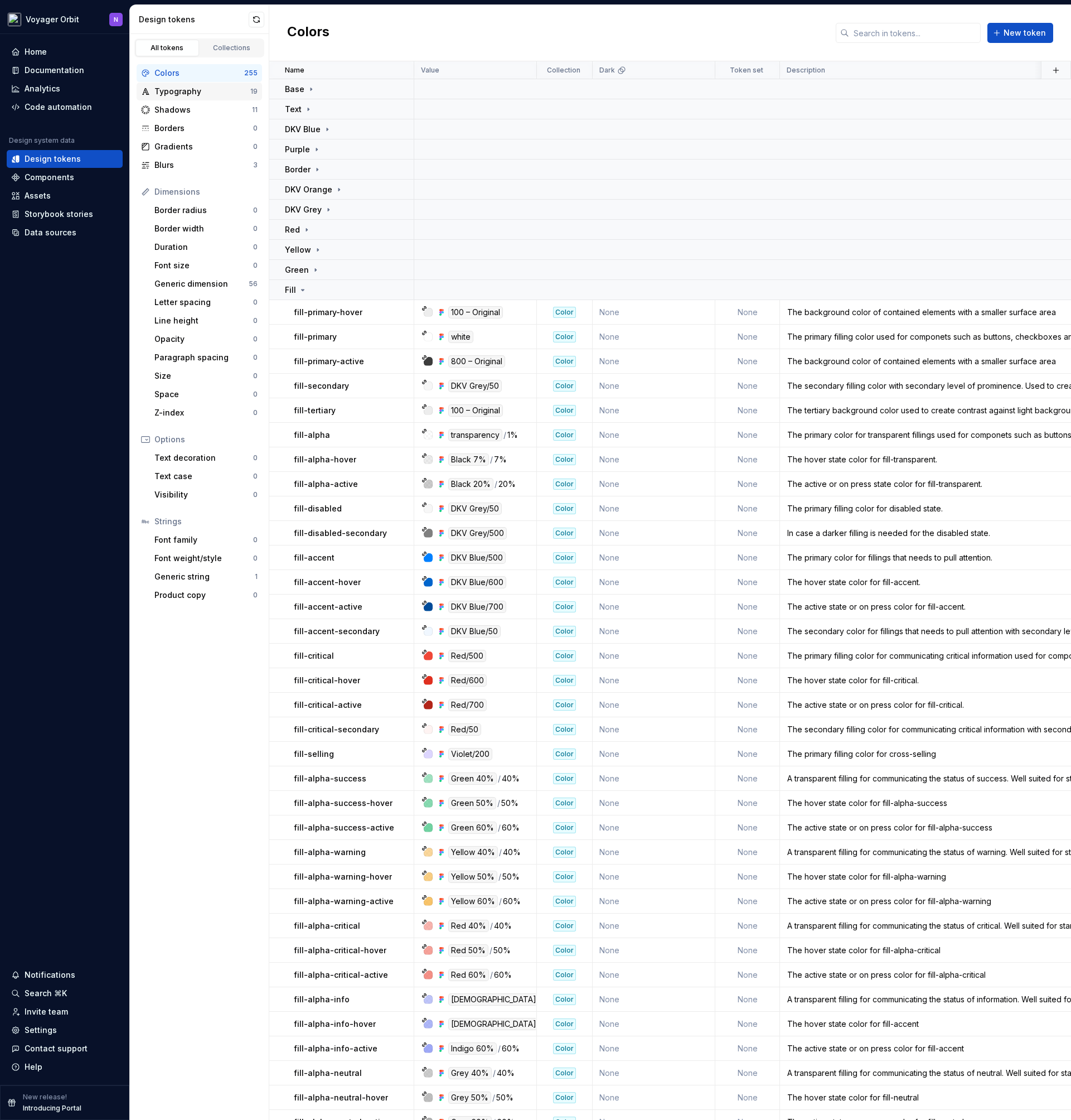
click at [187, 100] on div "Typography 19" at bounding box center [199, 91] width 125 height 18
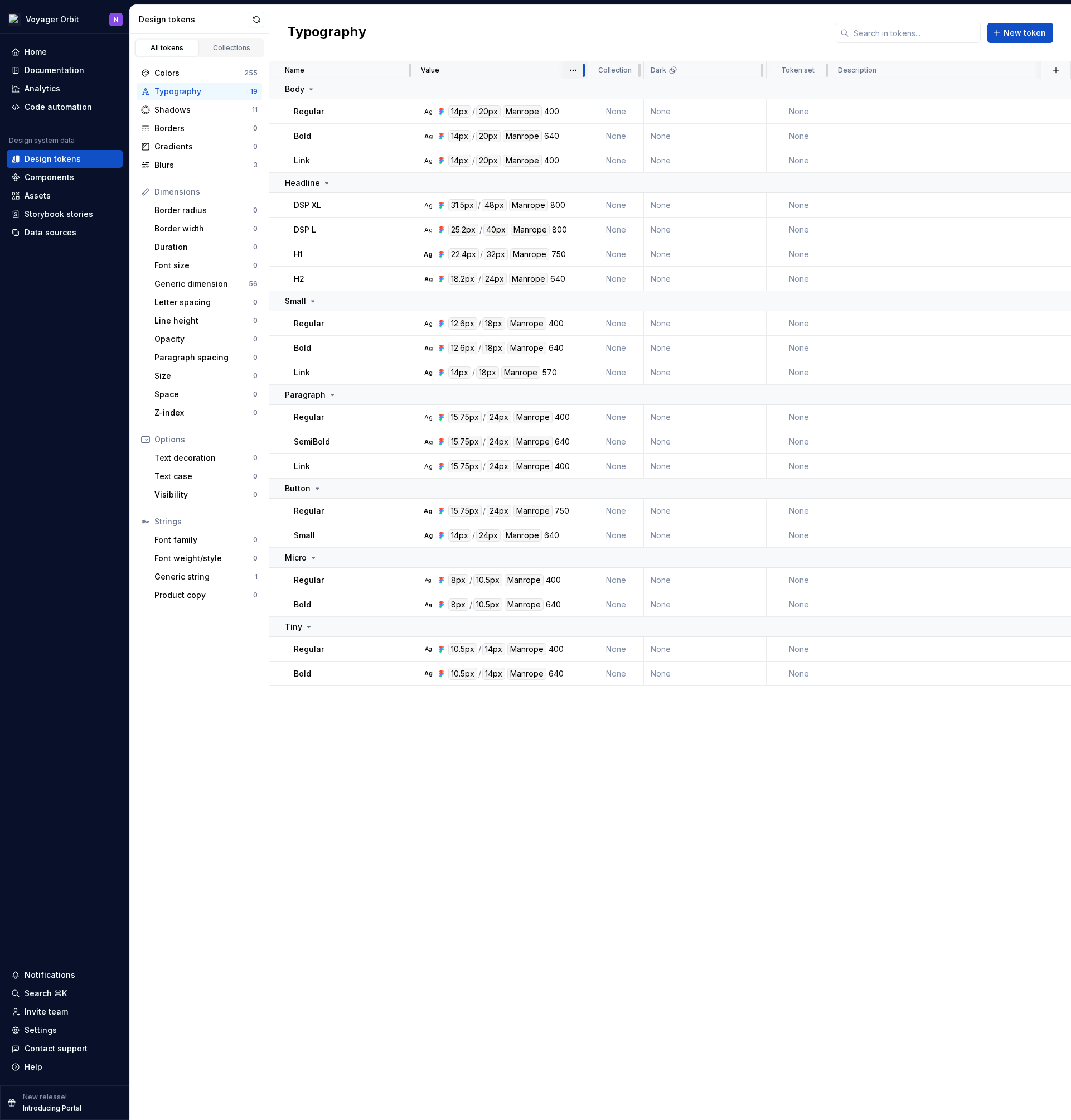
drag, startPoint x: 536, startPoint y: 70, endPoint x: 587, endPoint y: 74, distance: 51.2
click at [587, 74] on div at bounding box center [583, 70] width 9 height 18
click at [389, 123] on html "Voyager Orbit N Home Documentation Analytics Code automation Design system data…" at bounding box center [536, 560] width 1071 height 1120
click at [311, 699] on html "Voyager Orbit N Home Documentation Analytics Code automation Design system data…" at bounding box center [536, 560] width 1071 height 1120
click at [34, 70] on div "Documentation" at bounding box center [54, 70] width 60 height 11
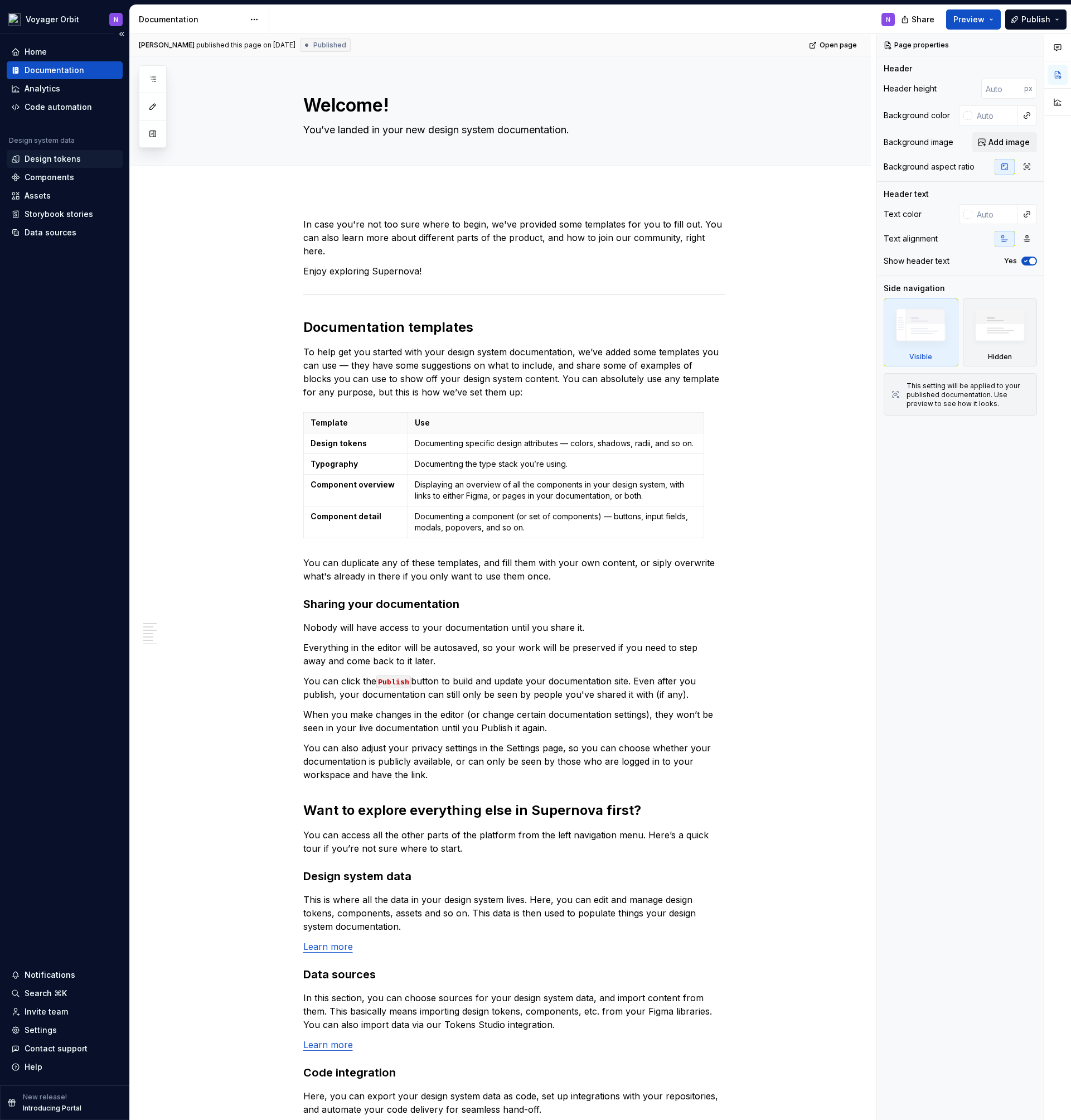
click at [37, 163] on div "Design tokens" at bounding box center [52, 158] width 57 height 11
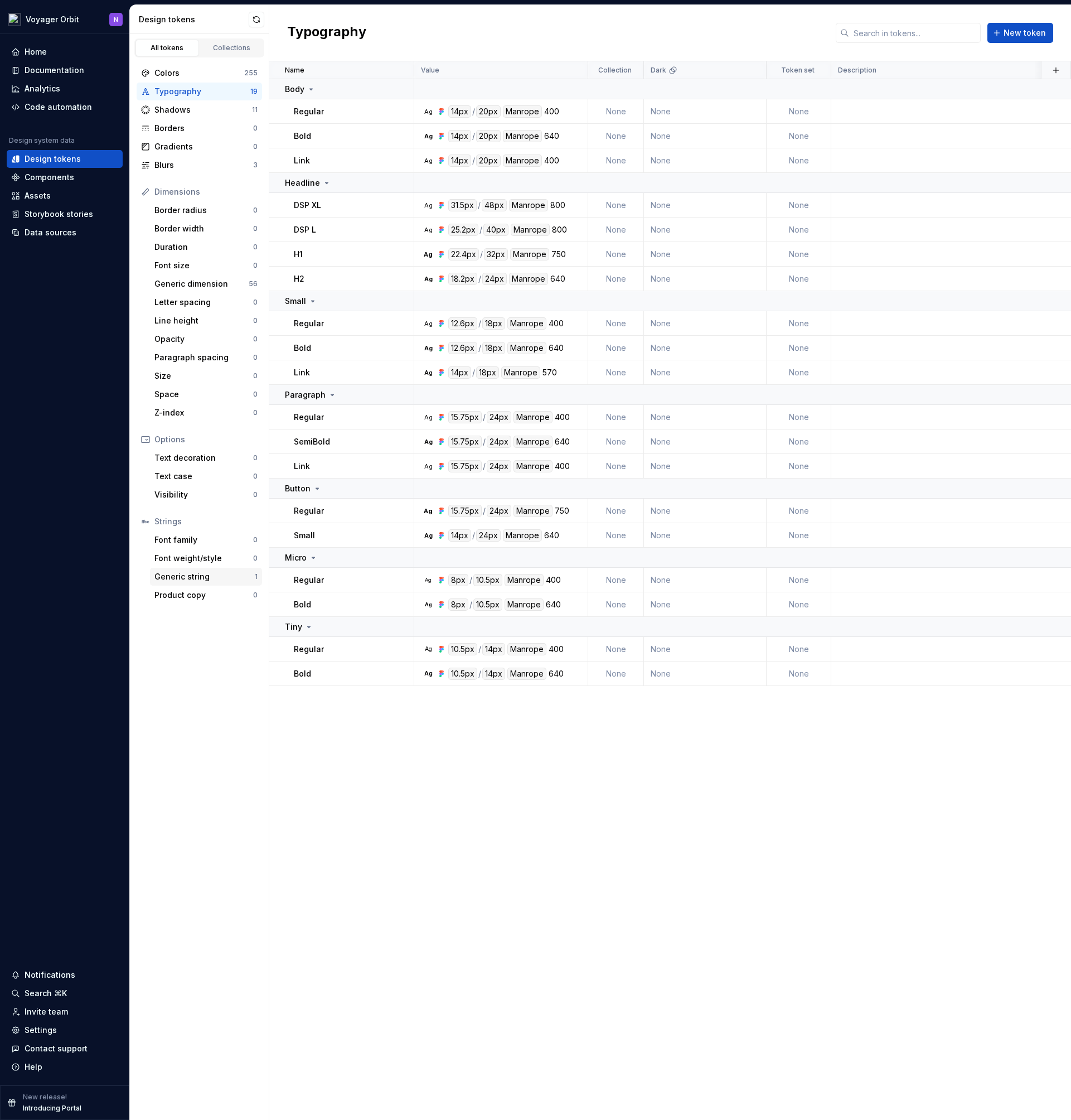
click at [178, 583] on div "Generic string 1" at bounding box center [206, 577] width 112 height 18
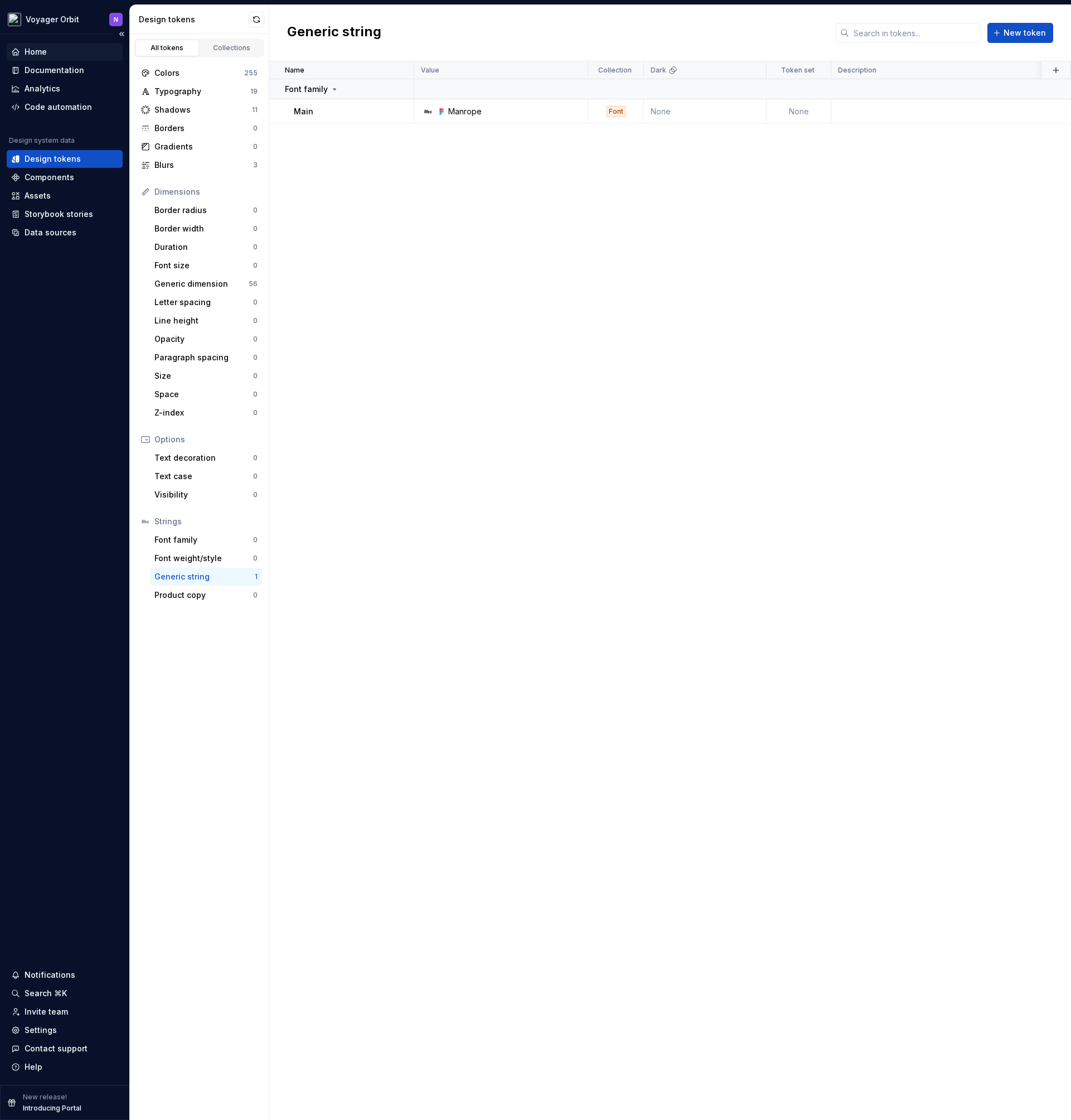
click at [52, 55] on div "Home" at bounding box center [64, 51] width 107 height 11
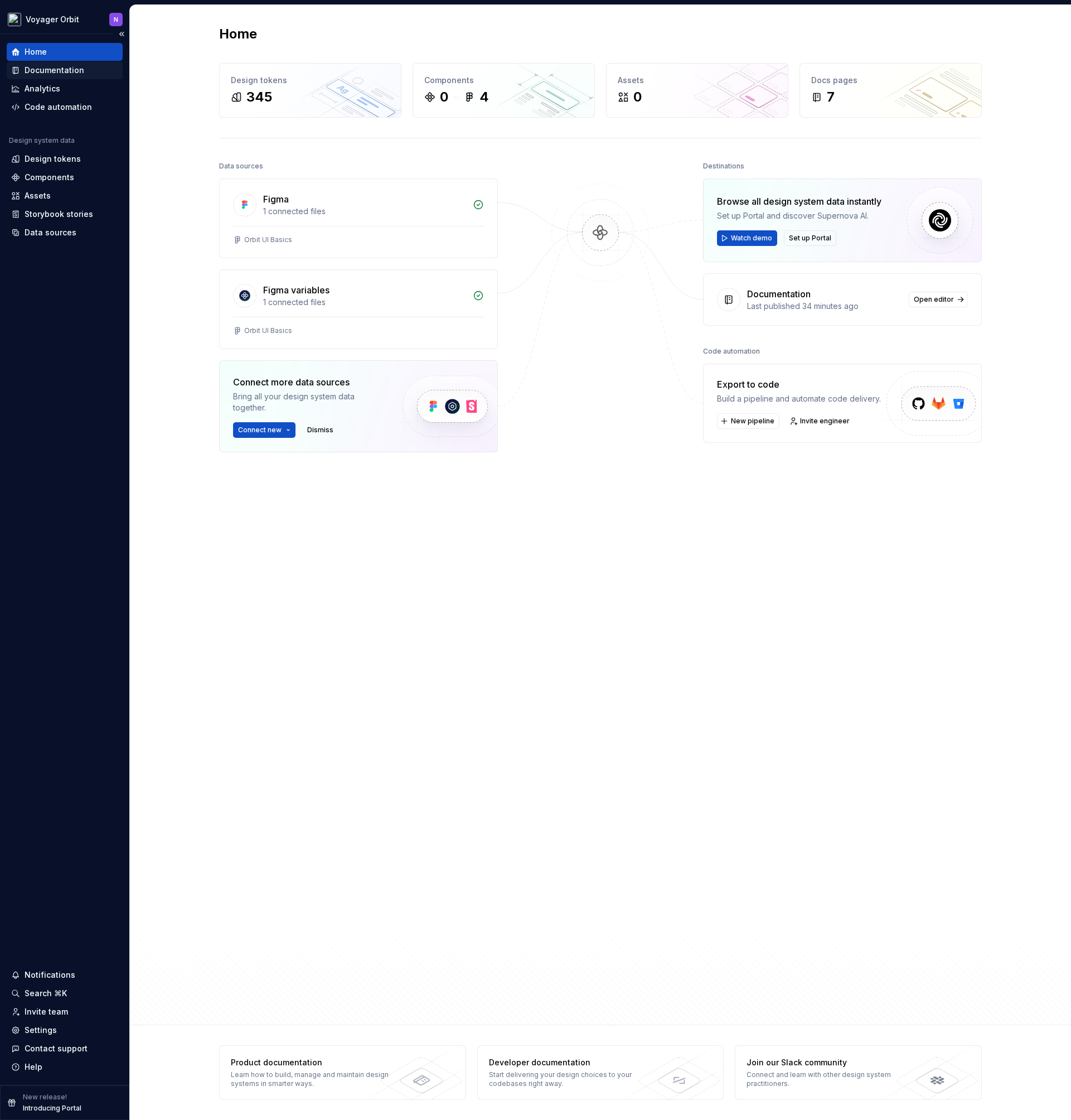
click at [90, 72] on div "Documentation" at bounding box center [64, 70] width 107 height 11
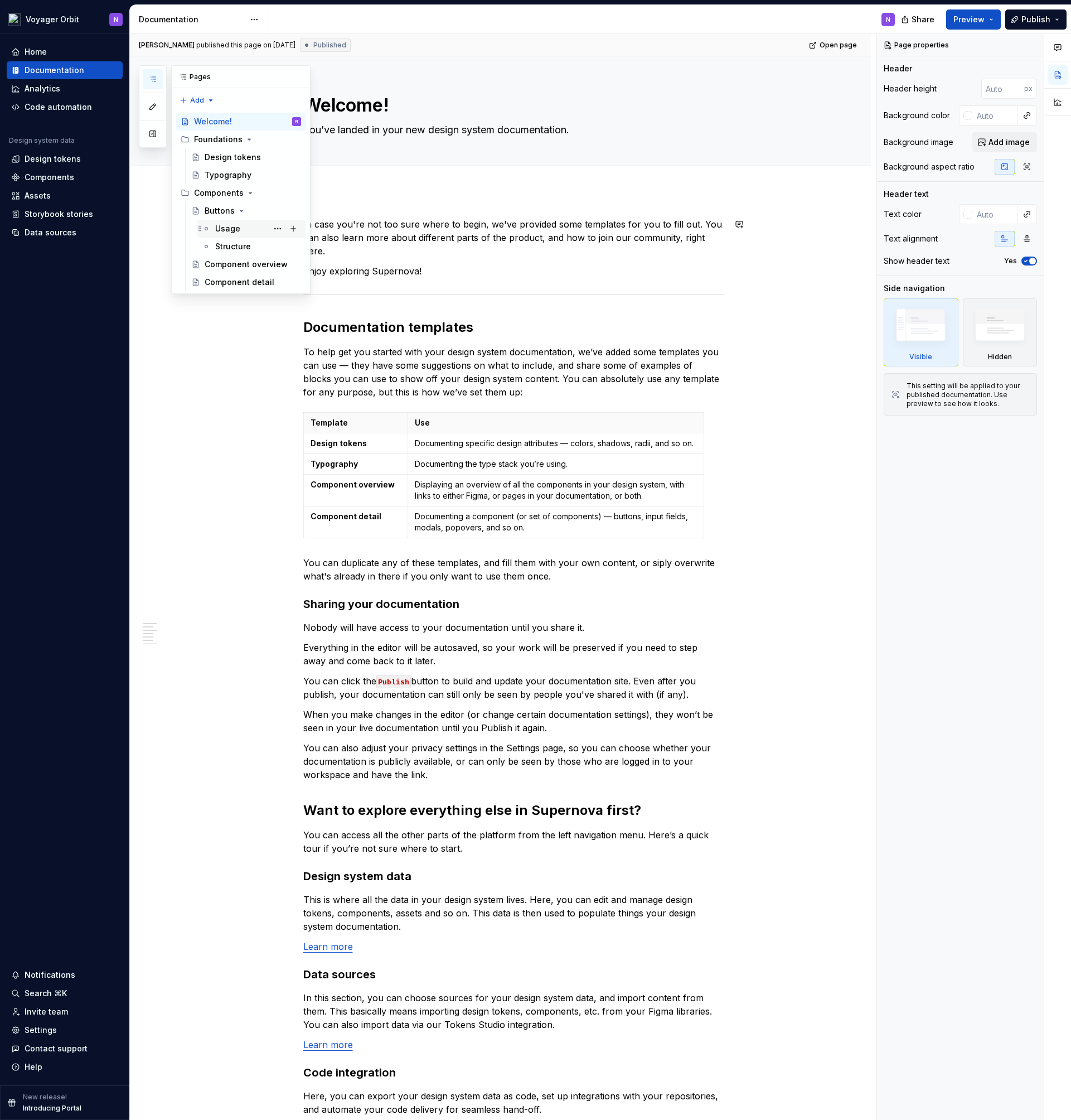
click at [232, 224] on div "Usage" at bounding box center [228, 229] width 25 height 11
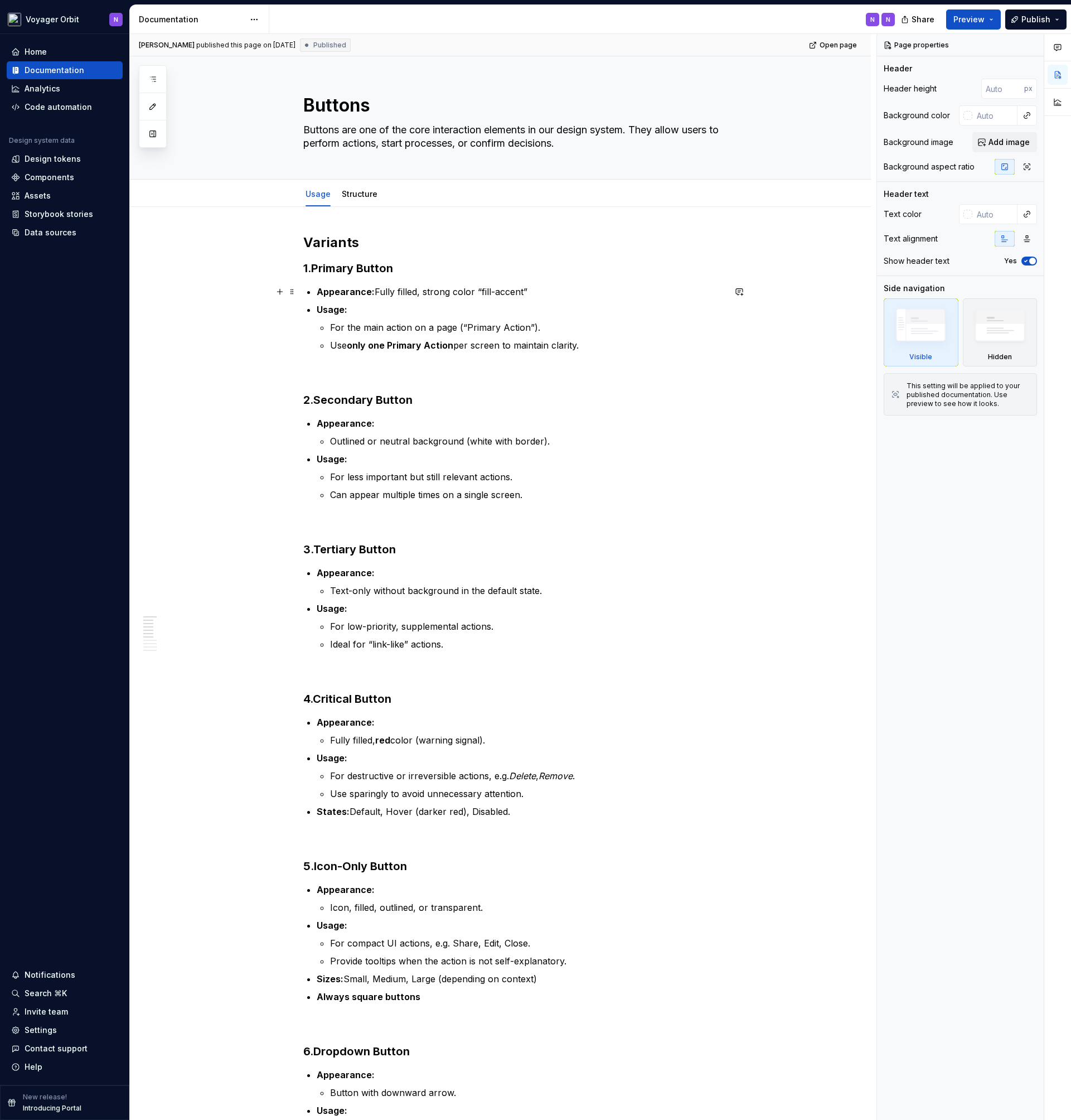
click at [508, 292] on p "Appearance: Fully filled, strong color “fill-accent”" at bounding box center [520, 291] width 408 height 13
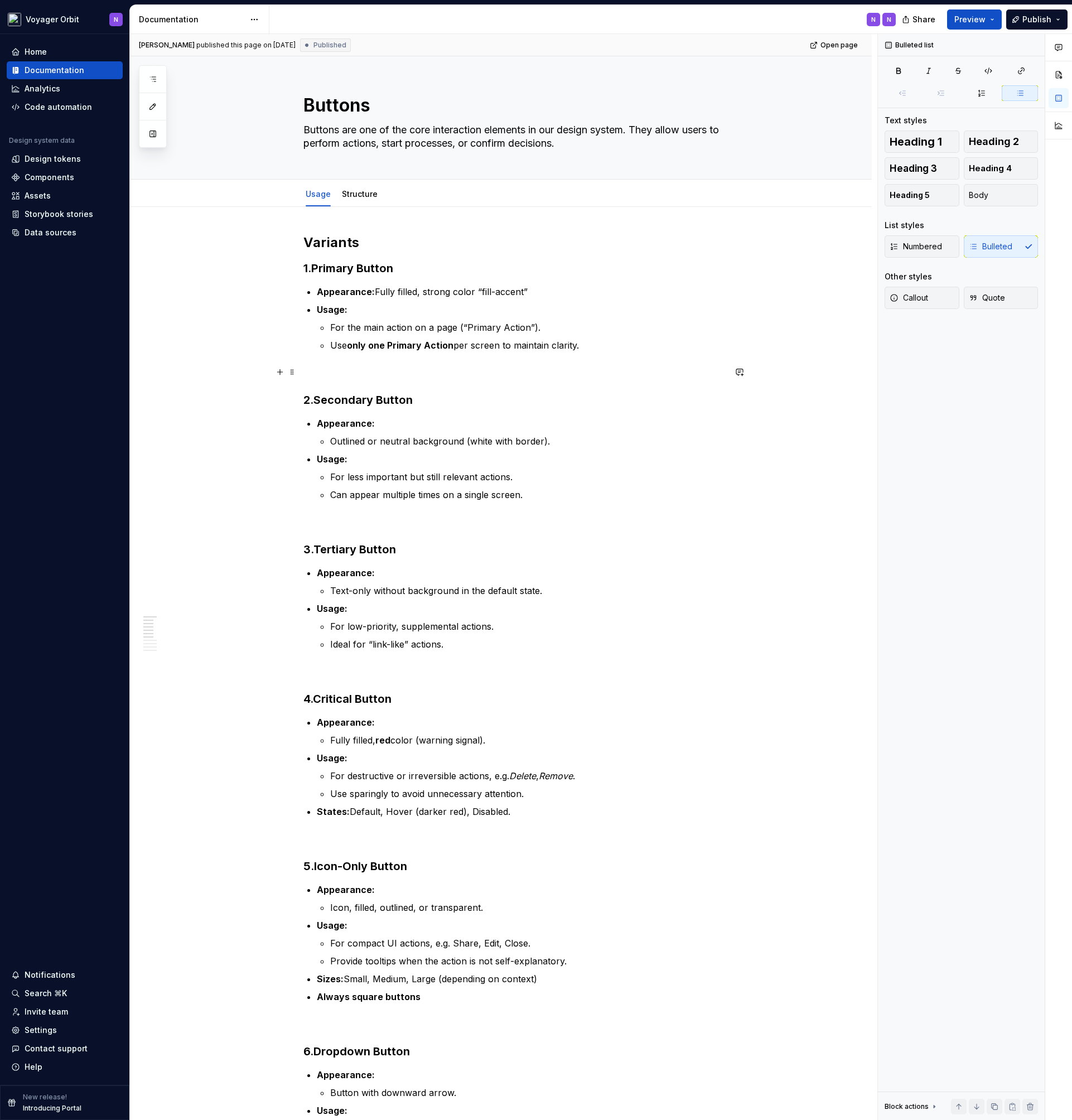
click at [443, 370] on p at bounding box center [514, 371] width 422 height 13
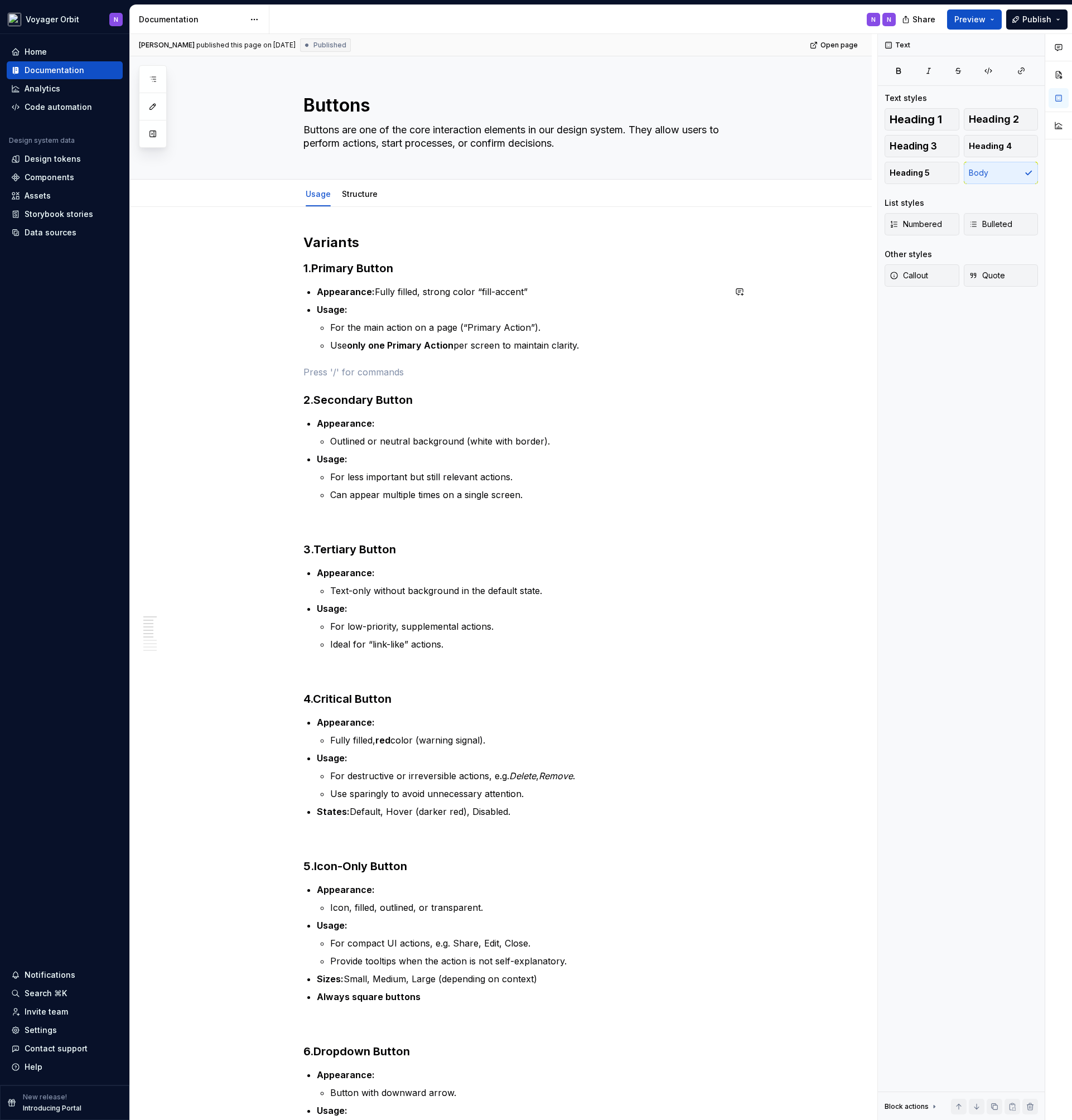
click at [451, 357] on div "Variants 1. Primary Button Appearance: Fully filled, strong color “fill-accent”…" at bounding box center [514, 1012] width 422 height 1557
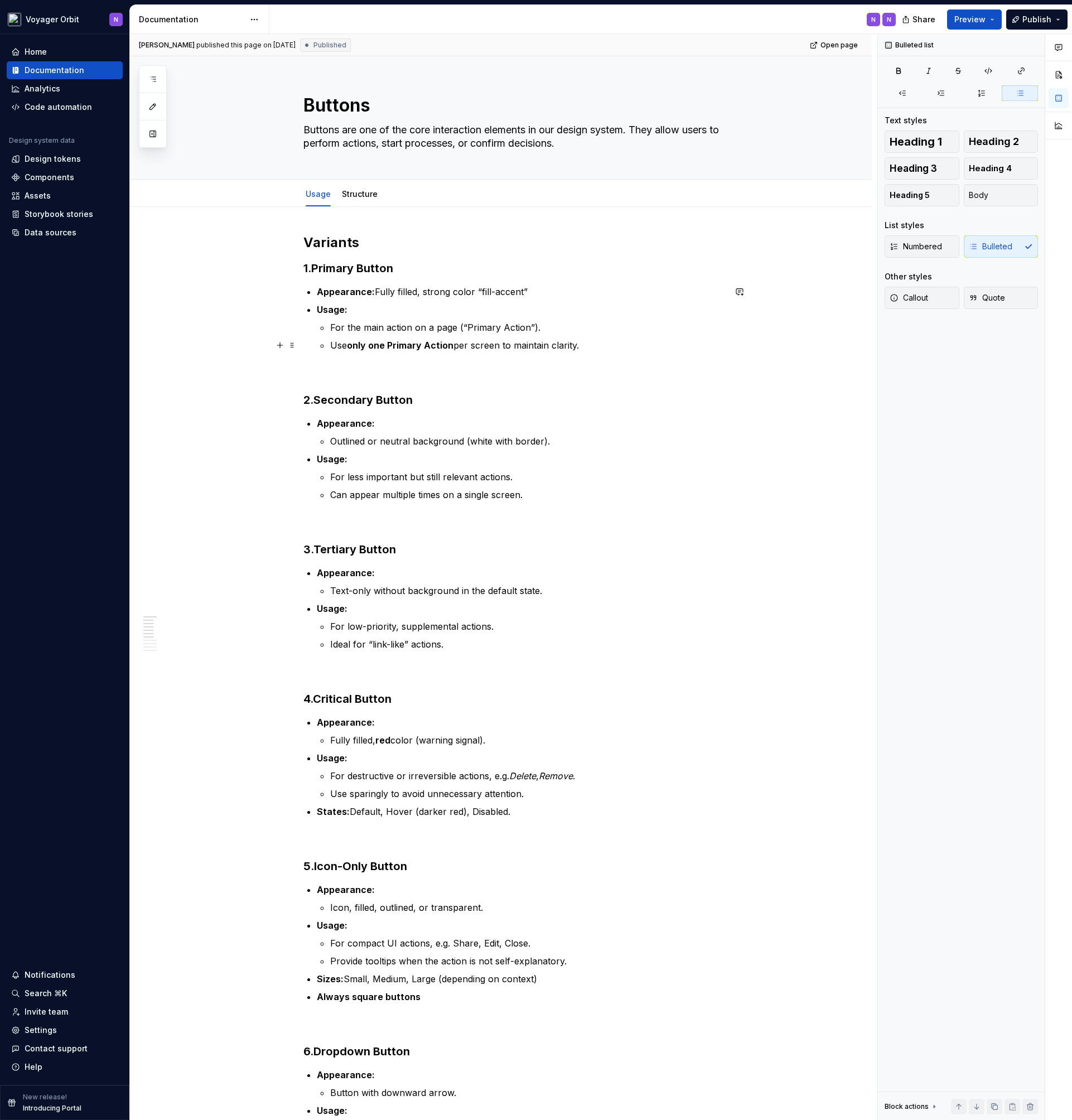
click at [611, 343] on p "Use only one Primary Action per screen to maintain clarity." at bounding box center [528, 344] width 395 height 13
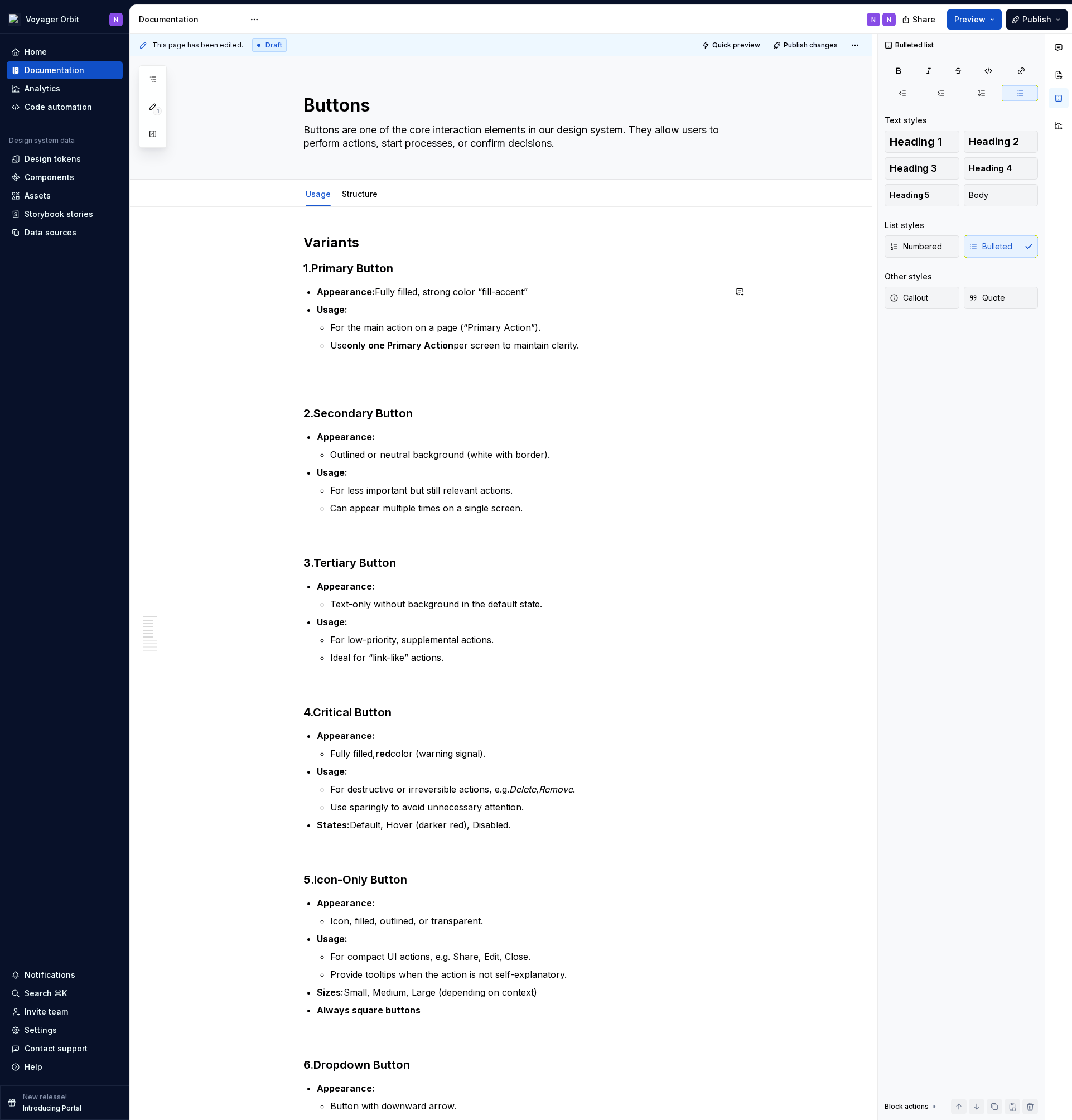
type textarea "*"
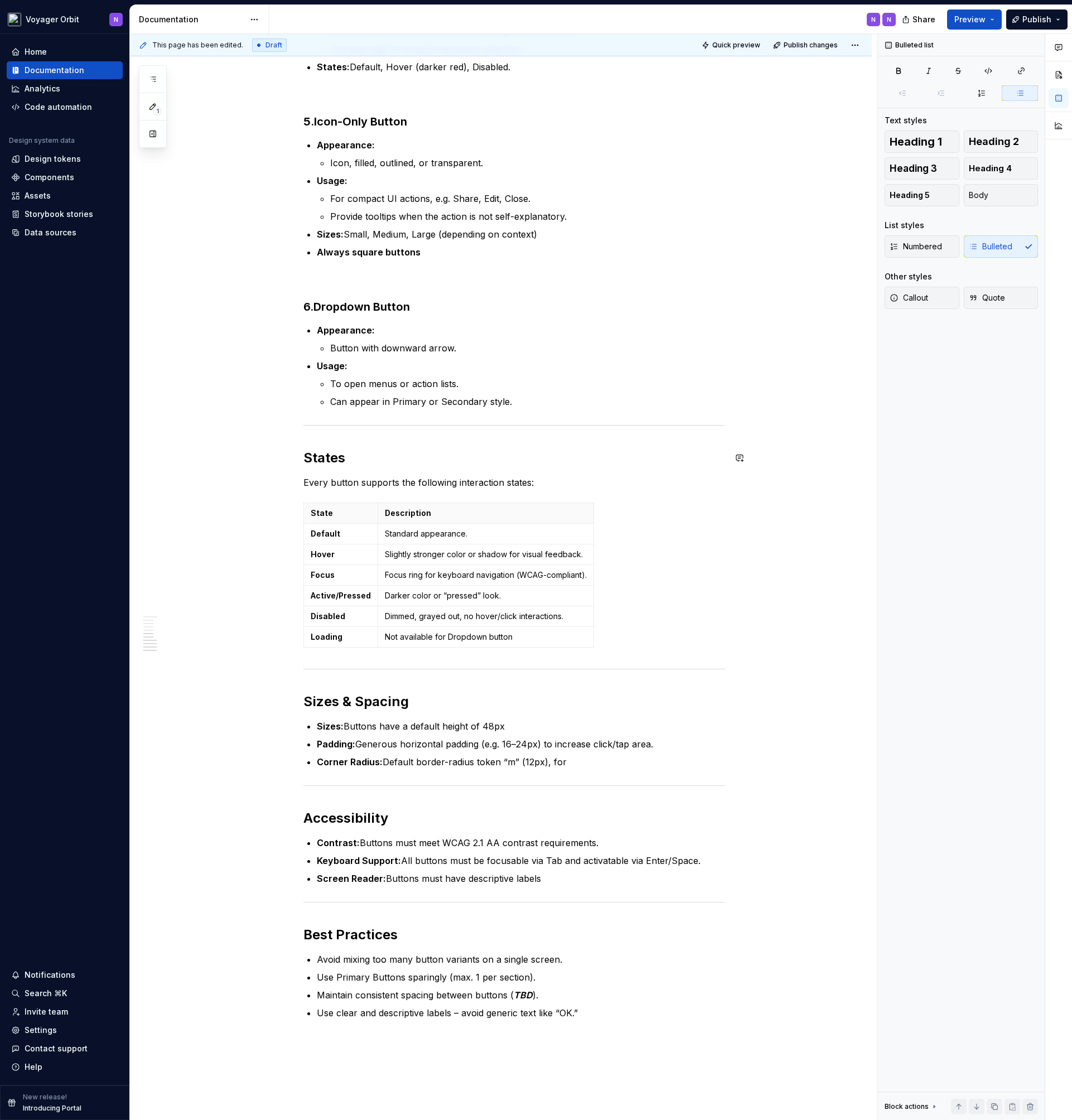
scroll to position [1019, 0]
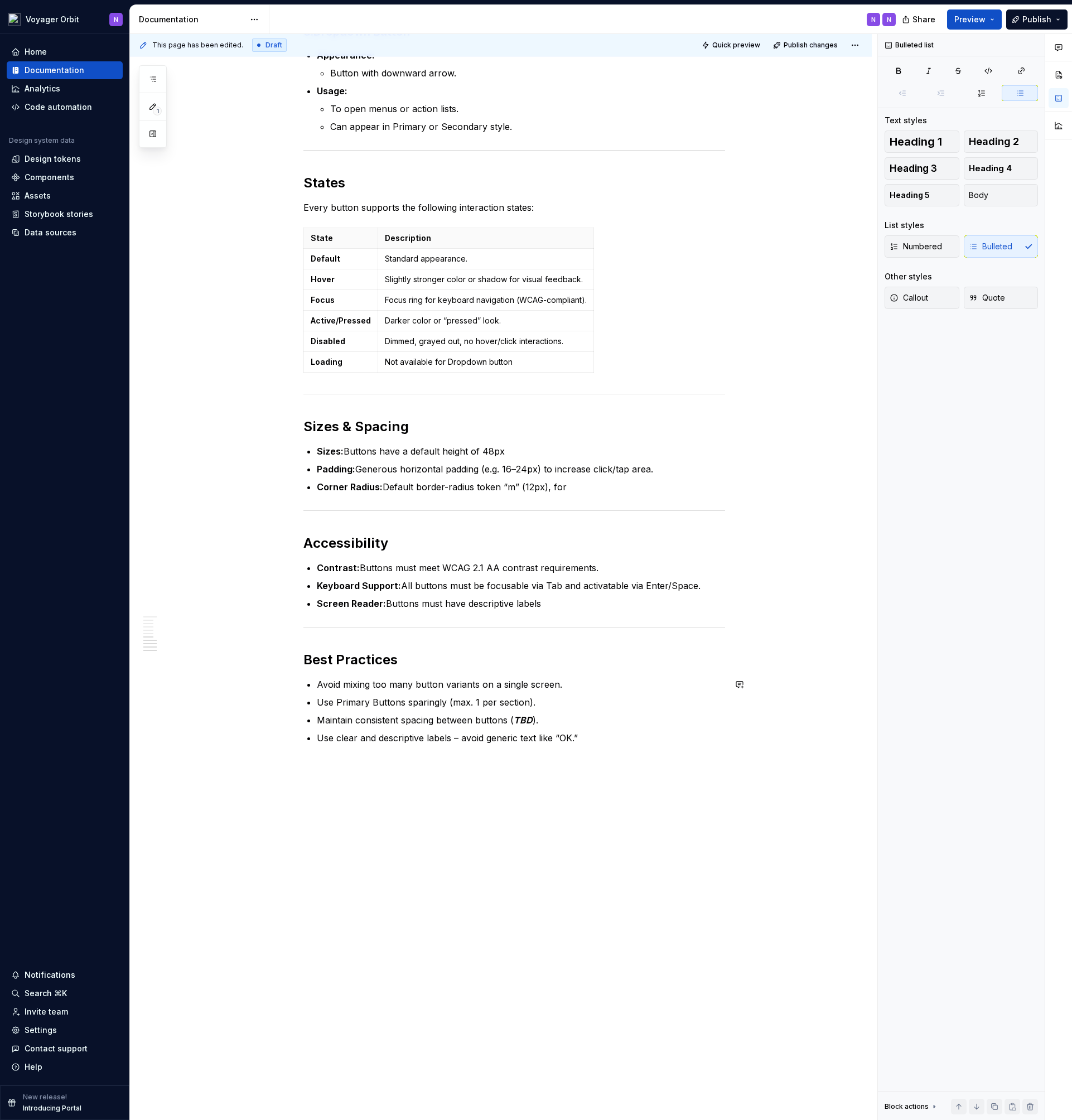
click at [319, 831] on div "Variants 1. Primary Button Appearance: Fully filled, strong color “fill-accent”…" at bounding box center [500, 154] width 742 height 1933
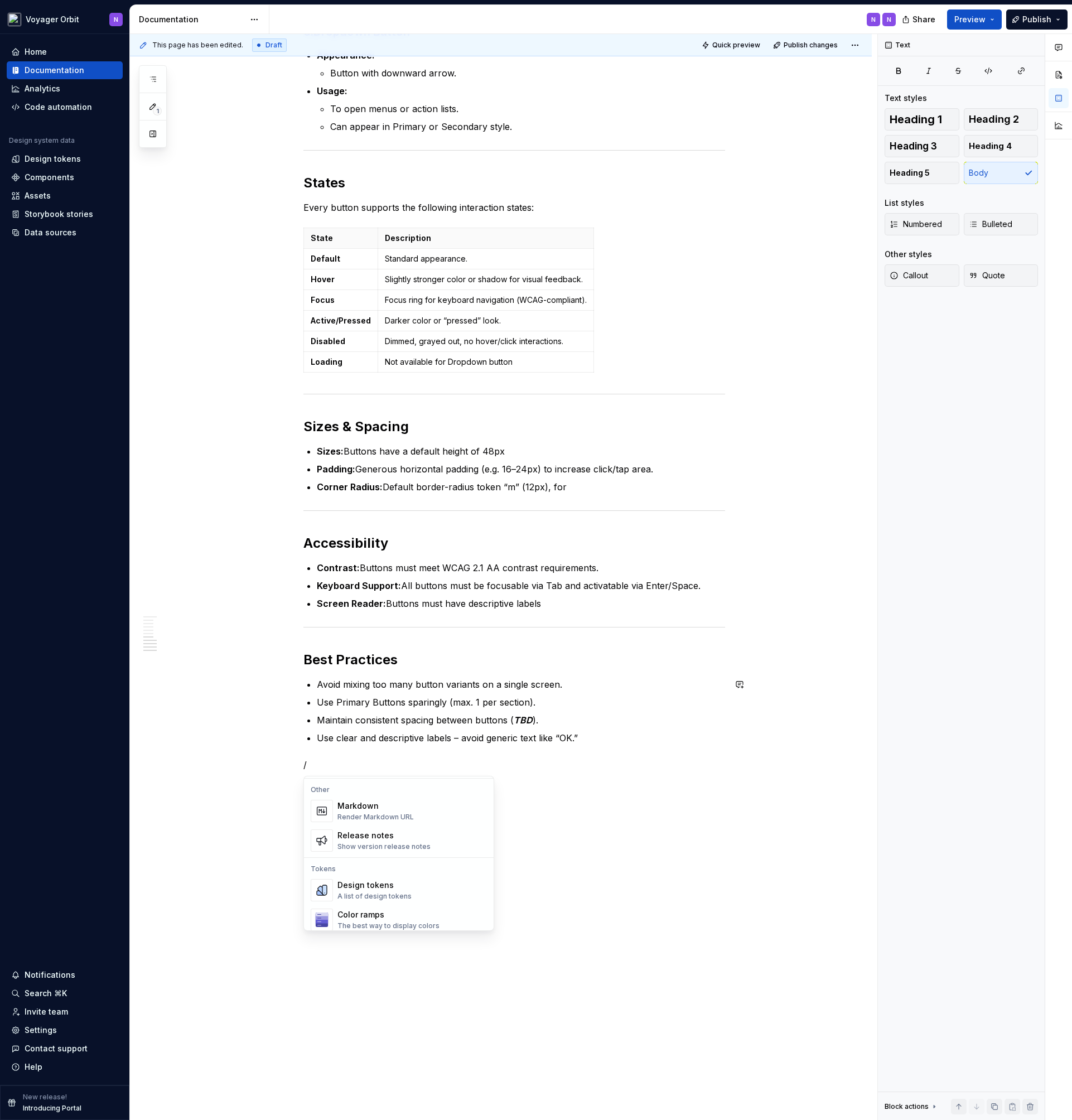
scroll to position [737, 0]
click at [405, 908] on div "Color ramps" at bounding box center [388, 906] width 102 height 11
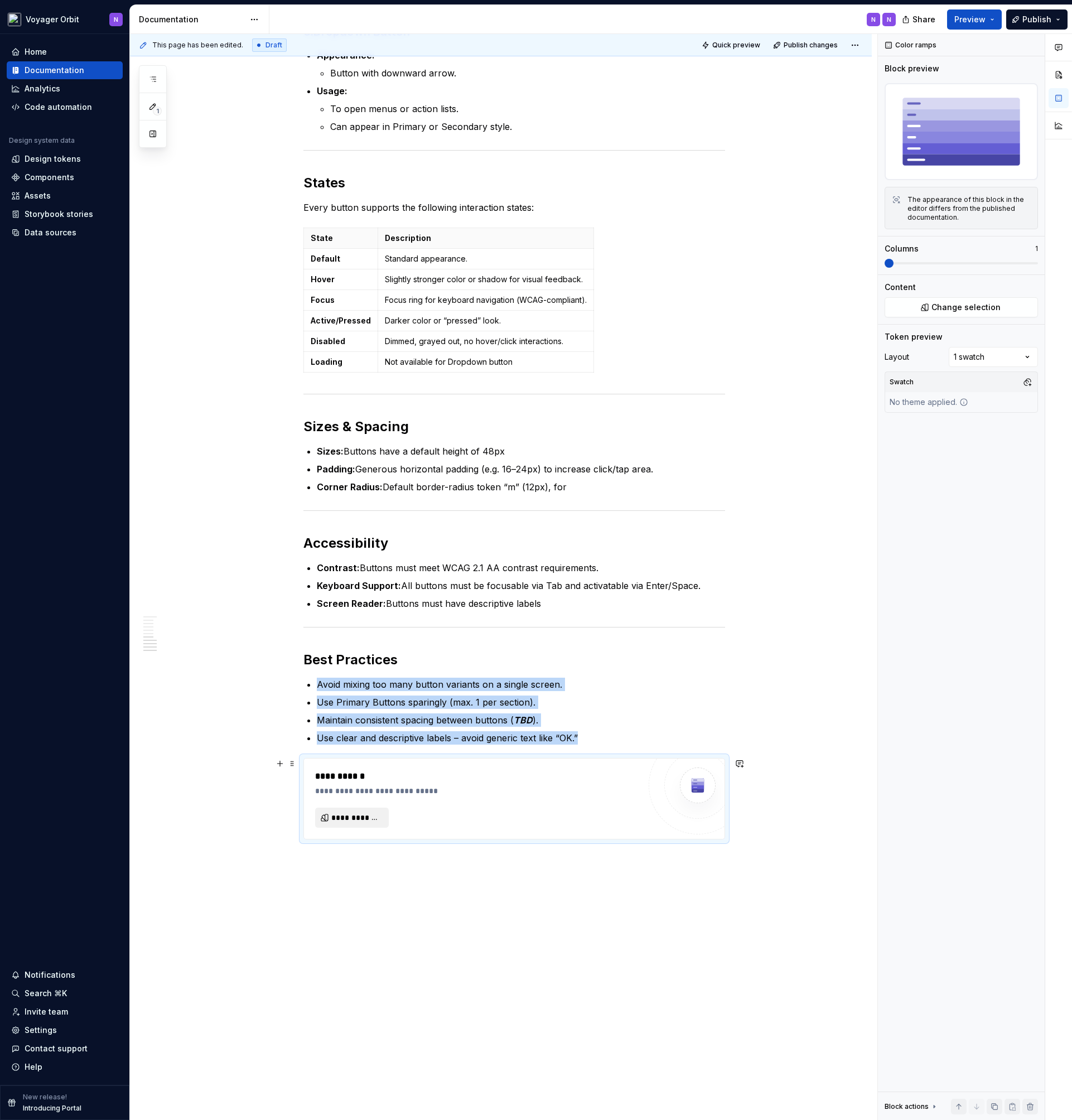
click at [367, 820] on span "**********" at bounding box center [356, 817] width 50 height 11
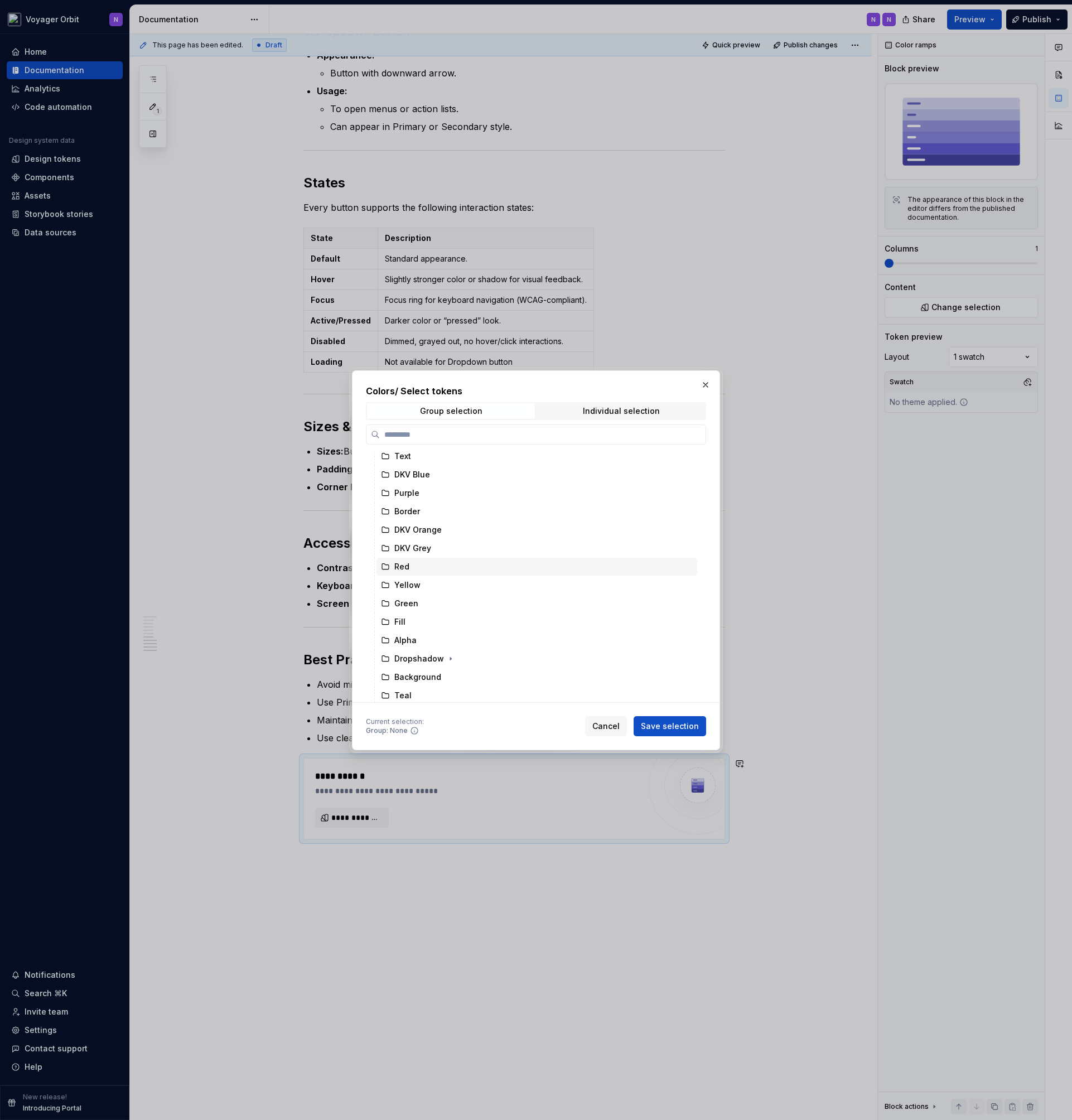
scroll to position [58, 0]
click at [383, 608] on icon at bounding box center [385, 604] width 9 height 9
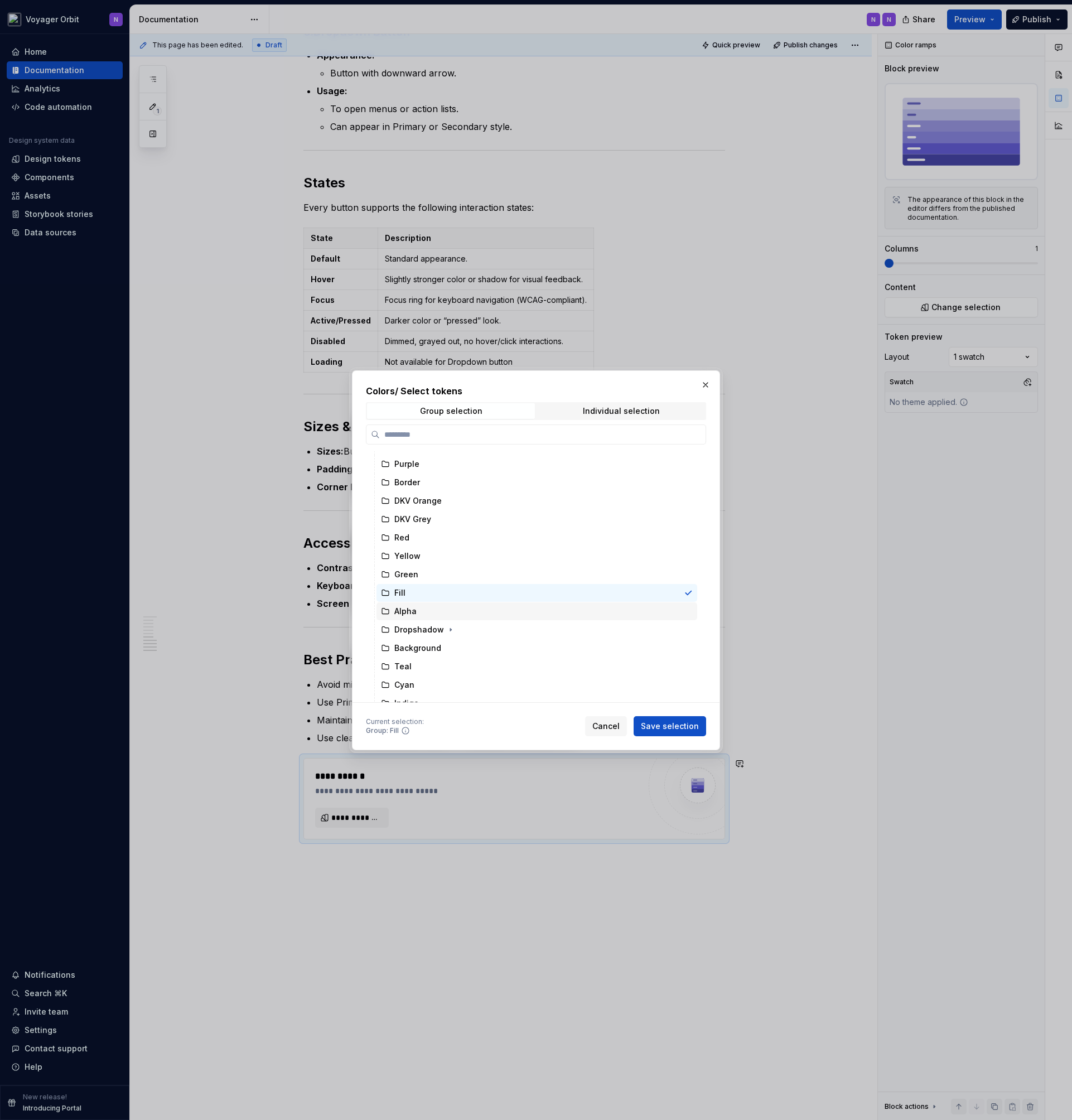
scroll to position [70, 0]
click at [679, 590] on div at bounding box center [685, 592] width 13 height 9
click at [571, 414] on span "Individual selection" at bounding box center [621, 411] width 168 height 16
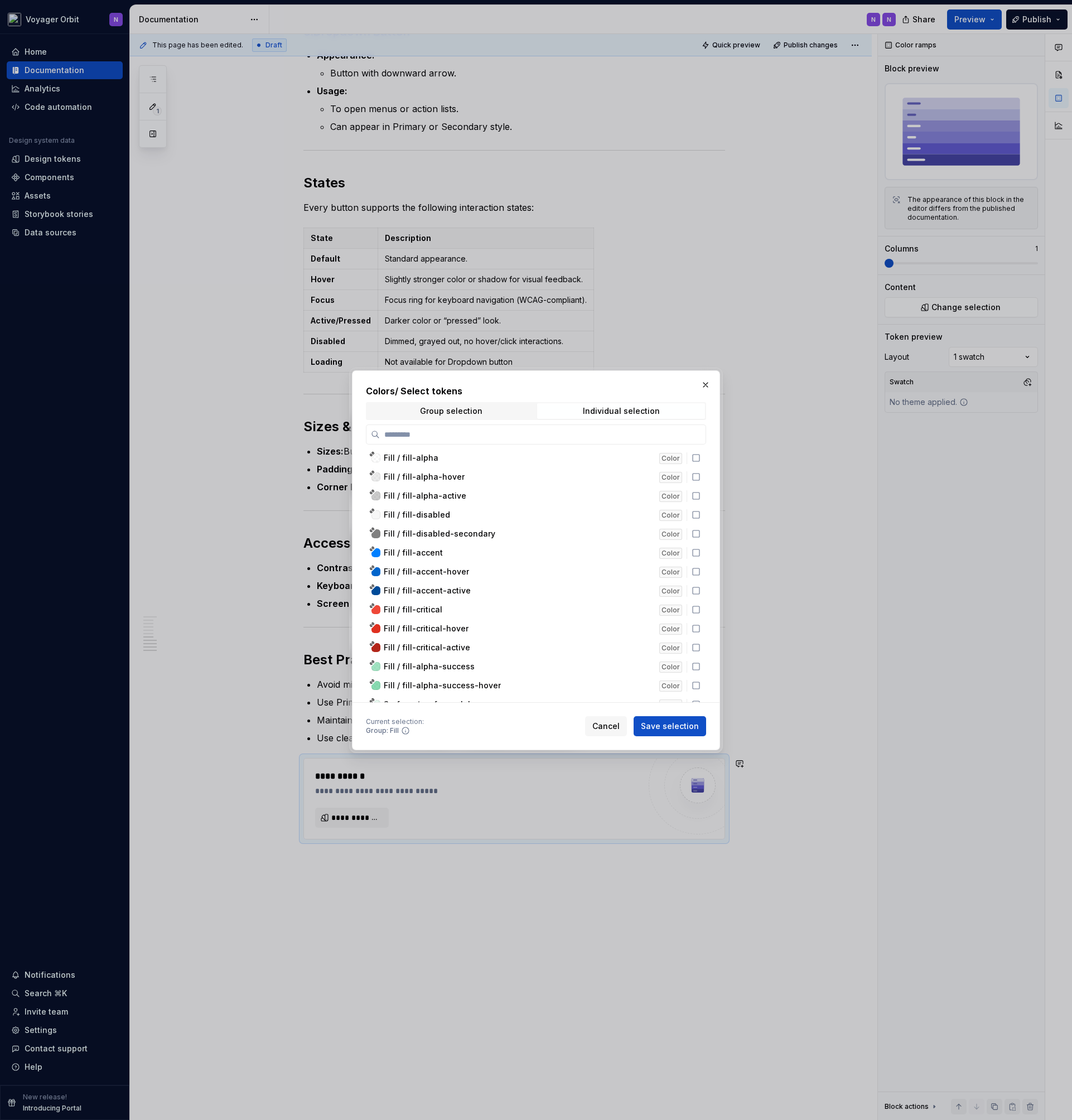
scroll to position [3255, 0]
click at [697, 557] on icon at bounding box center [696, 557] width 9 height 9
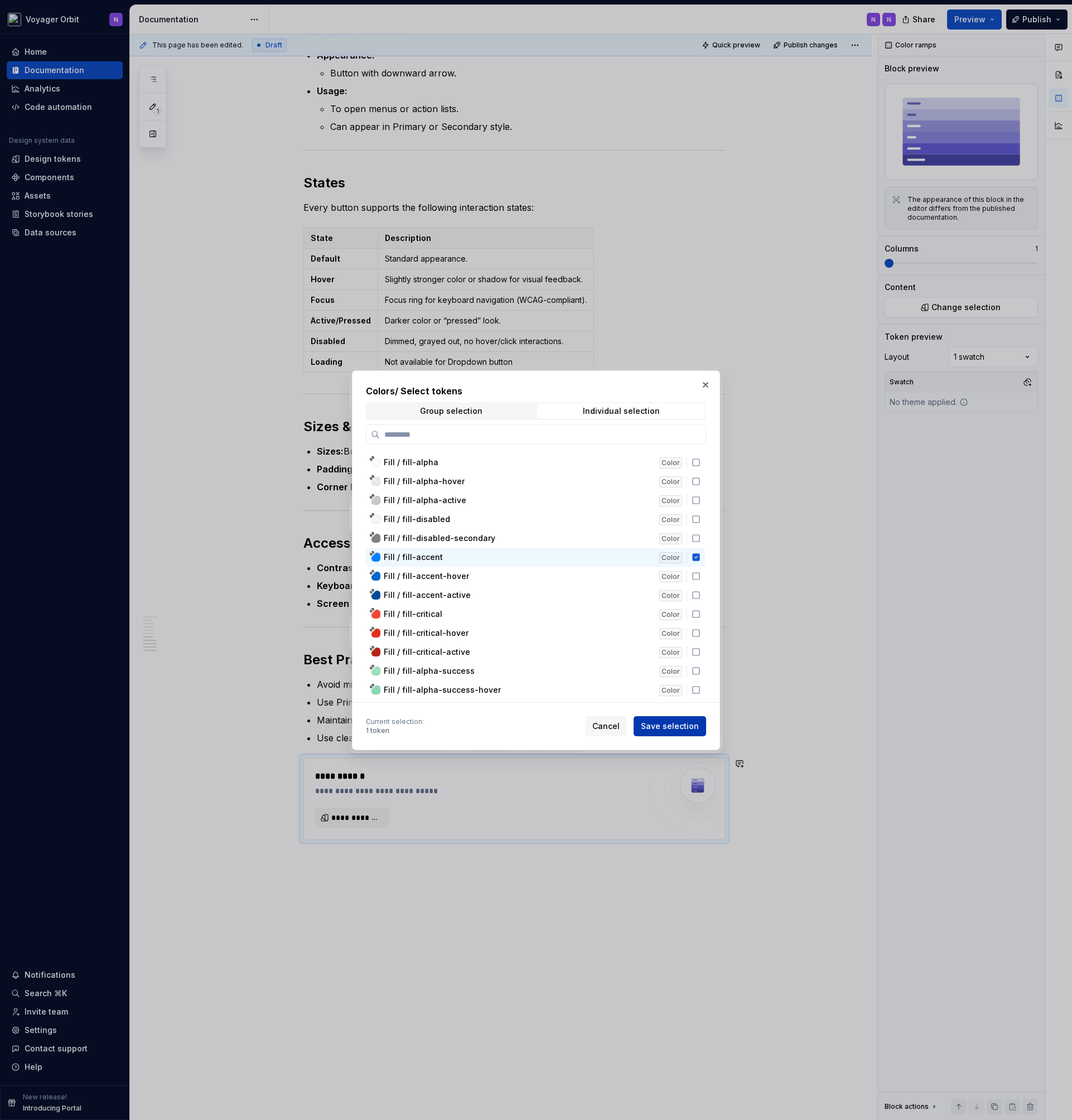
click at [667, 724] on span "Save selection" at bounding box center [669, 726] width 58 height 11
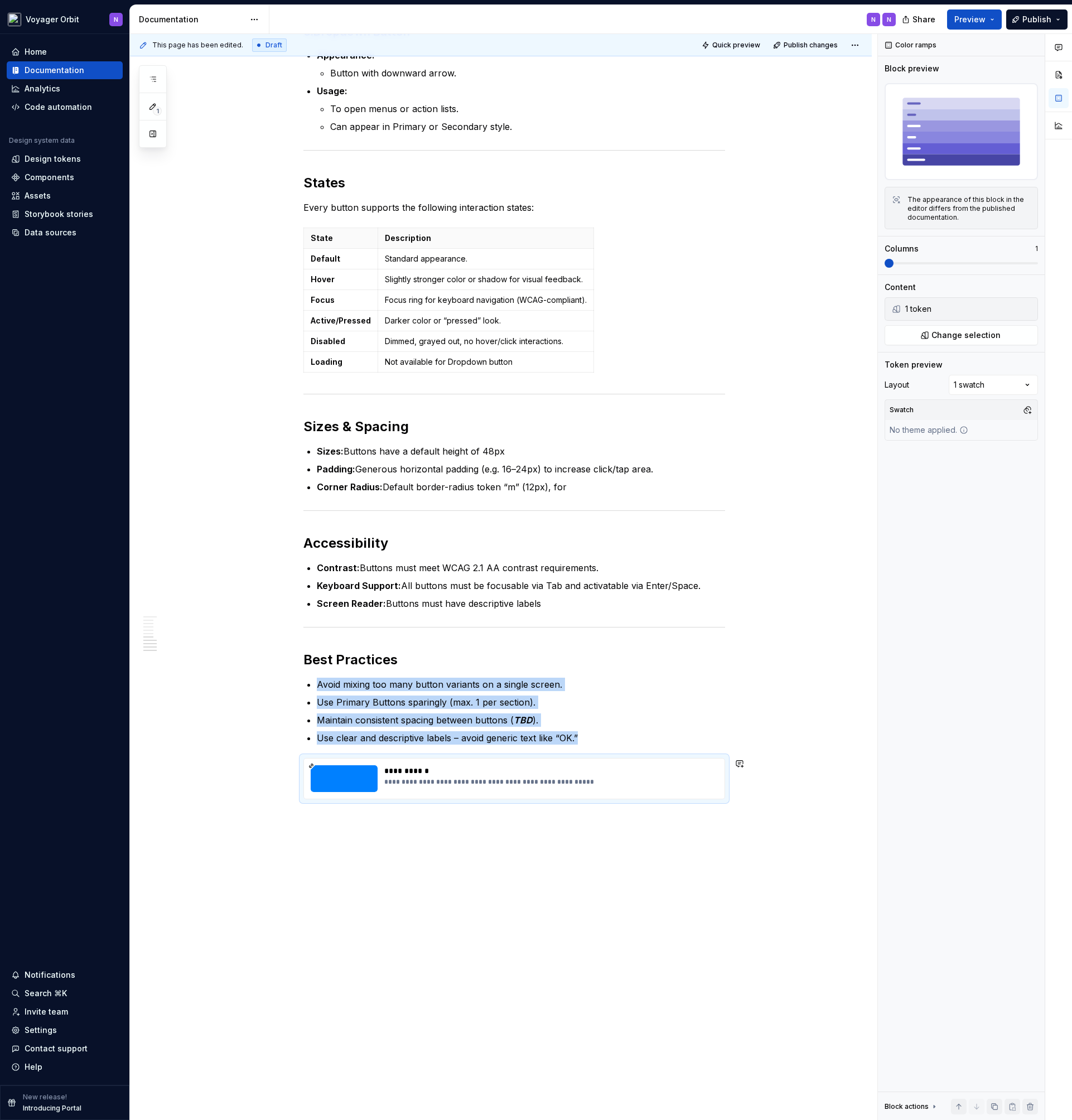
click at [439, 958] on div "Variants 1. Primary Button Appearance: Fully filled, strong color “fill-accent”…" at bounding box center [500, 168] width 742 height 1961
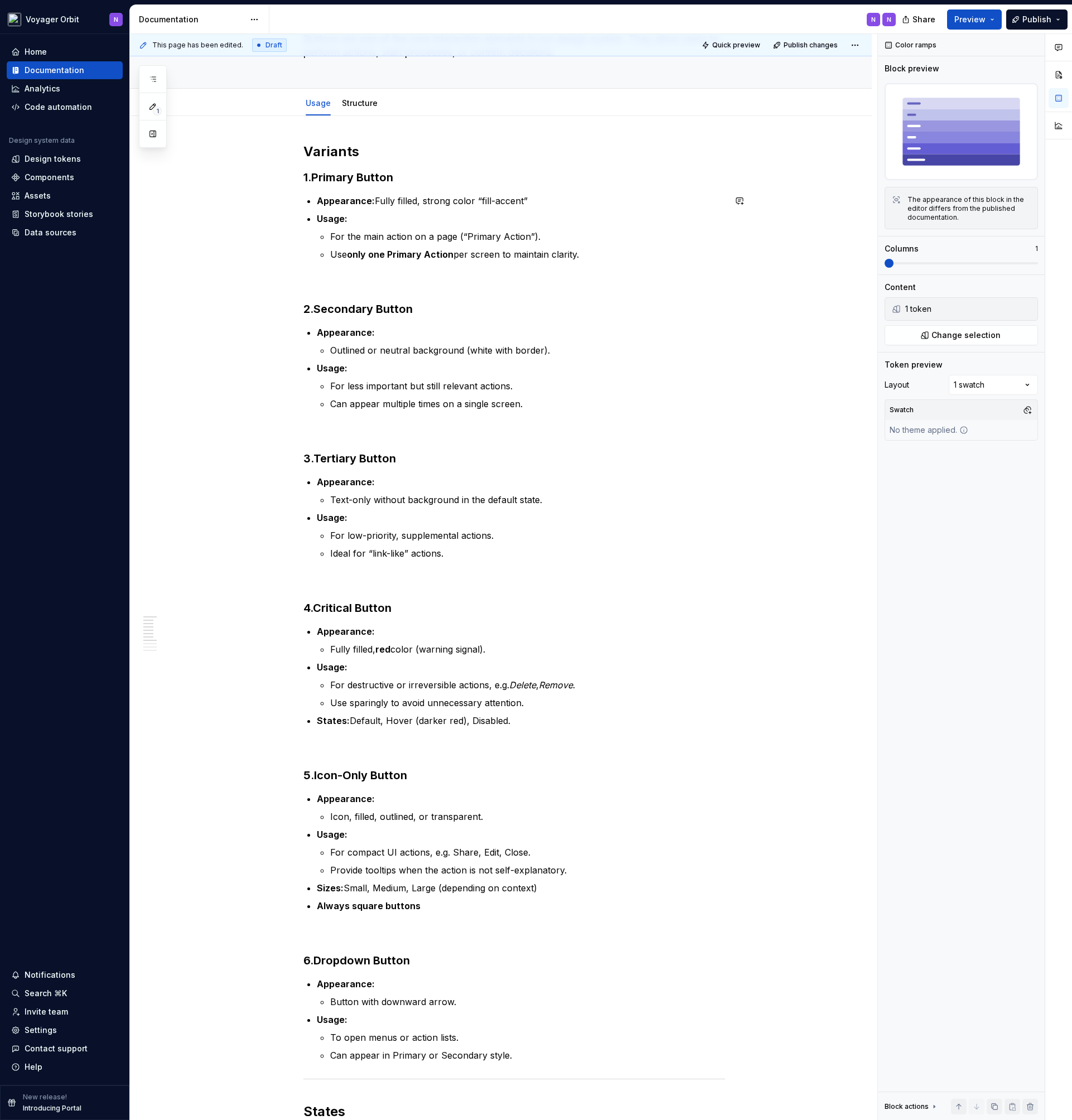
drag, startPoint x: 292, startPoint y: 763, endPoint x: 309, endPoint y: 265, distance: 498.3
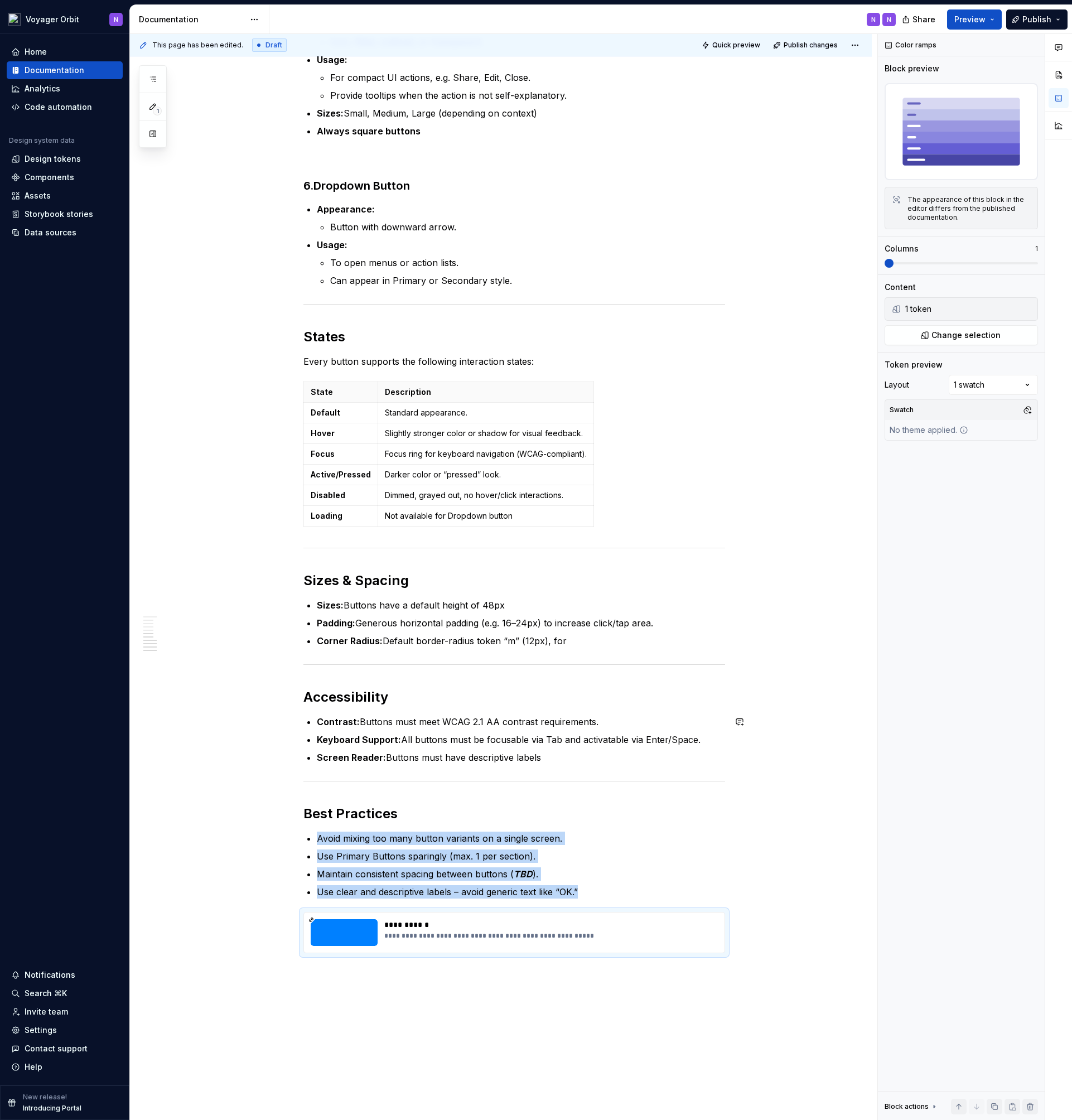
scroll to position [940, 0]
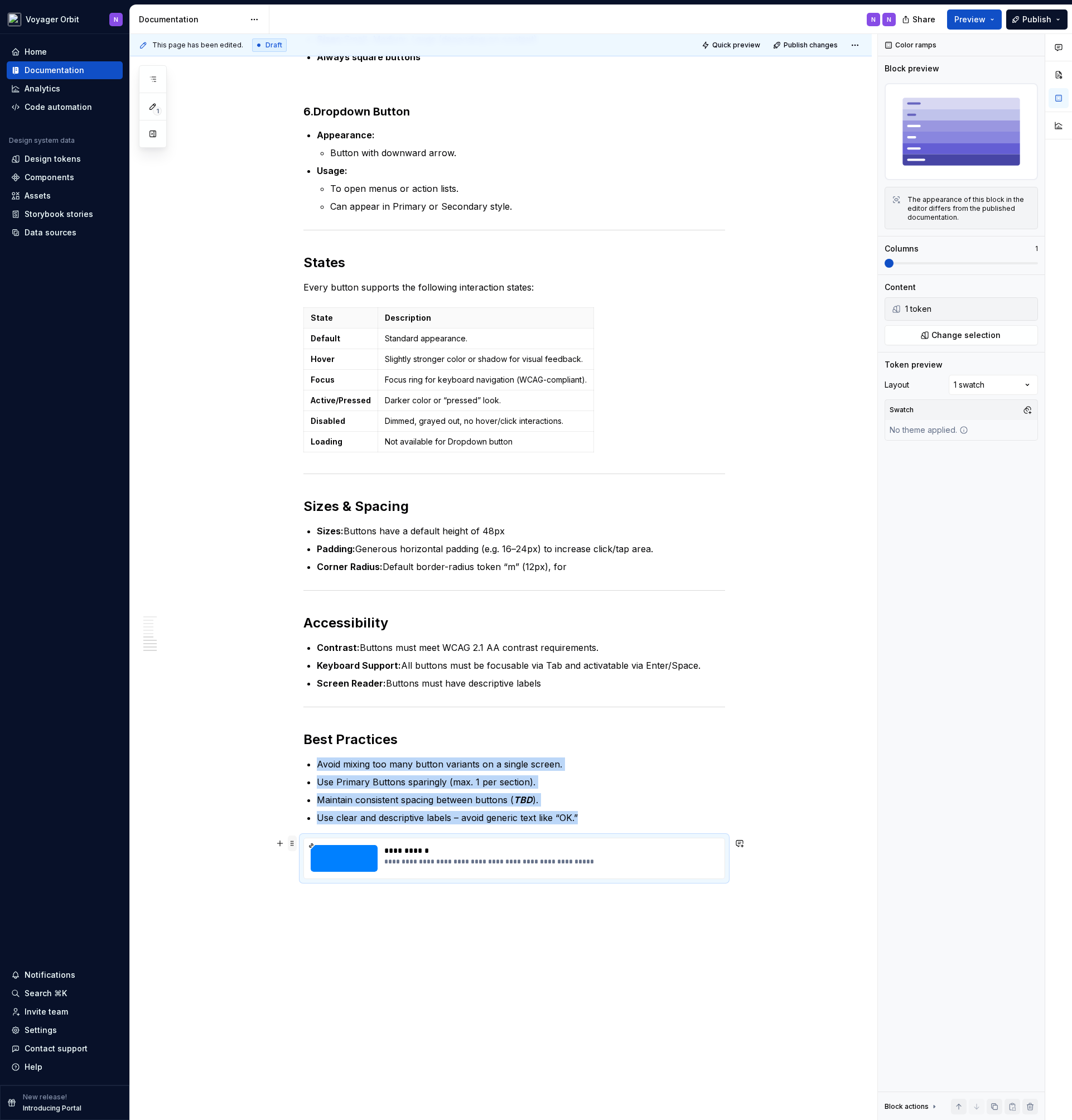
click at [293, 843] on span at bounding box center [292, 843] width 9 height 16
click at [337, 708] on div at bounding box center [514, 707] width 422 height 7
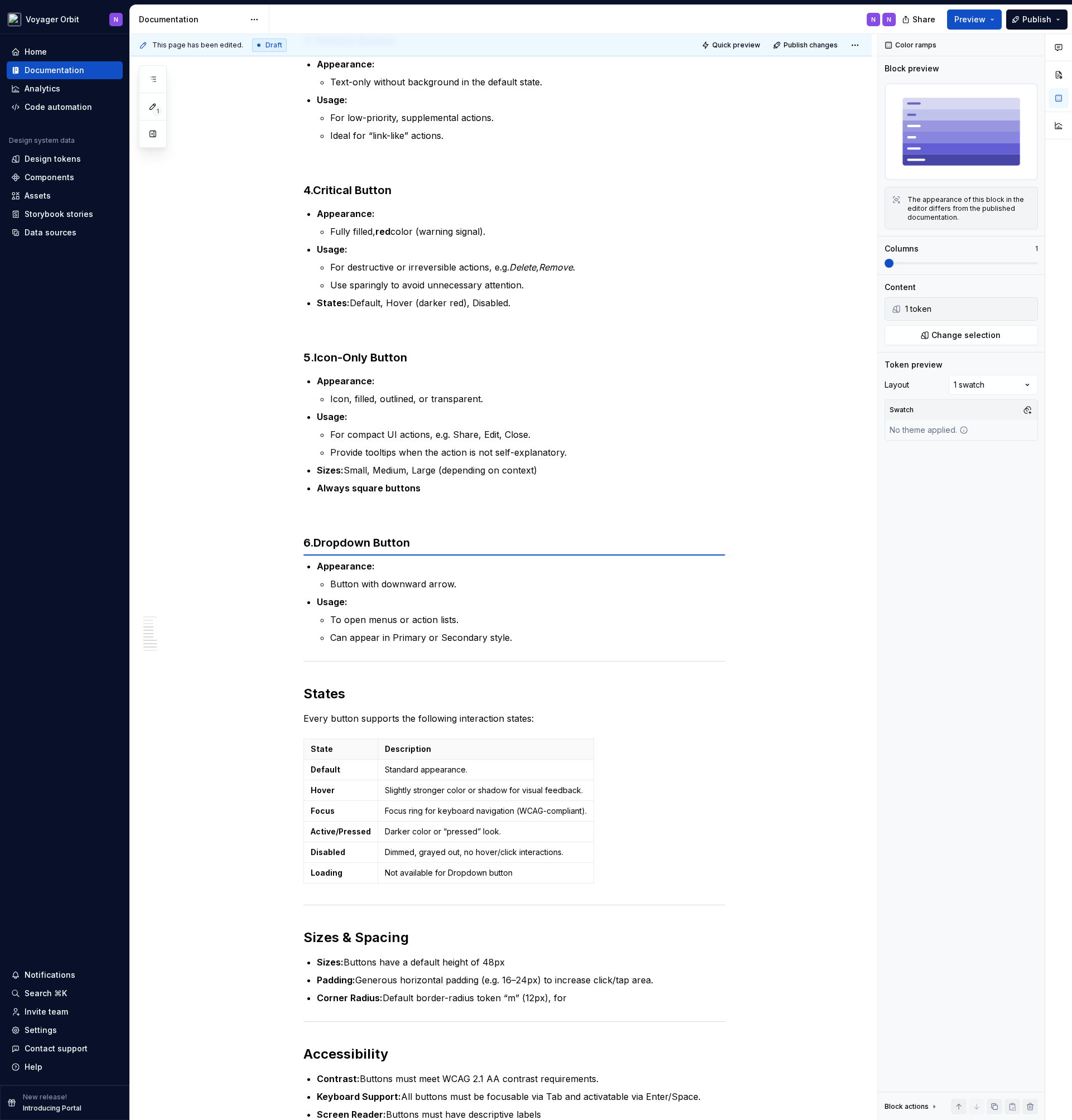
scroll to position [0, 0]
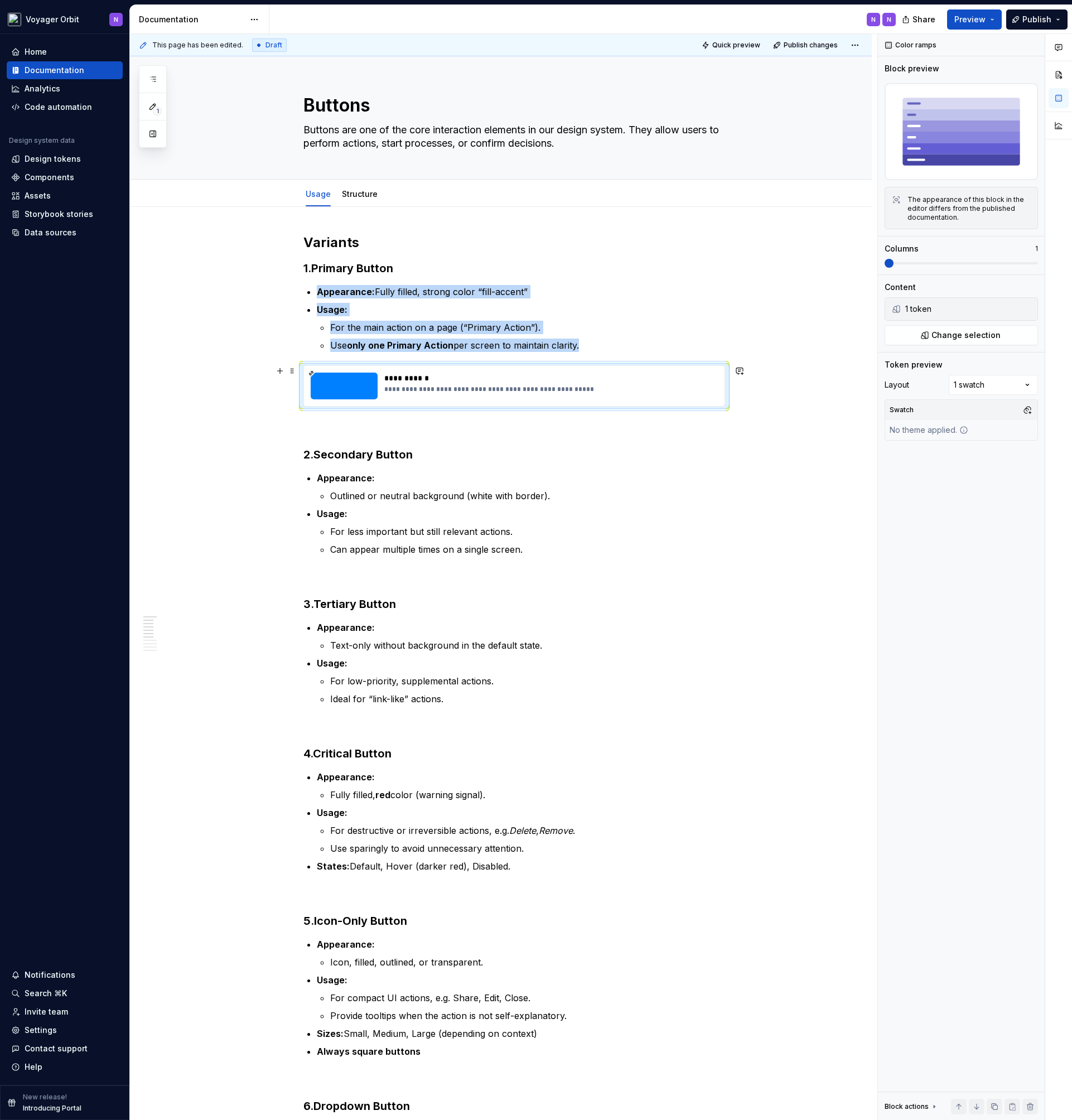
drag, startPoint x: 294, startPoint y: 843, endPoint x: 329, endPoint y: 375, distance: 469.3
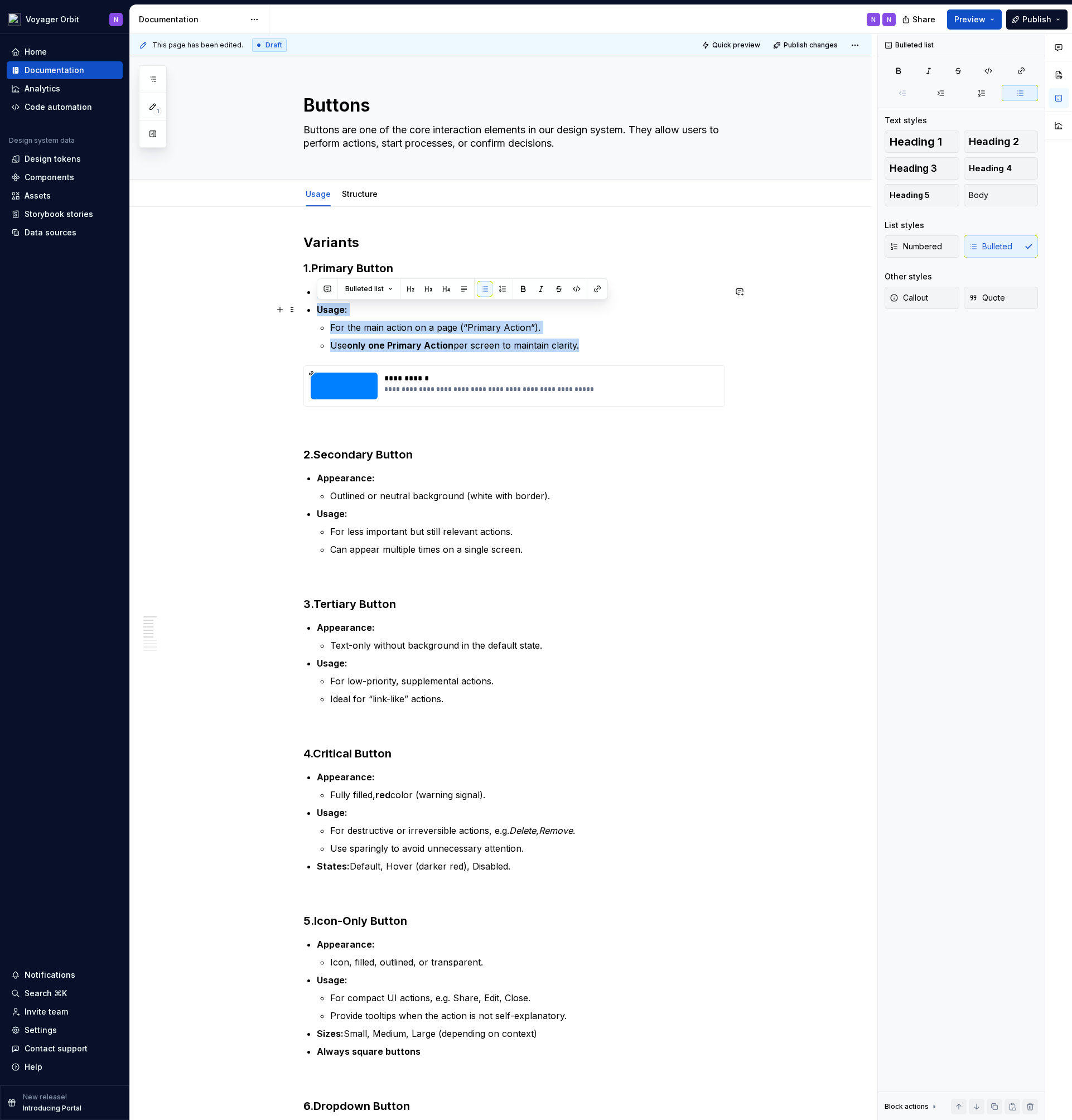
drag, startPoint x: 603, startPoint y: 344, endPoint x: 297, endPoint y: 304, distance: 308.6
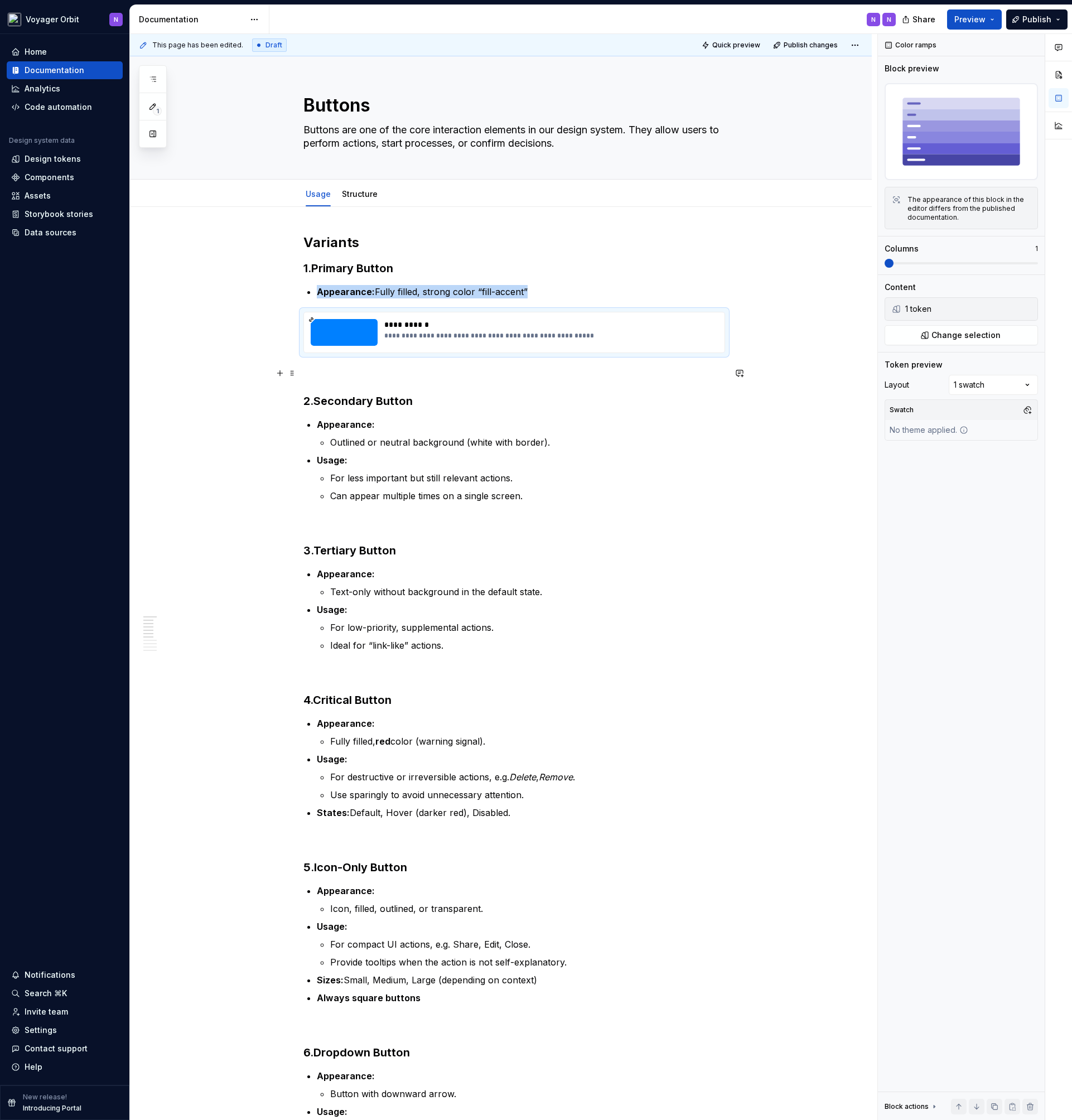
click at [411, 371] on p at bounding box center [514, 372] width 422 height 13
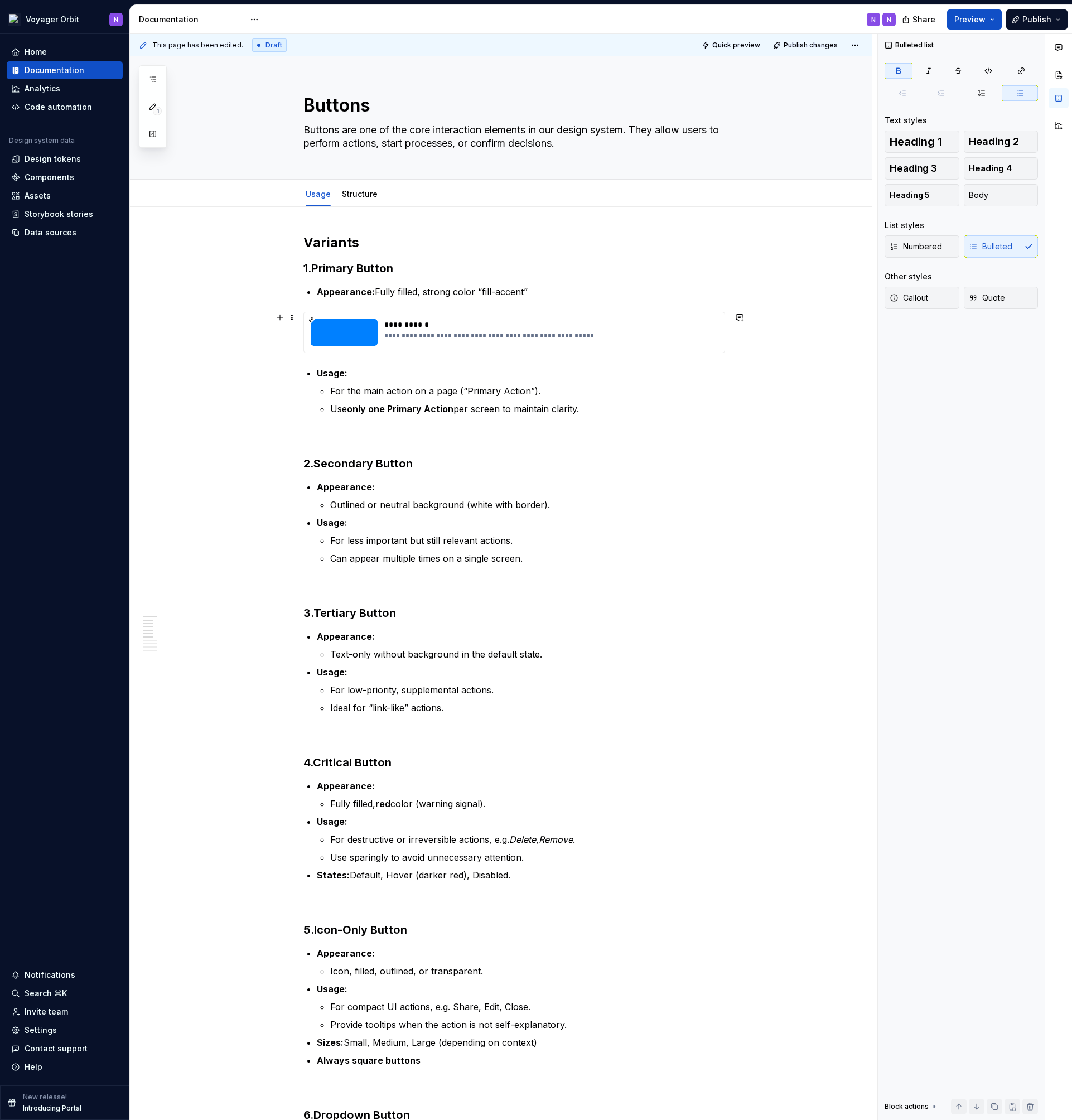
click at [524, 330] on div "**********" at bounding box center [548, 332] width 327 height 27
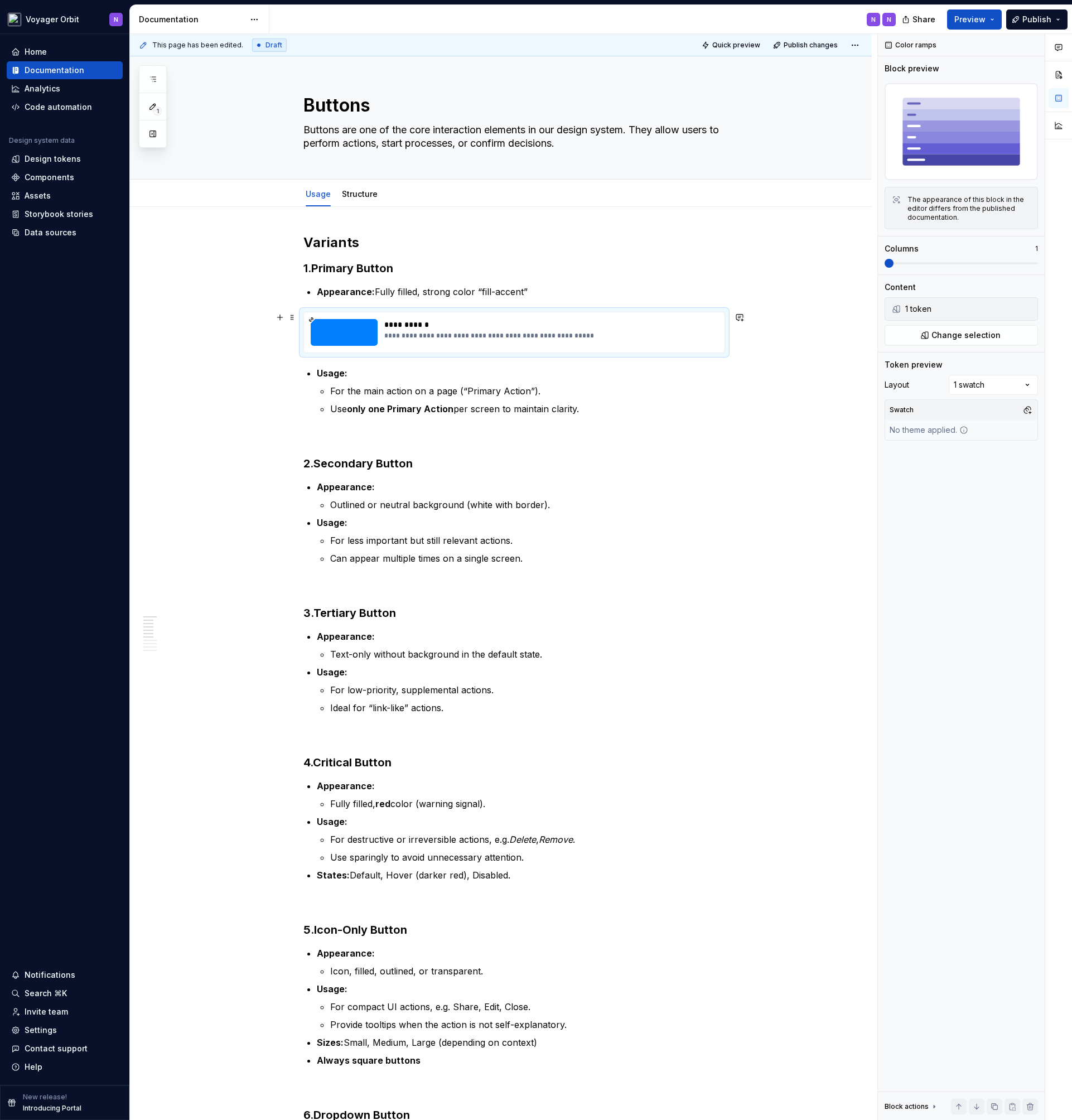
click at [725, 328] on div "**********" at bounding box center [514, 331] width 422 height 41
drag, startPoint x: 740, startPoint y: 317, endPoint x: 707, endPoint y: 353, distance: 48.8
click at [707, 353] on div "**********" at bounding box center [514, 1037] width 422 height 1607
click at [291, 321] on span at bounding box center [292, 317] width 9 height 16
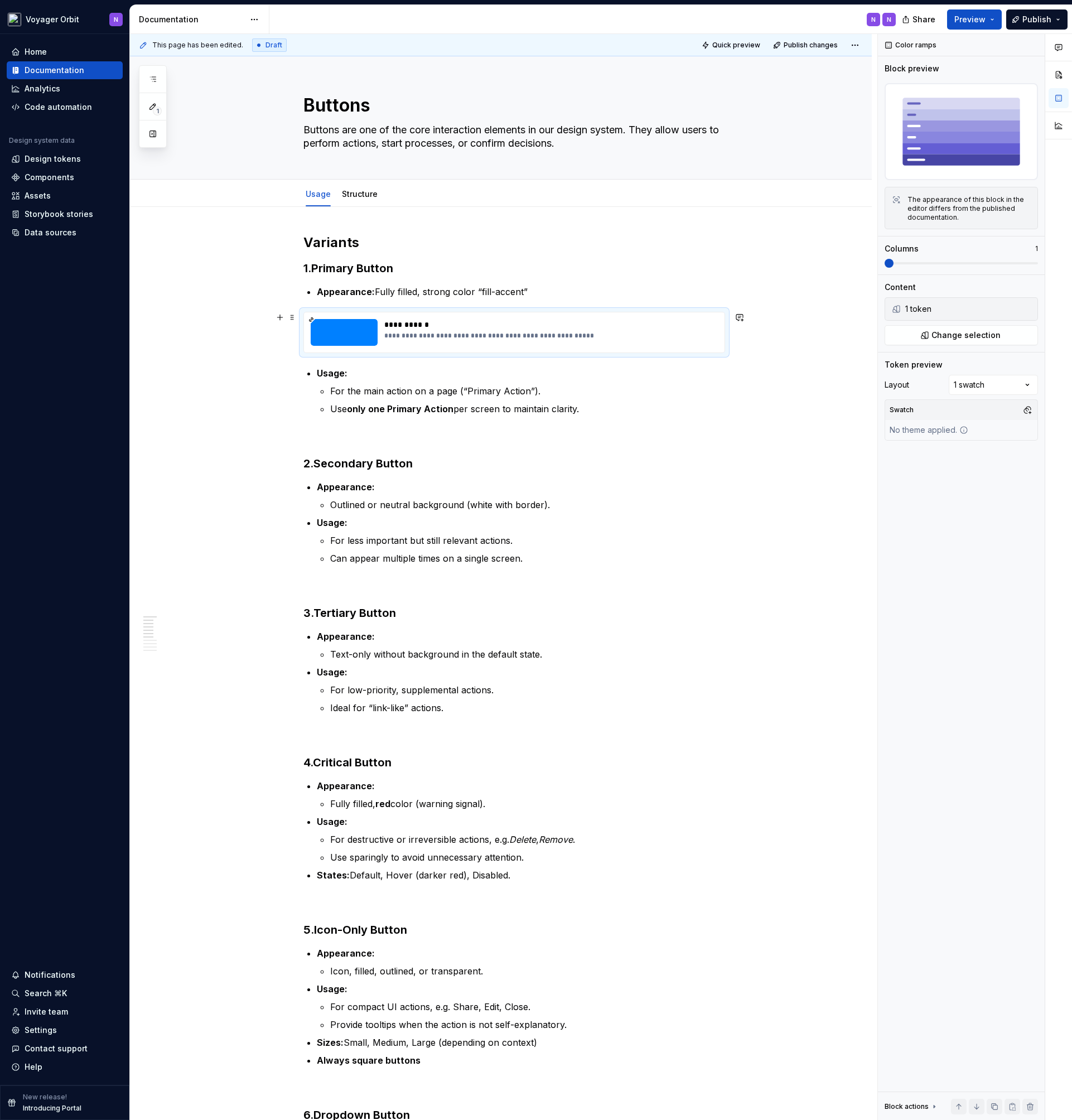
click at [376, 346] on div "**********" at bounding box center [515, 332] width 421 height 40
click at [972, 390] on div "Comments Open comments No comments yet Select ‘Comment’ from the block context …" at bounding box center [974, 577] width 194 height 1086
click at [987, 384] on div "Comments Open comments No comments yet Select ‘Comment’ from the block context …" at bounding box center [974, 577] width 194 height 1086
click at [993, 266] on span at bounding box center [961, 263] width 153 height 9
drag, startPoint x: 1041, startPoint y: 263, endPoint x: 882, endPoint y: 268, distance: 159.1
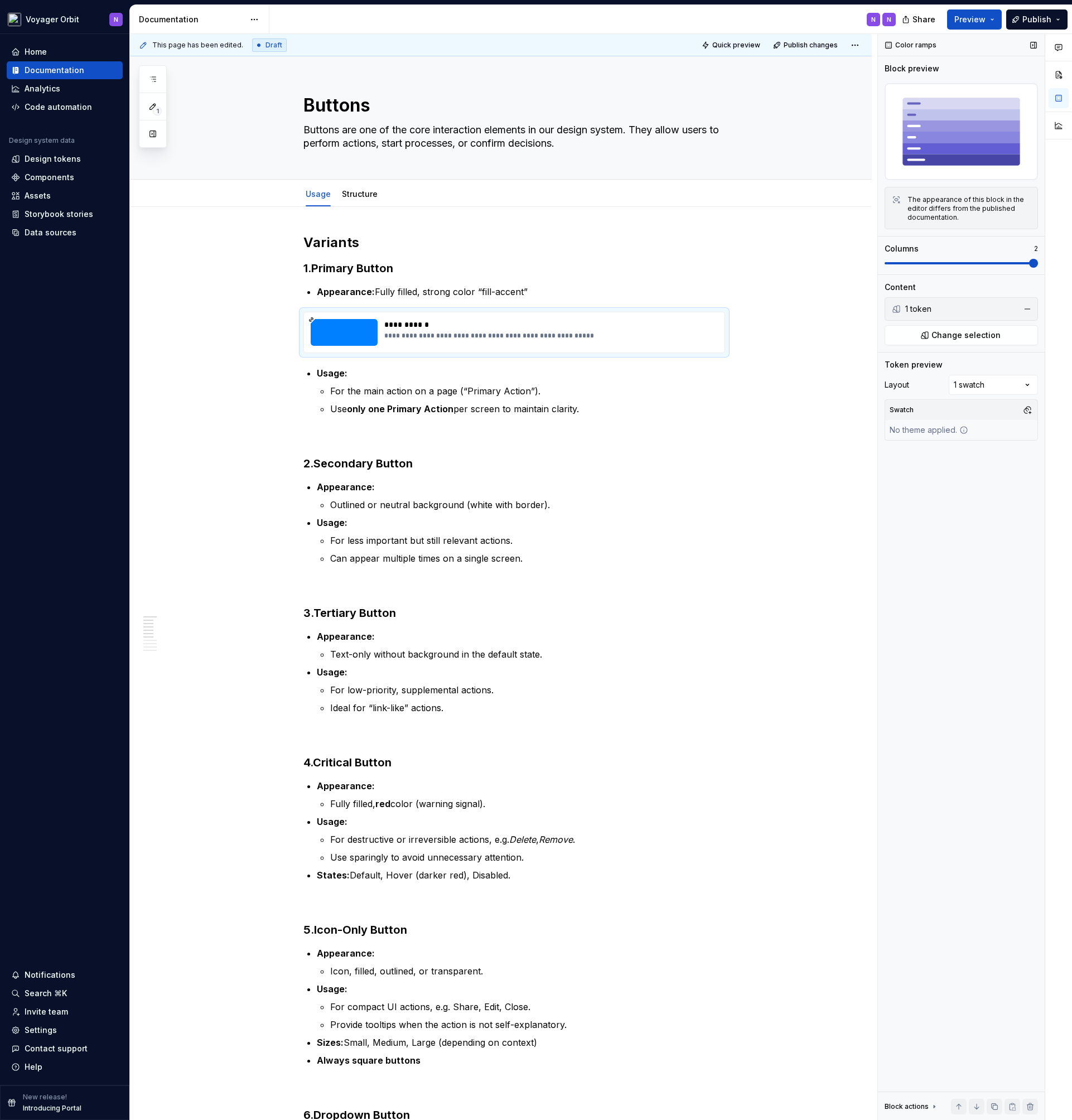
click at [882, 268] on div "Color ramps Block preview The appearance of this block in the editor differs fr…" at bounding box center [961, 577] width 167 height 1086
click at [890, 265] on span at bounding box center [961, 263] width 153 height 9
click at [929, 212] on div "The appearance of this block in the editor differs from the published documenta…" at bounding box center [969, 208] width 123 height 27
click at [1037, 17] on span "Publish" at bounding box center [1036, 19] width 29 height 11
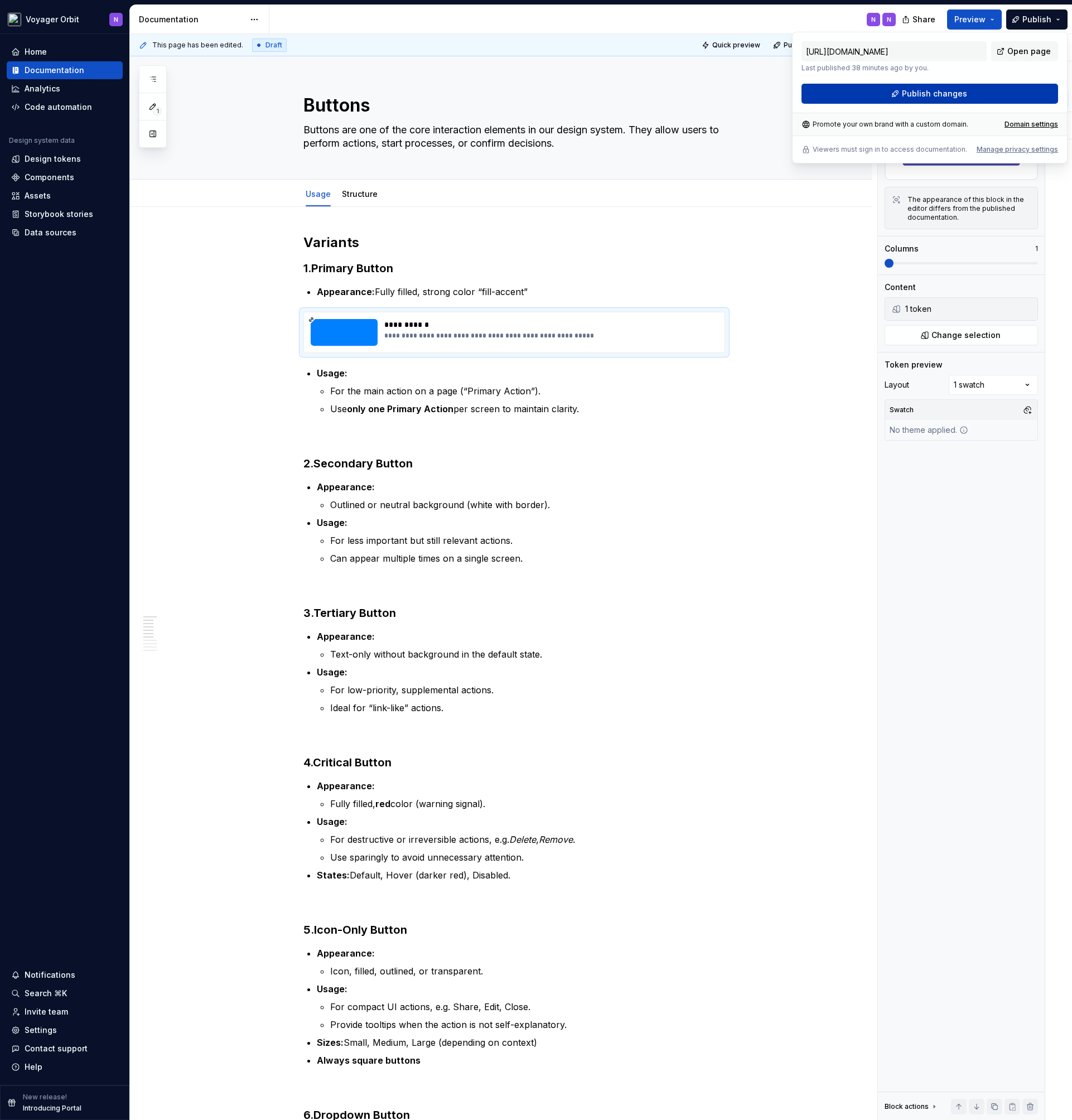
click at [969, 93] on button "Publish changes" at bounding box center [929, 93] width 256 height 20
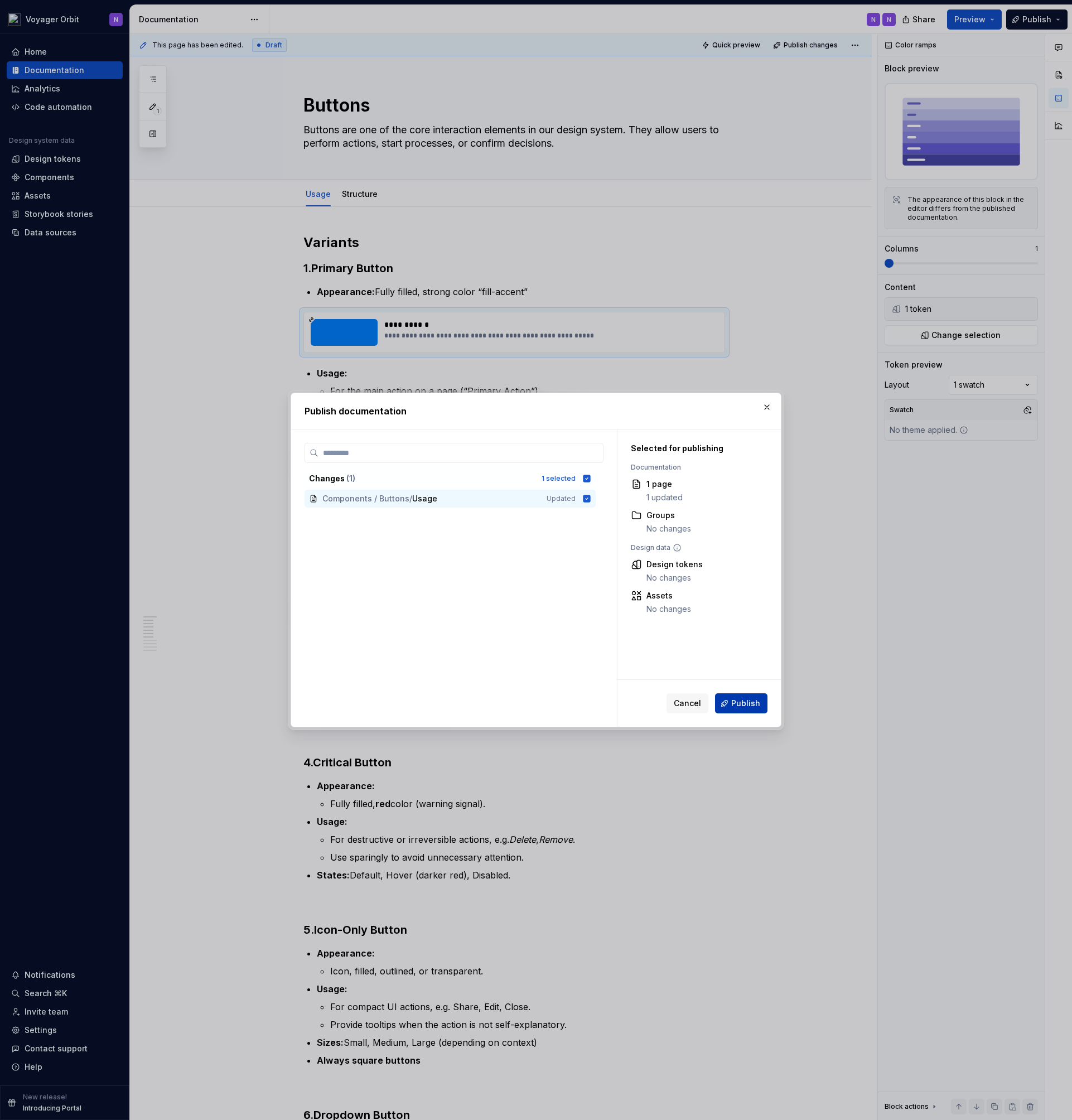
click at [738, 703] on span "Publish" at bounding box center [745, 703] width 29 height 11
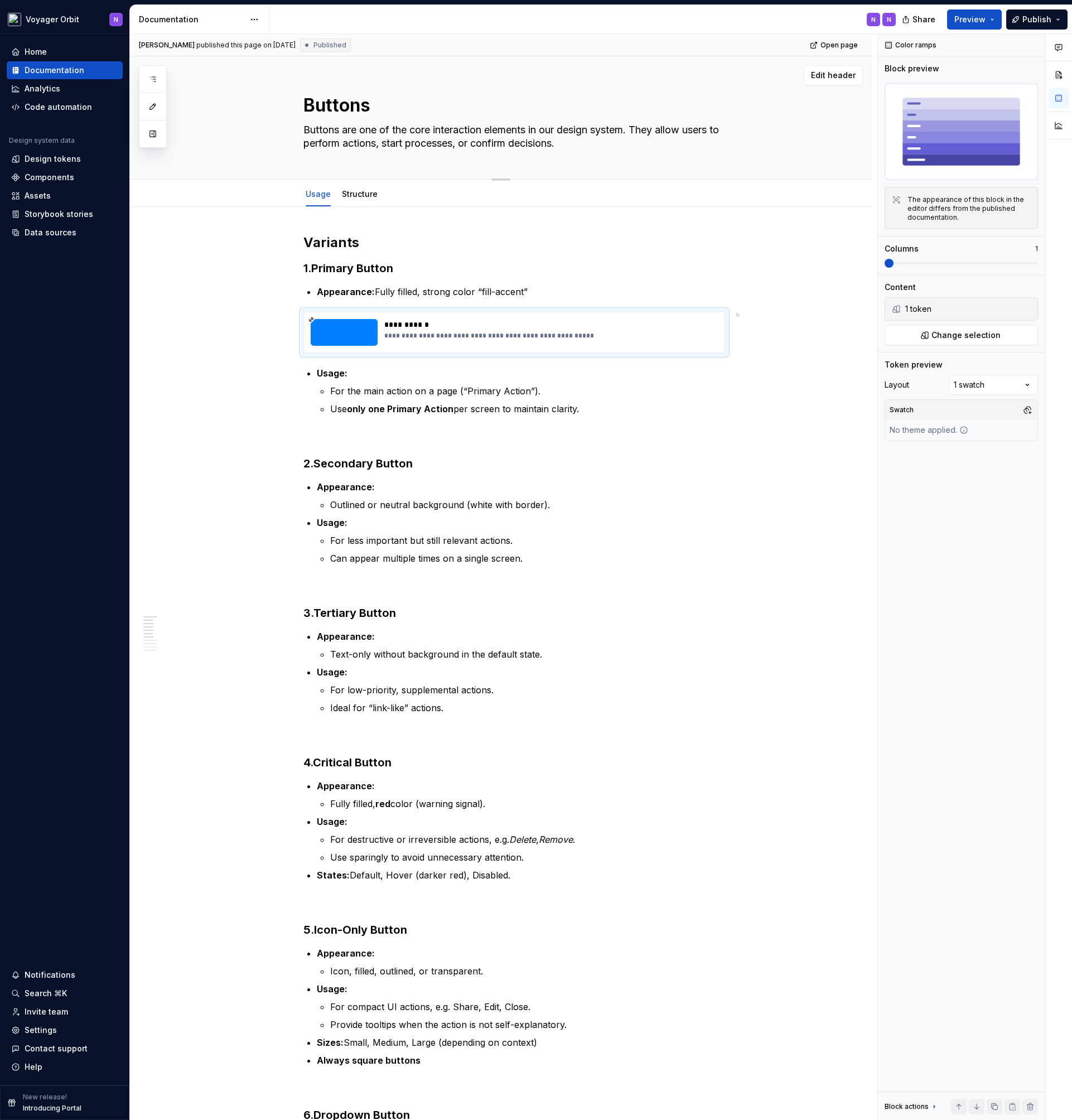
type textarea "*"
